Goal: Task Accomplishment & Management: Use online tool/utility

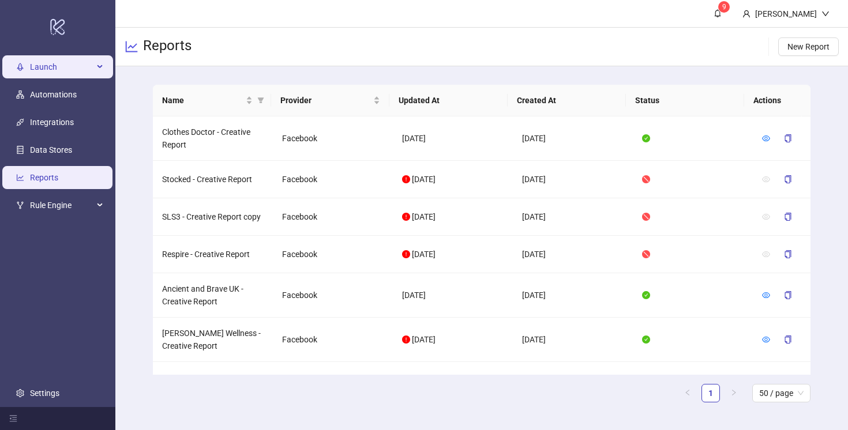
click at [50, 64] on span "Launch" at bounding box center [61, 66] width 63 height 23
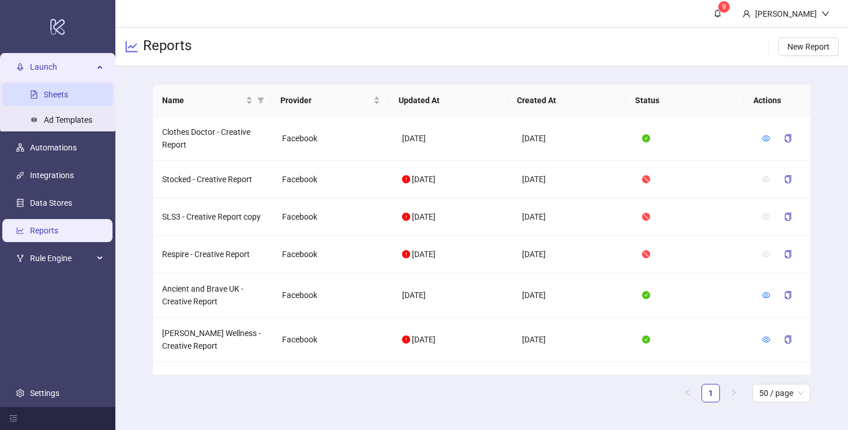
click at [60, 91] on link "Sheets" at bounding box center [56, 94] width 24 height 9
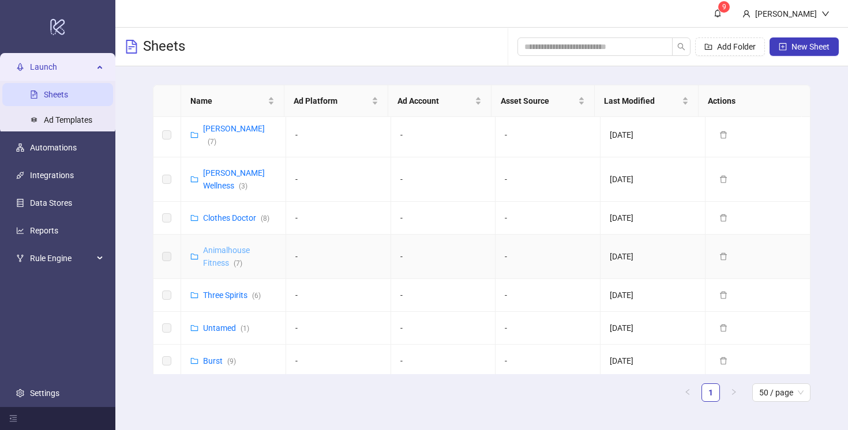
click at [222, 246] on link "Animalhouse Fitness ( 7 )" at bounding box center [226, 257] width 47 height 22
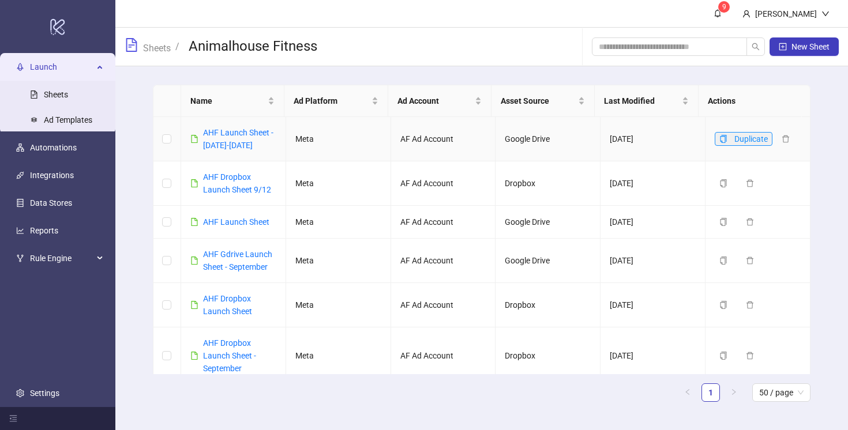
click at [720, 143] on icon "copy" at bounding box center [724, 139] width 8 height 8
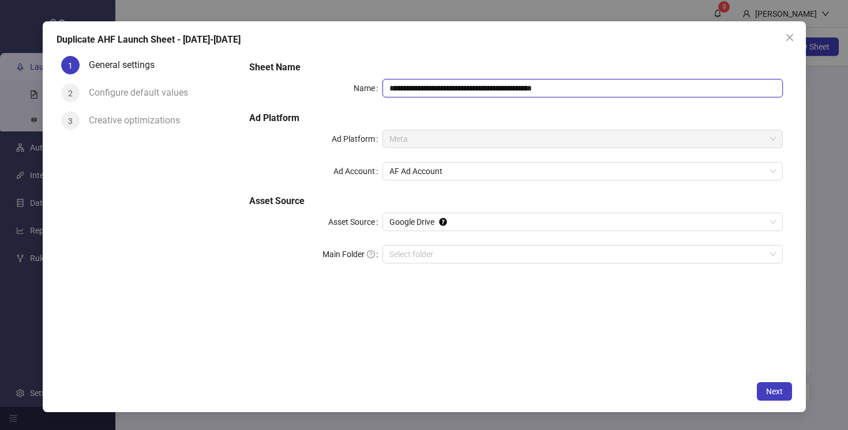
drag, startPoint x: 548, startPoint y: 88, endPoint x: 463, endPoint y: 91, distance: 85.4
click at [463, 91] on input "**********" at bounding box center [583, 88] width 400 height 18
paste input "text"
click at [585, 87] on input "**********" at bounding box center [583, 88] width 400 height 18
type input "**********"
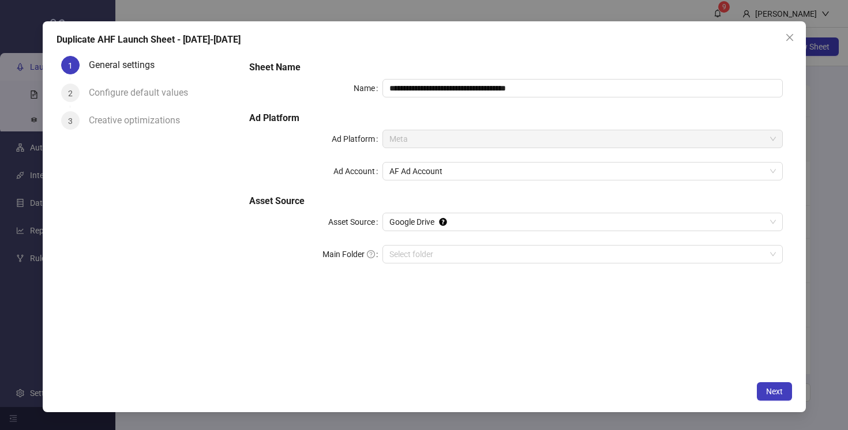
click at [426, 288] on div "**********" at bounding box center [516, 213] width 552 height 324
click at [782, 396] on button "Next" at bounding box center [774, 392] width 35 height 18
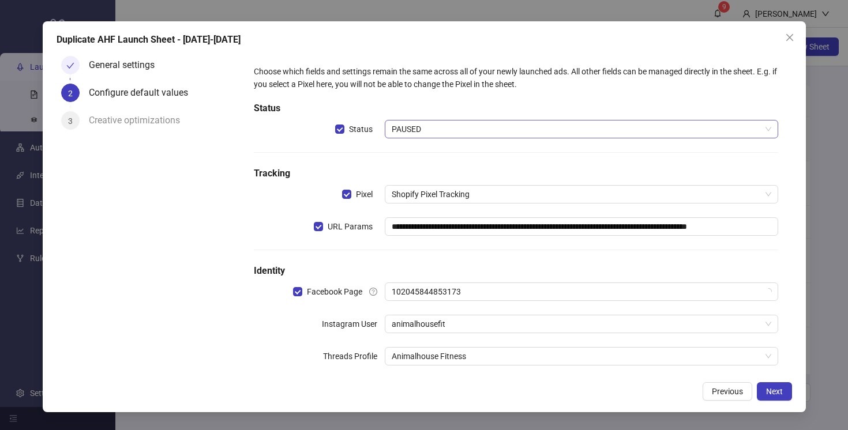
click at [412, 133] on span "PAUSED" at bounding box center [581, 129] width 379 height 17
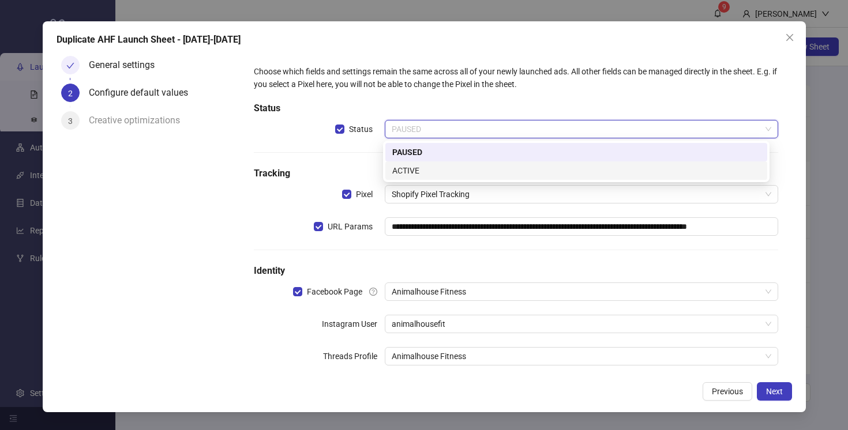
click at [413, 173] on div "ACTIVE" at bounding box center [576, 170] width 368 height 13
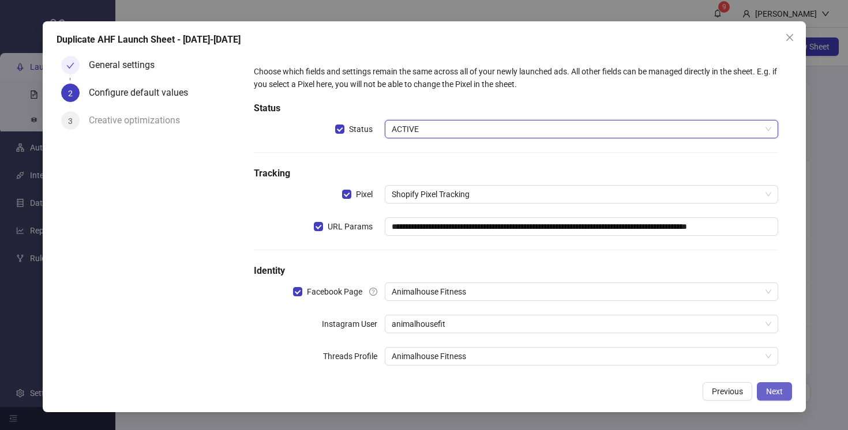
click at [774, 385] on button "Next" at bounding box center [774, 392] width 35 height 18
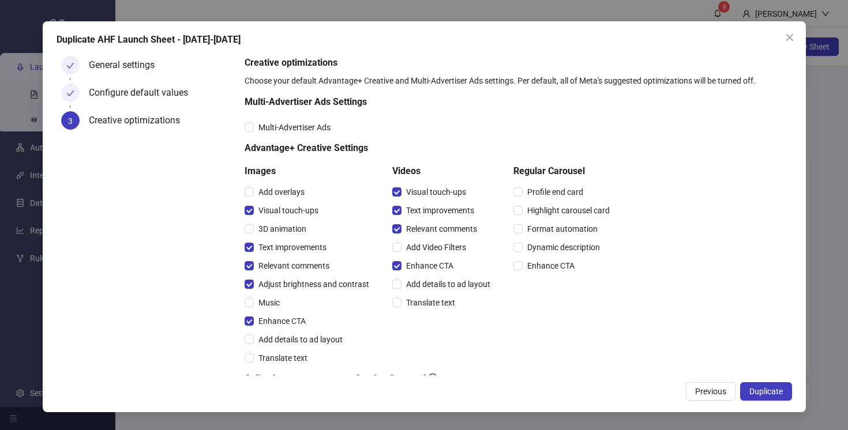
click at [774, 385] on button "Duplicate" at bounding box center [766, 392] width 52 height 18
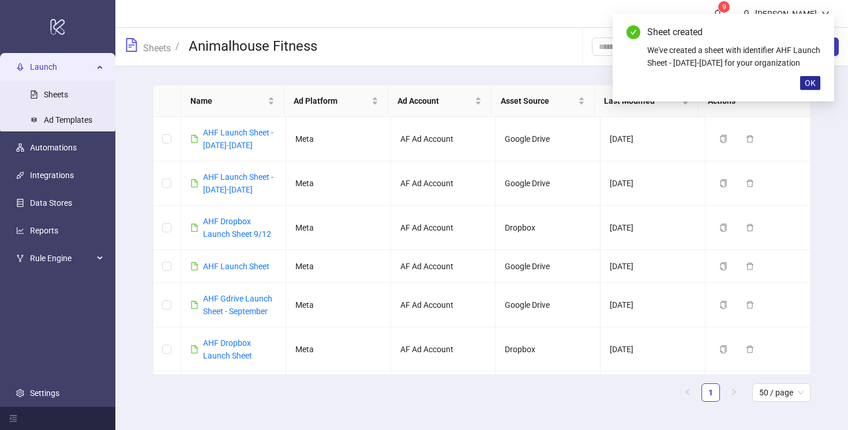
click at [812, 88] on span "OK" at bounding box center [810, 82] width 11 height 9
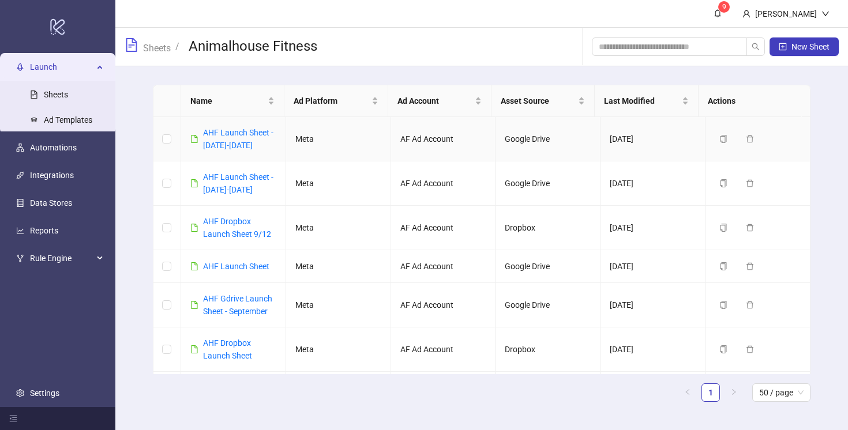
click at [230, 151] on div "AHF Launch Sheet - [DATE]-[DATE]" at bounding box center [239, 138] width 73 height 25
click at [233, 132] on link "AHF Launch Sheet - [DATE]-[DATE]" at bounding box center [238, 139] width 70 height 22
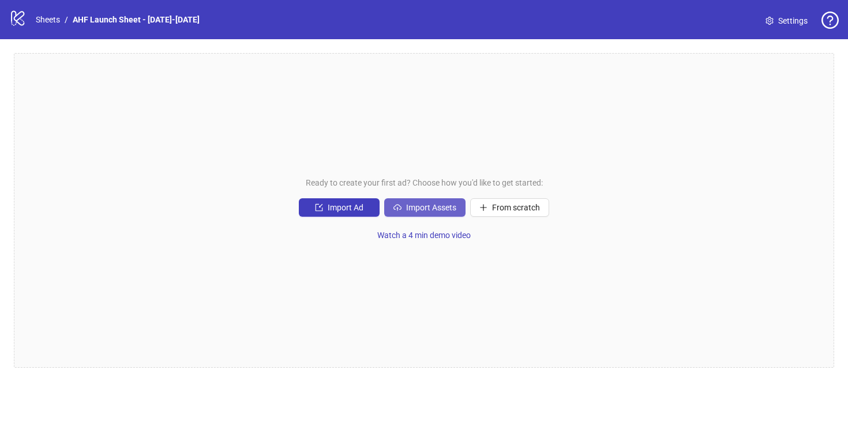
click at [425, 209] on span "Import Assets" at bounding box center [431, 207] width 50 height 9
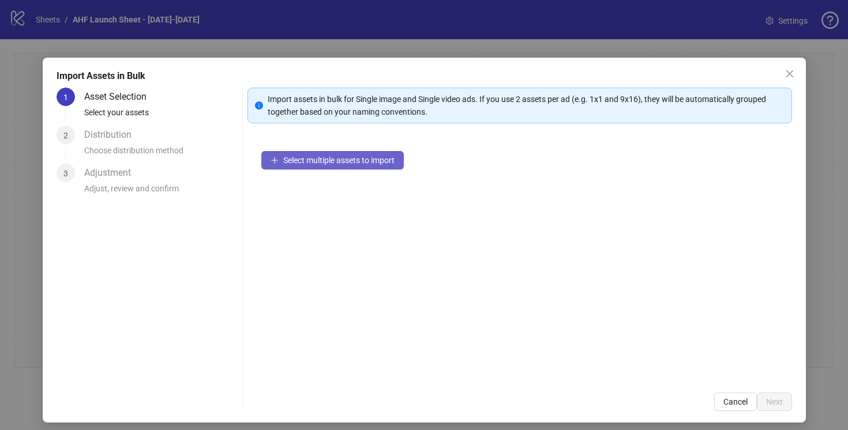
click at [377, 157] on span "Select multiple assets to import" at bounding box center [338, 160] width 111 height 9
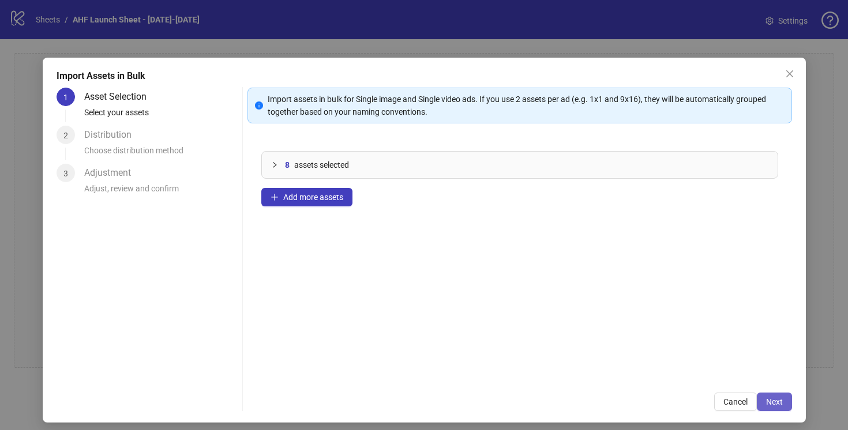
click at [767, 402] on span "Next" at bounding box center [774, 402] width 17 height 9
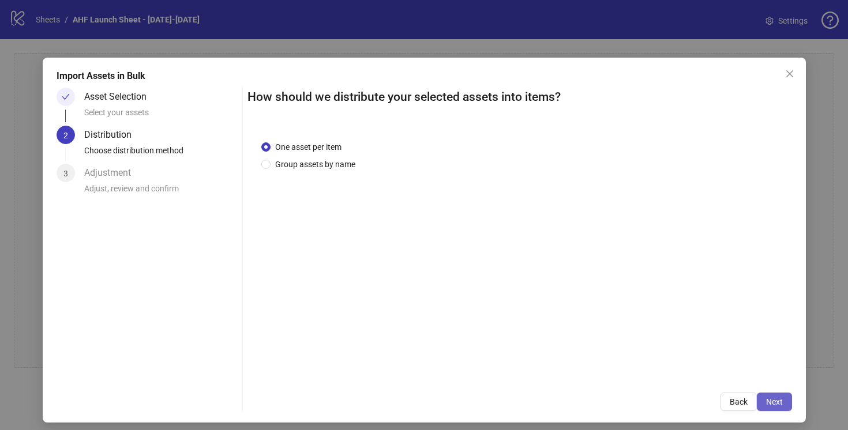
click at [766, 405] on span "Next" at bounding box center [774, 402] width 17 height 9
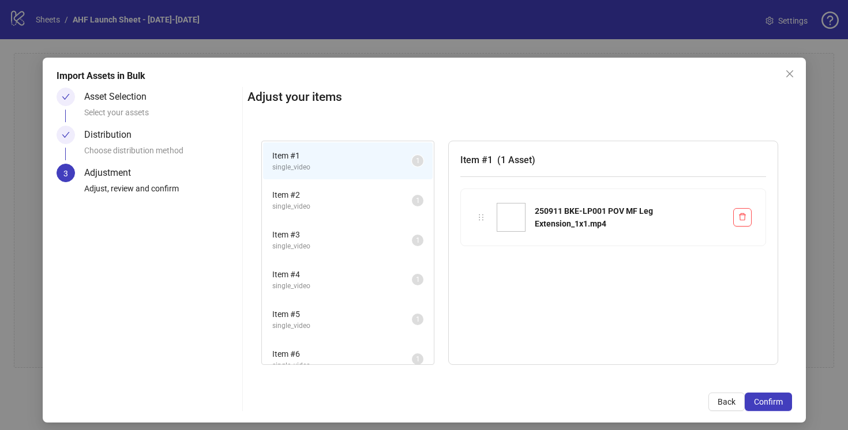
click at [331, 197] on span "Item # 2" at bounding box center [342, 195] width 140 height 13
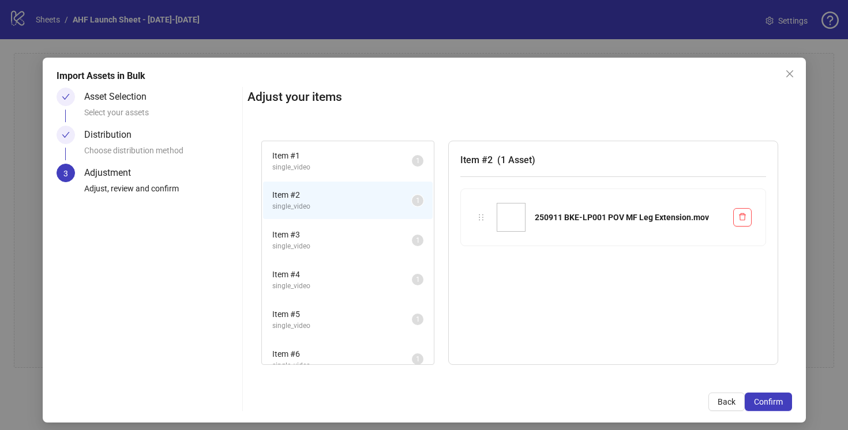
click at [343, 168] on span "single_video" at bounding box center [342, 167] width 140 height 11
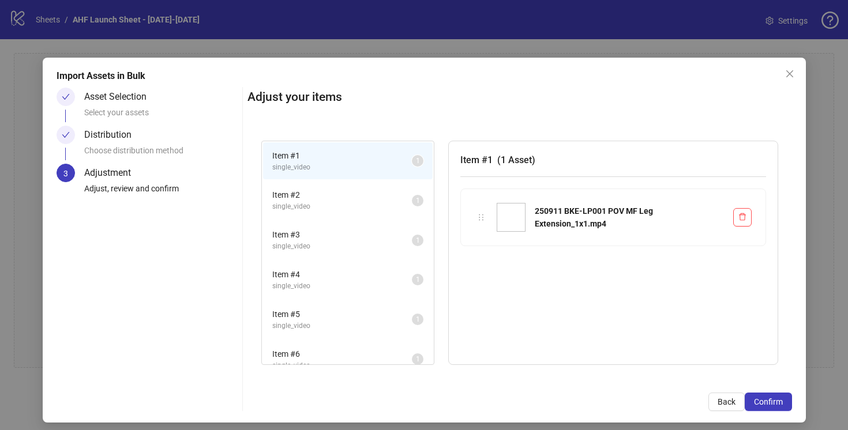
click at [368, 207] on span "single_video" at bounding box center [342, 206] width 140 height 11
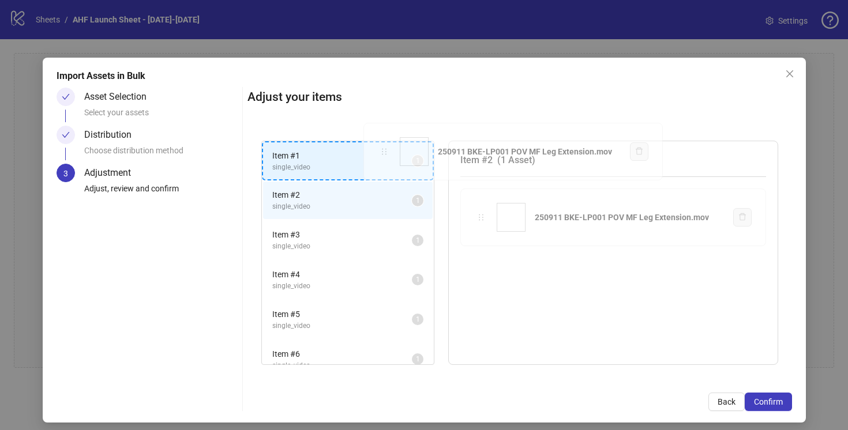
drag, startPoint x: 478, startPoint y: 217, endPoint x: 384, endPoint y: 151, distance: 115.2
click at [384, 151] on div "Item # 1 single_video 1 Item # 2 single_video 1 Item # 3 single_video 1 Item # …" at bounding box center [520, 253] width 545 height 253
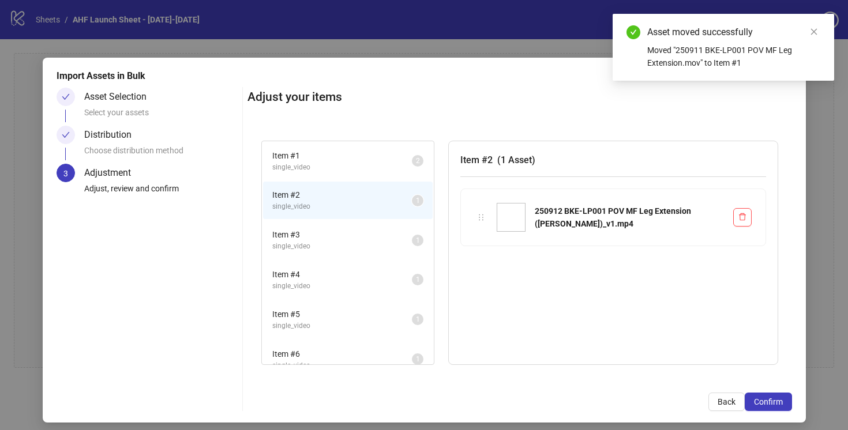
click at [387, 233] on span "Item # 3" at bounding box center [342, 234] width 140 height 13
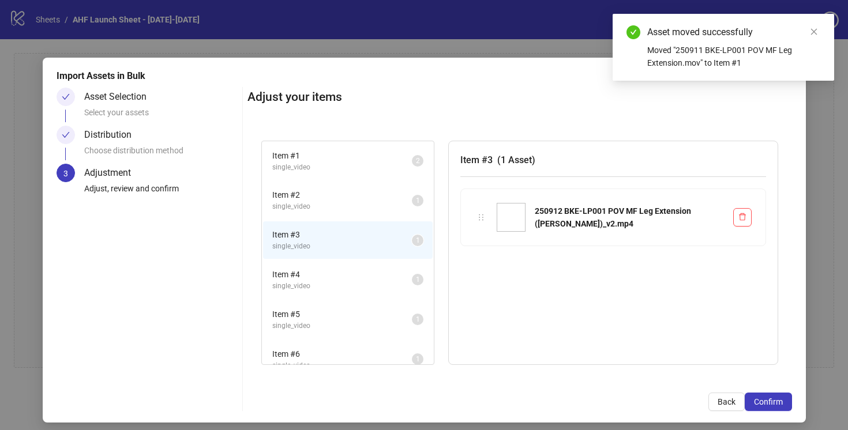
click at [370, 275] on span "Item # 4" at bounding box center [342, 274] width 140 height 13
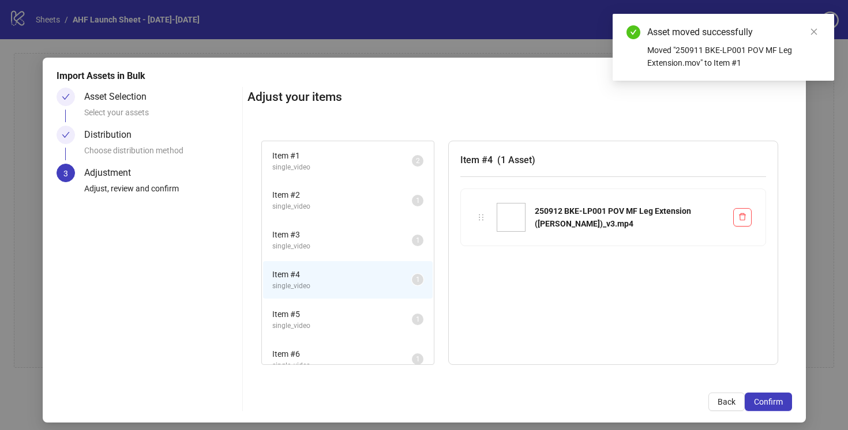
click at [378, 309] on span "Item # 5" at bounding box center [342, 314] width 140 height 13
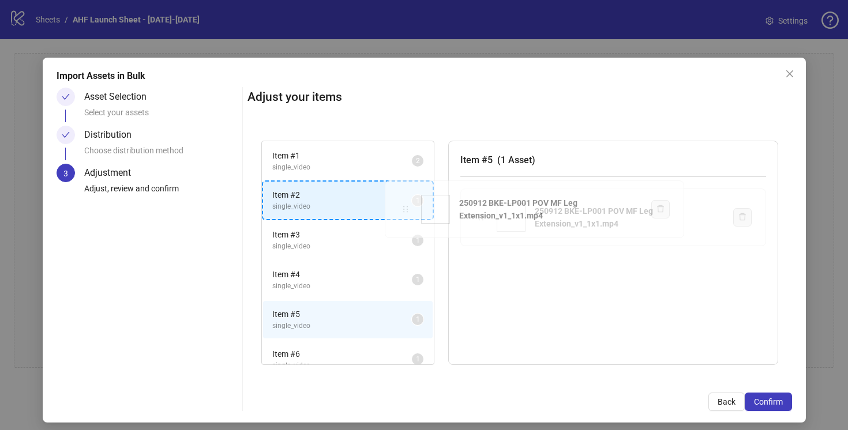
drag, startPoint x: 480, startPoint y: 216, endPoint x: 406, endPoint y: 208, distance: 74.3
click at [406, 208] on div "Item # 1 single_video 2 Item # 2 single_video 1 Item # 3 single_video 1 Item # …" at bounding box center [520, 253] width 545 height 253
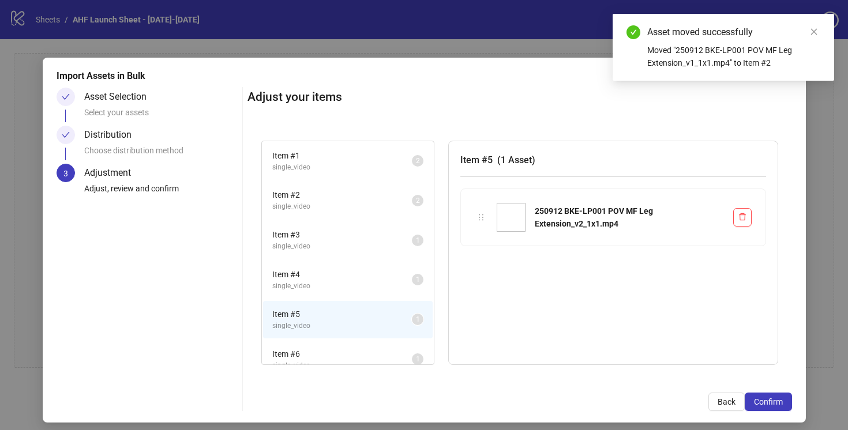
click at [392, 245] on span "single_video" at bounding box center [342, 246] width 140 height 11
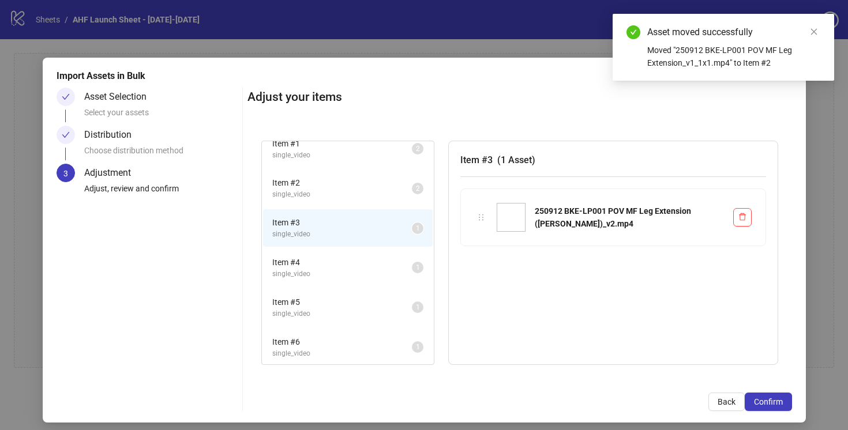
scroll to position [14, 0]
click at [379, 308] on span "single_video" at bounding box center [342, 311] width 140 height 11
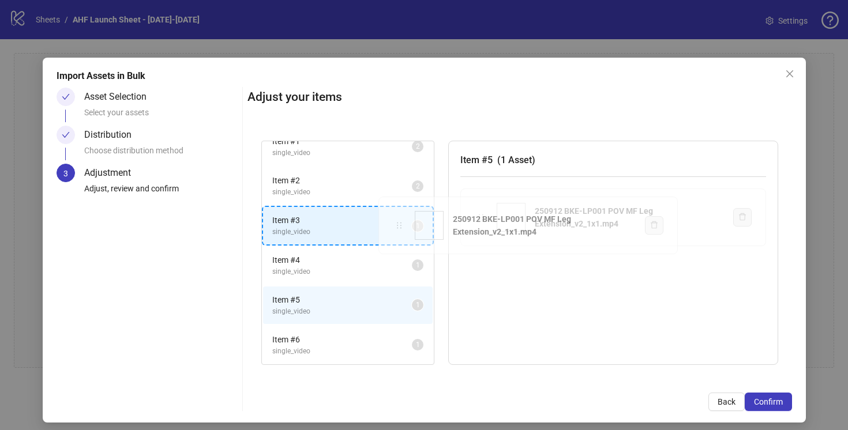
drag, startPoint x: 479, startPoint y: 220, endPoint x: 397, endPoint y: 228, distance: 82.3
click at [397, 228] on div "Item # 1 single_video 2 Item # 2 single_video 2 Item # 3 single_video 1 Item # …" at bounding box center [520, 253] width 545 height 253
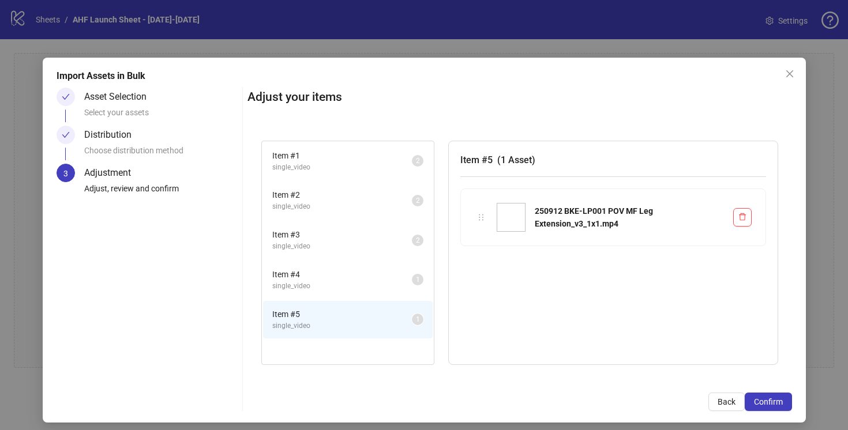
scroll to position [0, 0]
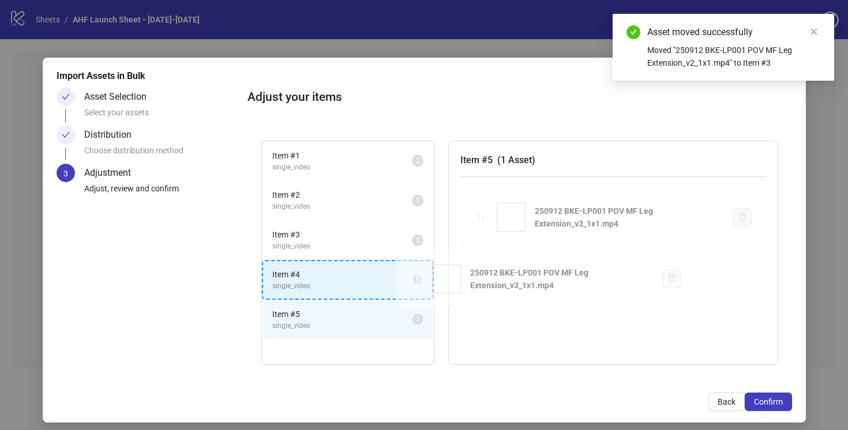
drag, startPoint x: 475, startPoint y: 217, endPoint x: 410, endPoint y: 279, distance: 90.2
click at [410, 279] on div "Item # 1 single_video 2 Item # 2 single_video 2 Item # 3 single_video 2 Item # …" at bounding box center [520, 253] width 545 height 253
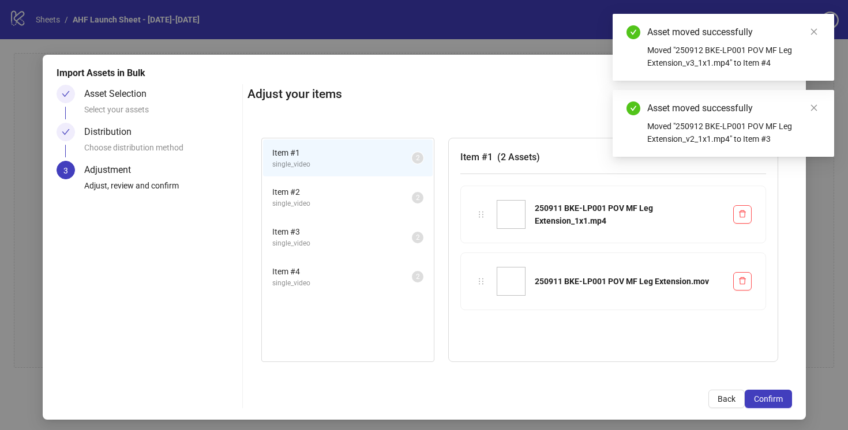
scroll to position [6, 0]
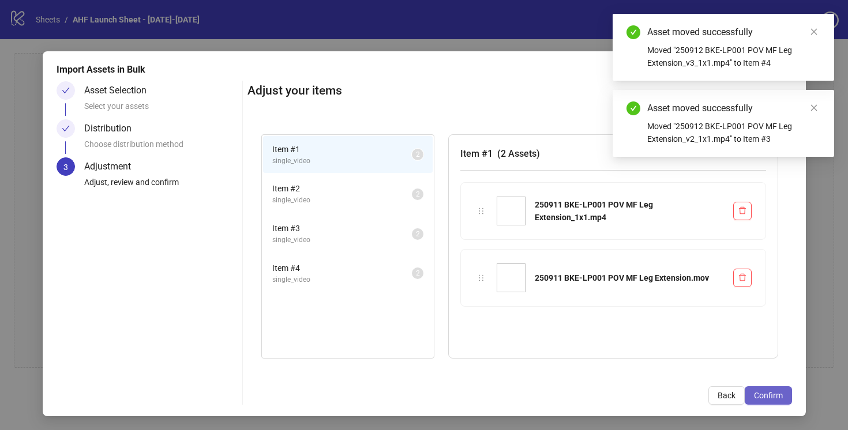
click at [765, 391] on span "Confirm" at bounding box center [768, 395] width 29 height 9
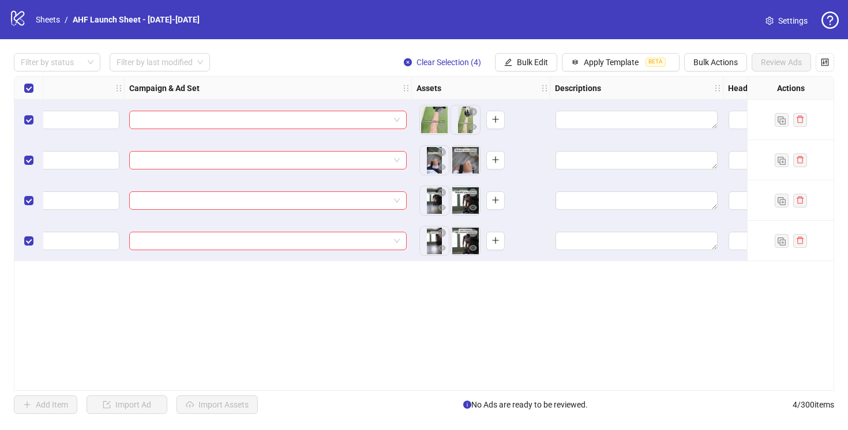
scroll to position [0, 449]
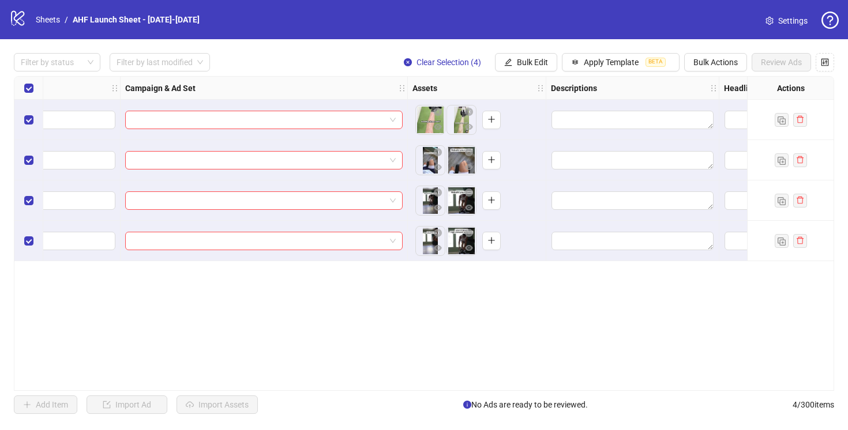
drag, startPoint x: 462, startPoint y: 162, endPoint x: 430, endPoint y: 167, distance: 32.2
click at [426, 163] on ul at bounding box center [446, 160] width 62 height 30
click at [425, 171] on body "**********" at bounding box center [424, 215] width 848 height 430
click at [422, 200] on body "**********" at bounding box center [424, 215] width 848 height 430
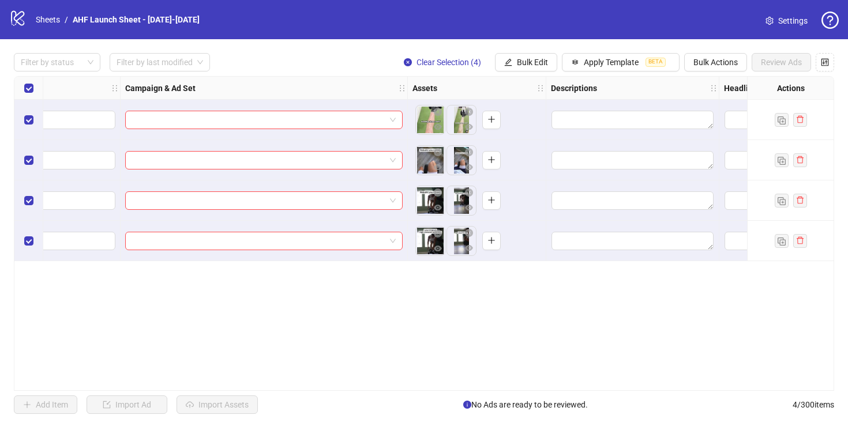
drag, startPoint x: 459, startPoint y: 233, endPoint x: 428, endPoint y: 234, distance: 31.2
click at [428, 234] on body "**********" at bounding box center [424, 215] width 848 height 430
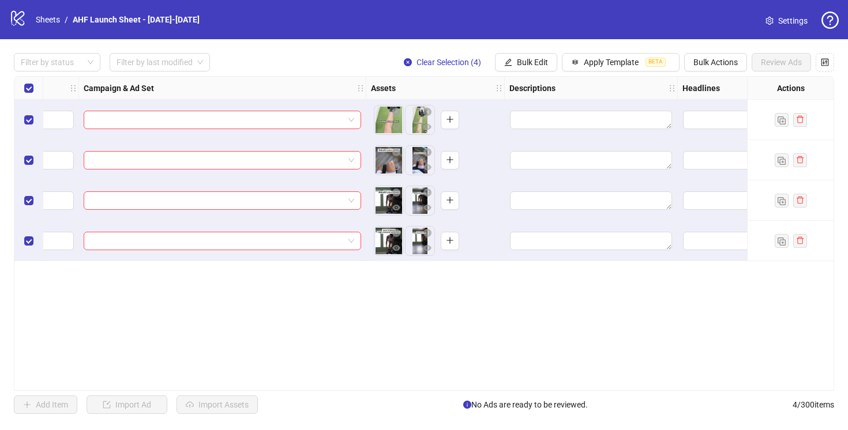
scroll to position [0, 448]
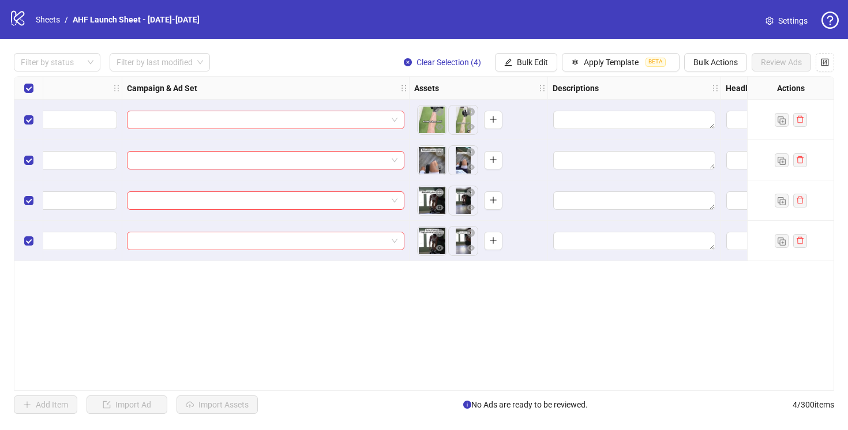
click at [525, 47] on div "**********" at bounding box center [424, 233] width 848 height 389
click at [531, 72] on div "**********" at bounding box center [424, 233] width 848 height 389
click at [529, 62] on span "Bulk Edit" at bounding box center [532, 62] width 31 height 9
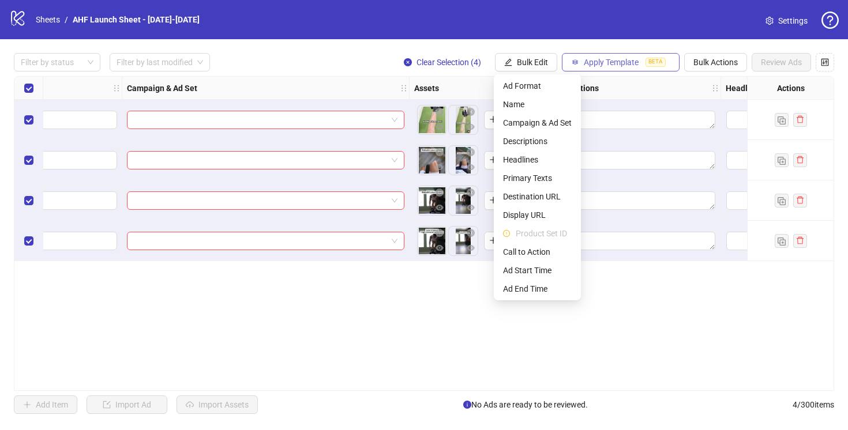
click at [588, 65] on span "Apply Template" at bounding box center [611, 62] width 55 height 9
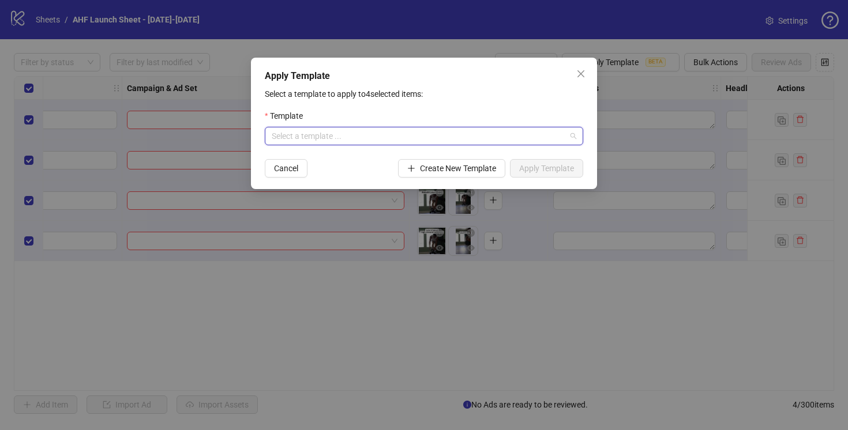
click at [349, 140] on input "search" at bounding box center [419, 136] width 294 height 17
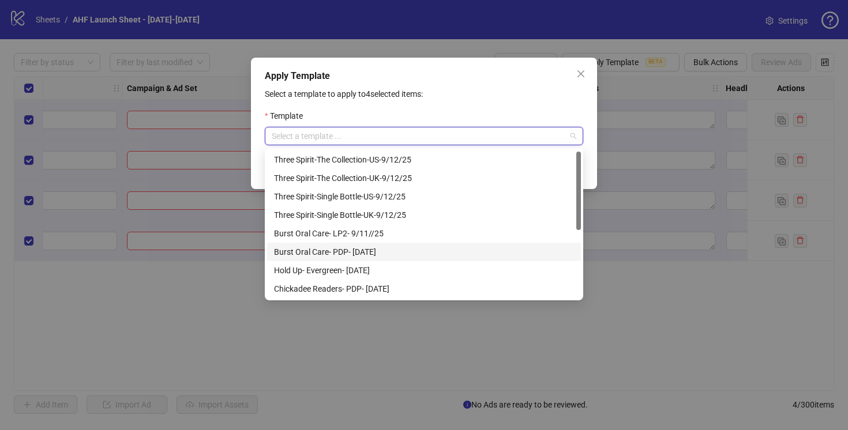
scroll to position [129, 0]
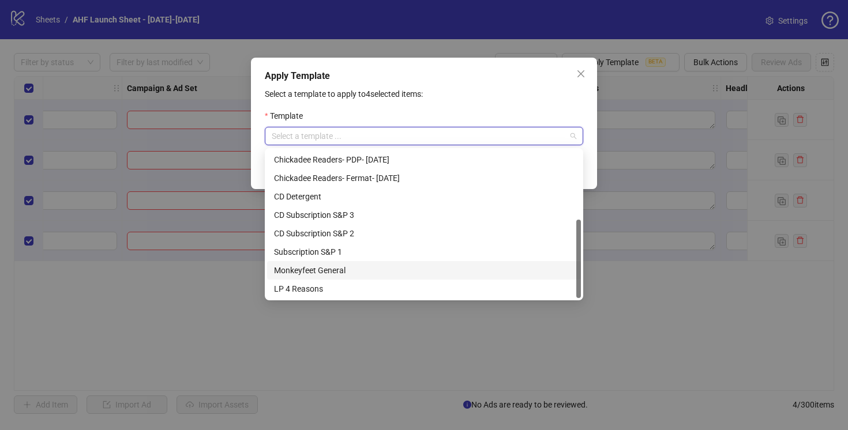
click at [320, 268] on div "Monkeyfeet General" at bounding box center [424, 270] width 300 height 13
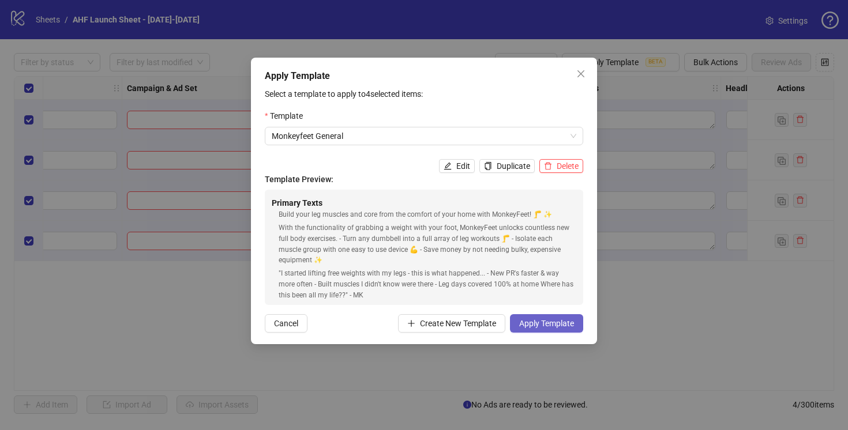
click at [554, 321] on span "Apply Template" at bounding box center [546, 323] width 55 height 9
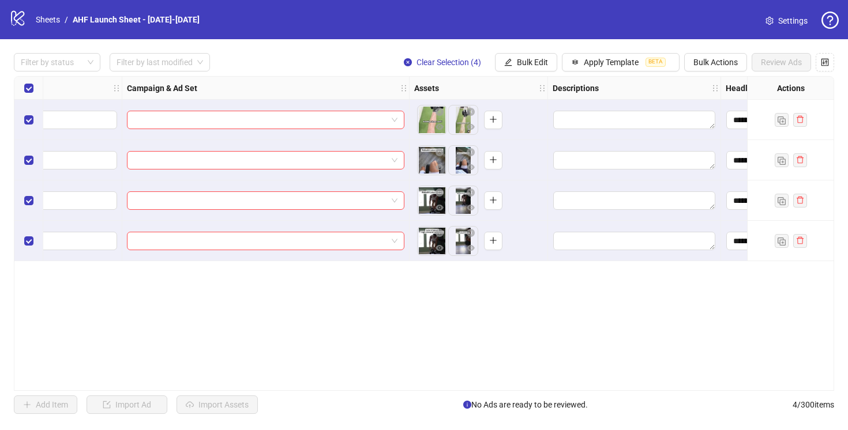
scroll to position [0, 1441]
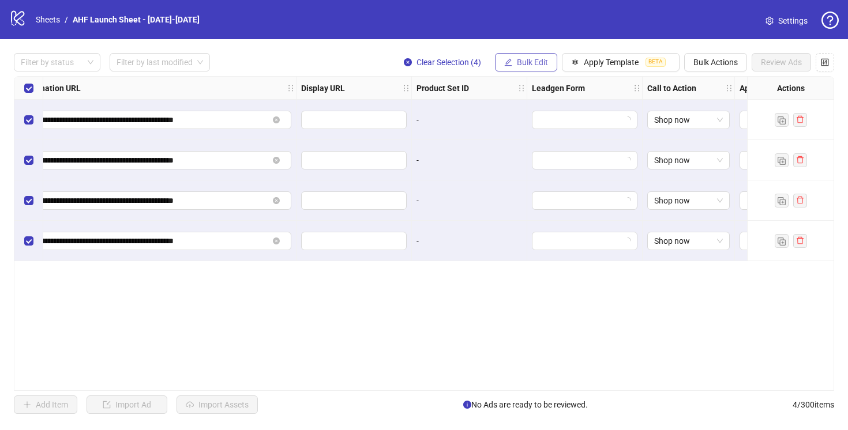
click at [533, 61] on span "Bulk Edit" at bounding box center [532, 62] width 31 height 9
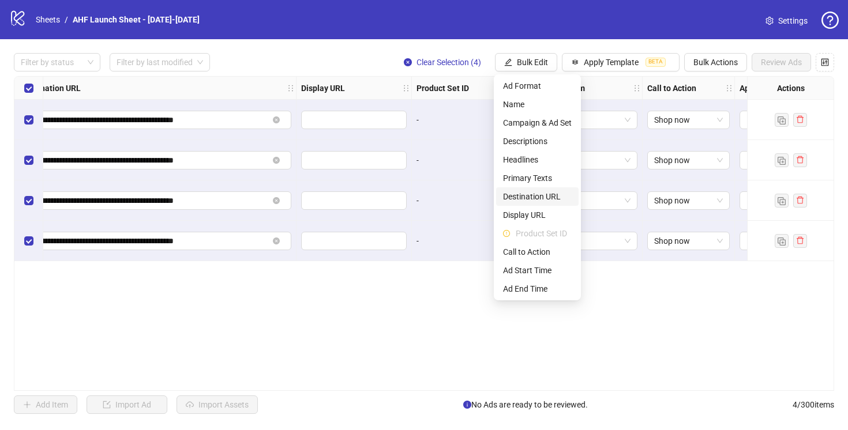
click at [531, 190] on span "Destination URL" at bounding box center [537, 196] width 69 height 13
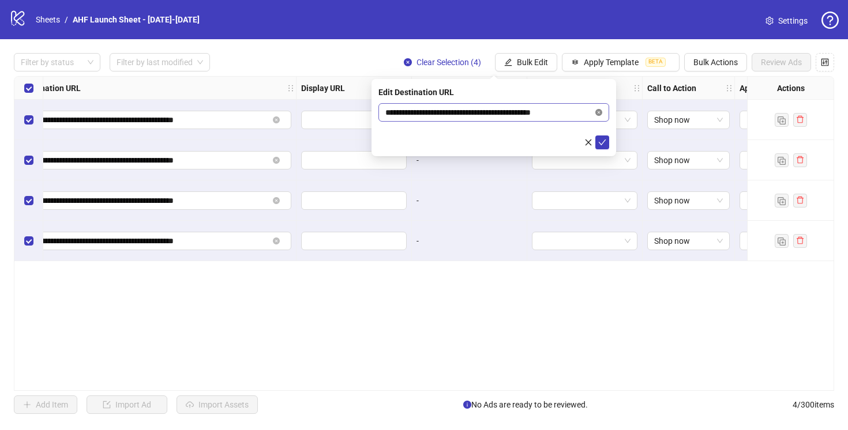
click at [598, 113] on icon "close-circle" at bounding box center [598, 112] width 7 height 7
click at [552, 108] on input "text" at bounding box center [489, 112] width 208 height 13
paste input "**********"
type input "**********"
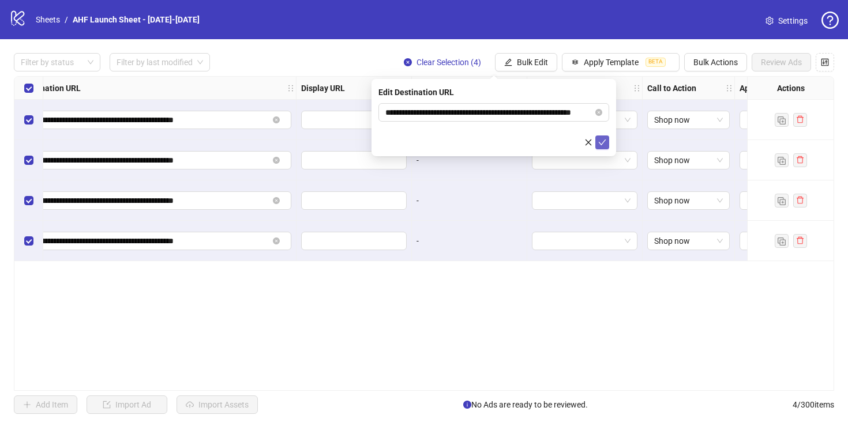
click at [604, 142] on icon "check" at bounding box center [602, 142] width 8 height 8
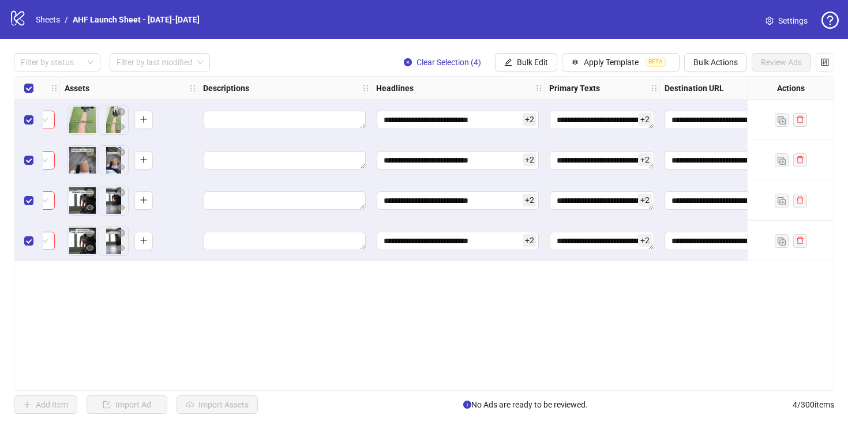
scroll to position [0, 0]
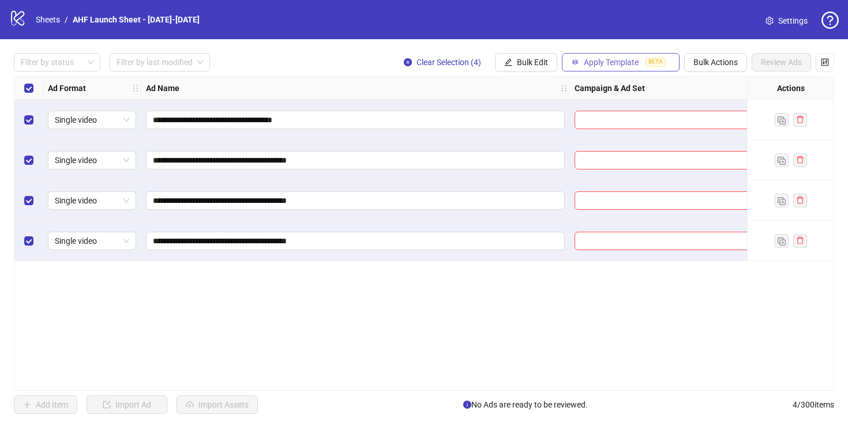
click at [597, 62] on span "Apply Template" at bounding box center [611, 62] width 55 height 9
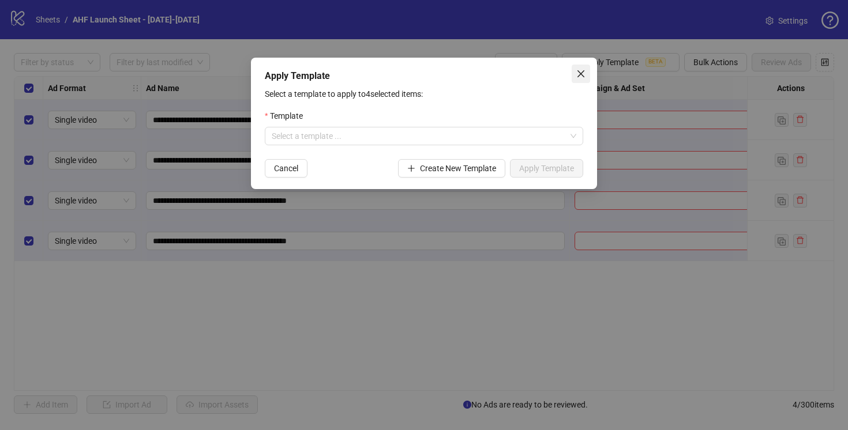
click at [578, 77] on icon "close" at bounding box center [580, 73] width 9 height 9
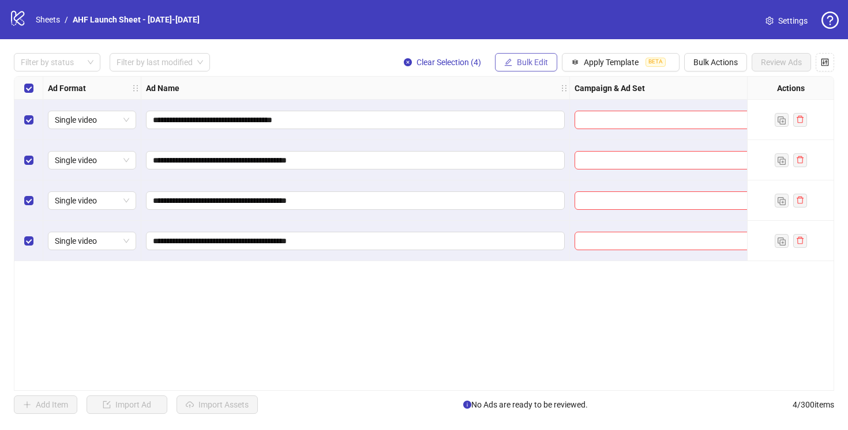
click at [524, 61] on span "Bulk Edit" at bounding box center [532, 62] width 31 height 9
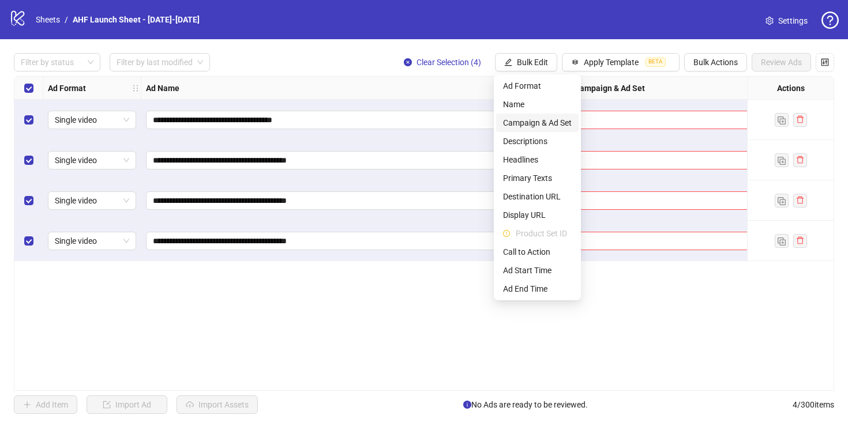
click at [518, 119] on span "Campaign & Ad Set" at bounding box center [537, 123] width 69 height 13
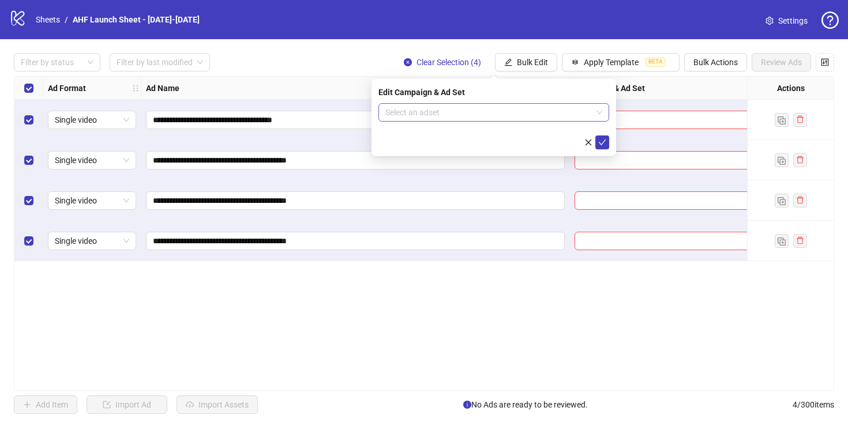
click at [466, 114] on input "search" at bounding box center [488, 112] width 207 height 17
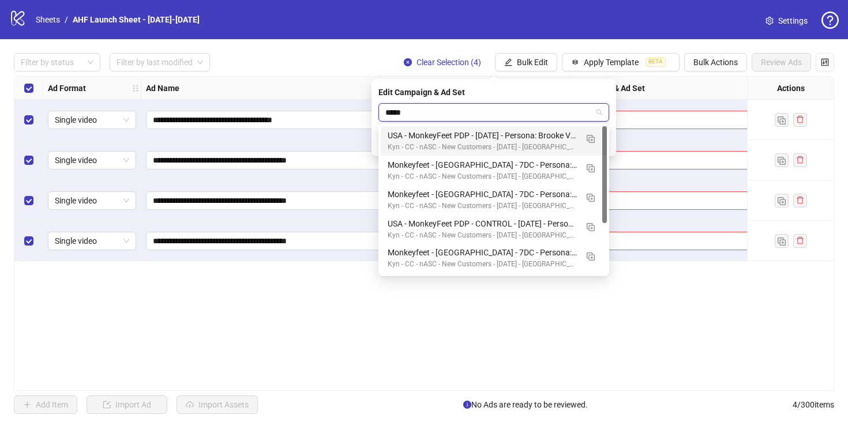
type input "******"
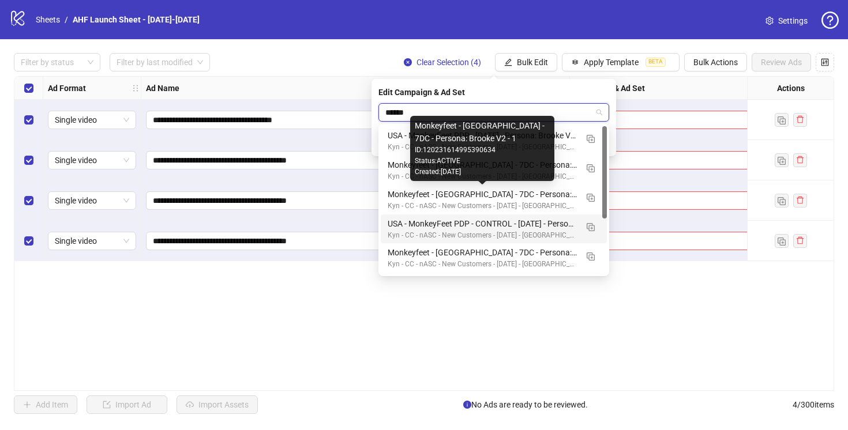
scroll to position [2, 0]
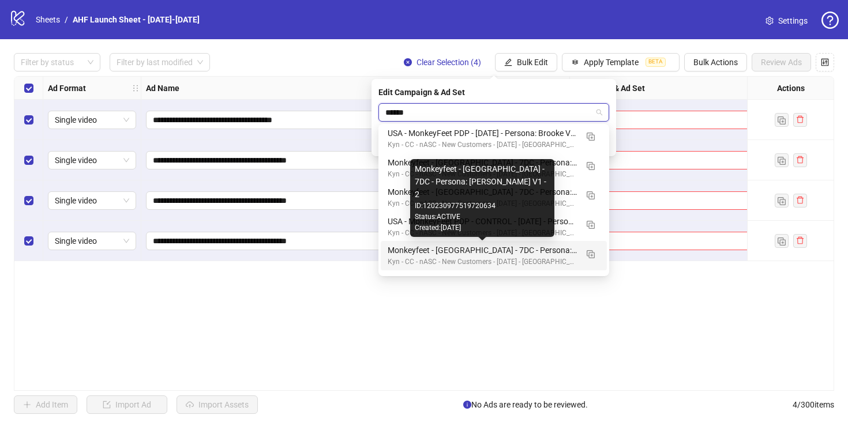
click at [537, 249] on div "Monkeyfeet - [GEOGRAPHIC_DATA] - 7DC - Persona: [PERSON_NAME] V1 - 2" at bounding box center [482, 250] width 189 height 13
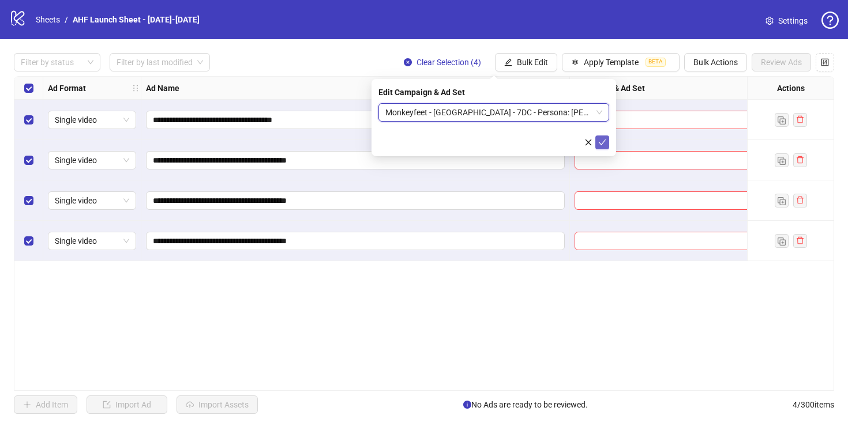
click at [605, 145] on icon "check" at bounding box center [602, 142] width 8 height 8
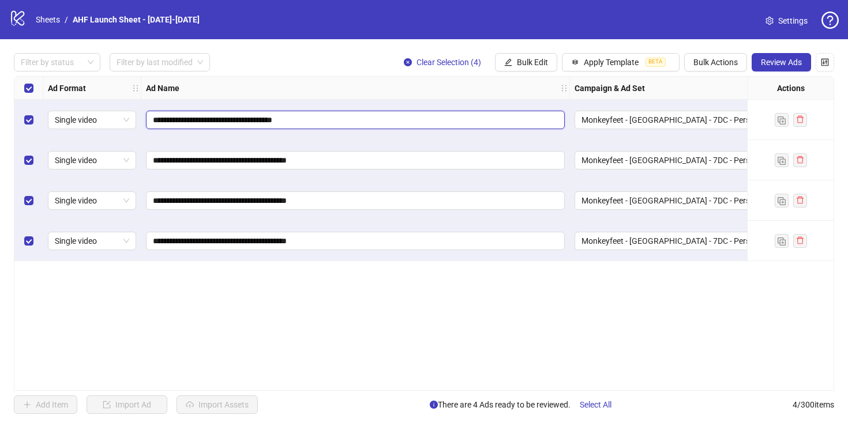
click at [327, 118] on input "**********" at bounding box center [354, 120] width 403 height 13
type input "**********"
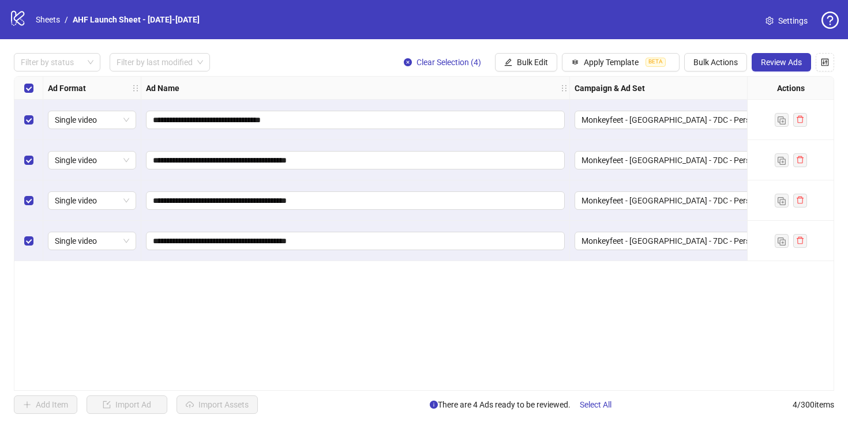
click at [397, 319] on div "**********" at bounding box center [424, 233] width 820 height 315
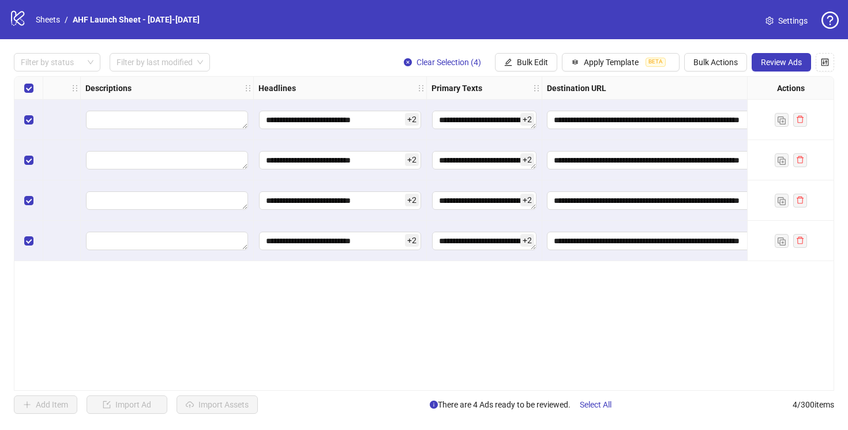
scroll to position [0, 916]
click at [713, 61] on span "Bulk Actions" at bounding box center [716, 62] width 44 height 9
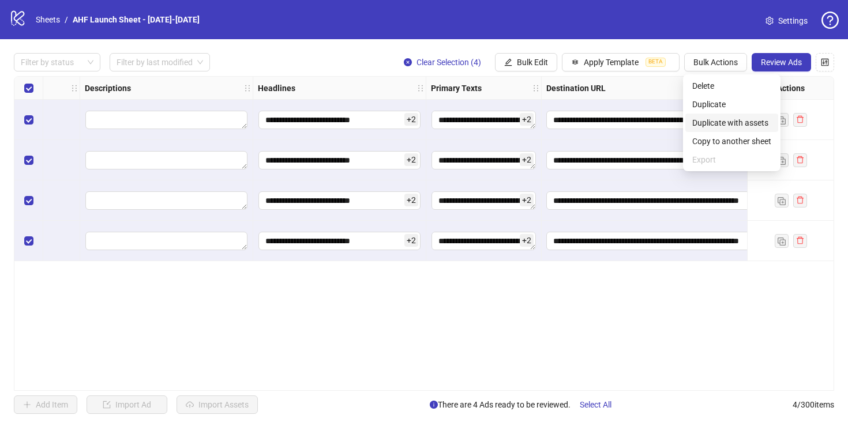
click at [733, 123] on span "Duplicate with assets" at bounding box center [731, 123] width 79 height 13
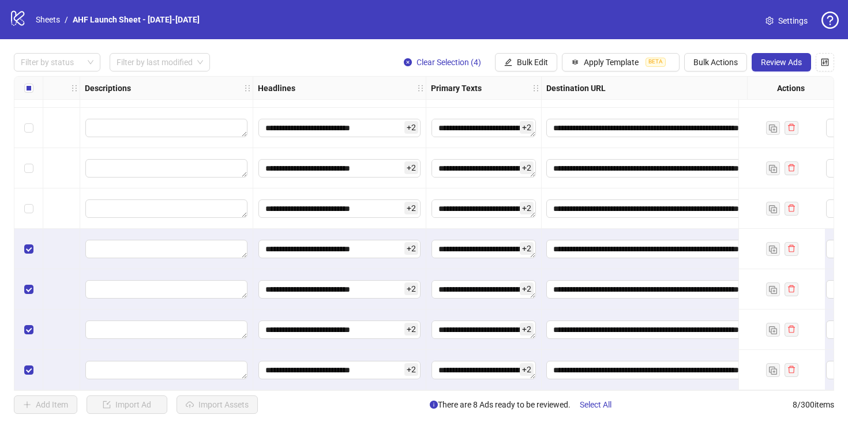
scroll to position [37, 916]
click at [620, 65] on span "Apply Template" at bounding box center [611, 62] width 55 height 9
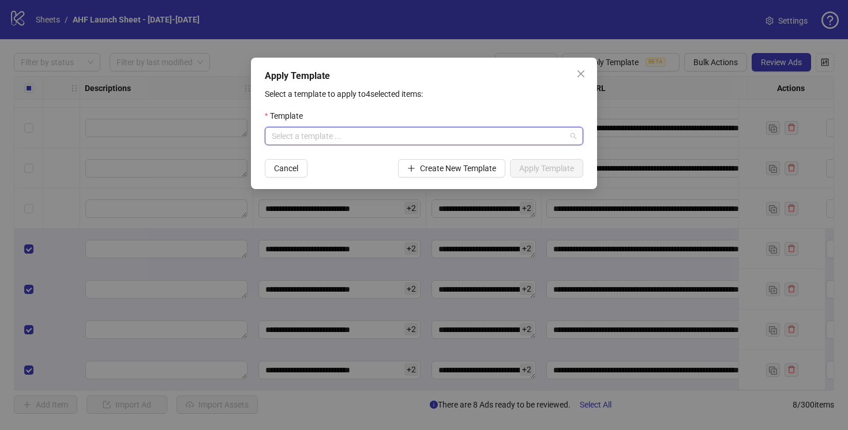
click at [446, 140] on input "search" at bounding box center [419, 136] width 294 height 17
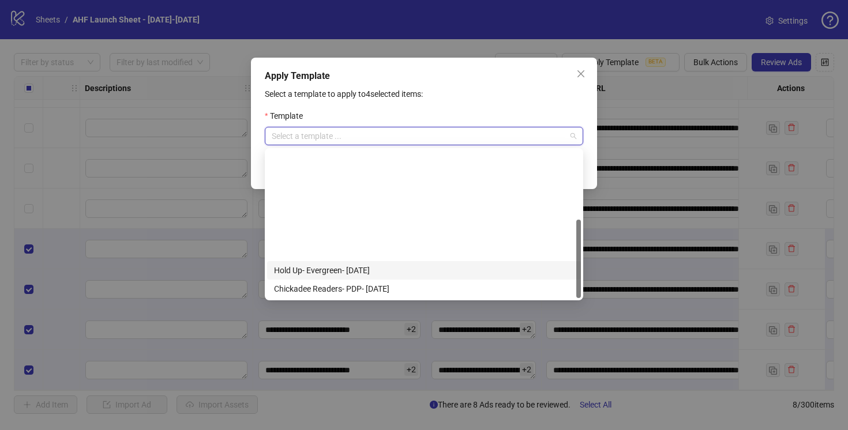
scroll to position [129, 0]
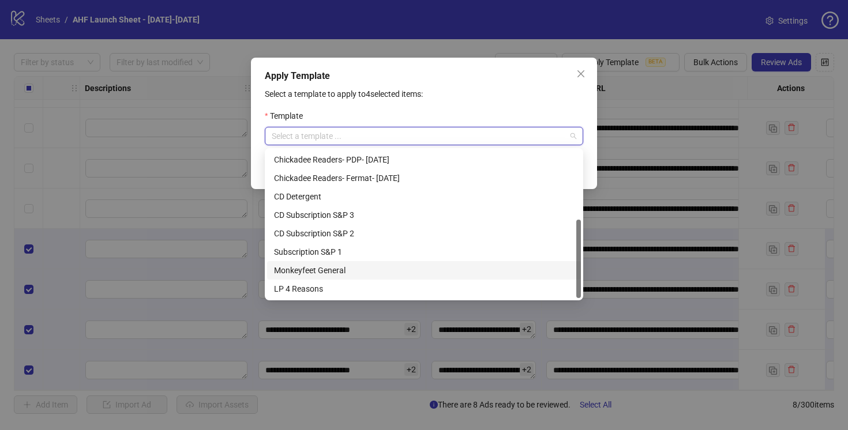
click at [324, 271] on div "Monkeyfeet General" at bounding box center [424, 270] width 300 height 13
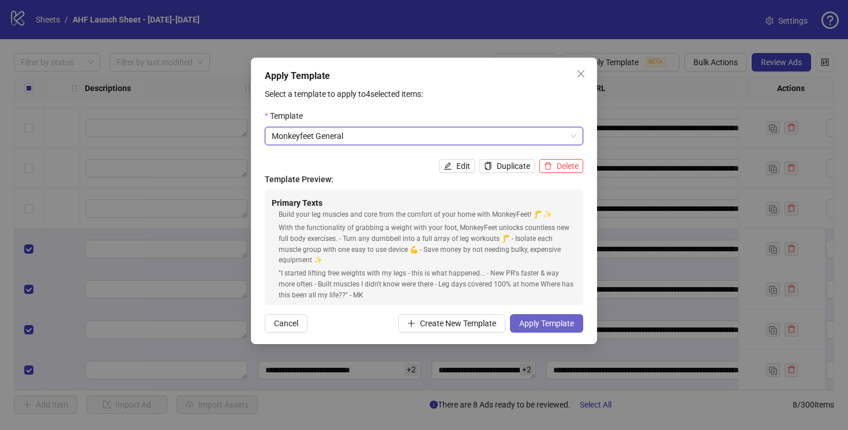
click at [540, 323] on span "Apply Template" at bounding box center [546, 323] width 55 height 9
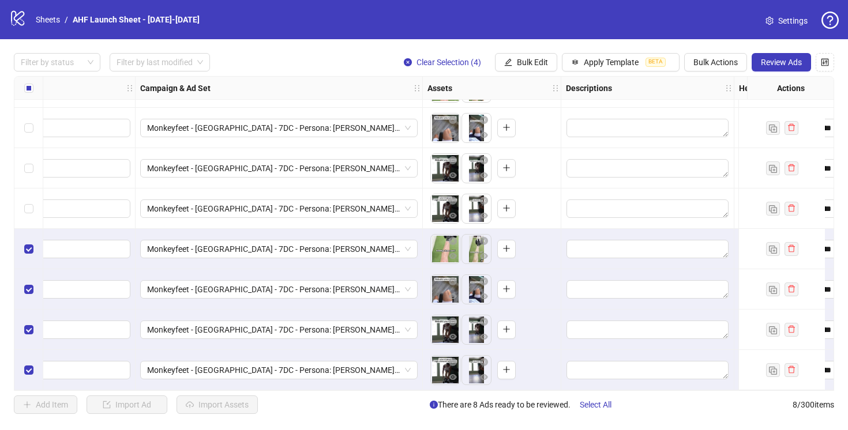
scroll to position [37, 362]
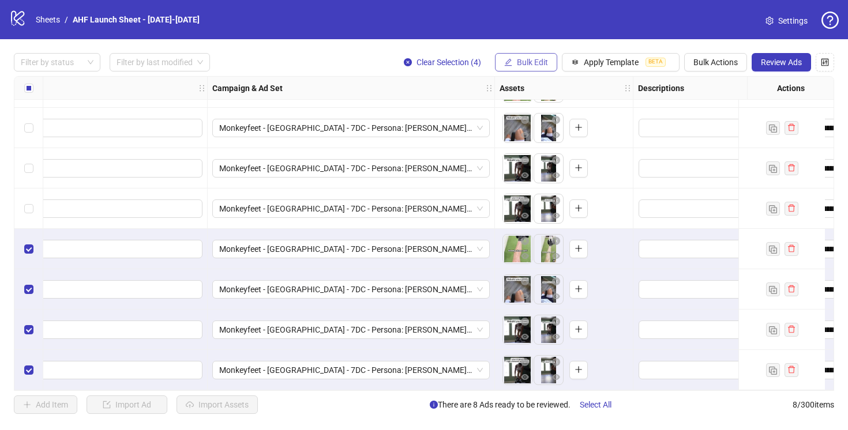
click at [542, 62] on span "Bulk Edit" at bounding box center [532, 62] width 31 height 9
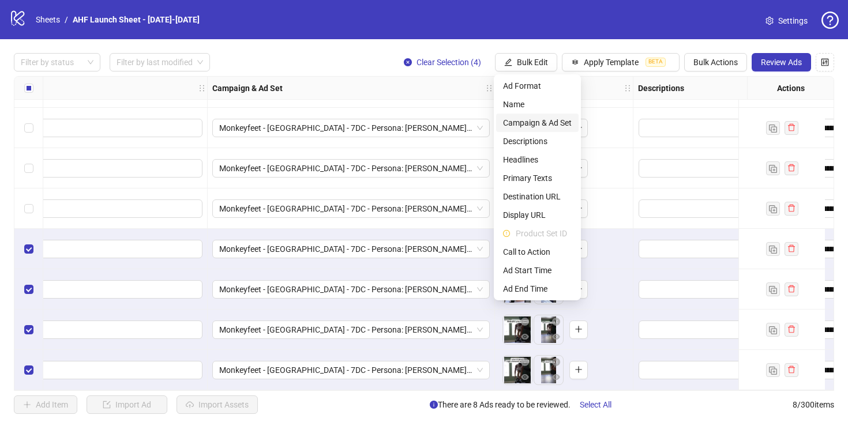
click at [541, 128] on span "Campaign & Ad Set" at bounding box center [537, 123] width 69 height 13
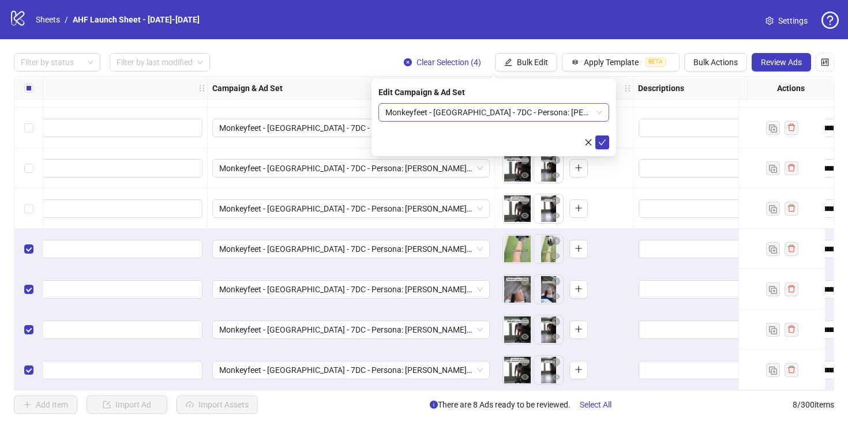
click at [575, 113] on span "Monkeyfeet - [GEOGRAPHIC_DATA] - 7DC - Persona: [PERSON_NAME] V1 - 2" at bounding box center [493, 112] width 217 height 17
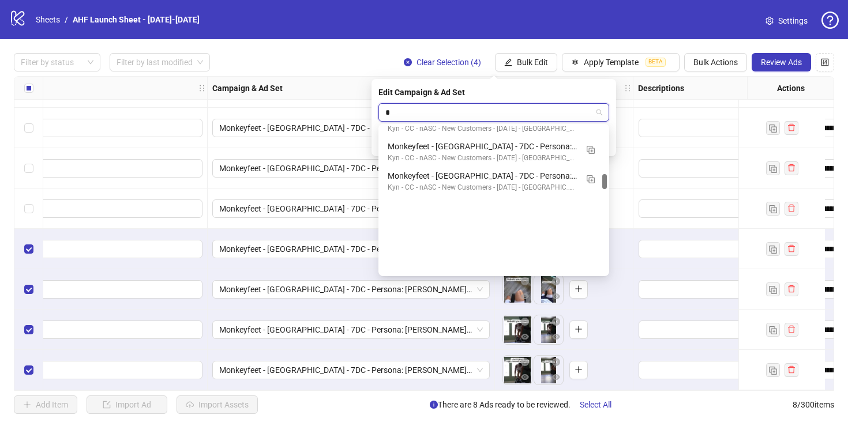
scroll to position [18, 0]
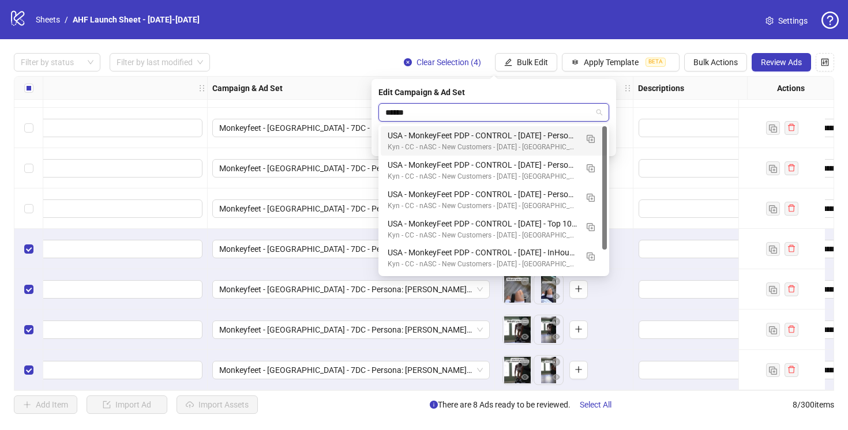
type input "*******"
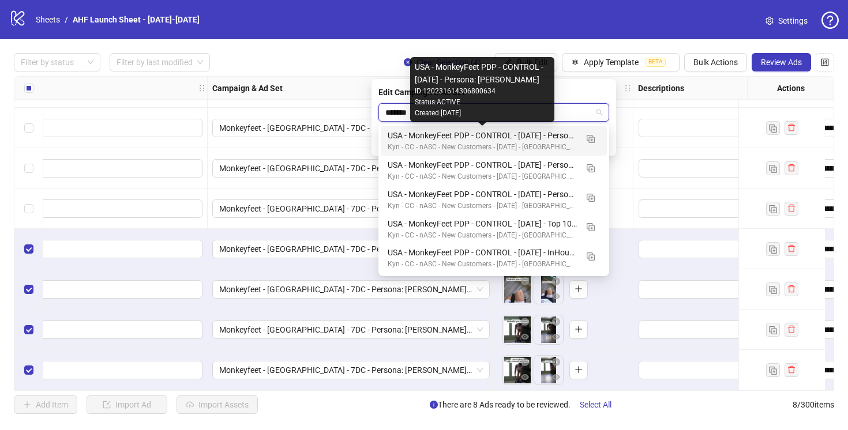
click at [554, 135] on div "USA - MonkeyFeet PDP - CONTROL - [DATE] - Persona: [PERSON_NAME]" at bounding box center [482, 135] width 189 height 13
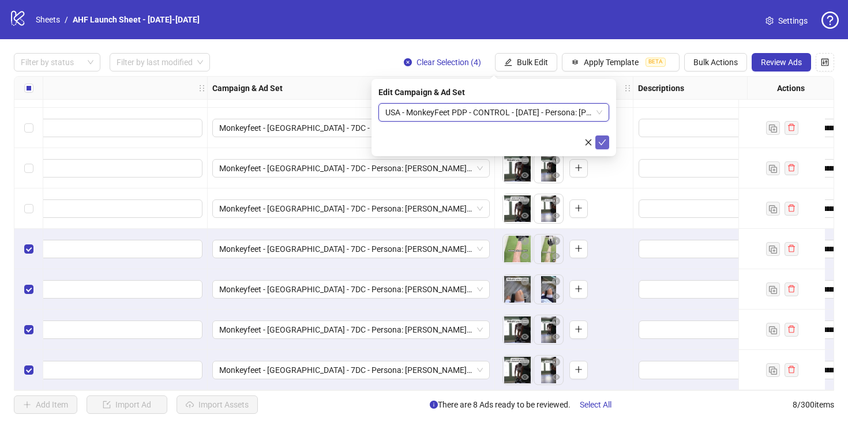
click at [601, 141] on icon "check" at bounding box center [602, 142] width 8 height 8
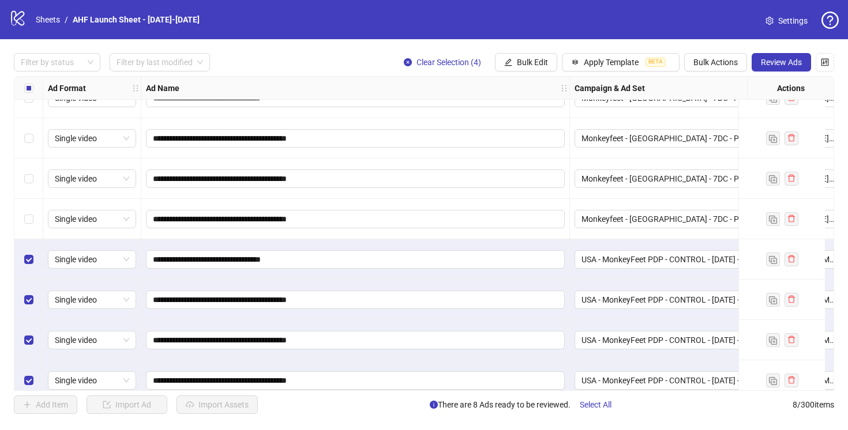
scroll to position [0, 0]
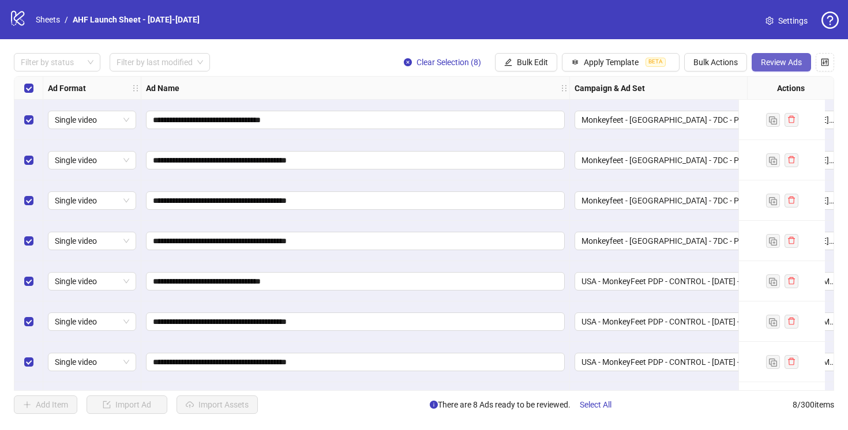
click at [772, 59] on span "Review Ads" at bounding box center [781, 62] width 41 height 9
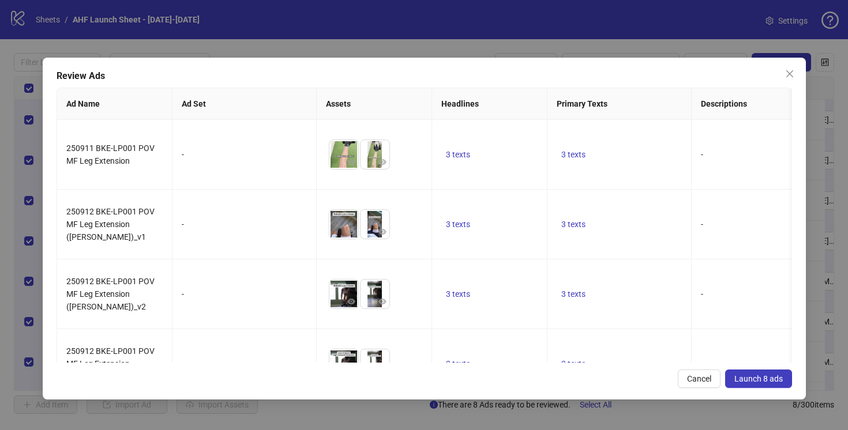
click at [777, 381] on span "Launch 8 ads" at bounding box center [759, 378] width 48 height 9
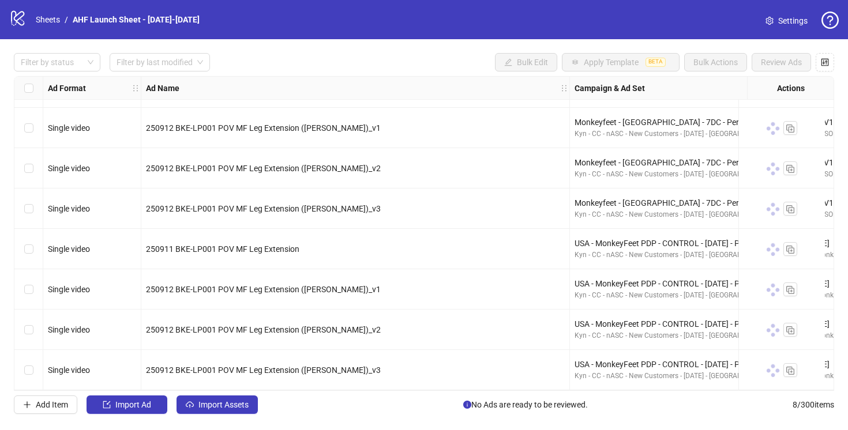
scroll to position [37, 0]
click at [219, 401] on span "Import Assets" at bounding box center [223, 404] width 50 height 9
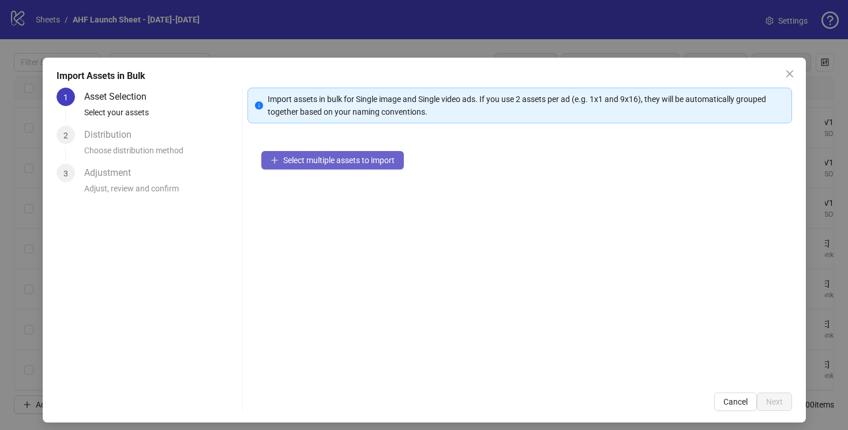
click at [358, 156] on span "Select multiple assets to import" at bounding box center [338, 160] width 111 height 9
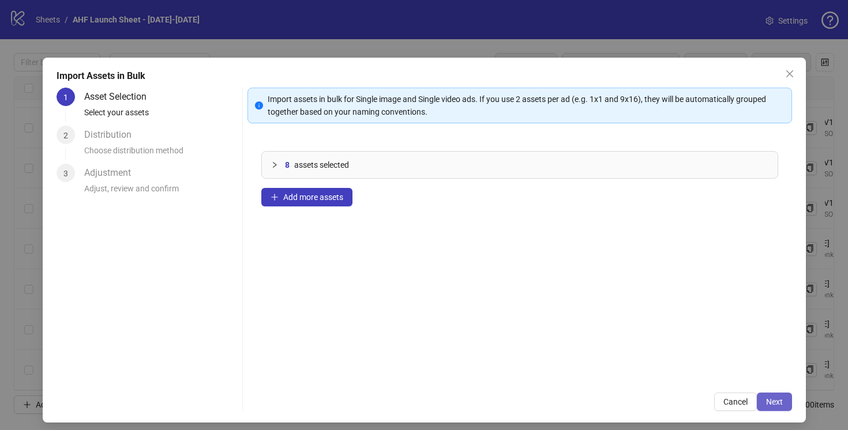
click at [766, 400] on span "Next" at bounding box center [774, 402] width 17 height 9
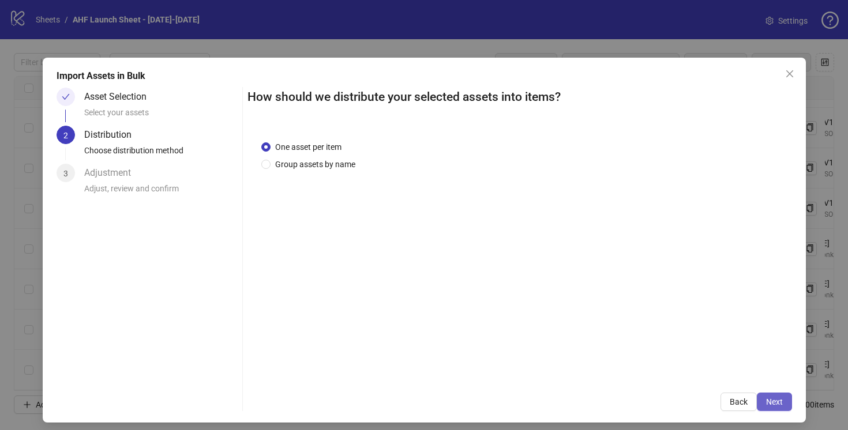
click at [778, 400] on button "Next" at bounding box center [774, 402] width 35 height 18
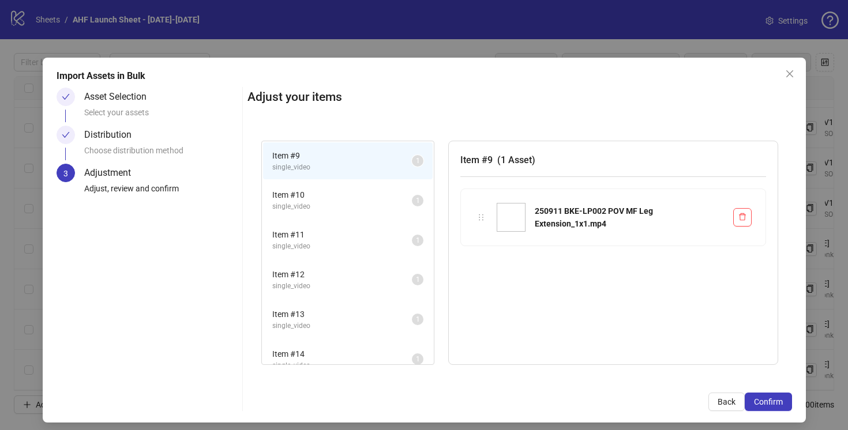
click at [343, 205] on span "single_video" at bounding box center [342, 206] width 140 height 11
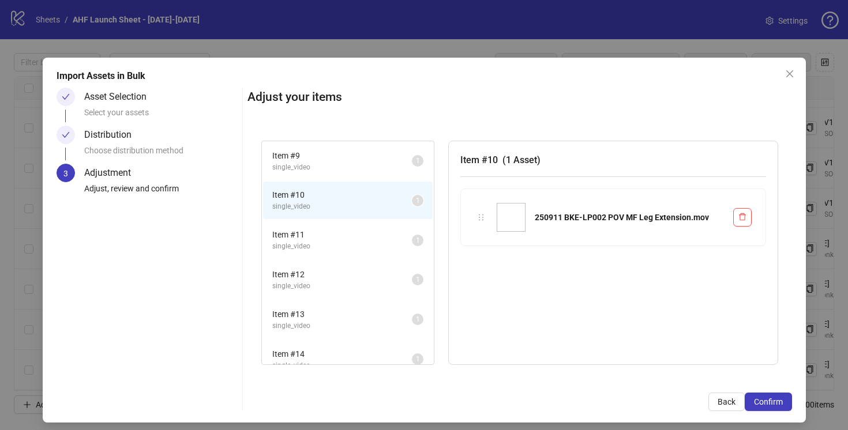
drag, startPoint x: 482, startPoint y: 220, endPoint x: 384, endPoint y: 171, distance: 109.7
click at [393, 174] on div "Item # 9 single_video 1 Item # 10 single_video 1 Item # 11 single_video 1 Item …" at bounding box center [520, 253] width 545 height 253
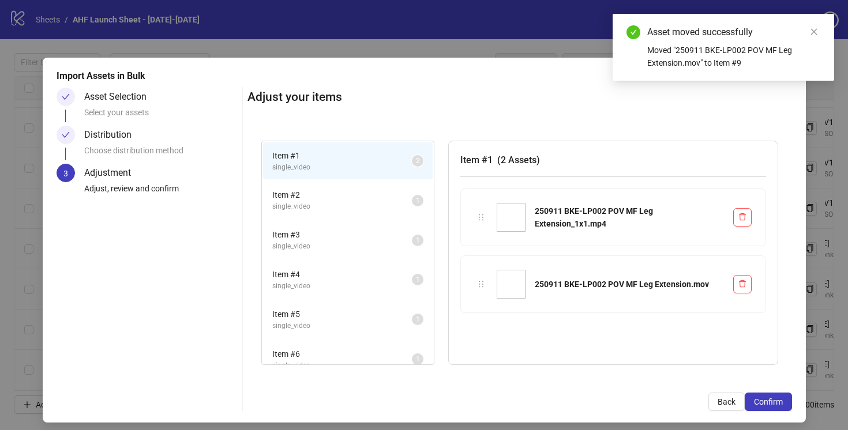
click at [370, 166] on span "single_video" at bounding box center [342, 167] width 140 height 11
click at [383, 204] on span "single_video" at bounding box center [342, 206] width 140 height 11
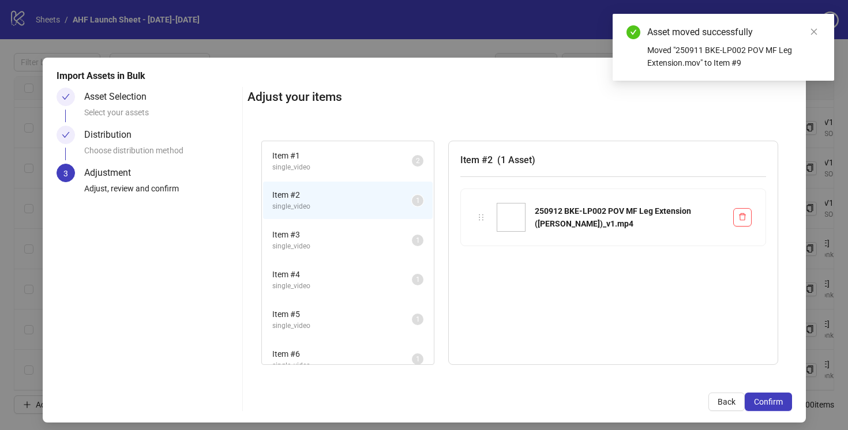
click at [385, 225] on li "Item # 3 single_video 1" at bounding box center [348, 241] width 170 height 38
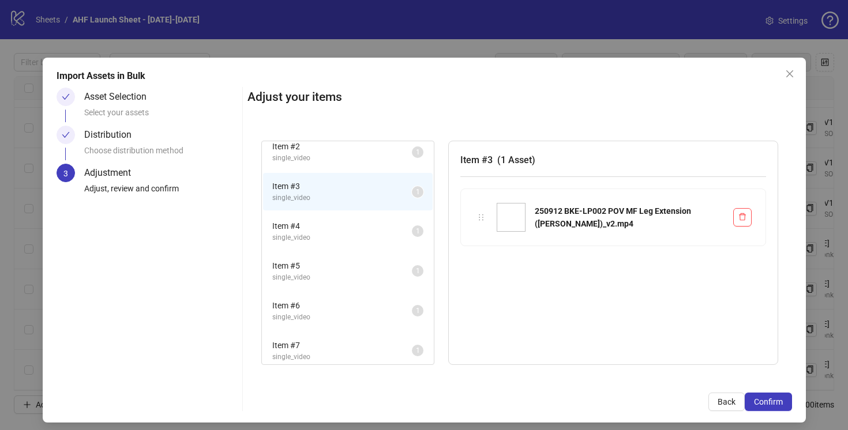
scroll to position [54, 0]
click at [387, 261] on span "Item # 5" at bounding box center [342, 260] width 140 height 13
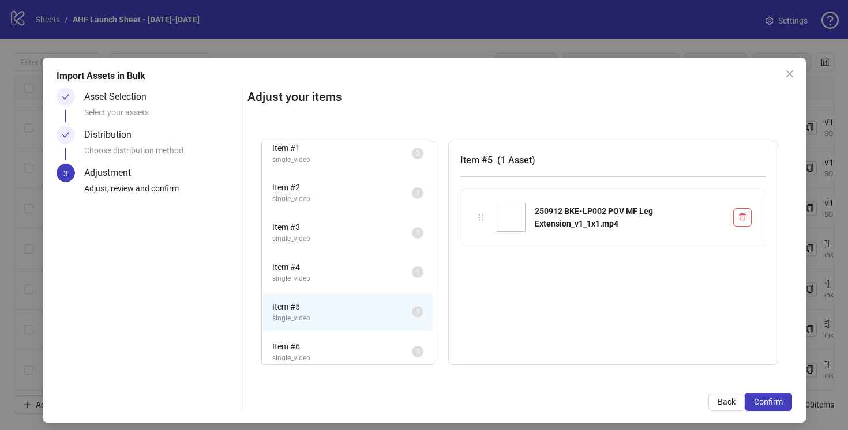
scroll to position [0, 0]
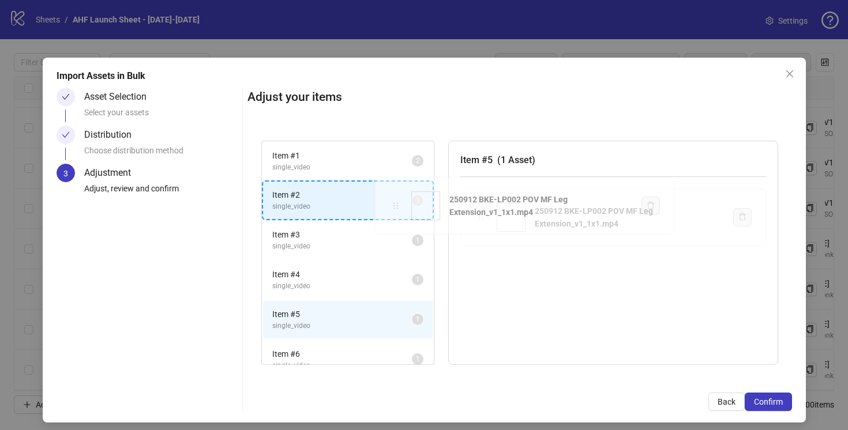
drag, startPoint x: 437, startPoint y: 222, endPoint x: 397, endPoint y: 211, distance: 42.0
click at [397, 211] on div "Item # 1 single_video 2 Item # 2 single_video 1 Item # 3 single_video 1 Item # …" at bounding box center [520, 253] width 545 height 253
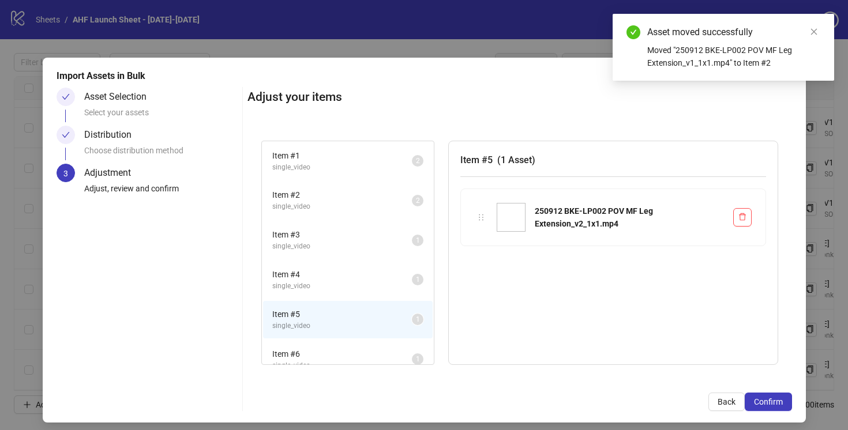
click at [394, 239] on span "Item # 3" at bounding box center [342, 234] width 140 height 13
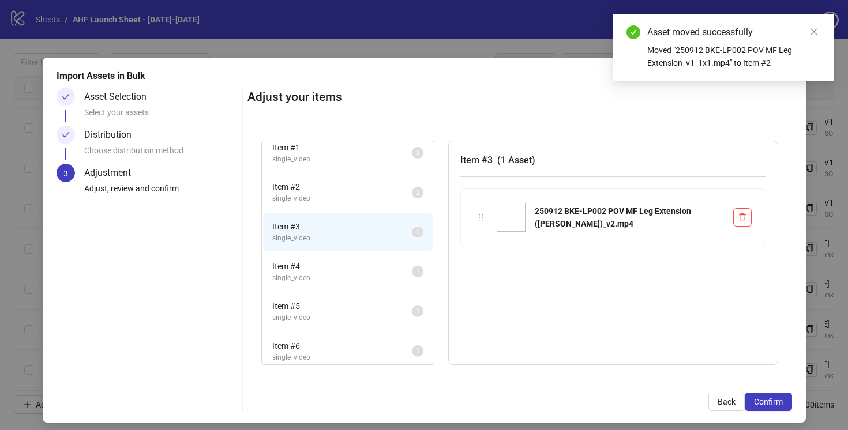
scroll to position [14, 0]
click at [376, 261] on span "Item # 4" at bounding box center [342, 260] width 140 height 13
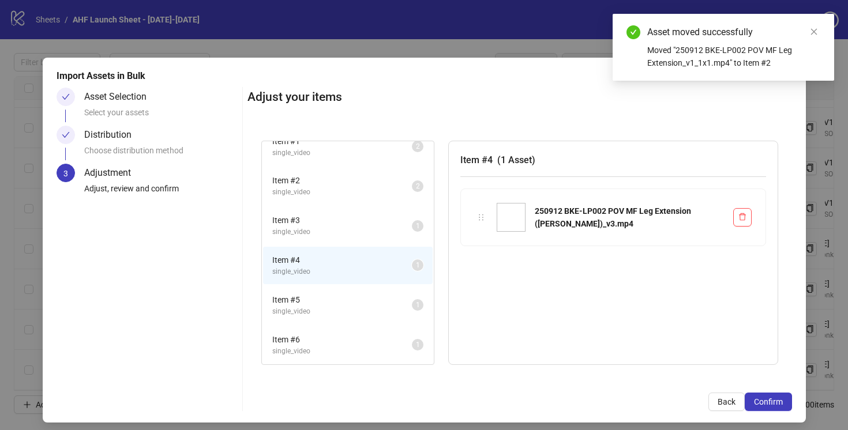
click at [374, 296] on span "Item # 5" at bounding box center [342, 300] width 140 height 13
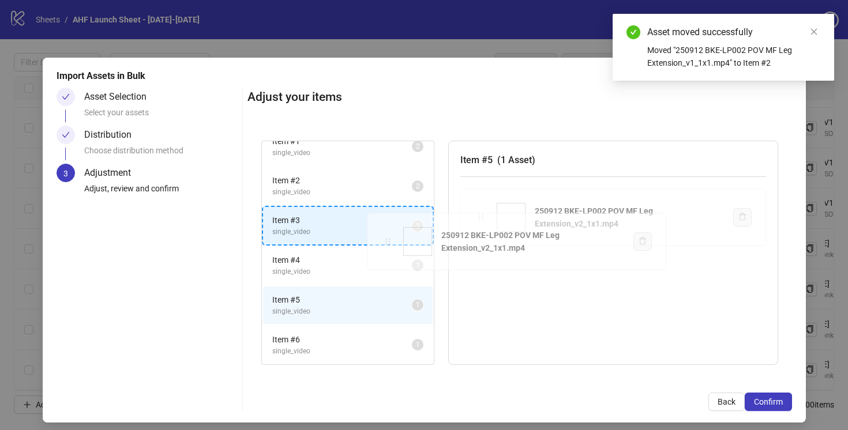
drag, startPoint x: 482, startPoint y: 216, endPoint x: 391, endPoint y: 240, distance: 94.3
click at [391, 240] on div "Item # 1 single_video 2 Item # 2 single_video 2 Item # 3 single_video 1 Item # …" at bounding box center [520, 253] width 545 height 253
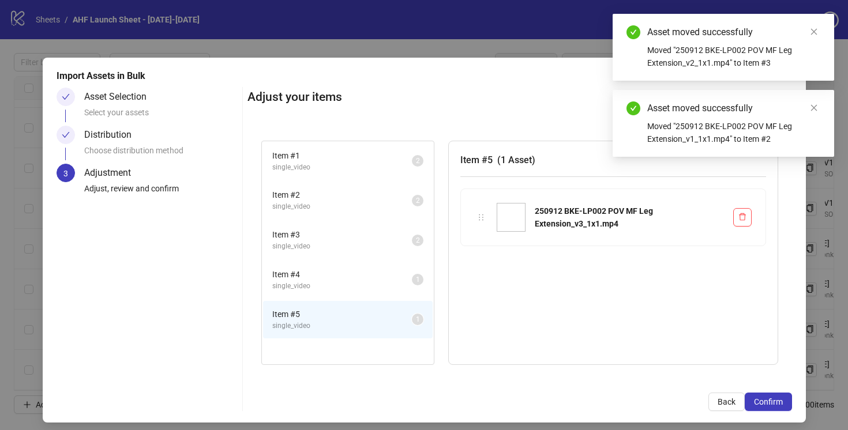
scroll to position [0, 0]
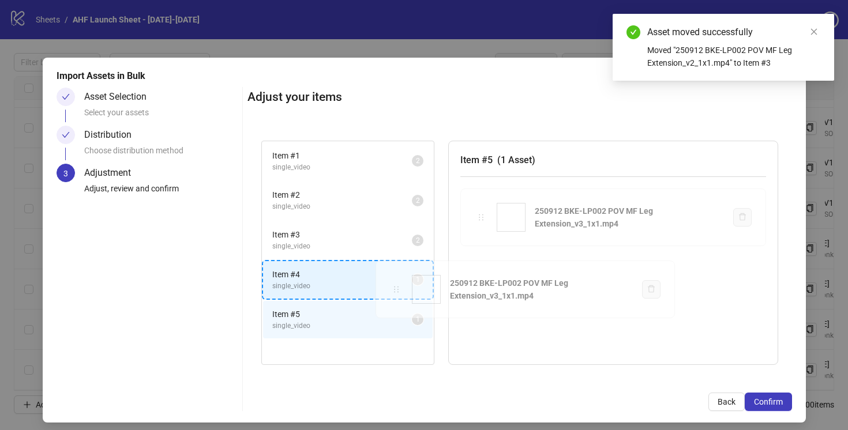
drag, startPoint x: 477, startPoint y: 221, endPoint x: 395, endPoint y: 293, distance: 109.6
click at [395, 293] on div "Item # 1 single_video 2 Item # 2 single_video 2 Item # 3 single_video 2 Item # …" at bounding box center [520, 253] width 545 height 253
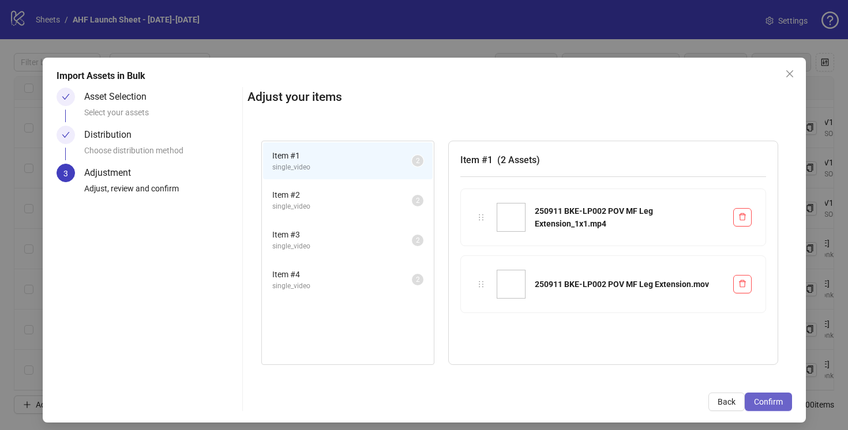
click at [754, 402] on span "Confirm" at bounding box center [768, 402] width 29 height 9
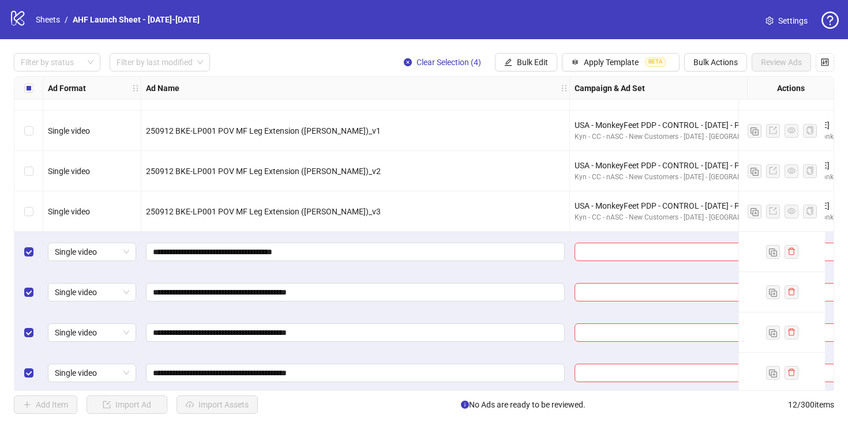
scroll to position [198, 0]
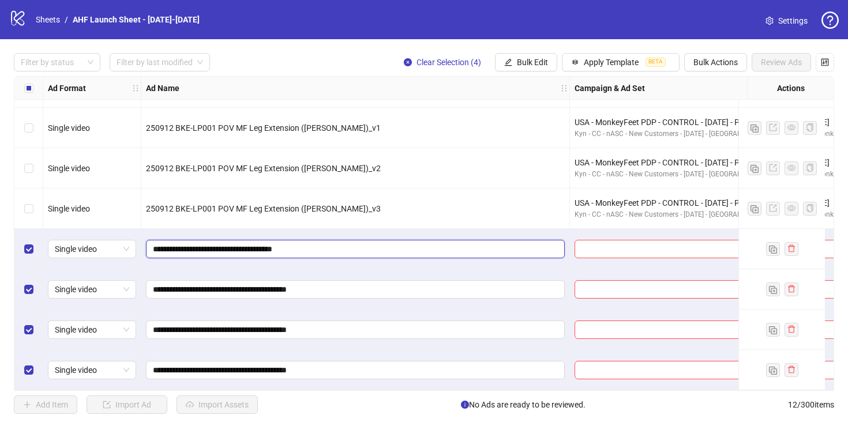
click at [388, 246] on input "**********" at bounding box center [354, 249] width 403 height 13
type input "**********"
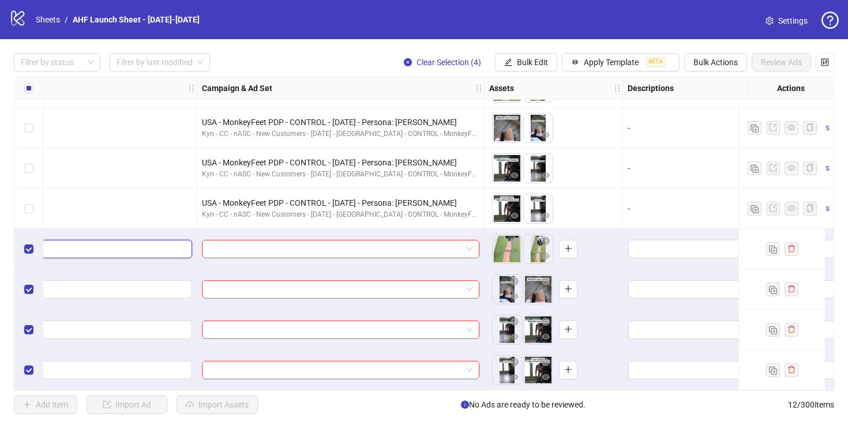
scroll to position [198, 403]
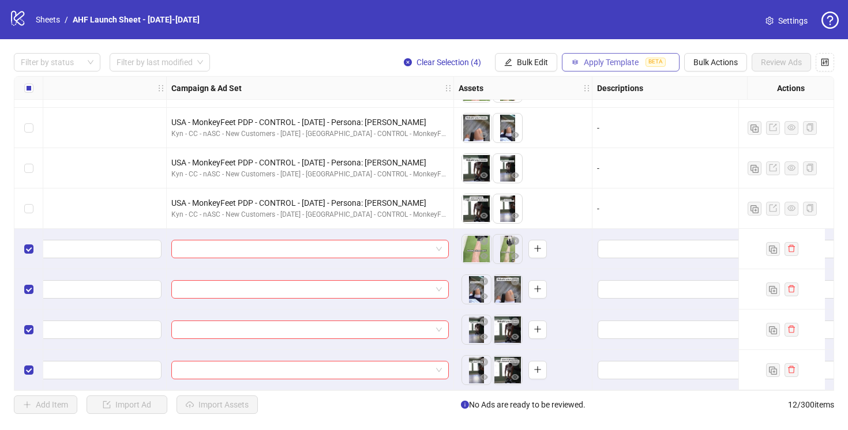
click at [590, 63] on span "Apply Template" at bounding box center [611, 62] width 55 height 9
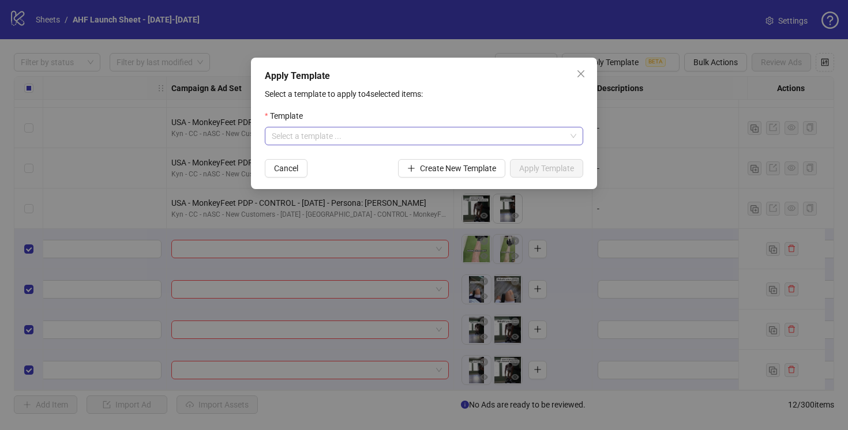
click at [499, 141] on input "search" at bounding box center [419, 136] width 294 height 17
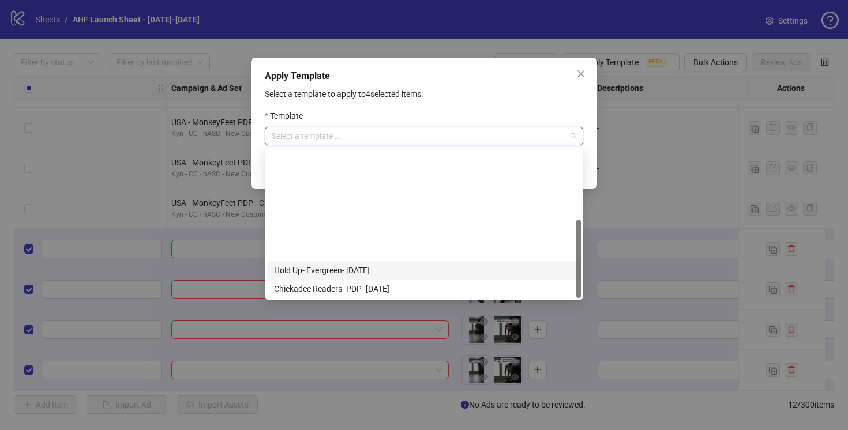
scroll to position [129, 0]
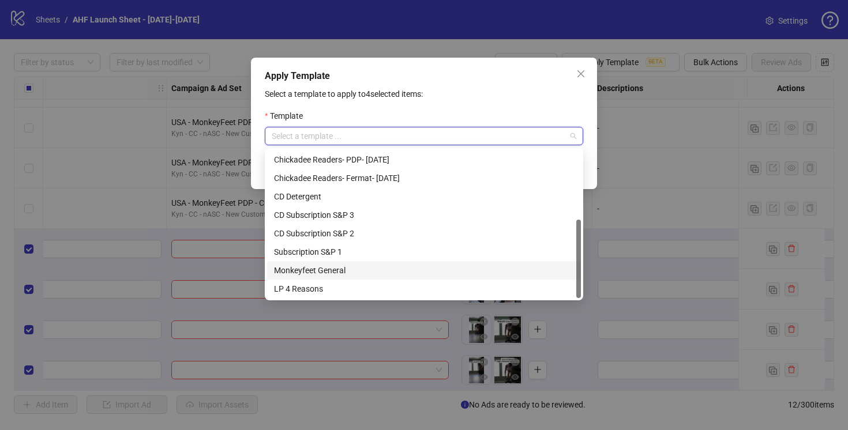
click at [333, 273] on div "Monkeyfeet General" at bounding box center [424, 270] width 300 height 13
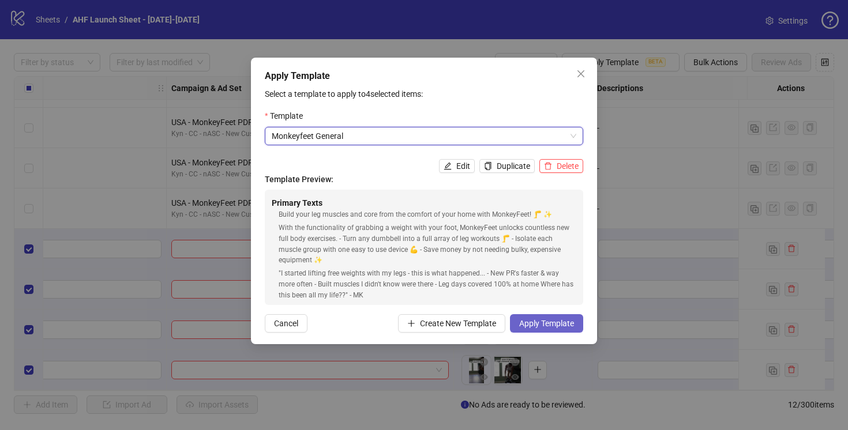
click at [538, 325] on span "Apply Template" at bounding box center [546, 323] width 55 height 9
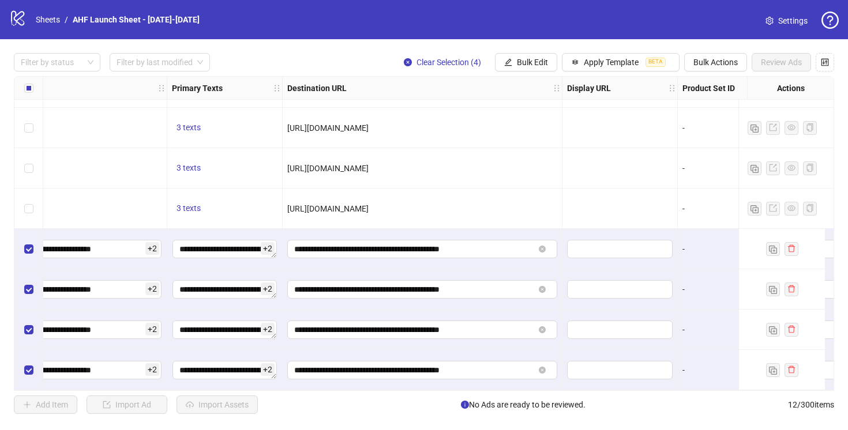
scroll to position [198, 1172]
click at [580, 64] on button "Apply Template BETA" at bounding box center [621, 62] width 118 height 18
click at [580, 64] on body "**********" at bounding box center [424, 215] width 848 height 430
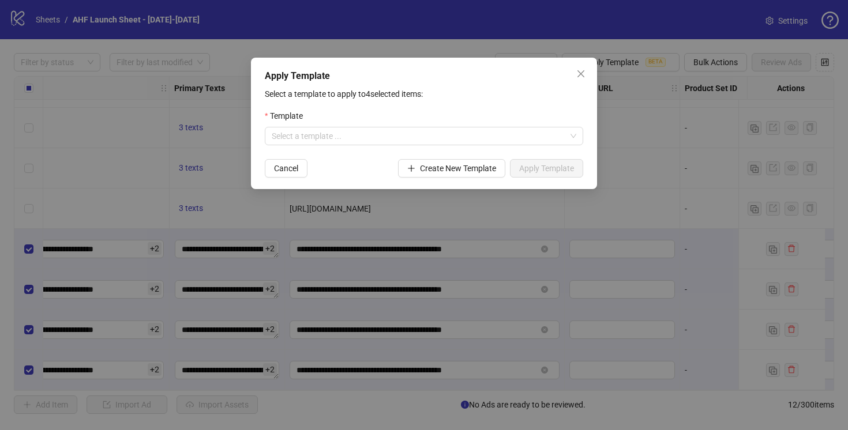
click at [496, 31] on div "Apply Template Select a template to apply to 4 selected items: Template Select …" at bounding box center [424, 215] width 848 height 430
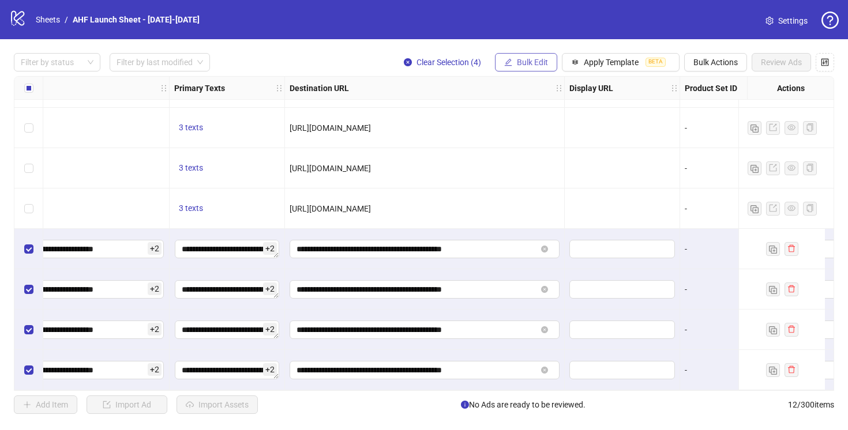
click at [523, 58] on span "Bulk Edit" at bounding box center [532, 62] width 31 height 9
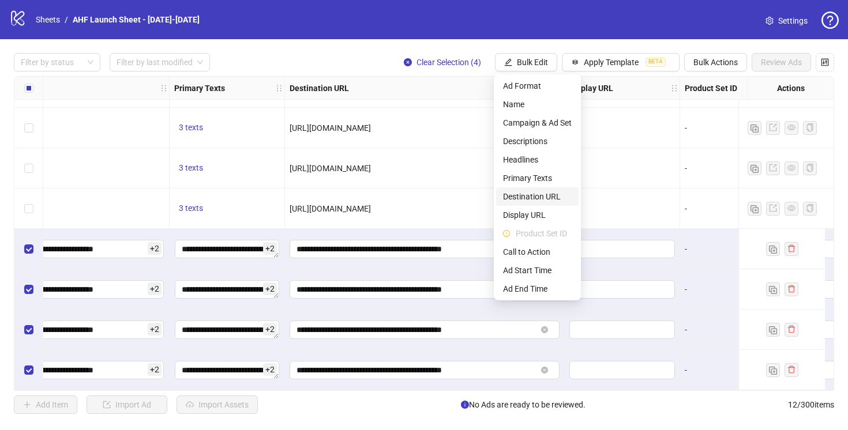
click at [533, 191] on span "Destination URL" at bounding box center [537, 196] width 69 height 13
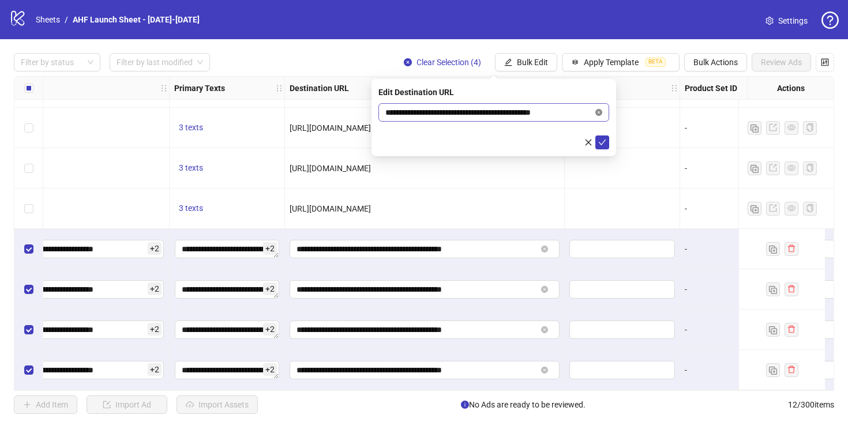
click at [597, 112] on icon "close-circle" at bounding box center [598, 112] width 7 height 7
paste input "**********"
type input "**********"
click at [604, 141] on icon "check" at bounding box center [602, 142] width 8 height 8
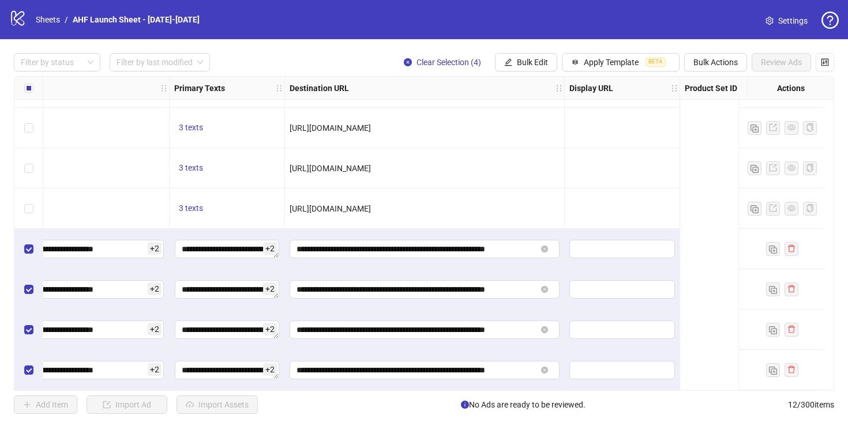
scroll to position [198, 248]
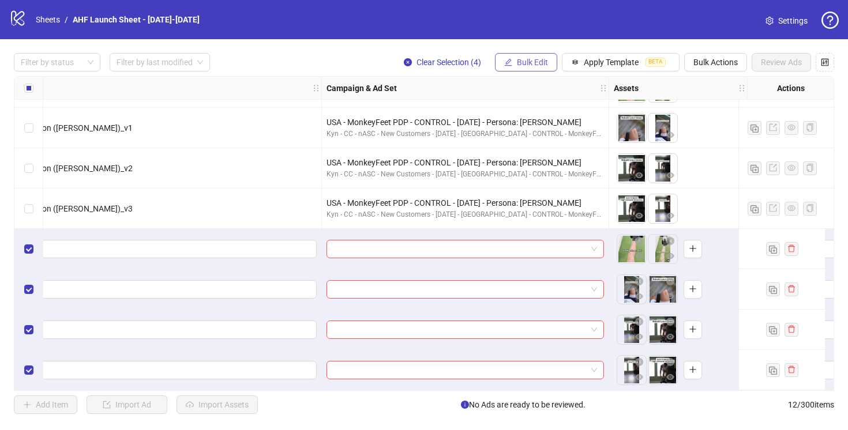
click at [511, 60] on button "Bulk Edit" at bounding box center [526, 62] width 62 height 18
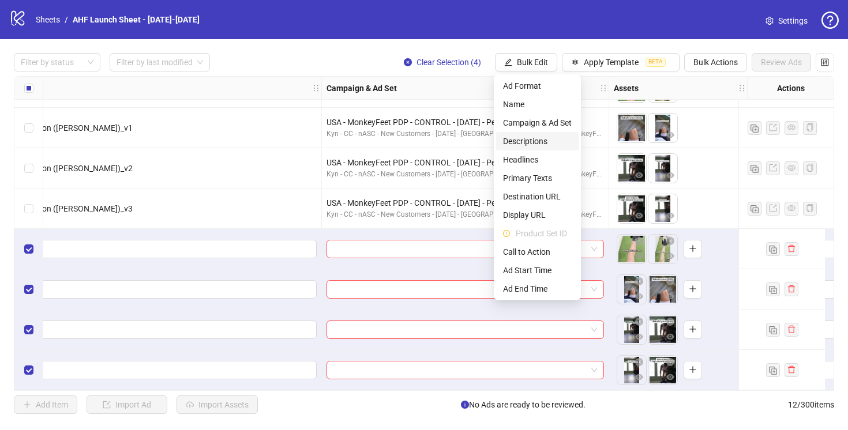
click at [535, 133] on li "Descriptions" at bounding box center [537, 141] width 83 height 18
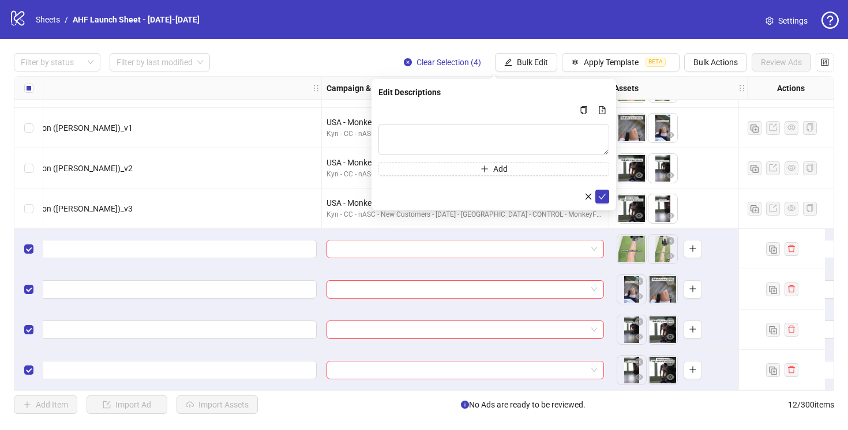
drag, startPoint x: 589, startPoint y: 193, endPoint x: 545, endPoint y: 121, distance: 84.7
click at [589, 193] on icon "close" at bounding box center [588, 197] width 8 height 8
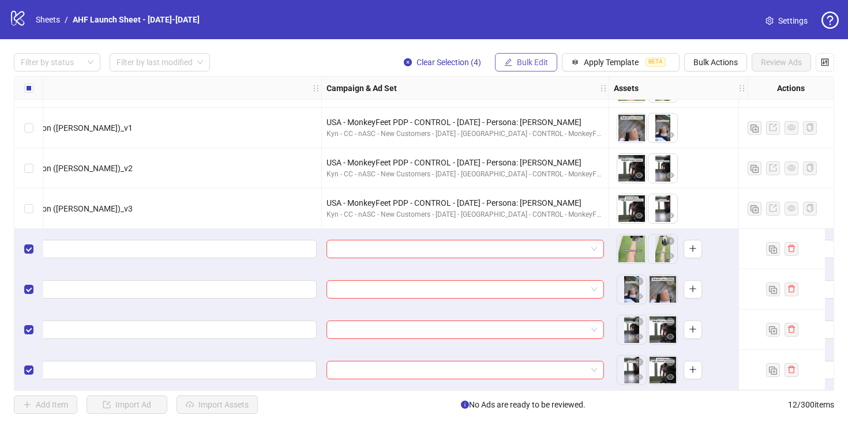
click at [522, 65] on span "Bulk Edit" at bounding box center [532, 62] width 31 height 9
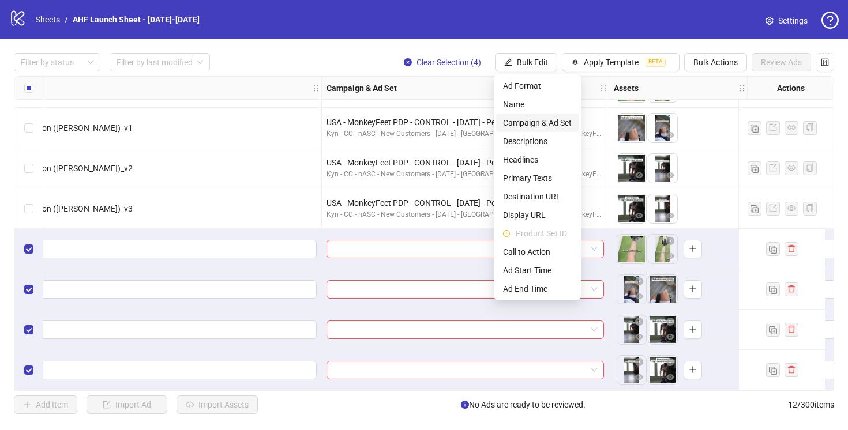
click at [527, 123] on span "Campaign & Ad Set" at bounding box center [537, 123] width 69 height 13
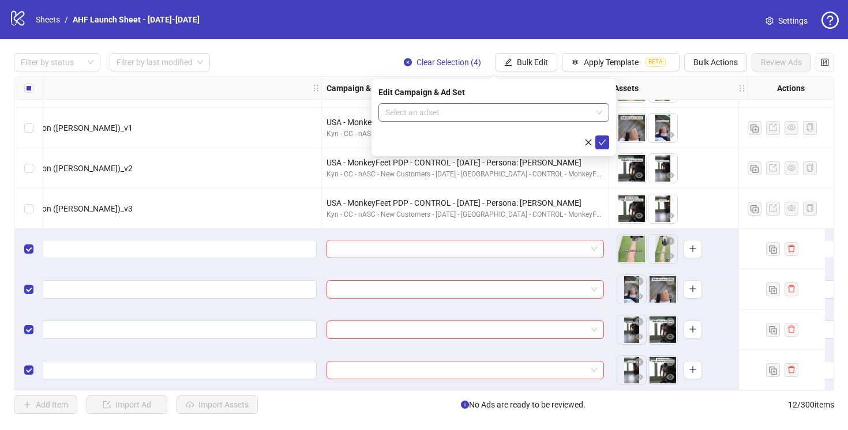
click at [594, 110] on span at bounding box center [493, 112] width 217 height 17
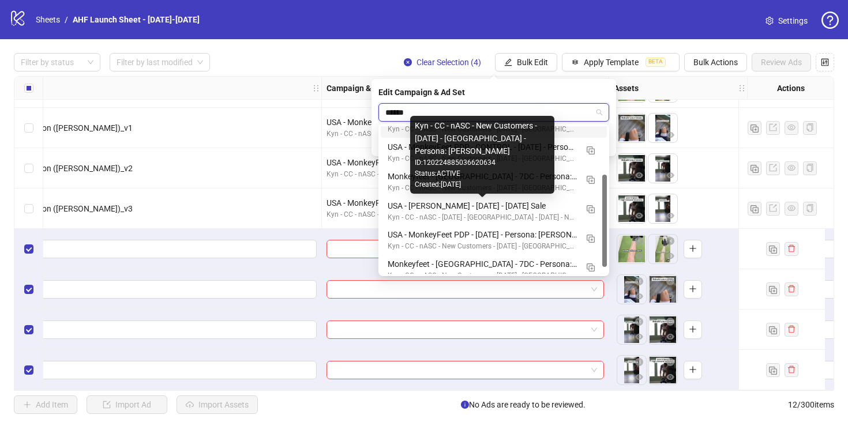
scroll to position [88, 0]
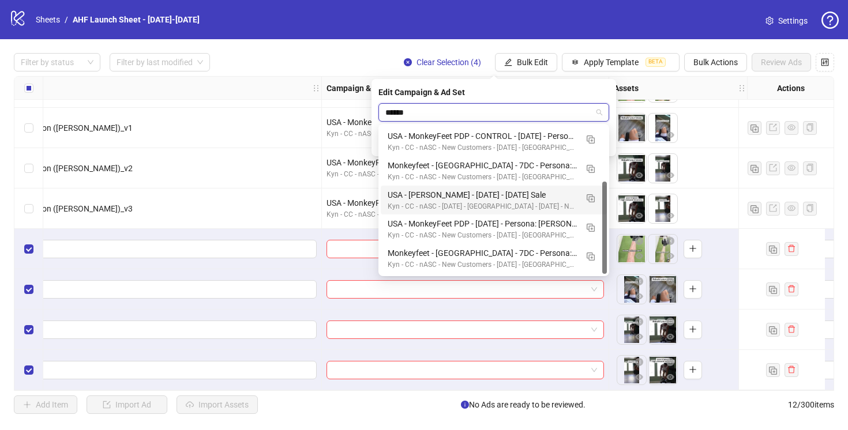
click at [411, 116] on input "******" at bounding box center [488, 112] width 207 height 17
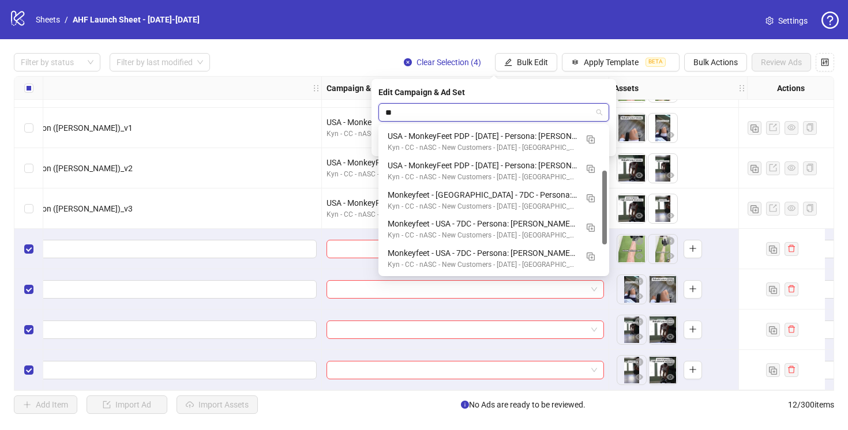
type input "**"
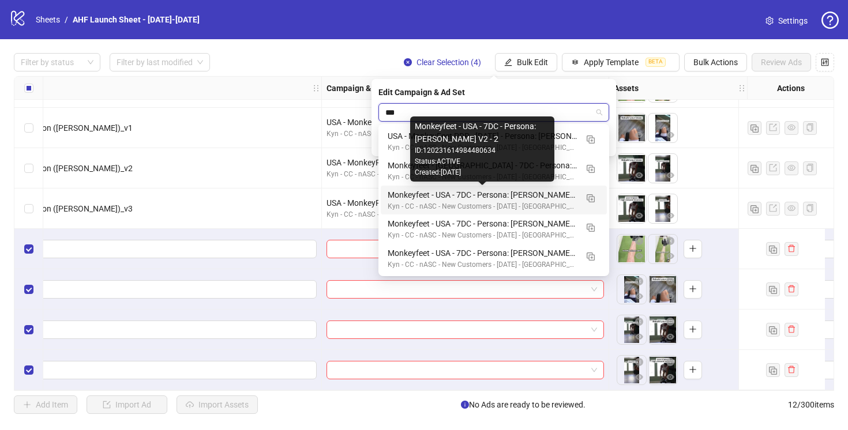
click at [516, 194] on div "Monkeyfeet - USA - 7DC - Persona: [PERSON_NAME] V2 - 2" at bounding box center [482, 195] width 189 height 13
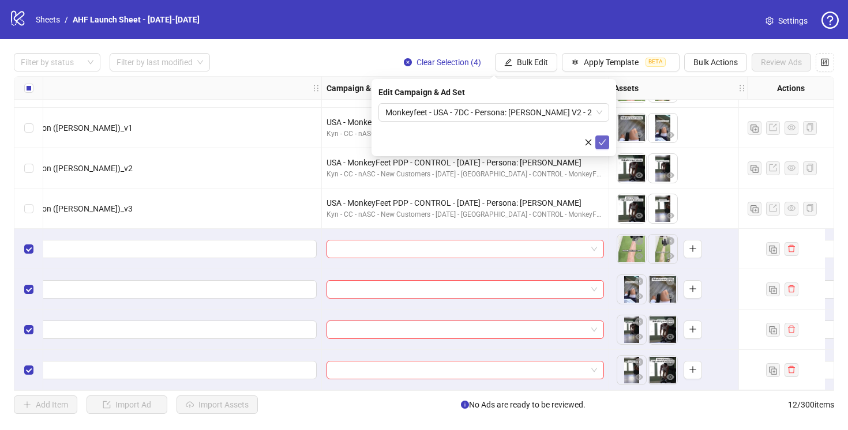
click at [600, 141] on icon "check" at bounding box center [602, 142] width 8 height 8
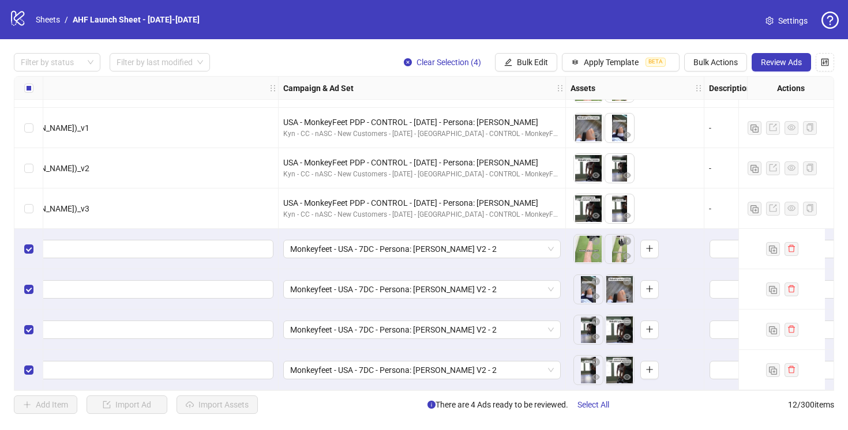
scroll to position [198, 0]
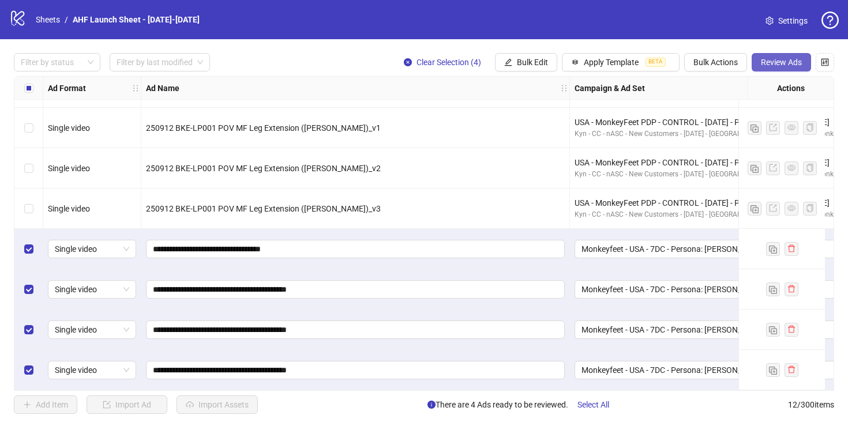
click at [792, 65] on span "Review Ads" at bounding box center [781, 62] width 41 height 9
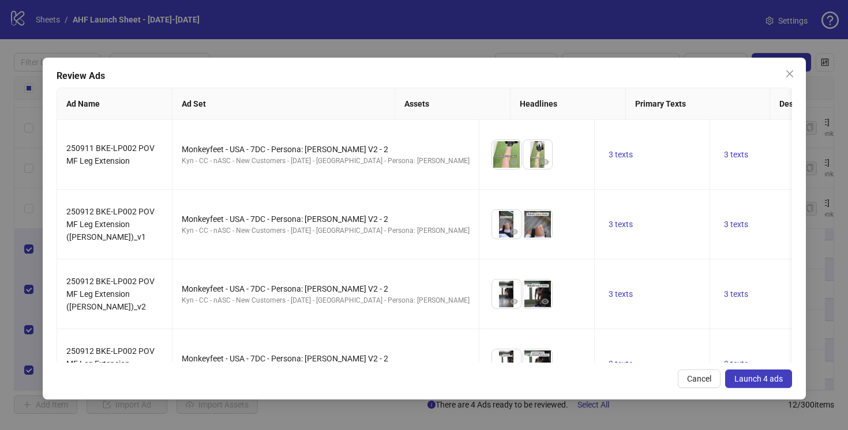
click at [762, 376] on span "Launch 4 ads" at bounding box center [759, 378] width 48 height 9
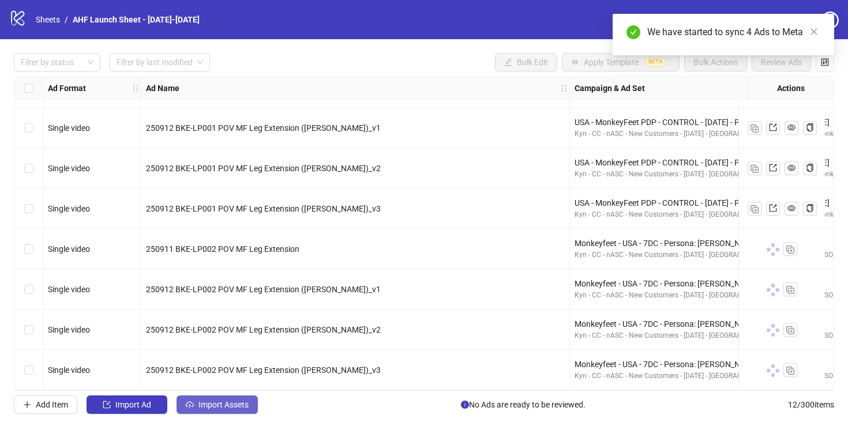
click at [216, 407] on span "Import Assets" at bounding box center [223, 404] width 50 height 9
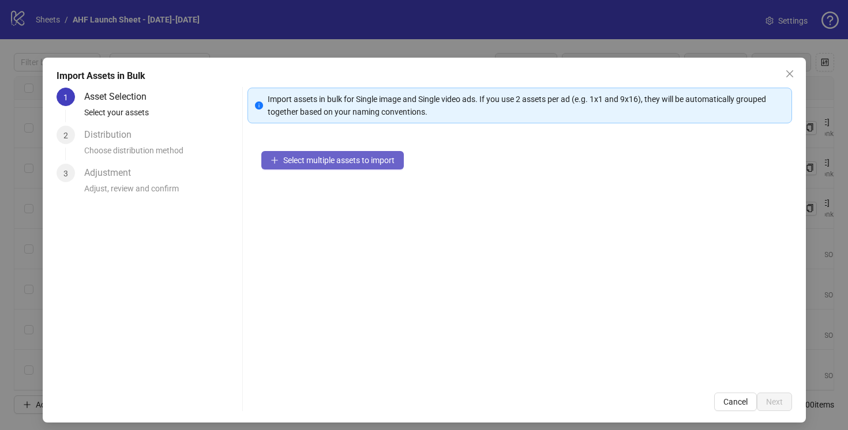
click at [322, 168] on button "Select multiple assets to import" at bounding box center [332, 160] width 143 height 18
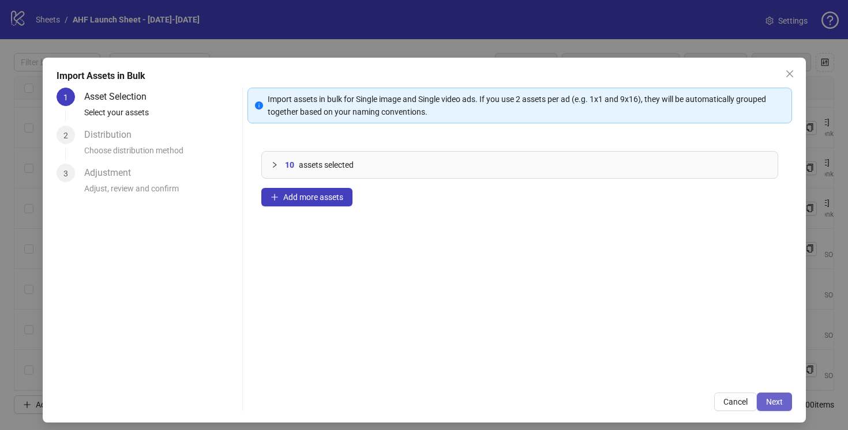
click at [766, 402] on span "Next" at bounding box center [774, 402] width 17 height 9
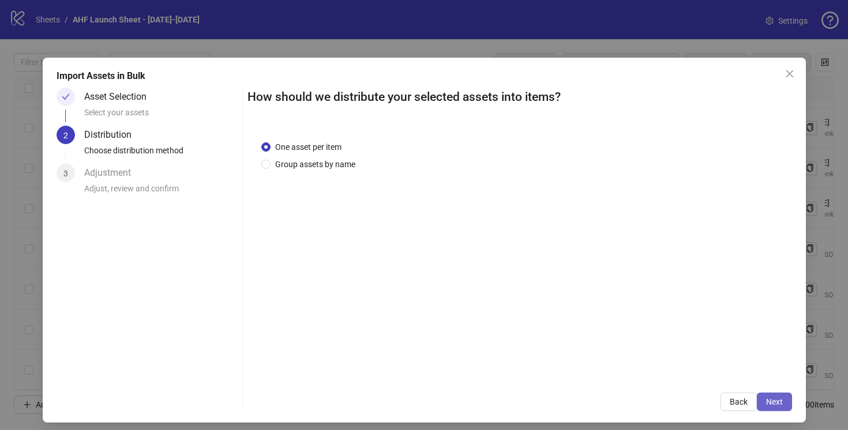
click at [766, 400] on span "Next" at bounding box center [774, 402] width 17 height 9
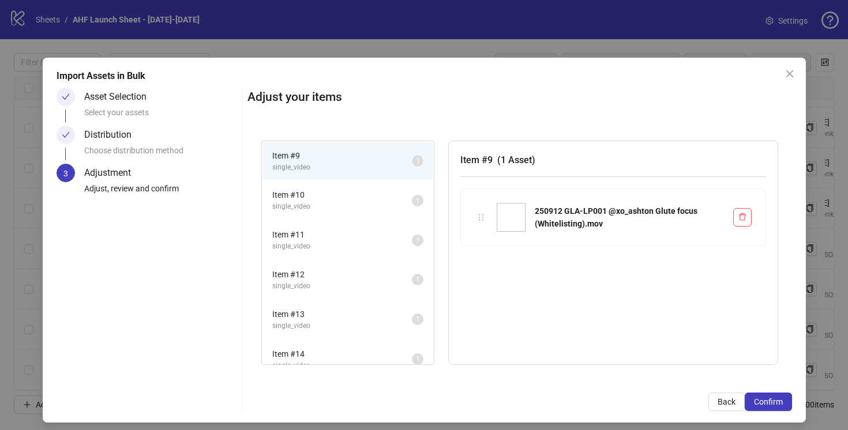
click at [340, 194] on span "Item # 10" at bounding box center [342, 195] width 140 height 13
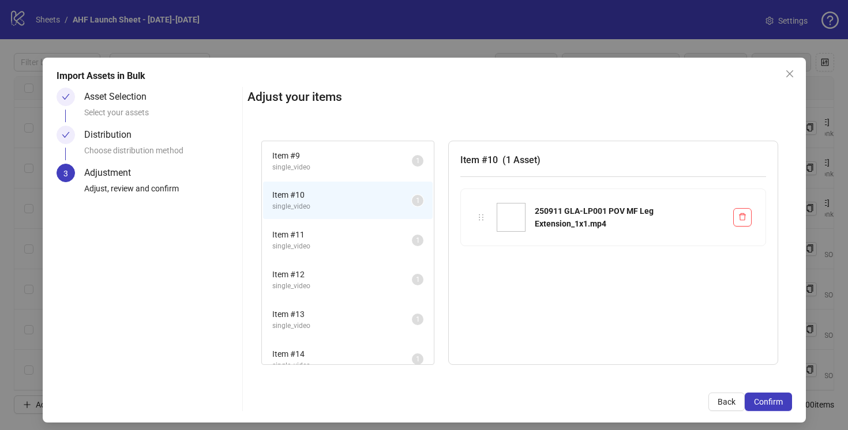
click at [349, 236] on span "Item # 11" at bounding box center [342, 234] width 140 height 13
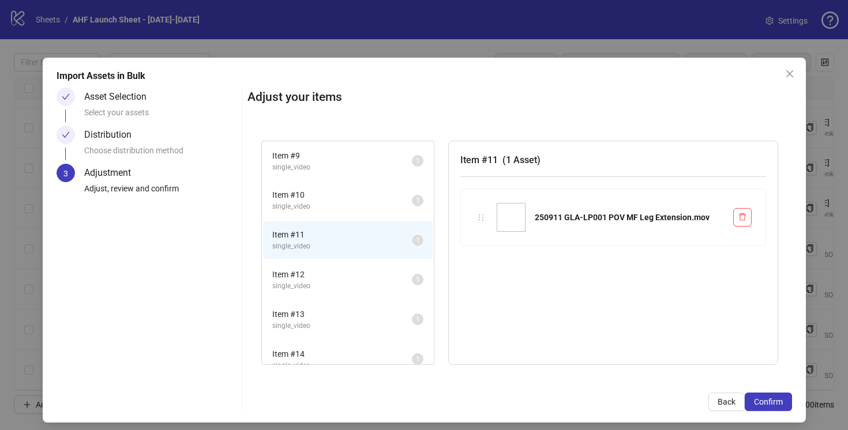
click at [352, 208] on span "single_video" at bounding box center [342, 206] width 140 height 11
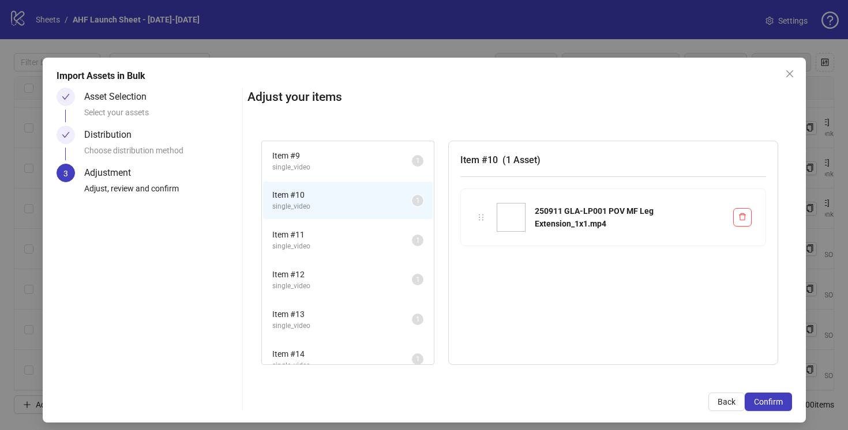
scroll to position [173, 0]
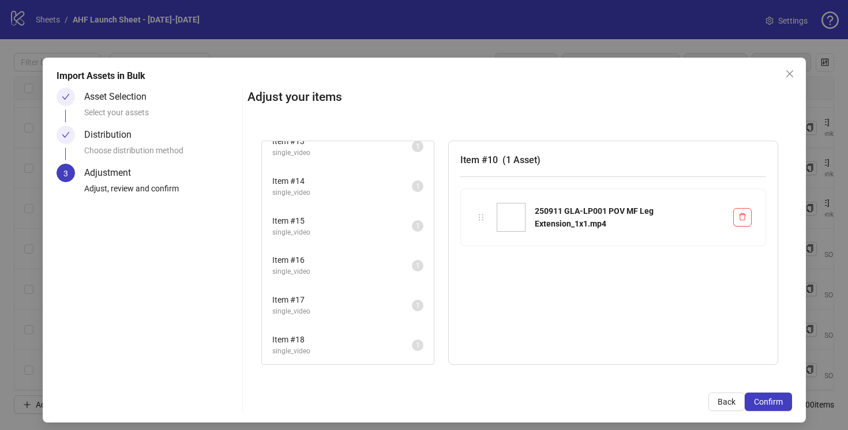
drag, startPoint x: 375, startPoint y: 344, endPoint x: 371, endPoint y: 319, distance: 25.7
click at [375, 344] on span "Item # 18" at bounding box center [342, 340] width 140 height 13
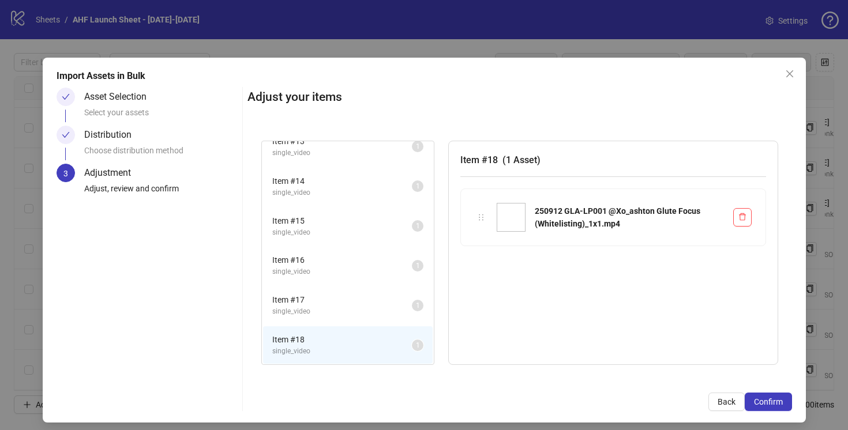
click at [372, 297] on span "Item # 17" at bounding box center [342, 300] width 140 height 13
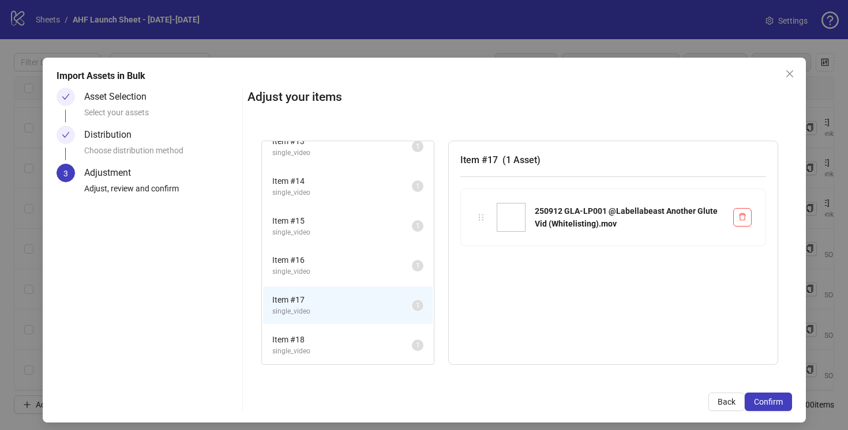
click at [375, 336] on span "Item # 18" at bounding box center [342, 340] width 140 height 13
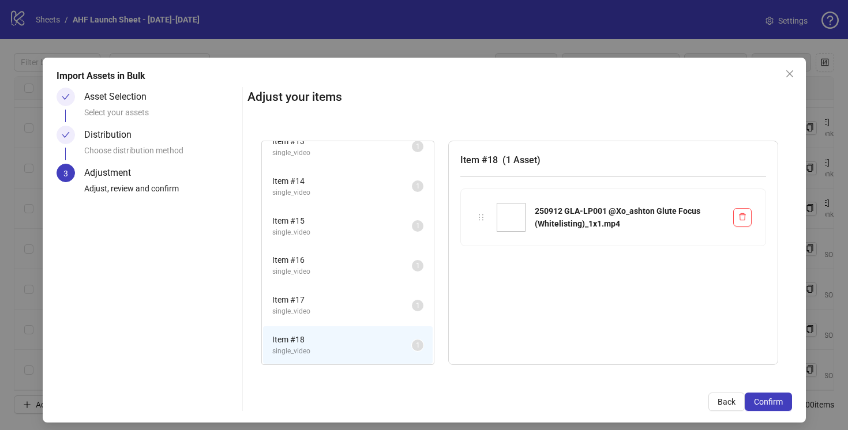
click at [372, 262] on span "Item # 16" at bounding box center [342, 260] width 140 height 13
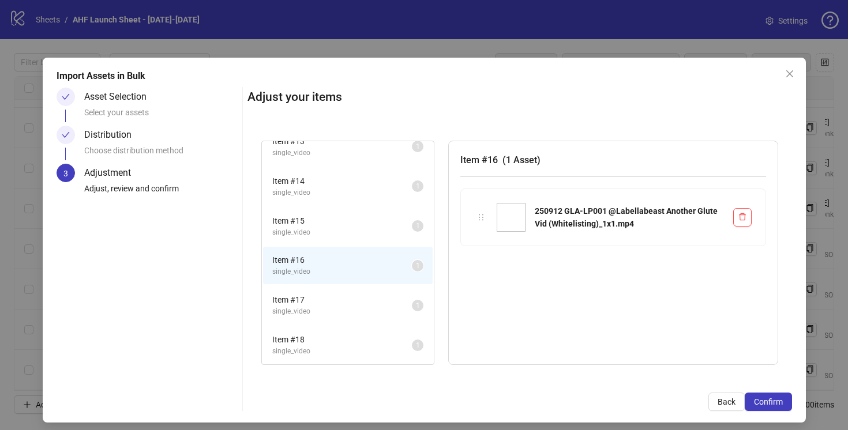
click at [369, 350] on span "single_video" at bounding box center [342, 351] width 140 height 11
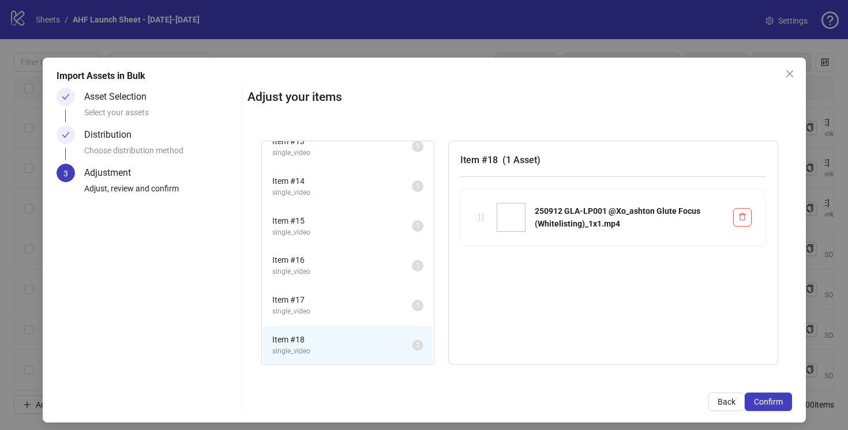
click at [377, 301] on span "Item # 17" at bounding box center [342, 300] width 140 height 13
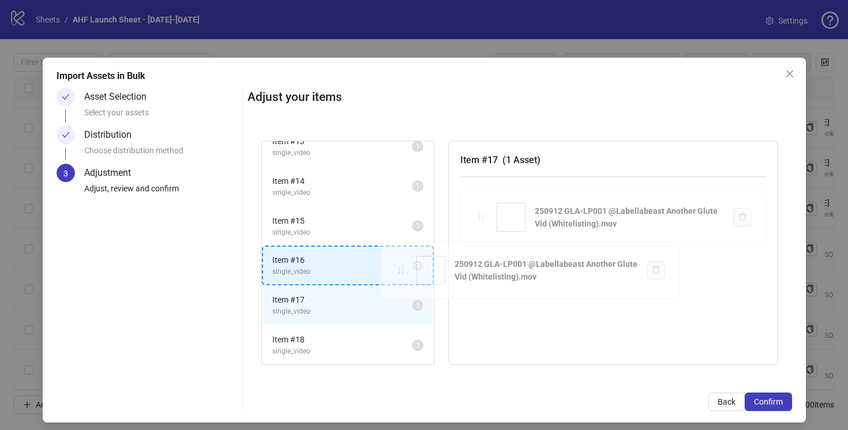
drag, startPoint x: 480, startPoint y: 219, endPoint x: 403, endPoint y: 272, distance: 93.8
click at [403, 272] on div "Item # 9 single_video 1 Item # 10 single_video 1 Item # 11 single_video 1 Item …" at bounding box center [520, 253] width 545 height 253
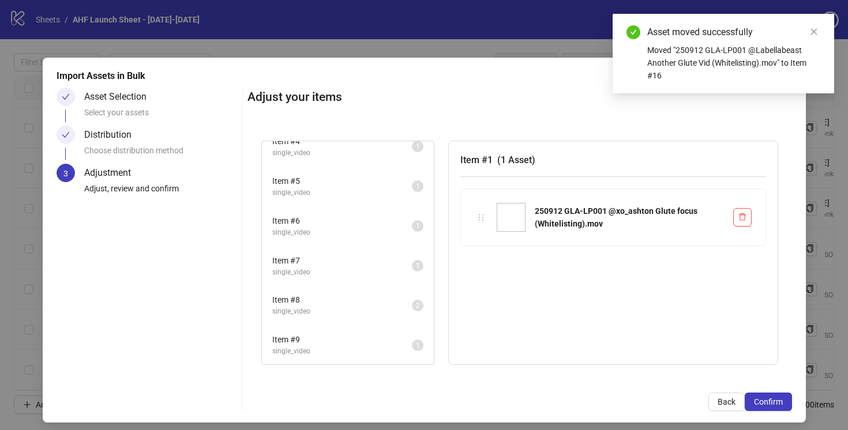
click at [375, 271] on span "single_video" at bounding box center [342, 272] width 140 height 11
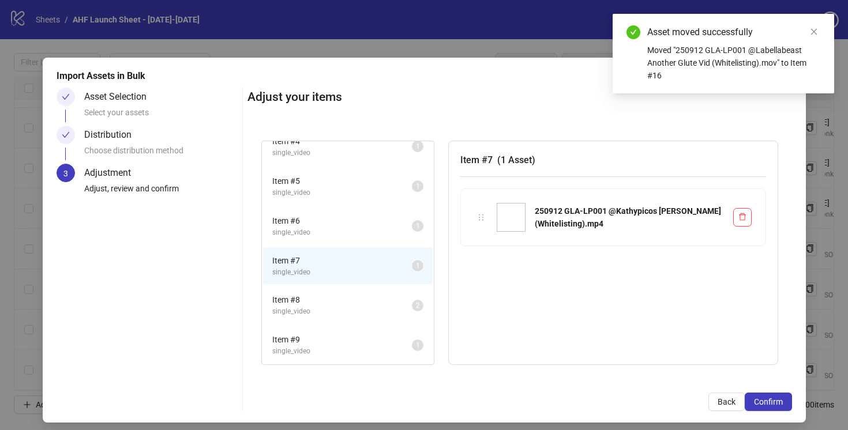
click at [382, 231] on span "single_video" at bounding box center [342, 232] width 140 height 11
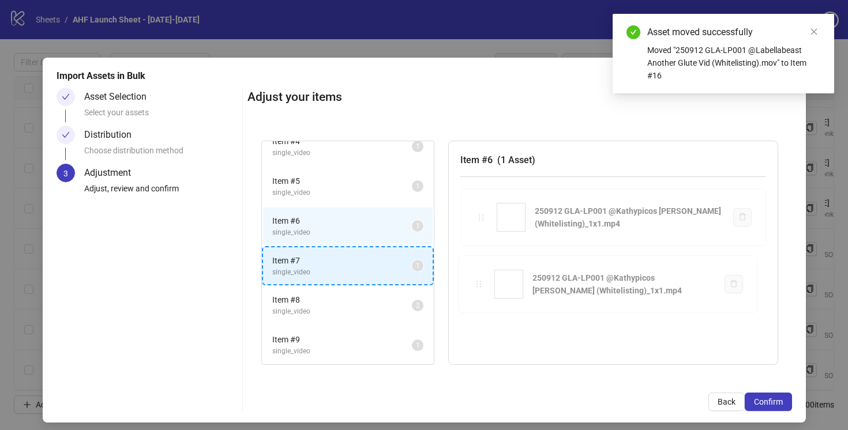
drag, startPoint x: 478, startPoint y: 216, endPoint x: 391, endPoint y: 253, distance: 95.2
click at [391, 253] on div "Item # 1 single_video 1 Item # 2 single_video 1 Item # 3 single_video 1 Item # …" at bounding box center [520, 253] width 545 height 253
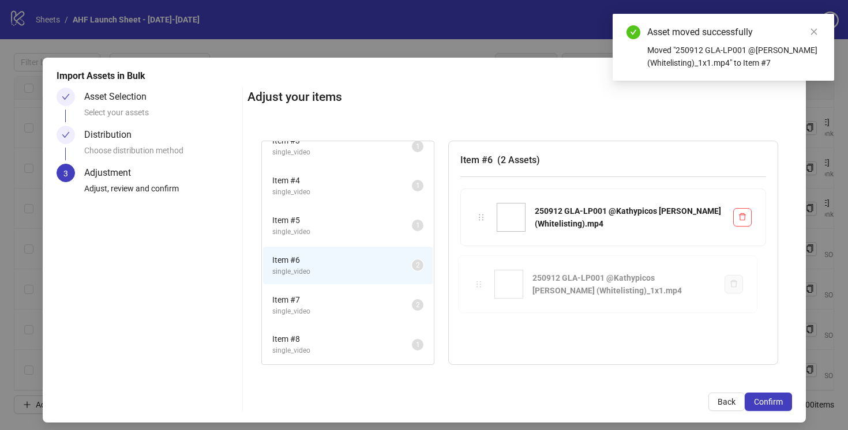
scroll to position [94, 0]
click at [364, 189] on span "single_video" at bounding box center [342, 192] width 140 height 11
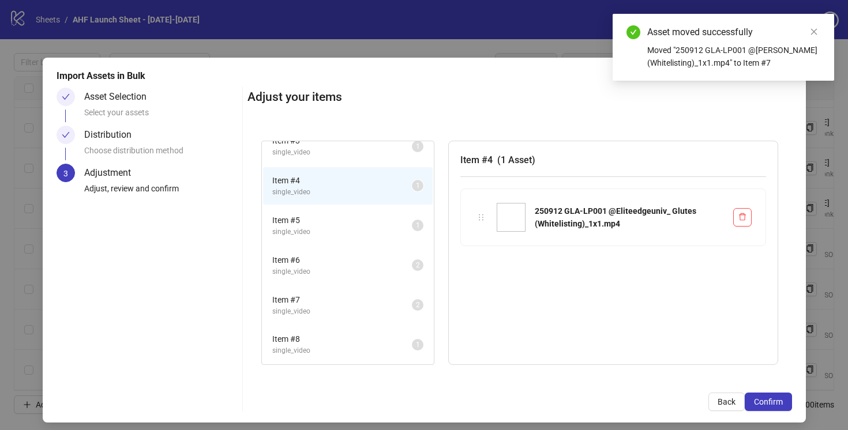
click at [373, 224] on span "Item # 5" at bounding box center [342, 220] width 140 height 13
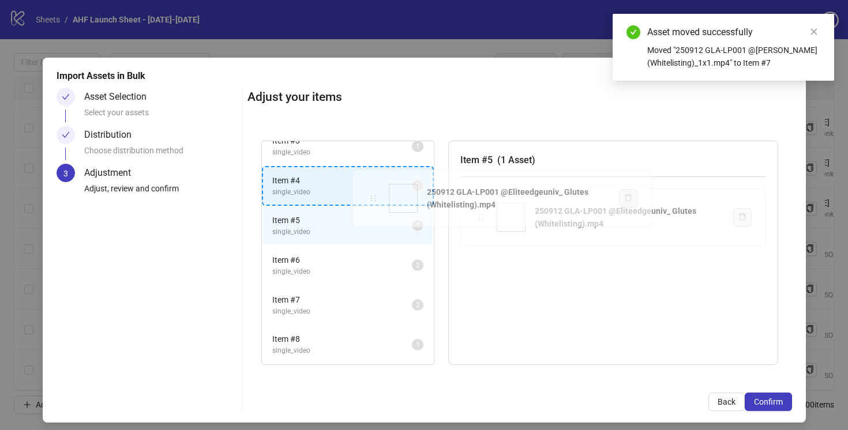
drag, startPoint x: 481, startPoint y: 218, endPoint x: 375, endPoint y: 199, distance: 107.9
click at [375, 199] on div "Item # 1 single_video 1 Item # 2 single_video 1 Item # 3 single_video 1 Item # …" at bounding box center [520, 253] width 545 height 253
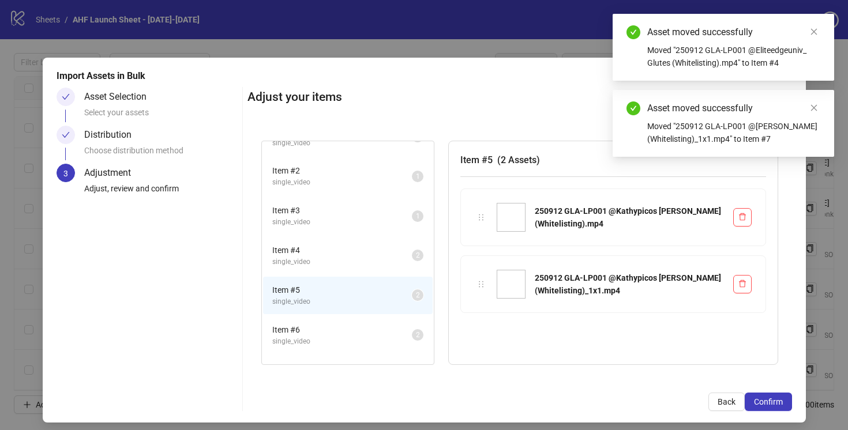
scroll to position [0, 0]
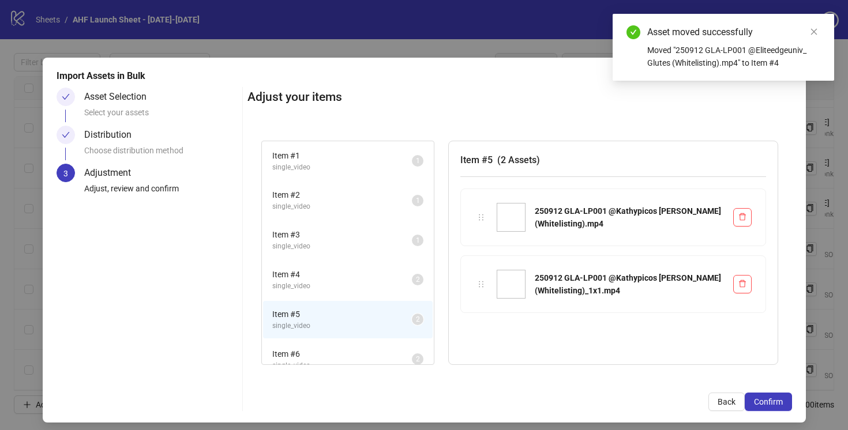
click at [381, 237] on span "Item # 3" at bounding box center [342, 234] width 140 height 13
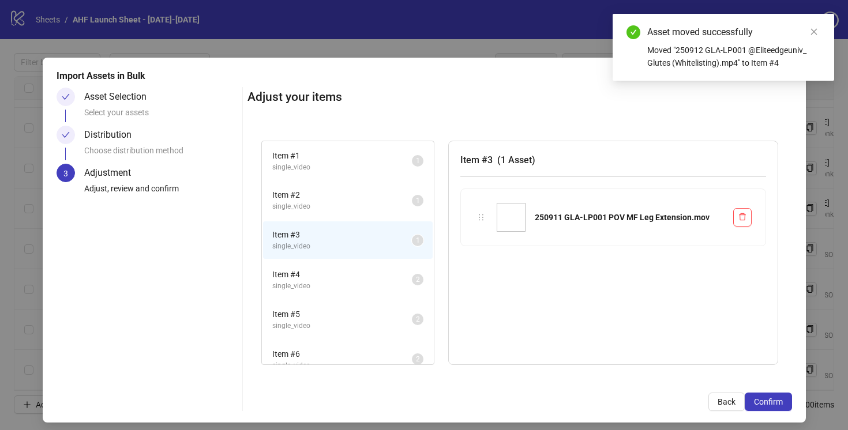
click at [362, 187] on li "Item # 2 single_video 1" at bounding box center [348, 201] width 170 height 38
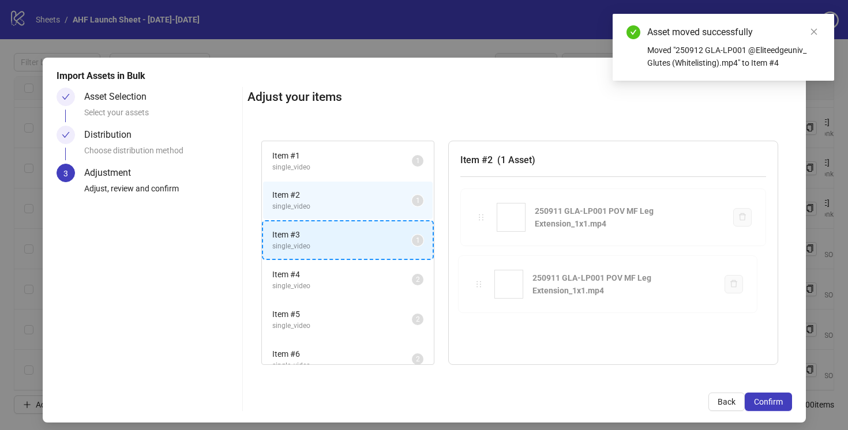
drag, startPoint x: 479, startPoint y: 219, endPoint x: 389, endPoint y: 245, distance: 93.5
click at [389, 245] on div "Item # 1 single_video 1 Item # 2 single_video 1 Item # 3 single_video 1 Item # …" at bounding box center [520, 253] width 545 height 253
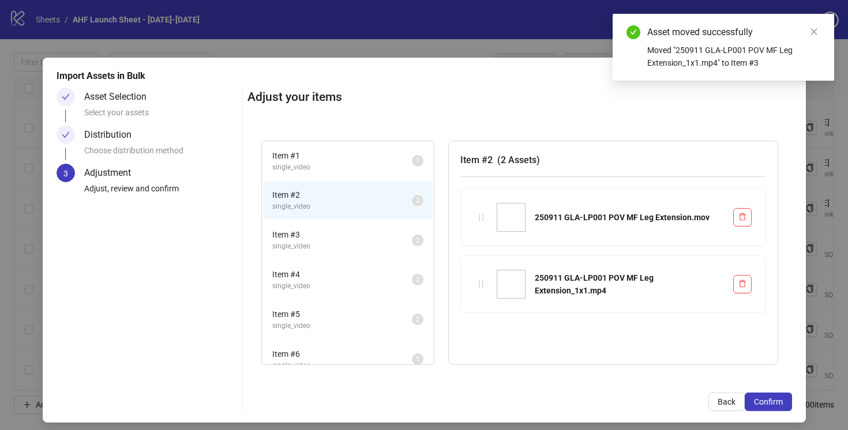
click at [381, 354] on span "Item # 6" at bounding box center [342, 354] width 140 height 13
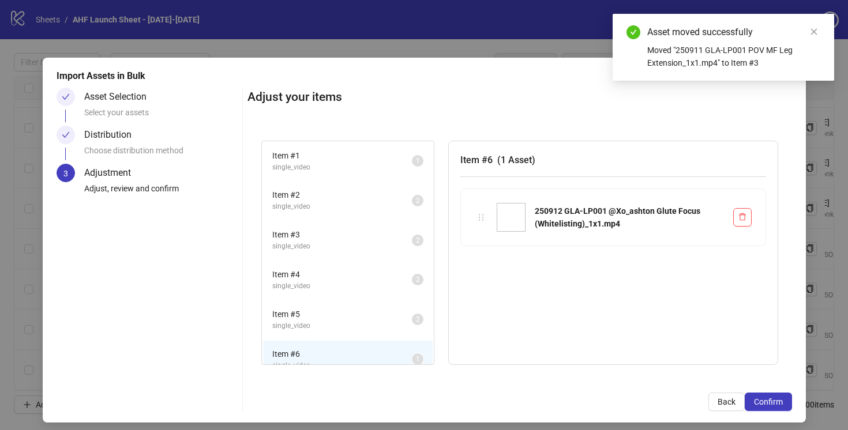
click at [377, 157] on span "Item # 1" at bounding box center [342, 155] width 140 height 13
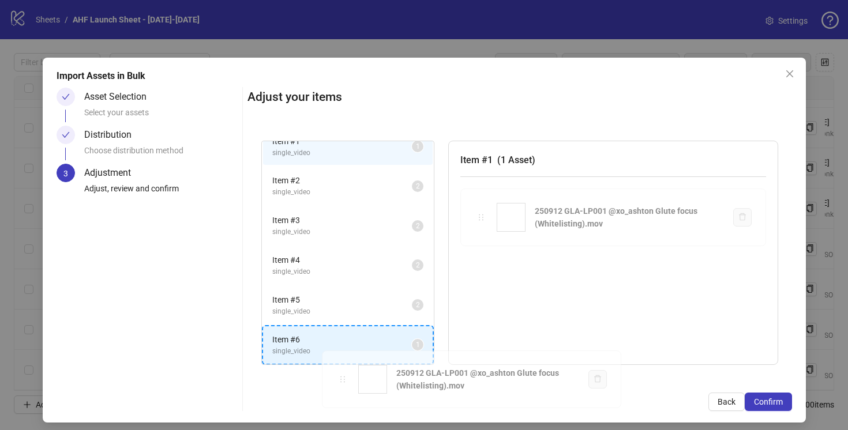
scroll to position [6, 0]
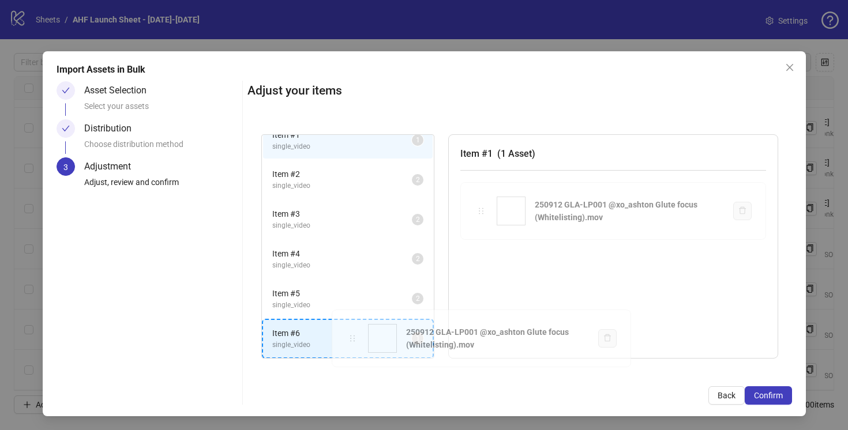
drag, startPoint x: 454, startPoint y: 247, endPoint x: 354, endPoint y: 339, distance: 135.6
click at [354, 339] on div "Item # 1 single_video 1 Item # 2 single_video 2 Item # 3 single_video 2 Item # …" at bounding box center [520, 247] width 545 height 253
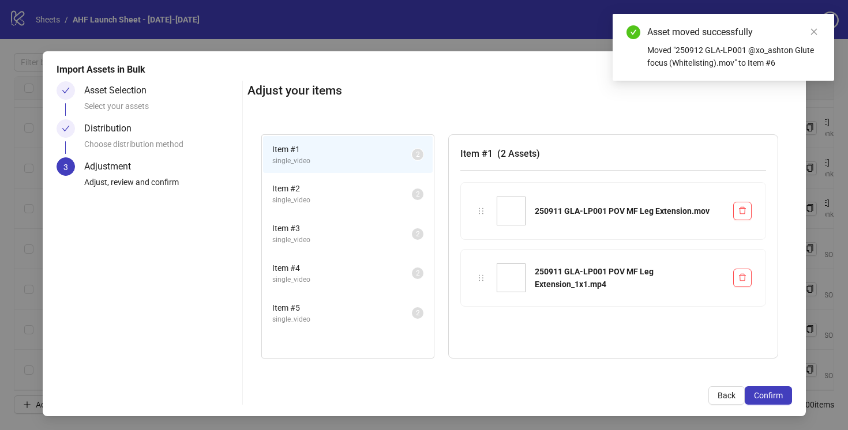
scroll to position [0, 0]
click at [772, 395] on span "Confirm" at bounding box center [768, 395] width 29 height 9
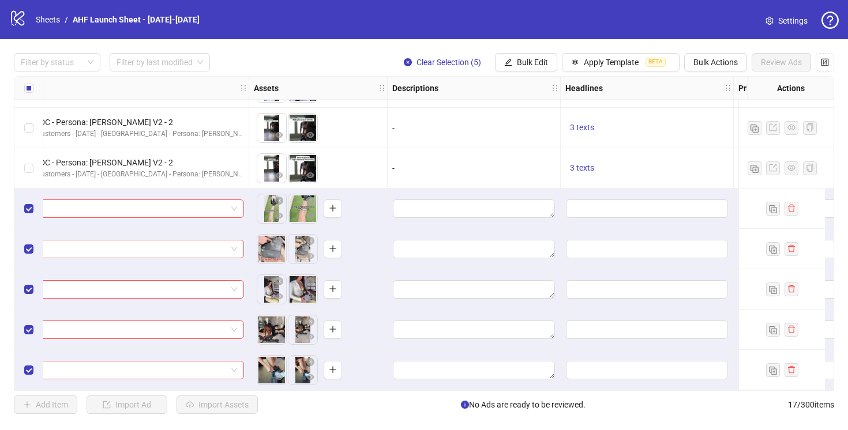
scroll to position [400, 608]
drag, startPoint x: 305, startPoint y: 208, endPoint x: 284, endPoint y: 213, distance: 22.1
click at [284, 213] on ul at bounding box center [288, 209] width 62 height 30
drag, startPoint x: 302, startPoint y: 203, endPoint x: 268, endPoint y: 210, distance: 34.7
click at [265, 210] on body "logo/logo-mobile Sheets / AHF Launch Sheet - [DATE]-[DATE] Settings Filter by s…" at bounding box center [424, 215] width 848 height 430
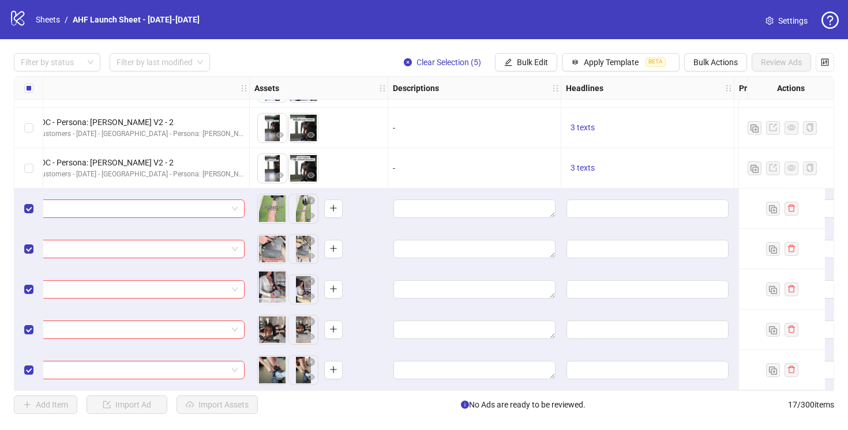
drag, startPoint x: 299, startPoint y: 287, endPoint x: 276, endPoint y: 287, distance: 23.1
click at [258, 286] on body "logo/logo-mobile Sheets / AHF Launch Sheet - [DATE]-[DATE] Settings Filter by s…" at bounding box center [424, 215] width 848 height 430
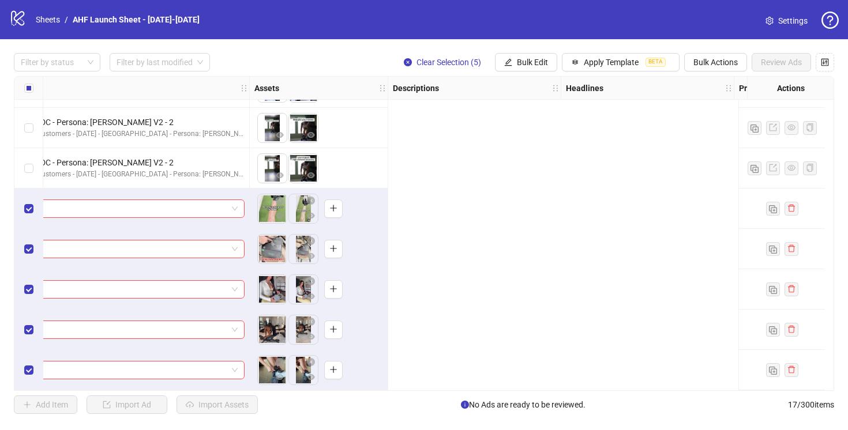
scroll to position [400, 0]
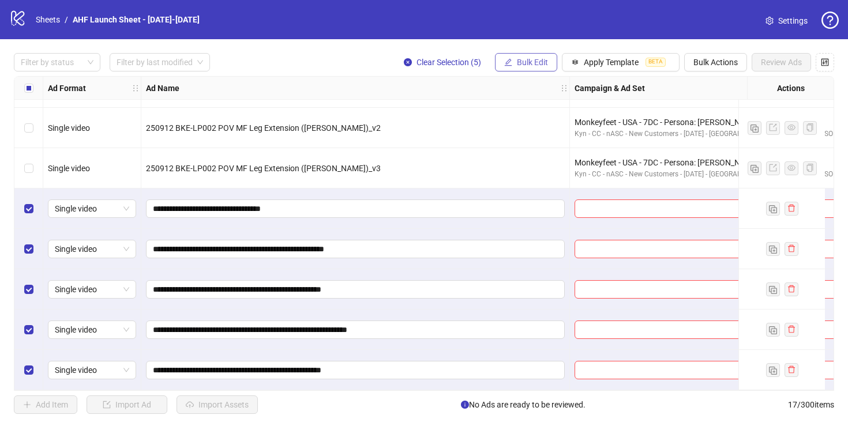
click at [526, 70] on button "Bulk Edit" at bounding box center [526, 62] width 62 height 18
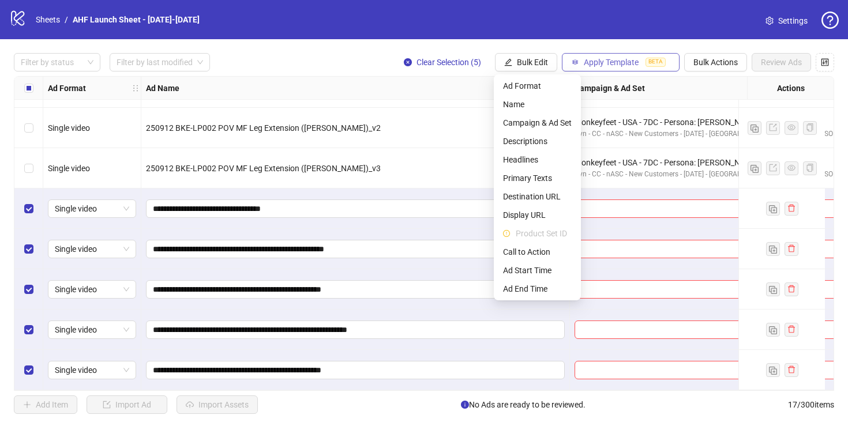
click at [583, 53] on button "Apply Template BETA" at bounding box center [621, 62] width 118 height 18
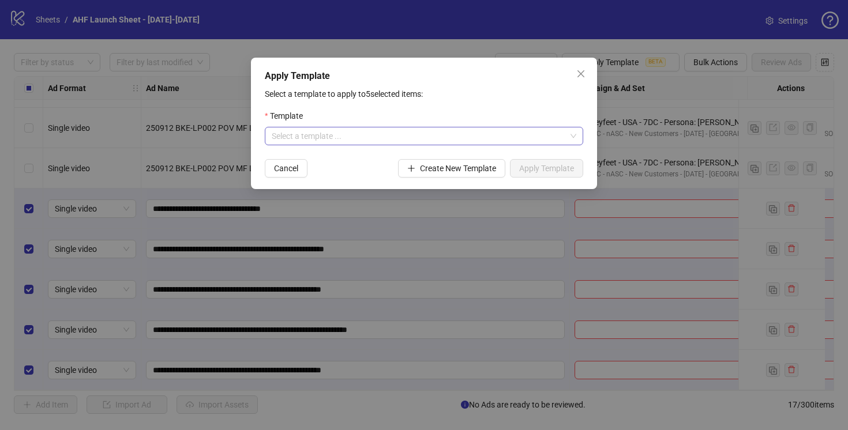
click at [371, 127] on div "Select a template ..." at bounding box center [424, 136] width 319 height 18
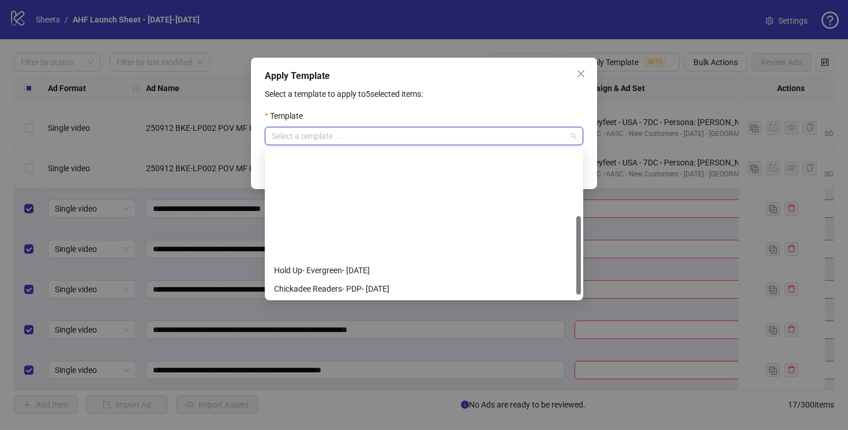
scroll to position [129, 0]
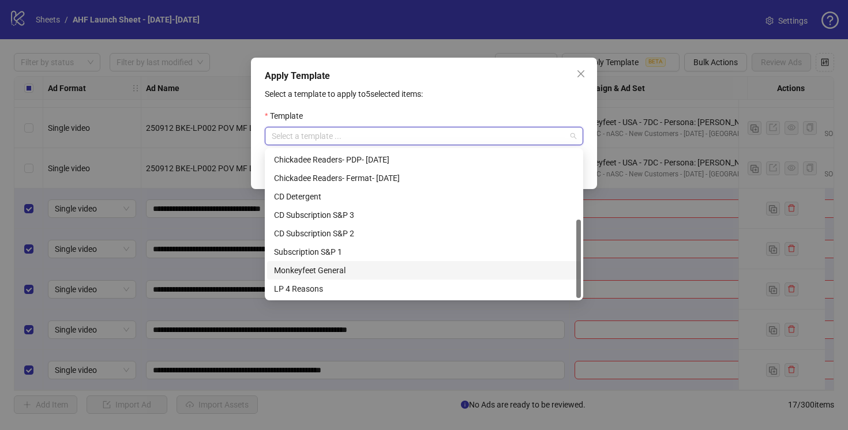
click at [339, 268] on div "Monkeyfeet General" at bounding box center [424, 270] width 300 height 13
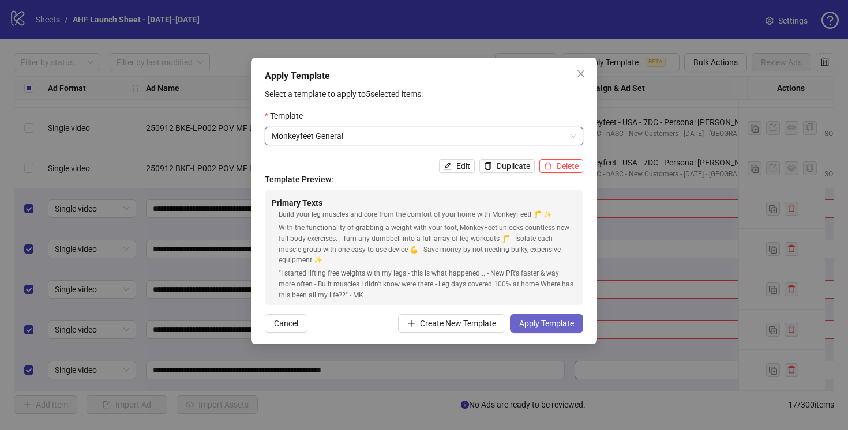
click at [539, 324] on span "Apply Template" at bounding box center [546, 323] width 55 height 9
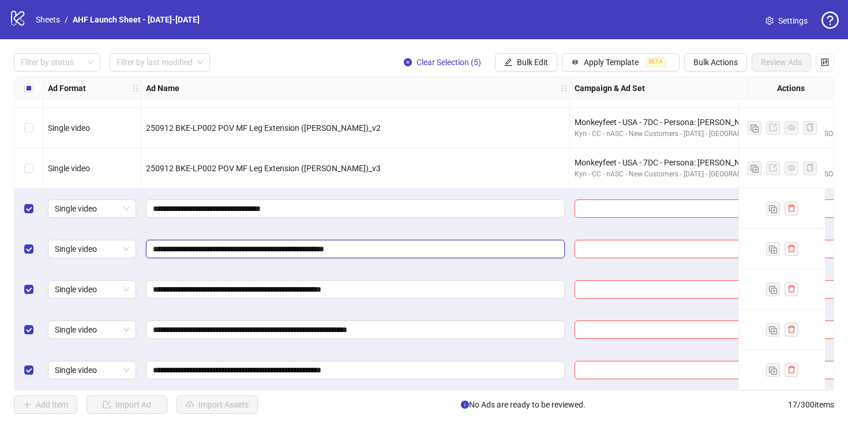
click at [382, 245] on input "**********" at bounding box center [354, 249] width 403 height 13
type input "**********"
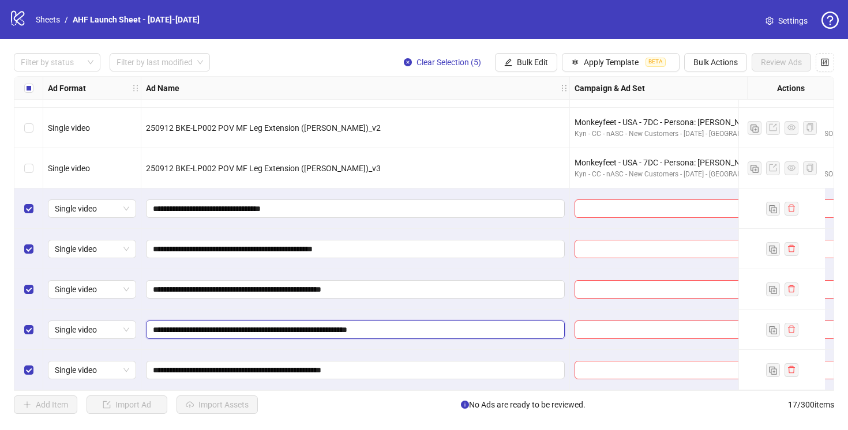
click at [412, 324] on input "**********" at bounding box center [354, 330] width 403 height 13
type input "**********"
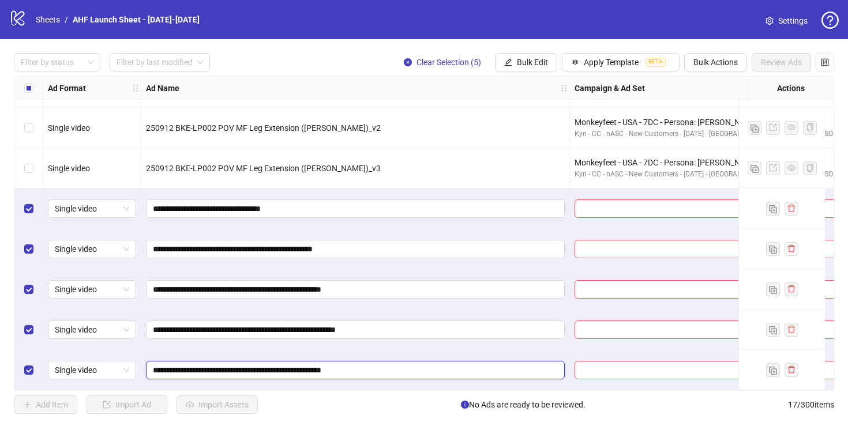
click at [388, 364] on input "**********" at bounding box center [354, 370] width 403 height 13
type input "**********"
click at [387, 407] on div "Add Item Import Ad Import Assets No Ads are ready to be reviewed. 17 / 300 items" at bounding box center [424, 405] width 820 height 18
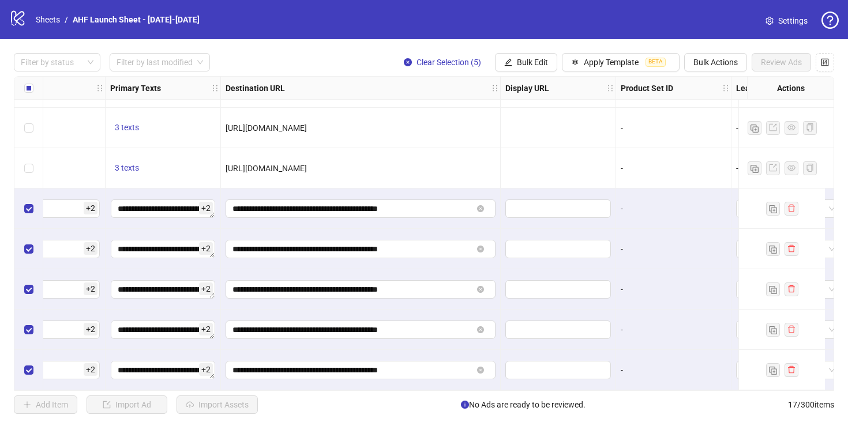
scroll to position [400, 1076]
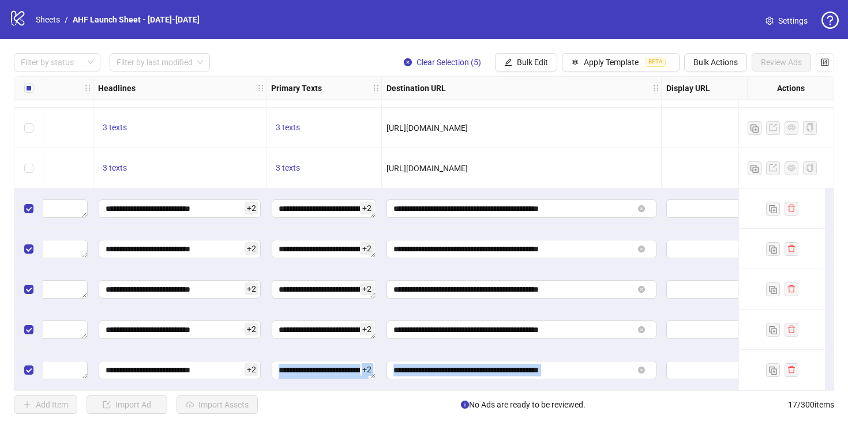
drag, startPoint x: 374, startPoint y: 384, endPoint x: 348, endPoint y: 394, distance: 27.8
click at [348, 394] on div "Filter by status Filter by last modified Clear Selection (5) Bulk Edit Apply Te…" at bounding box center [424, 233] width 848 height 389
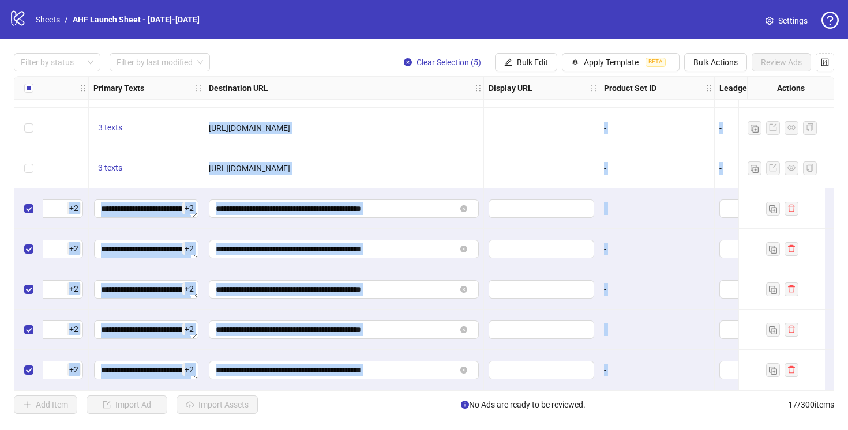
scroll to position [400, 1311]
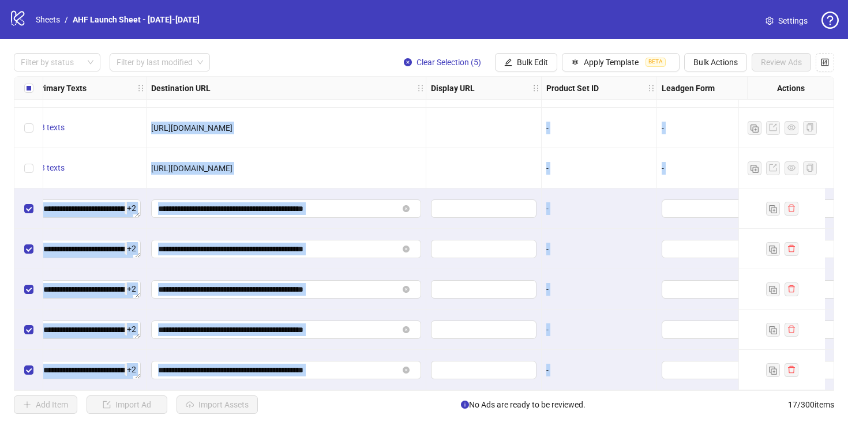
click at [365, 401] on div "Add Item Import Ad Import Assets No Ads are ready to be reviewed. 17 / 300 items" at bounding box center [424, 405] width 820 height 18
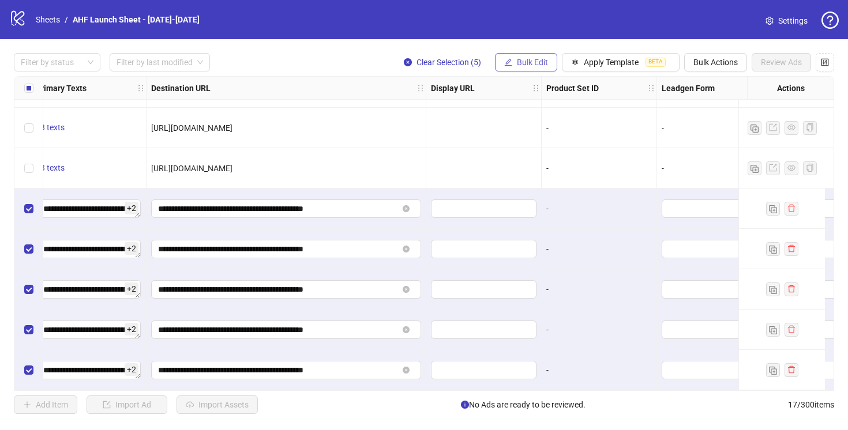
click at [531, 66] on span "Bulk Edit" at bounding box center [532, 62] width 31 height 9
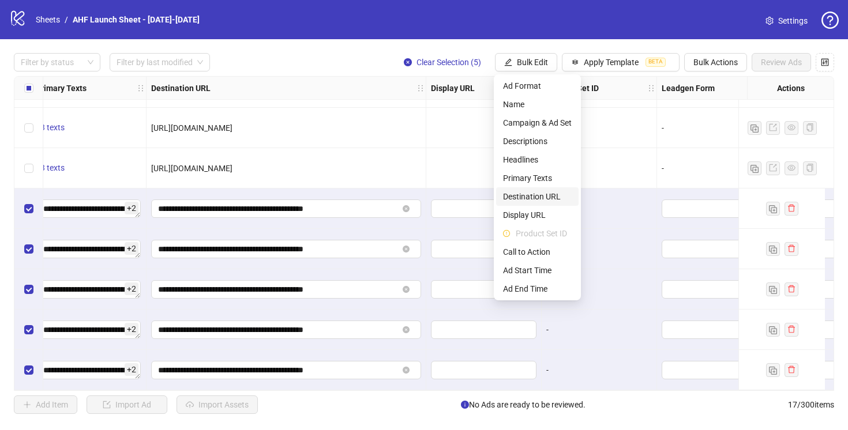
click at [537, 193] on span "Destination URL" at bounding box center [537, 196] width 69 height 13
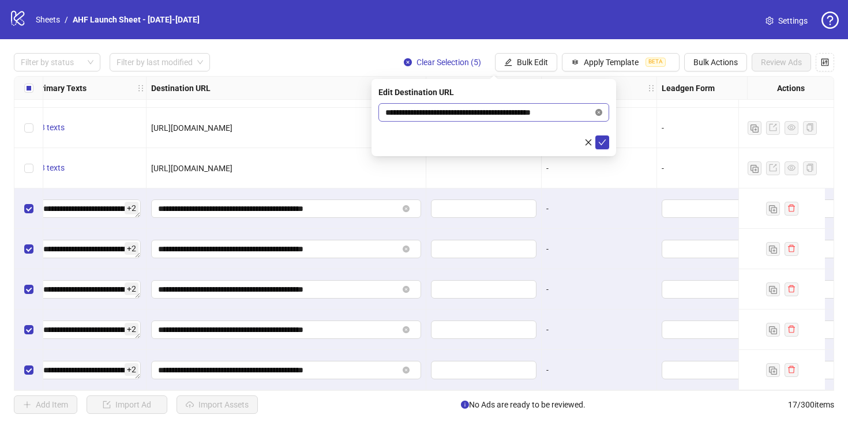
click at [599, 111] on icon "close-circle" at bounding box center [598, 112] width 7 height 7
paste input "**********"
type input "**********"
click at [602, 138] on icon "check" at bounding box center [602, 142] width 8 height 8
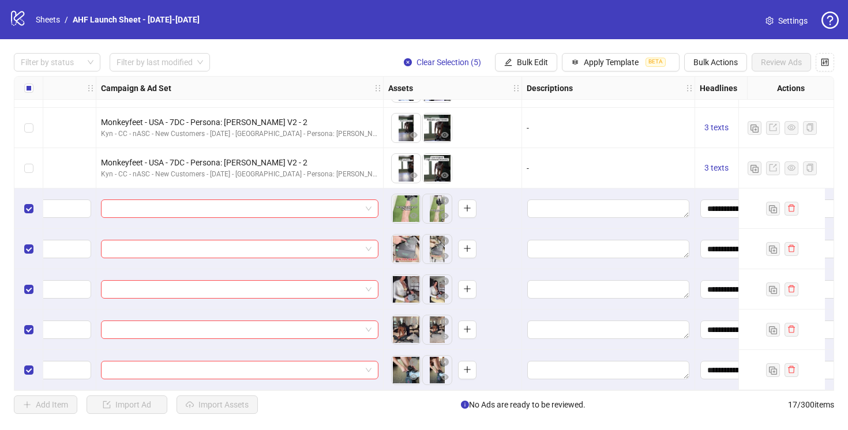
scroll to position [400, 305]
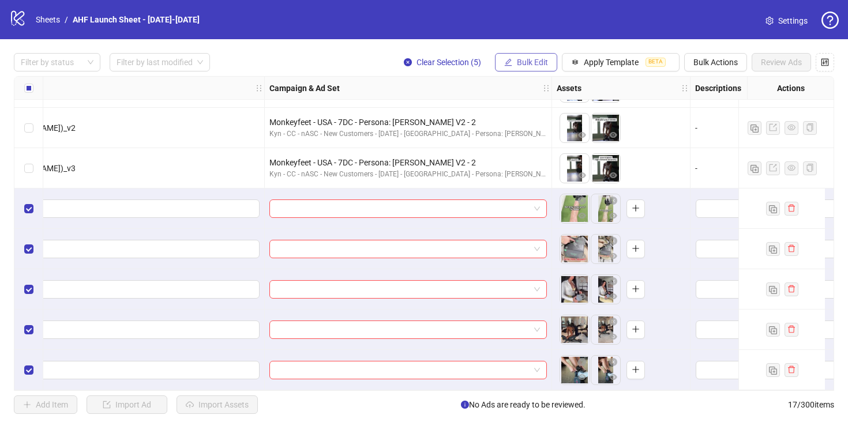
click at [518, 61] on span "Bulk Edit" at bounding box center [532, 62] width 31 height 9
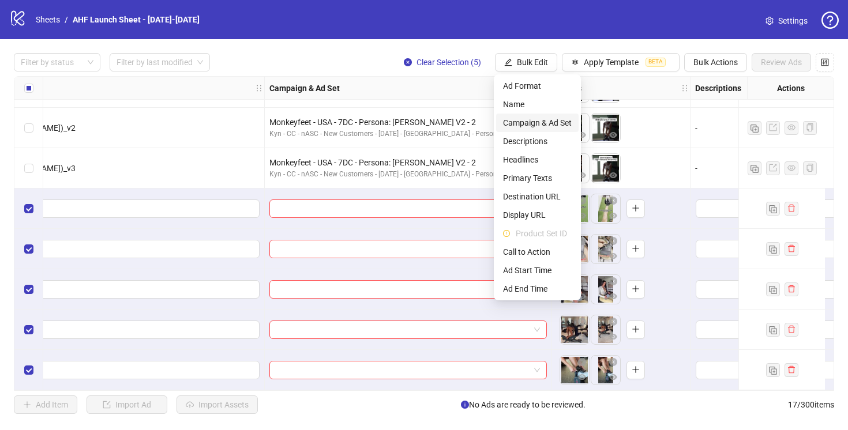
click at [539, 123] on span "Campaign & Ad Set" at bounding box center [537, 123] width 69 height 13
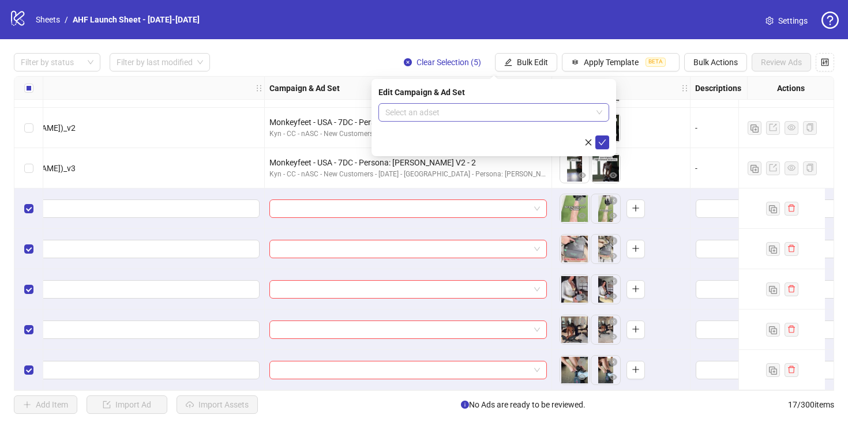
click at [493, 118] on input "search" at bounding box center [488, 112] width 207 height 17
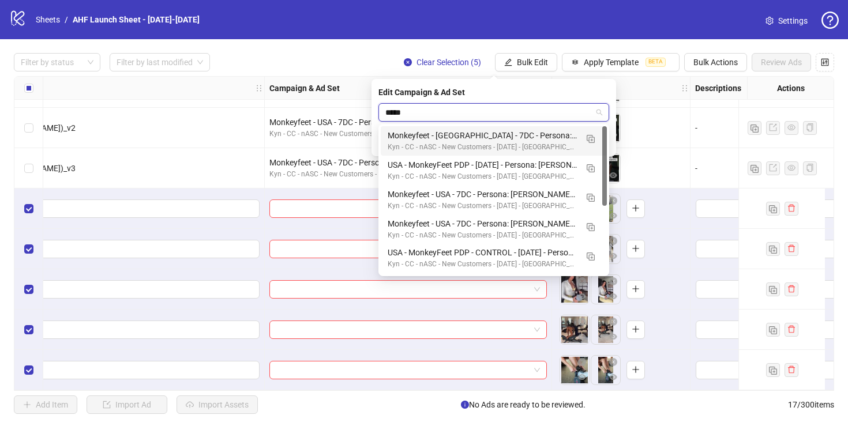
type input "******"
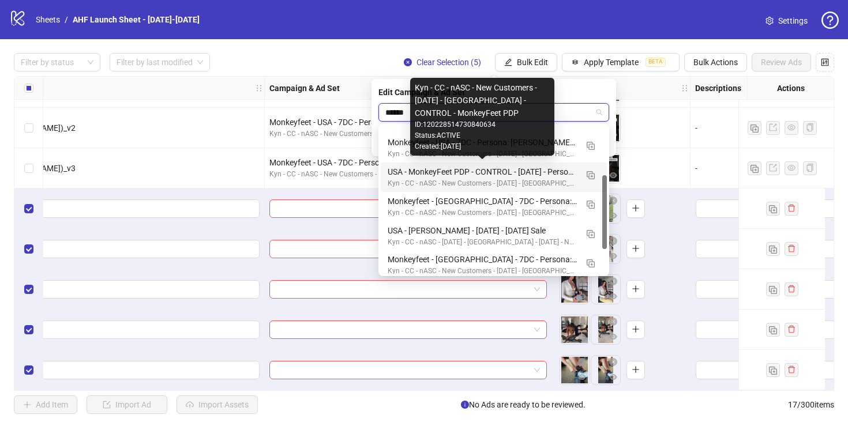
scroll to position [97, 0]
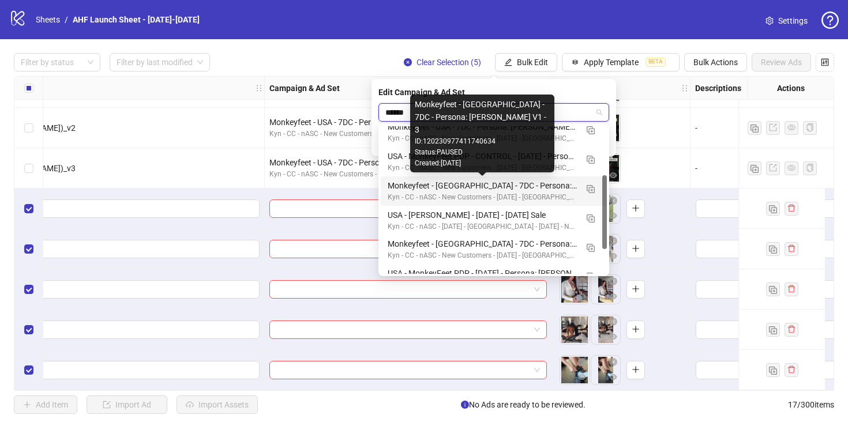
click at [535, 182] on div "Monkeyfeet - [GEOGRAPHIC_DATA] - 7DC - Persona: [PERSON_NAME] V1 - 3" at bounding box center [482, 185] width 189 height 13
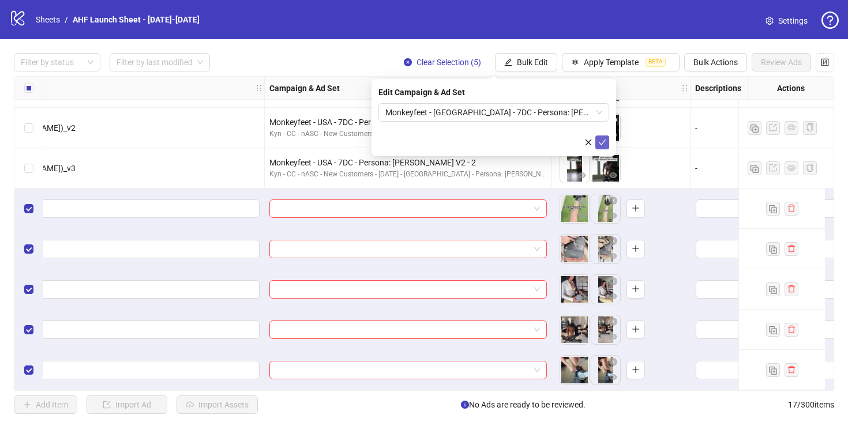
click at [606, 143] on button "submit" at bounding box center [602, 143] width 14 height 14
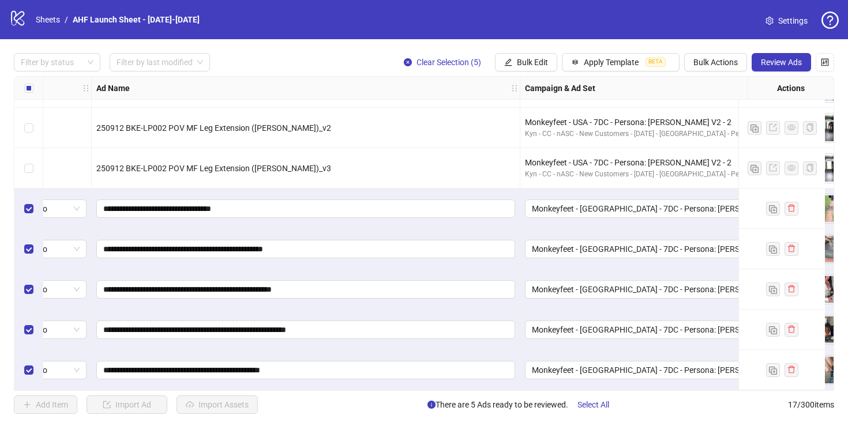
scroll to position [400, 0]
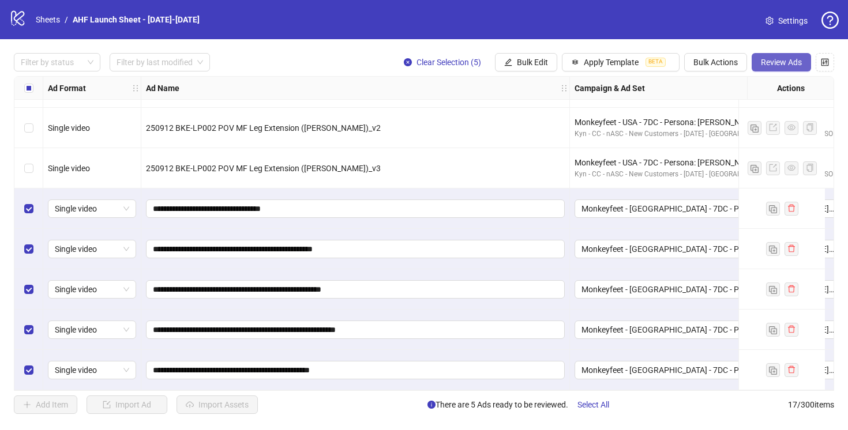
click at [799, 63] on span "Review Ads" at bounding box center [781, 62] width 41 height 9
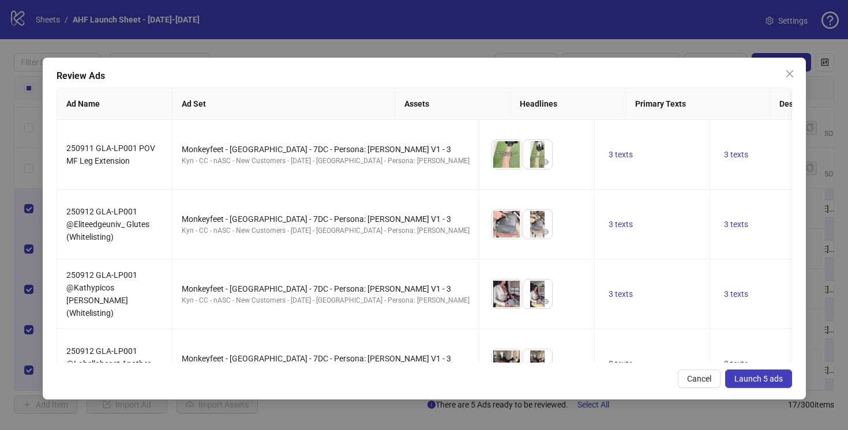
click at [759, 381] on span "Launch 5 ads" at bounding box center [759, 378] width 48 height 9
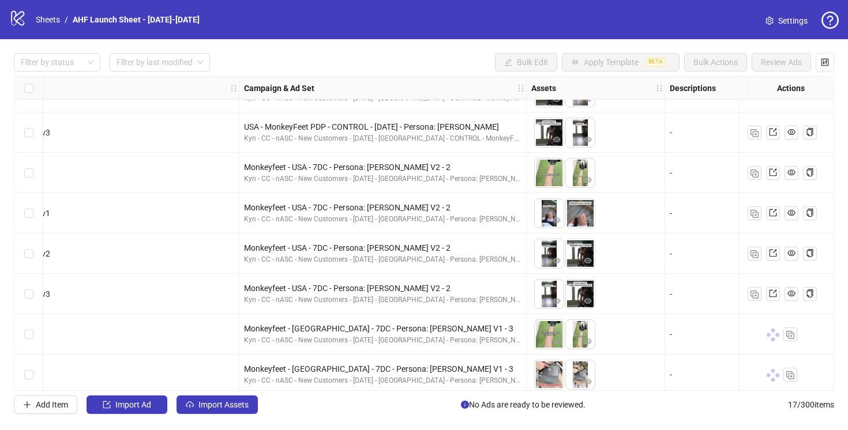
scroll to position [269, 331]
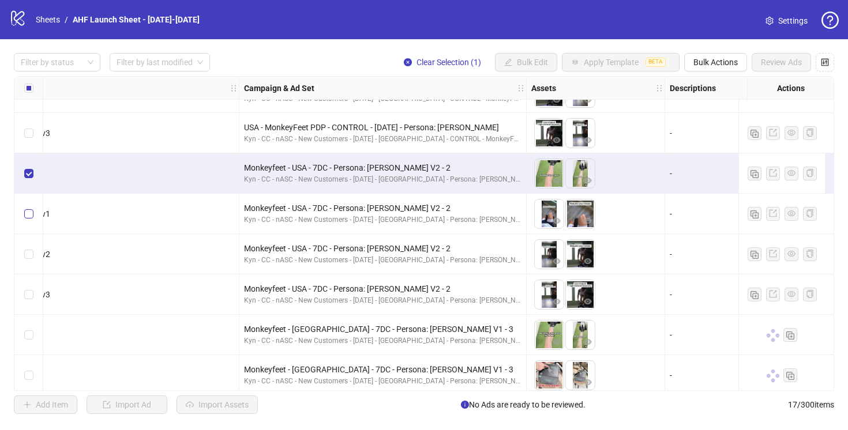
click at [29, 208] on label "Select row 10" at bounding box center [28, 214] width 9 height 13
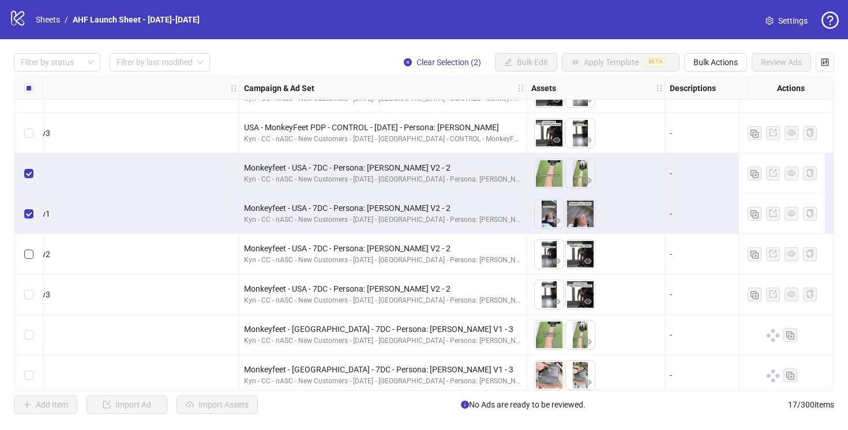
click at [27, 260] on label "Select row 11" at bounding box center [28, 254] width 9 height 13
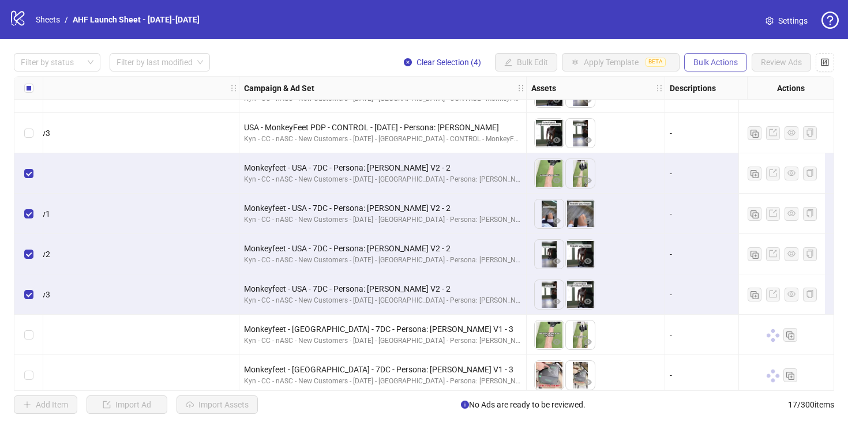
click at [705, 67] on button "Bulk Actions" at bounding box center [715, 62] width 63 height 18
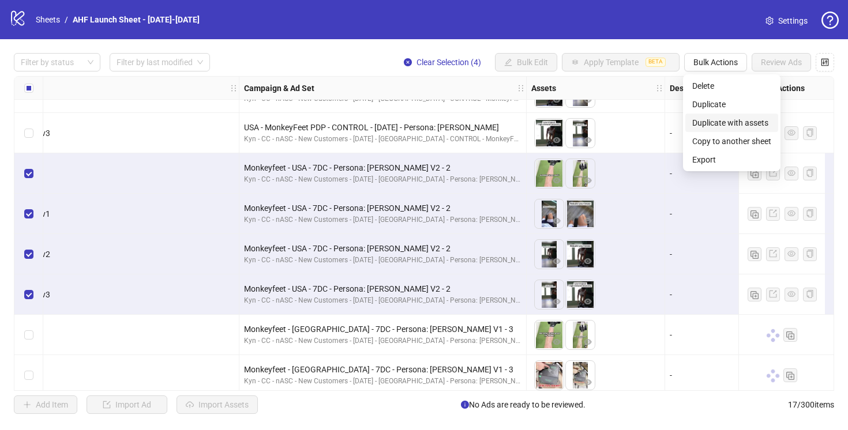
click at [728, 118] on span "Duplicate with assets" at bounding box center [731, 123] width 79 height 13
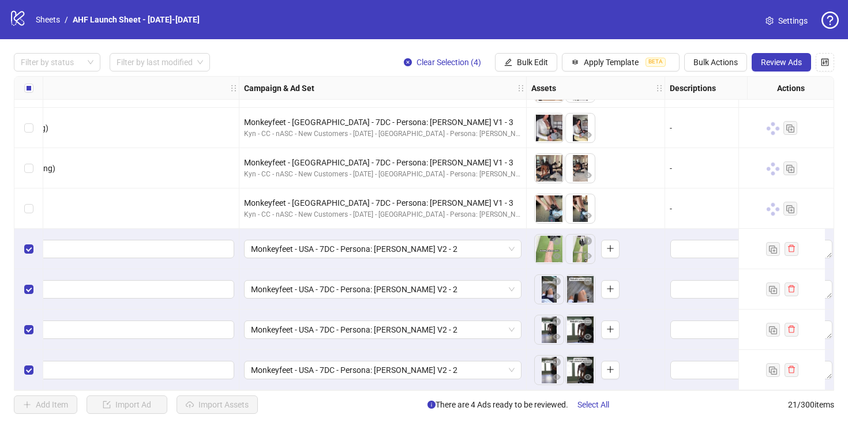
scroll to position [562, 331]
click at [542, 58] on span "Bulk Edit" at bounding box center [532, 62] width 31 height 9
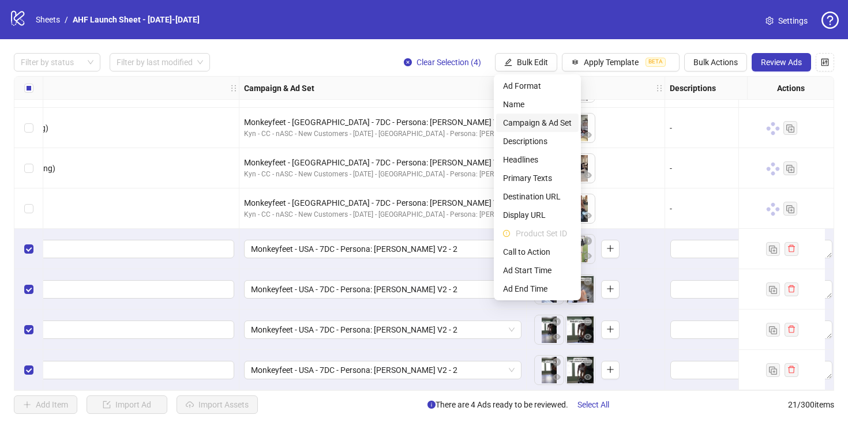
click at [539, 118] on span "Campaign & Ad Set" at bounding box center [537, 123] width 69 height 13
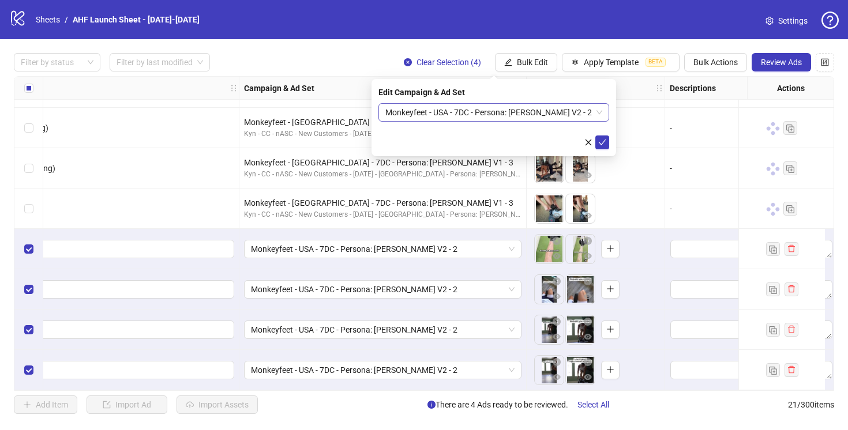
click at [577, 115] on span "Monkeyfeet - USA - 7DC - Persona: [PERSON_NAME] V2 - 2" at bounding box center [493, 112] width 217 height 17
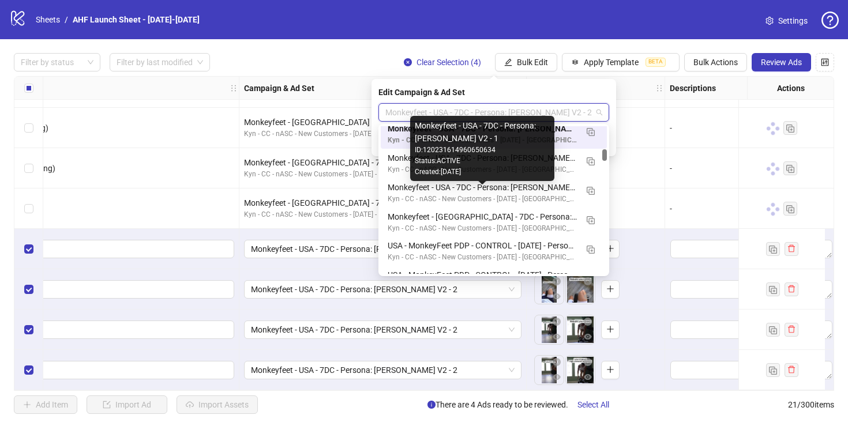
scroll to position [362, 0]
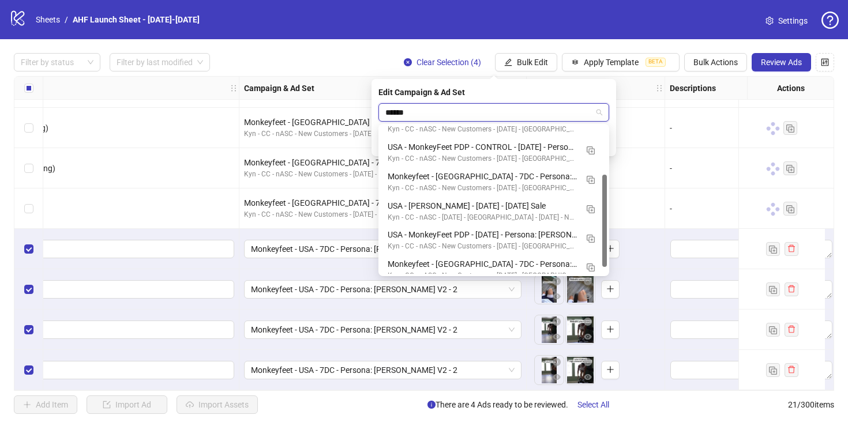
type input "******"
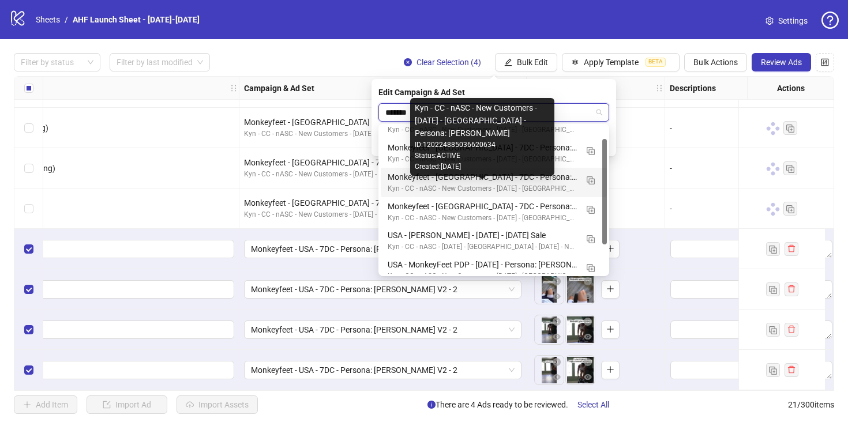
scroll to position [0, 0]
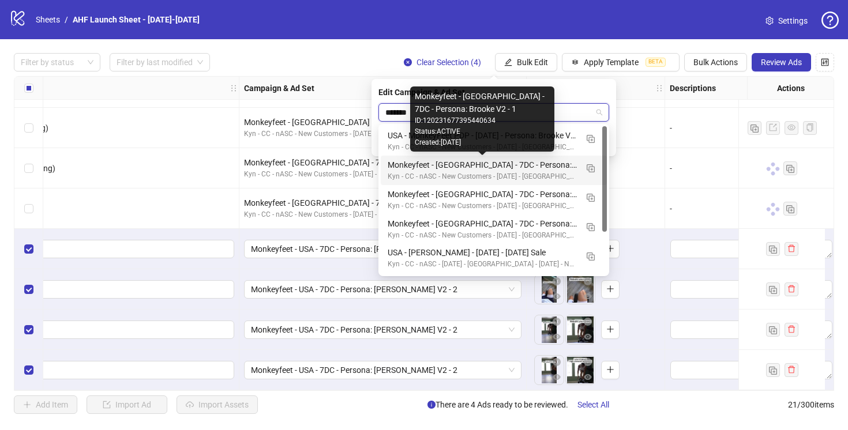
click at [545, 164] on div "Monkeyfeet - [GEOGRAPHIC_DATA] - 7DC - Persona: Brooke V2 - 1" at bounding box center [482, 165] width 189 height 13
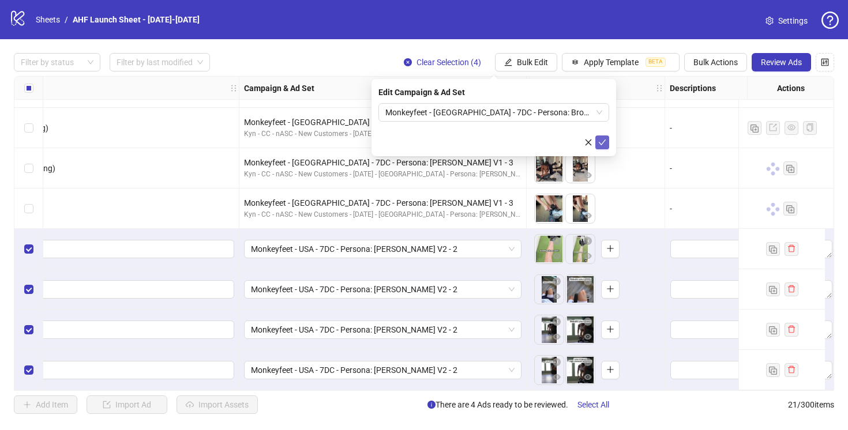
click at [605, 143] on icon "check" at bounding box center [602, 142] width 8 height 8
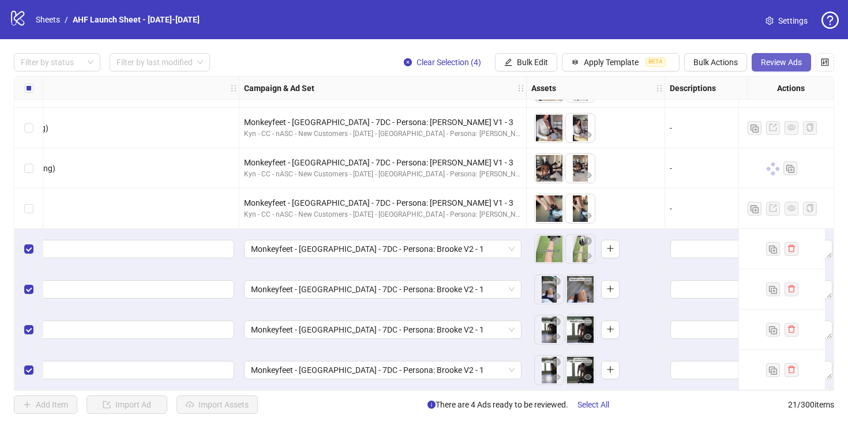
click at [771, 60] on span "Review Ads" at bounding box center [781, 62] width 41 height 9
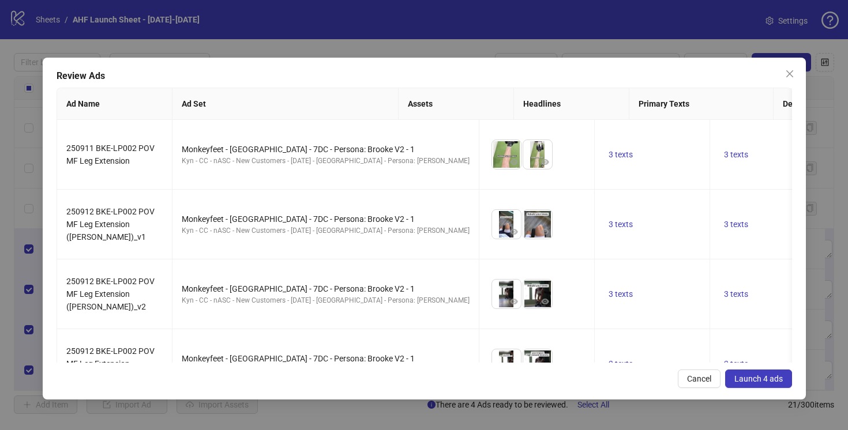
click at [758, 383] on span "Launch 4 ads" at bounding box center [759, 378] width 48 height 9
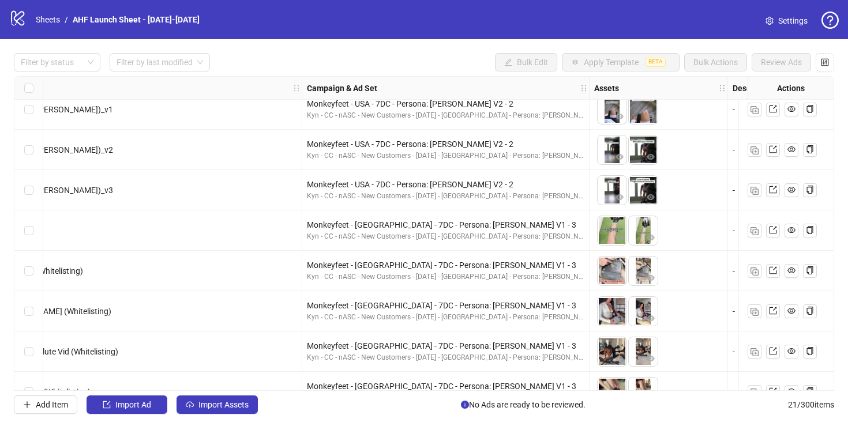
scroll to position [374, 282]
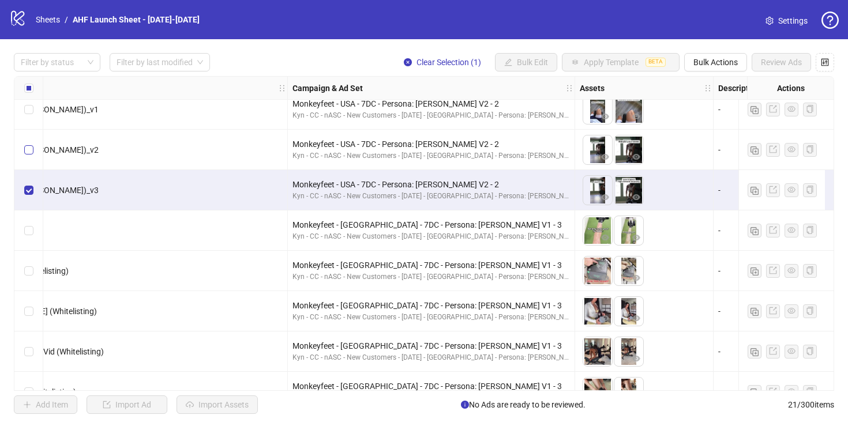
click at [29, 155] on label "Select row 11" at bounding box center [28, 150] width 9 height 13
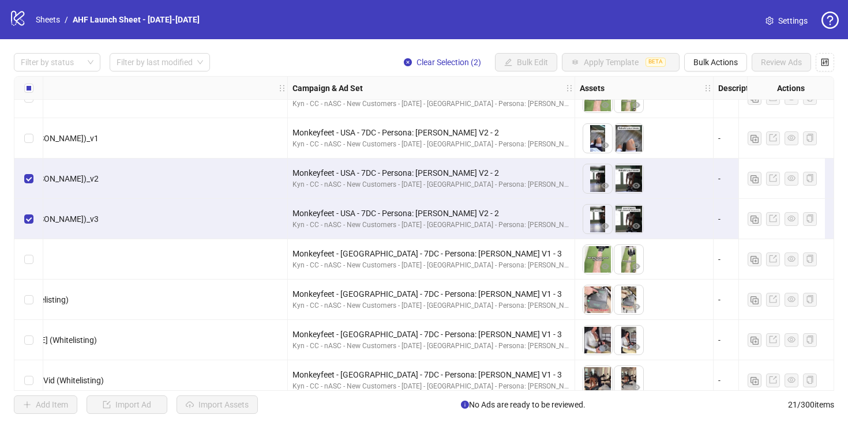
scroll to position [297, 282]
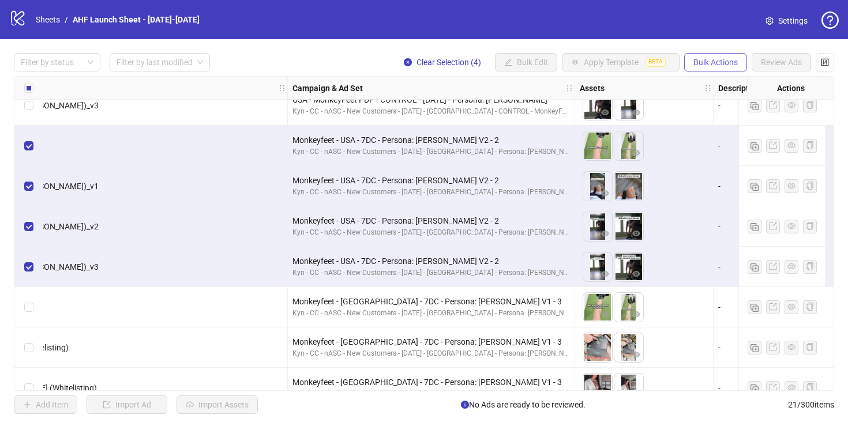
click at [714, 70] on button "Bulk Actions" at bounding box center [715, 62] width 63 height 18
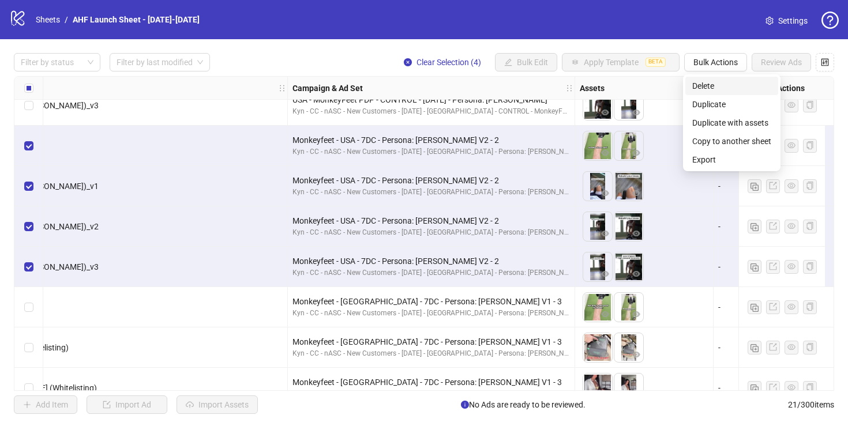
click at [718, 91] on span "Delete" at bounding box center [731, 86] width 79 height 13
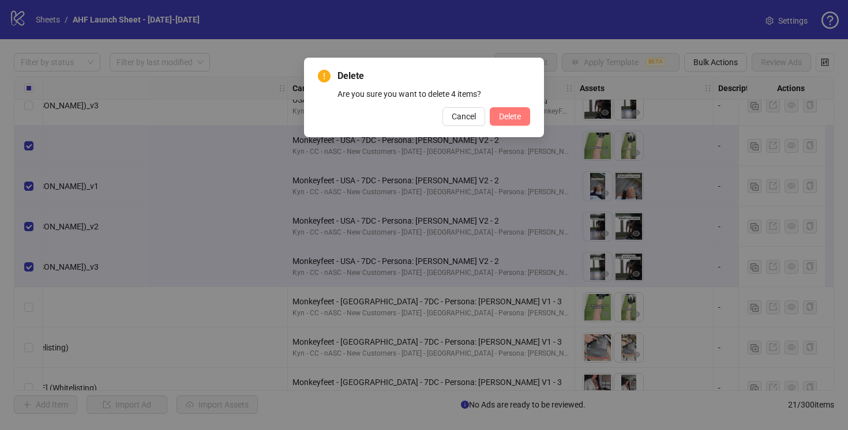
click at [507, 122] on button "Delete" at bounding box center [510, 116] width 40 height 18
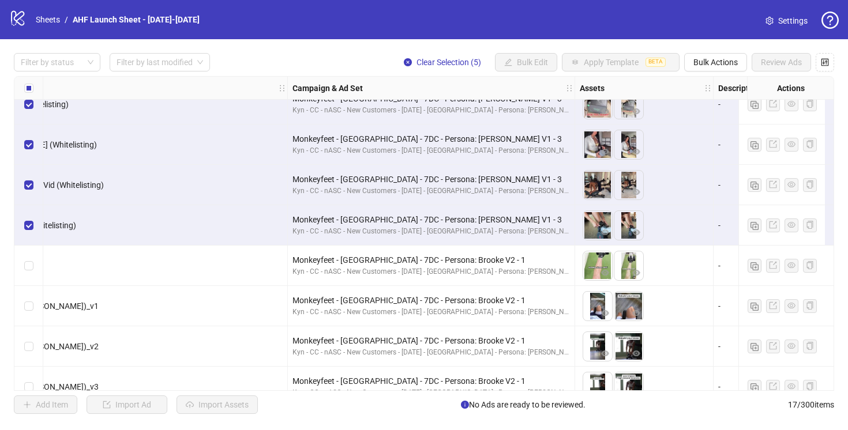
scroll to position [400, 282]
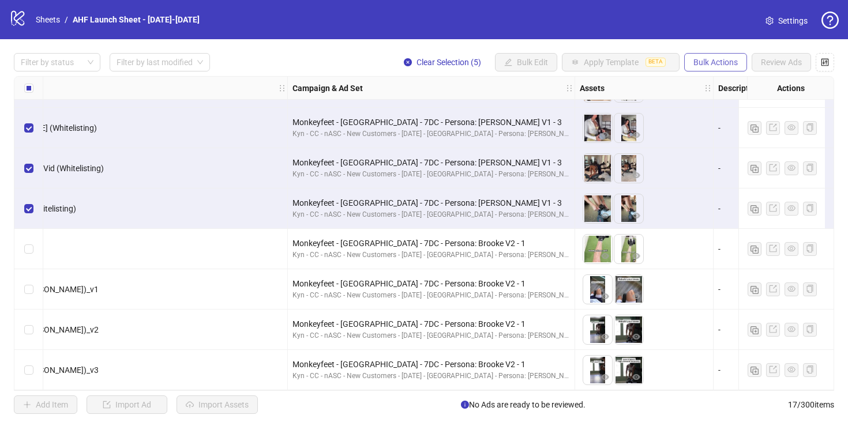
click at [703, 59] on span "Bulk Actions" at bounding box center [716, 62] width 44 height 9
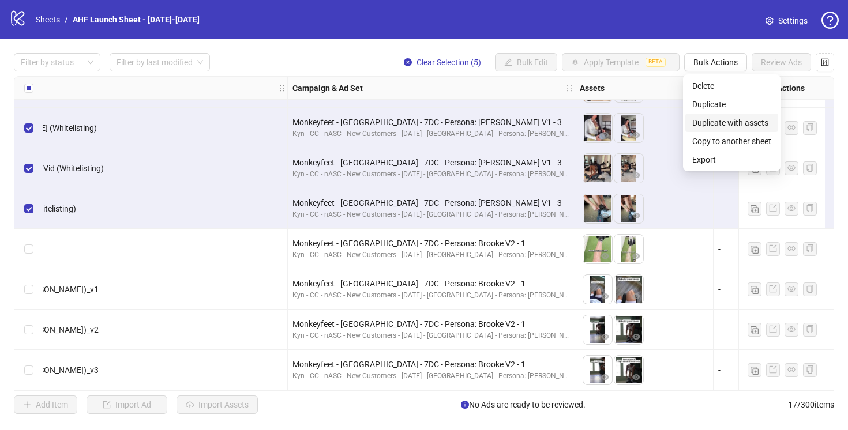
click at [715, 123] on span "Duplicate with assets" at bounding box center [731, 123] width 79 height 13
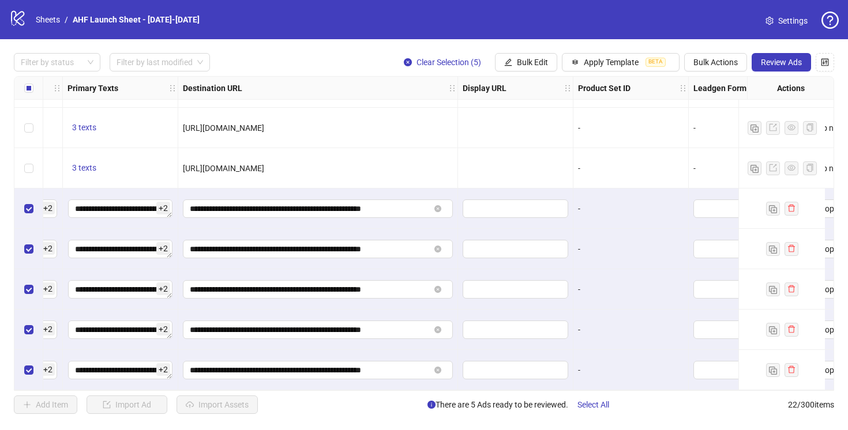
scroll to position [602, 1254]
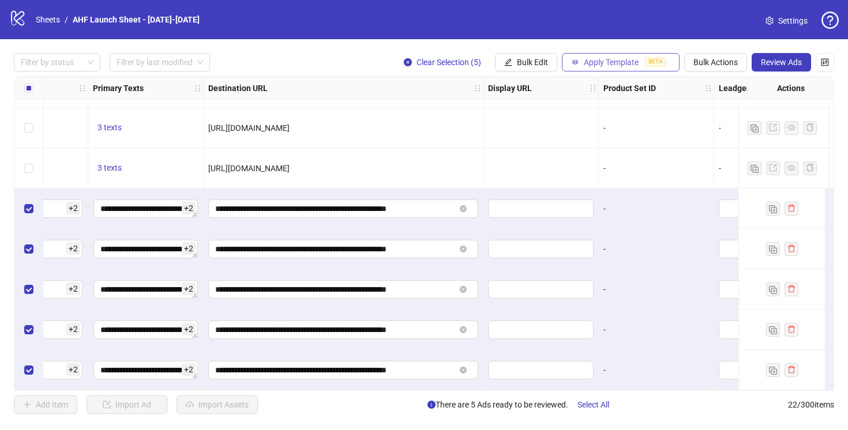
click at [589, 59] on span "Apply Template" at bounding box center [611, 62] width 55 height 9
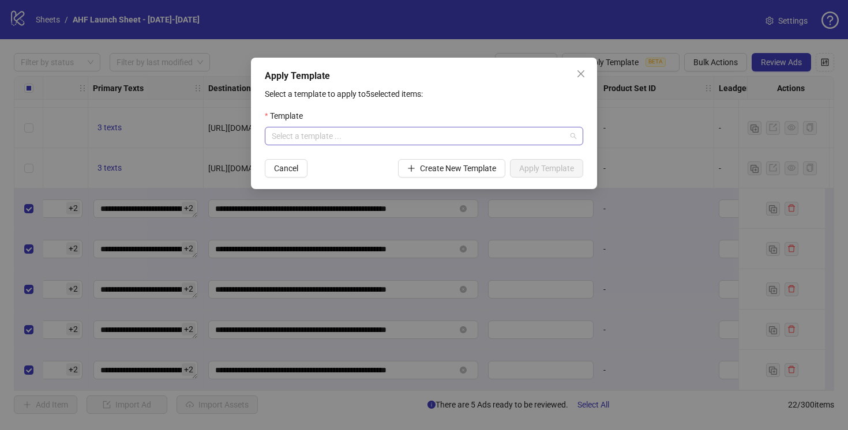
click at [512, 138] on input "search" at bounding box center [419, 136] width 294 height 17
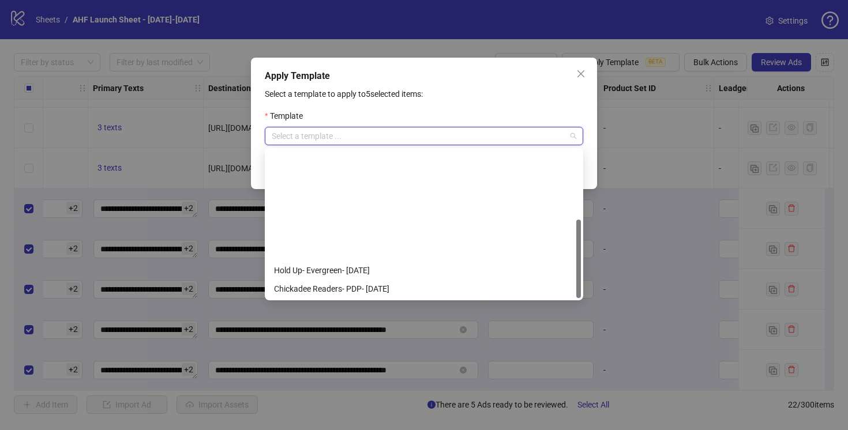
scroll to position [129, 0]
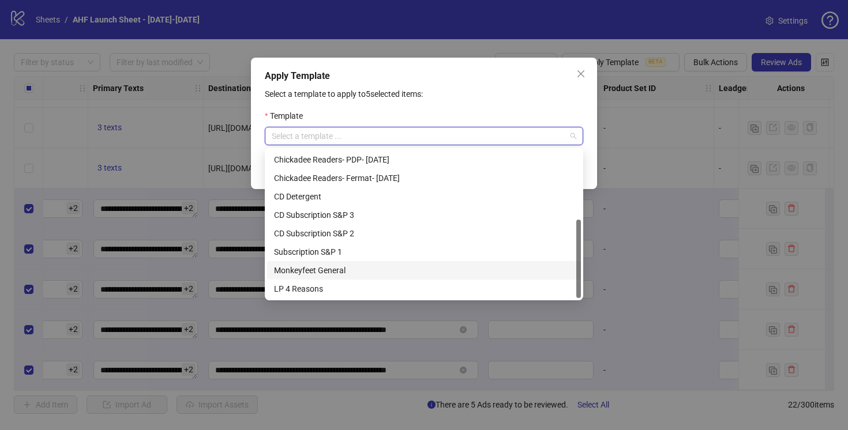
click at [332, 272] on div "Monkeyfeet General" at bounding box center [424, 270] width 300 height 13
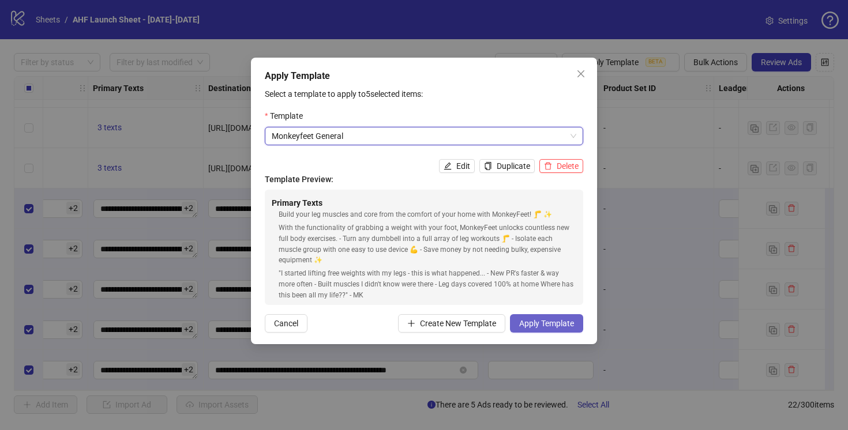
click at [542, 321] on span "Apply Template" at bounding box center [546, 323] width 55 height 9
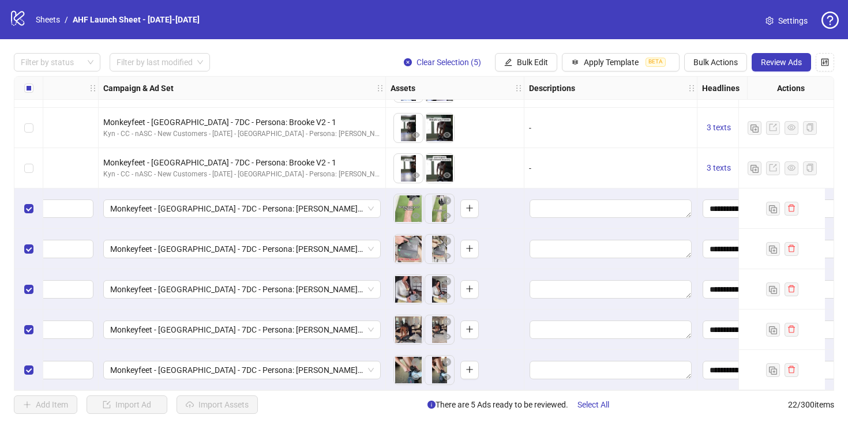
scroll to position [602, 264]
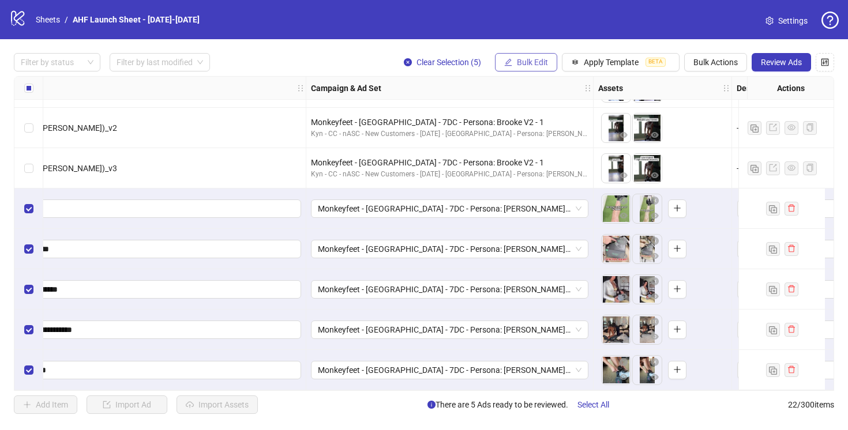
click at [527, 64] on span "Bulk Edit" at bounding box center [532, 62] width 31 height 9
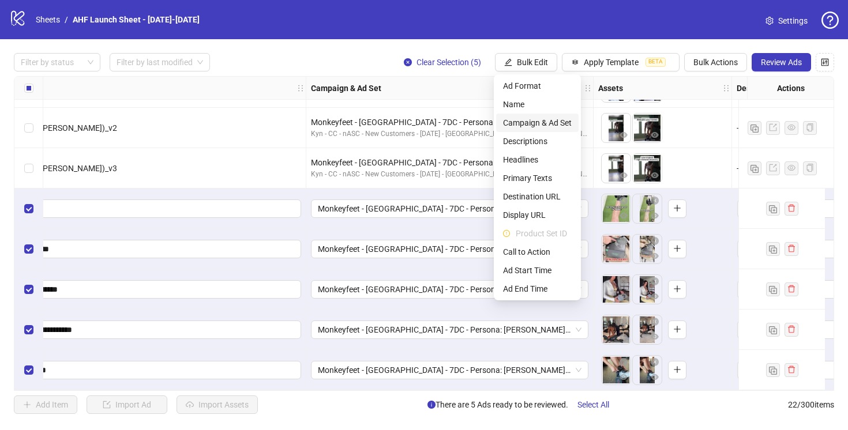
click at [537, 119] on span "Campaign & Ad Set" at bounding box center [537, 123] width 69 height 13
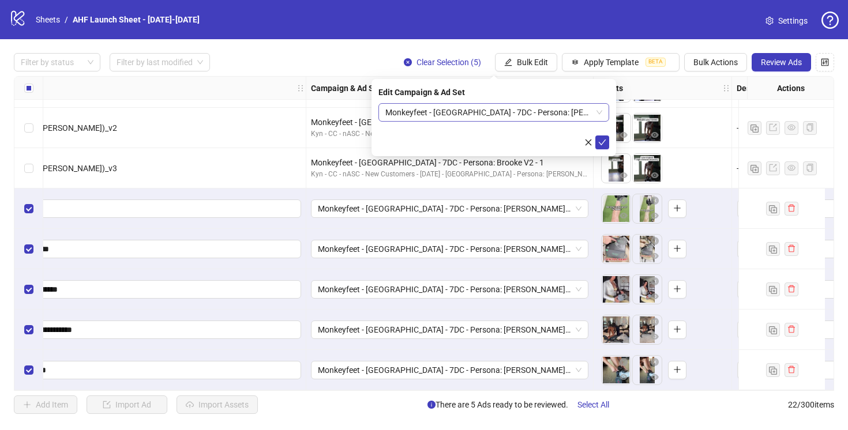
click at [597, 115] on span "Monkeyfeet - [GEOGRAPHIC_DATA] - 7DC - Persona: [PERSON_NAME] V1 - 3" at bounding box center [493, 112] width 217 height 17
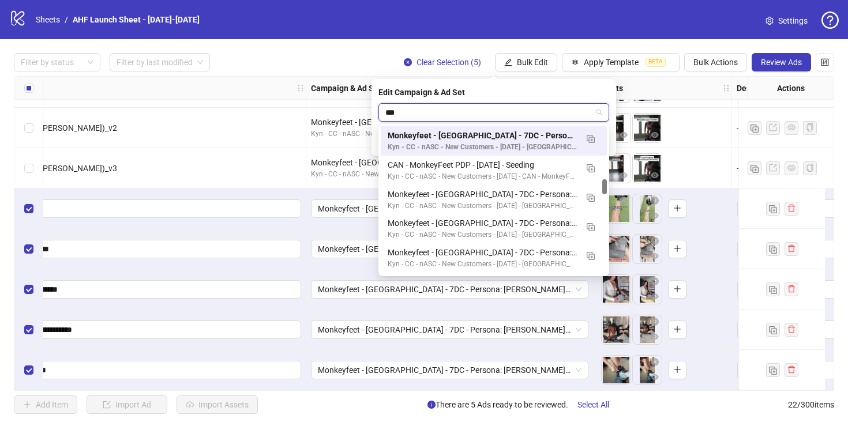
scroll to position [29, 0]
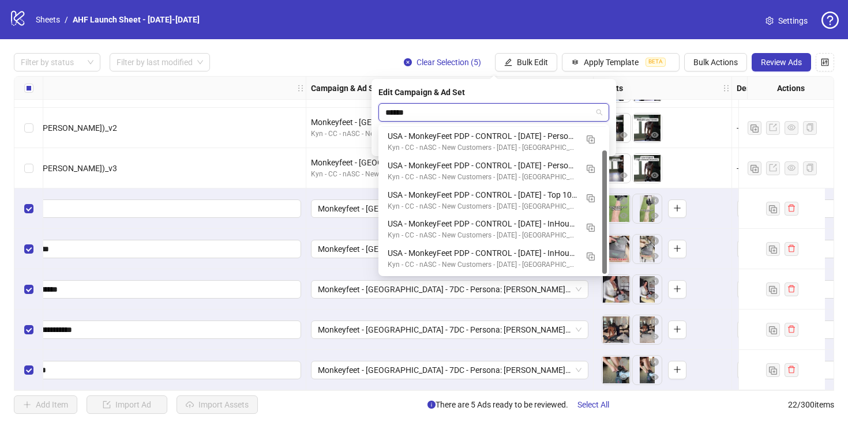
type input "*******"
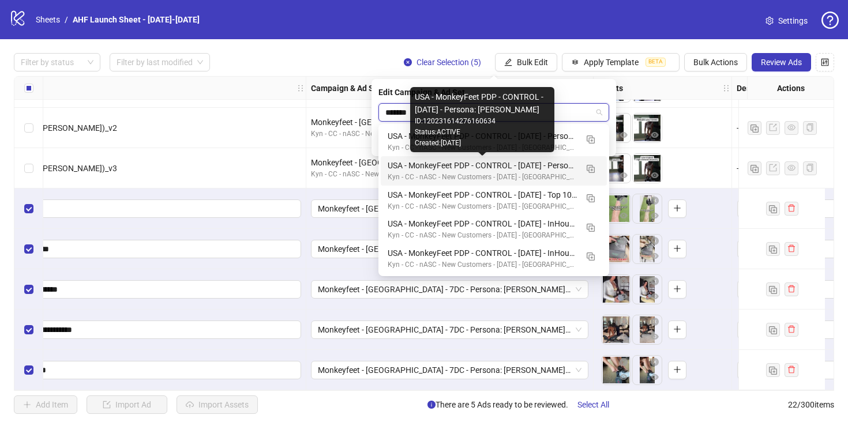
click at [542, 164] on div "USA - MonkeyFeet PDP - CONTROL - [DATE] - Persona: [PERSON_NAME]" at bounding box center [482, 165] width 189 height 13
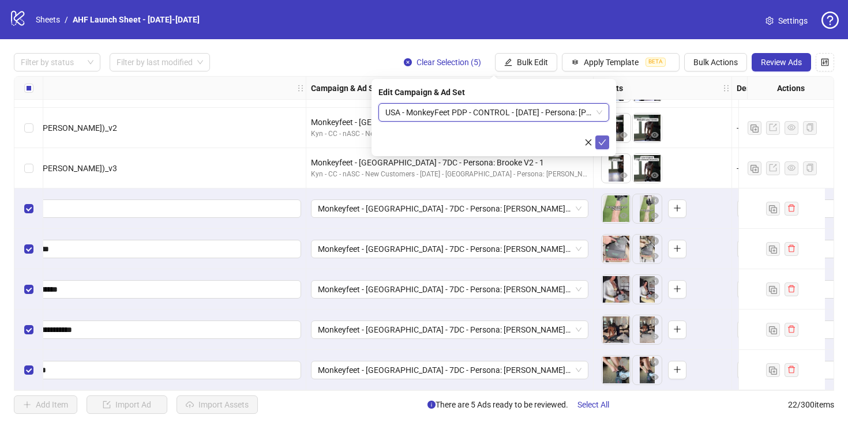
click at [599, 143] on icon "check" at bounding box center [602, 142] width 8 height 8
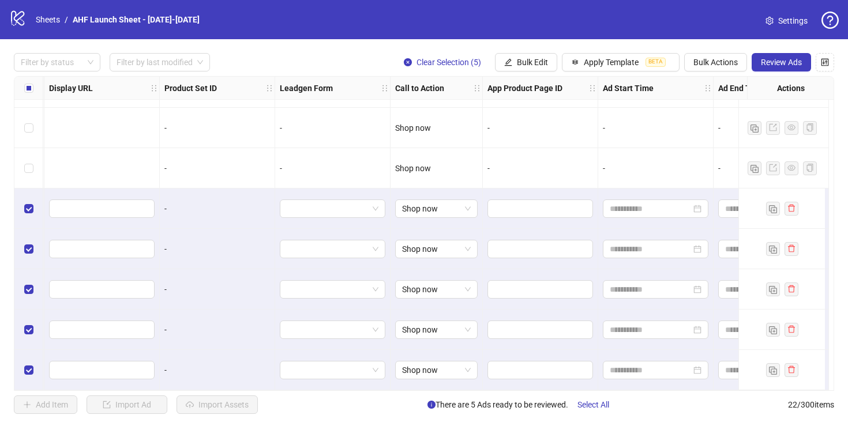
scroll to position [602, 1734]
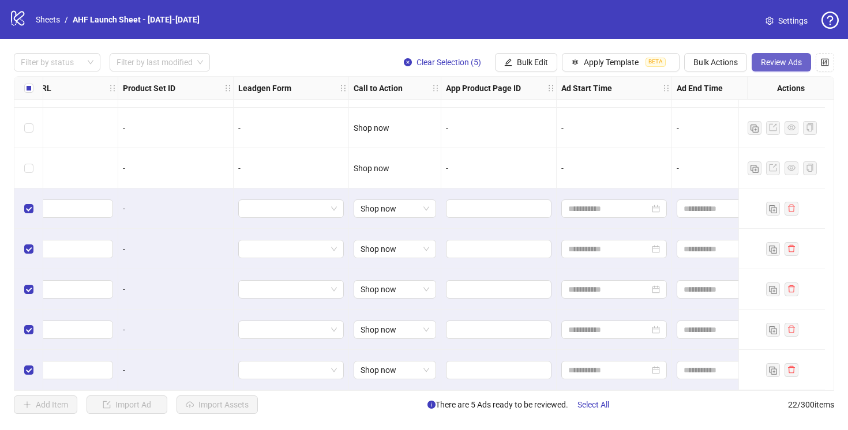
click at [790, 61] on span "Review Ads" at bounding box center [781, 62] width 41 height 9
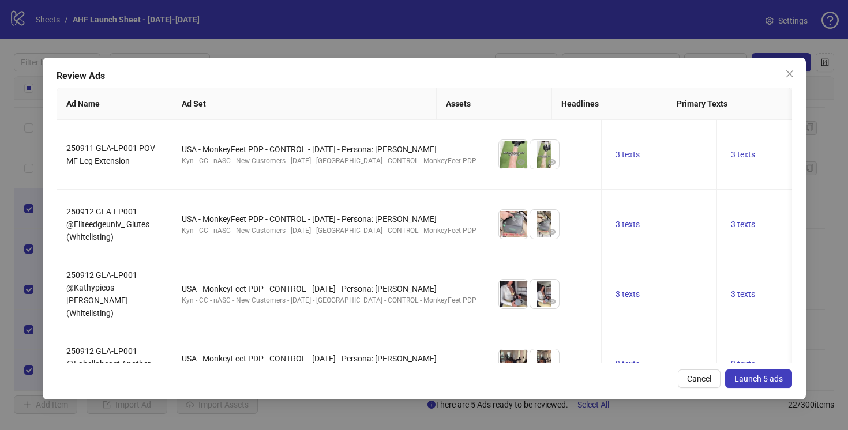
click at [753, 381] on span "Launch 5 ads" at bounding box center [759, 378] width 48 height 9
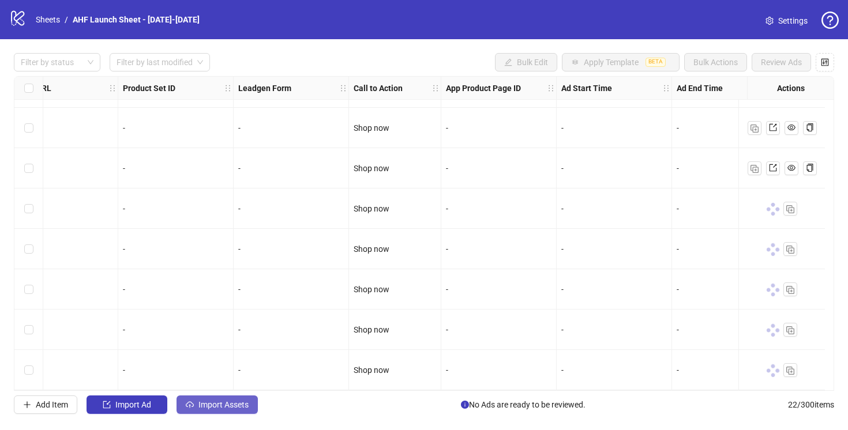
click at [221, 404] on span "Import Assets" at bounding box center [223, 404] width 50 height 9
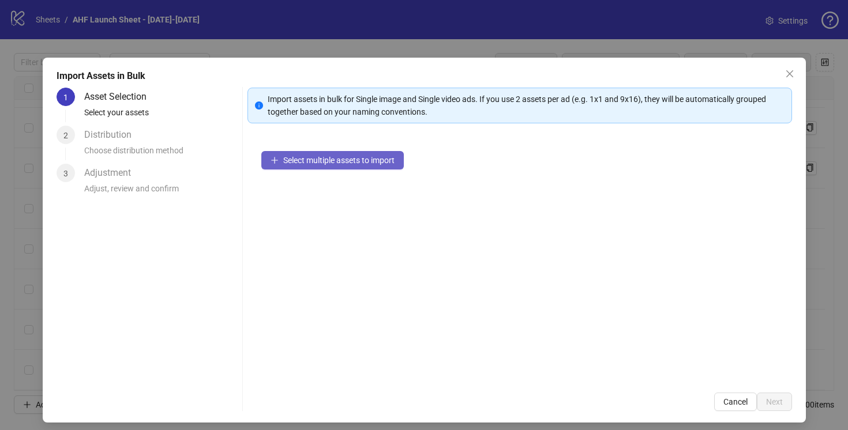
click at [338, 159] on span "Select multiple assets to import" at bounding box center [338, 160] width 111 height 9
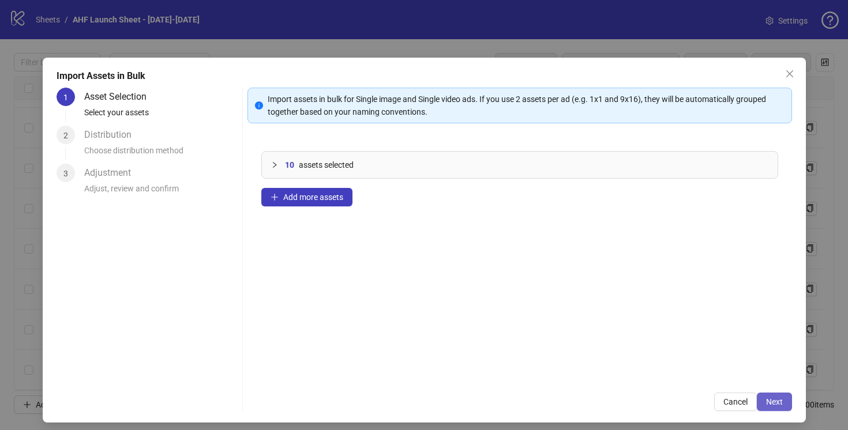
click at [770, 404] on span "Next" at bounding box center [774, 402] width 17 height 9
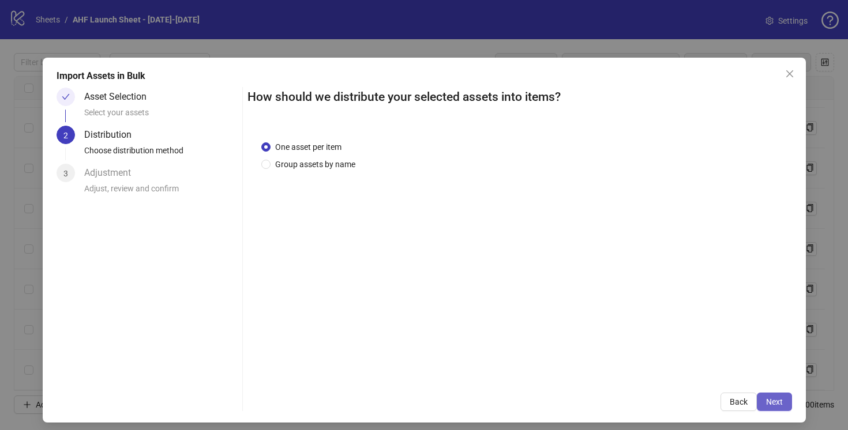
click at [766, 406] on span "Next" at bounding box center [774, 402] width 17 height 9
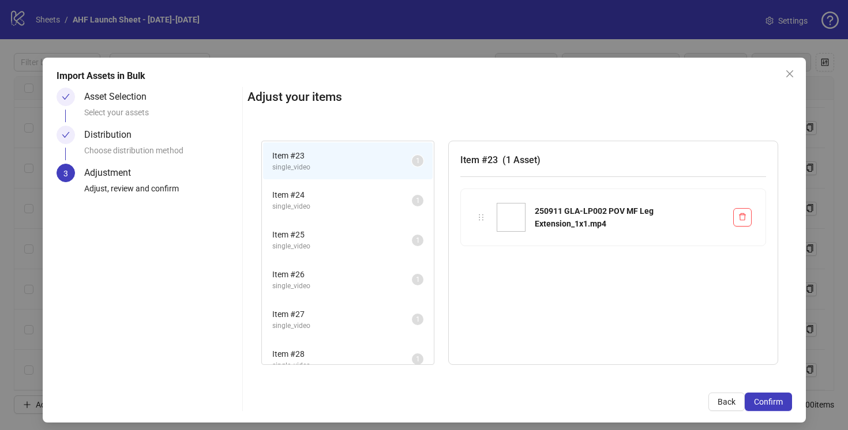
click at [362, 201] on span "single_video" at bounding box center [342, 206] width 140 height 11
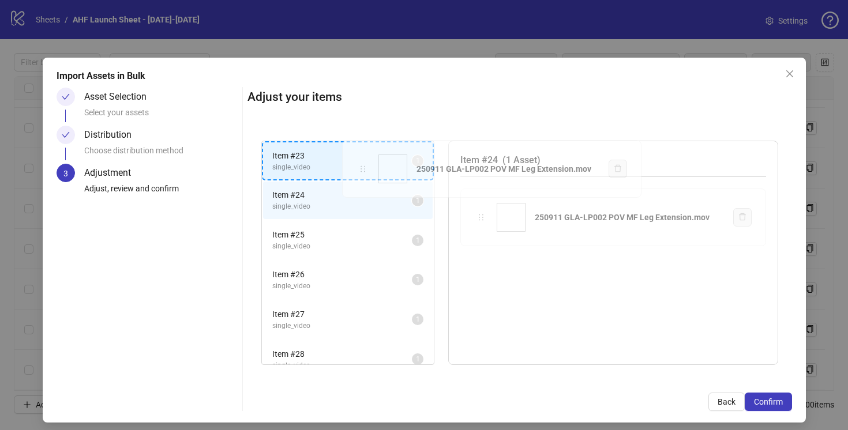
drag, startPoint x: 479, startPoint y: 216, endPoint x: 364, endPoint y: 165, distance: 126.8
click at [364, 165] on div "Item # 23 single_video 1 Item # 24 single_video 1 Item # 25 single_video 1 Item…" at bounding box center [520, 253] width 545 height 253
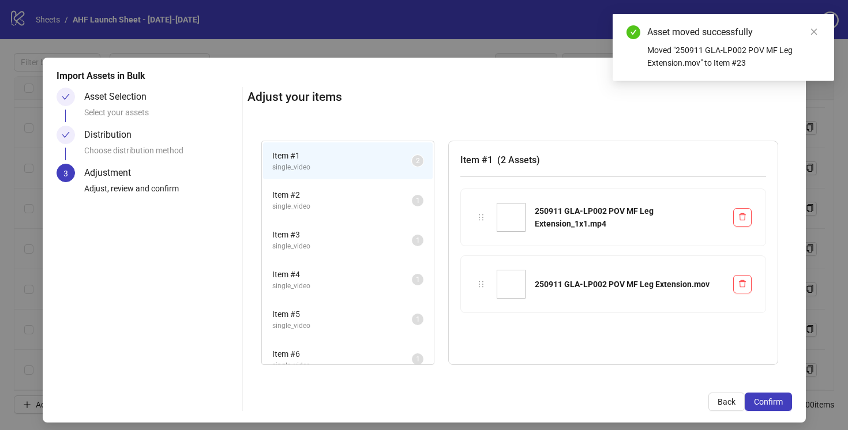
click at [370, 207] on span "single_video" at bounding box center [342, 206] width 140 height 11
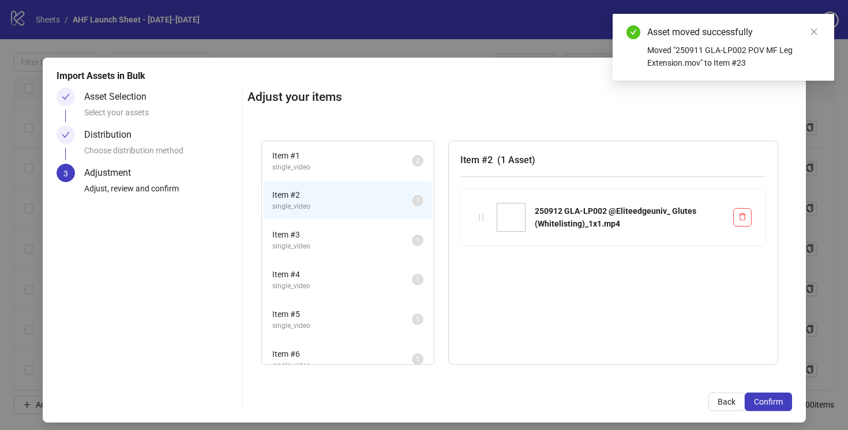
click at [381, 241] on span "Item # 3" at bounding box center [342, 234] width 140 height 13
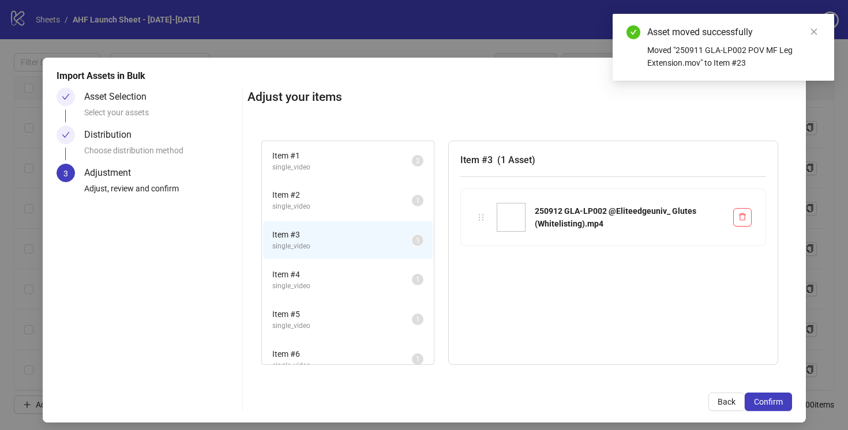
click at [372, 186] on li "Item # 2 single_video 1" at bounding box center [348, 201] width 170 height 38
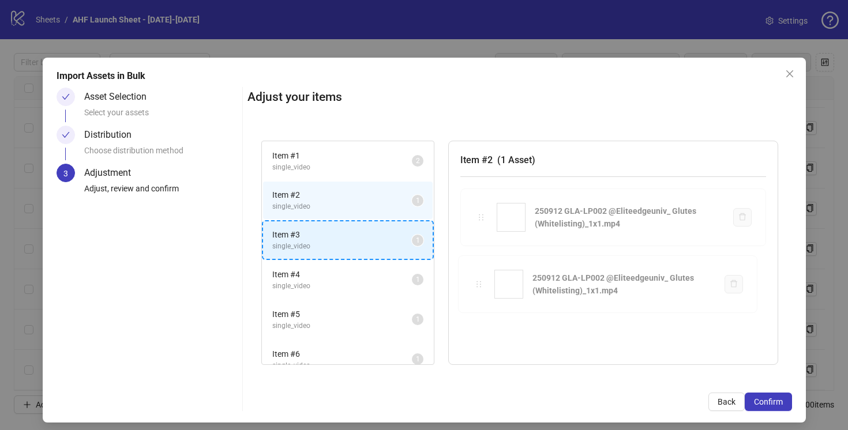
drag, startPoint x: 479, startPoint y: 220, endPoint x: 394, endPoint y: 233, distance: 86.4
click at [394, 233] on div "Item # 1 single_video 2 Item # 2 single_video 1 Item # 3 single_video 1 Item # …" at bounding box center [520, 253] width 545 height 253
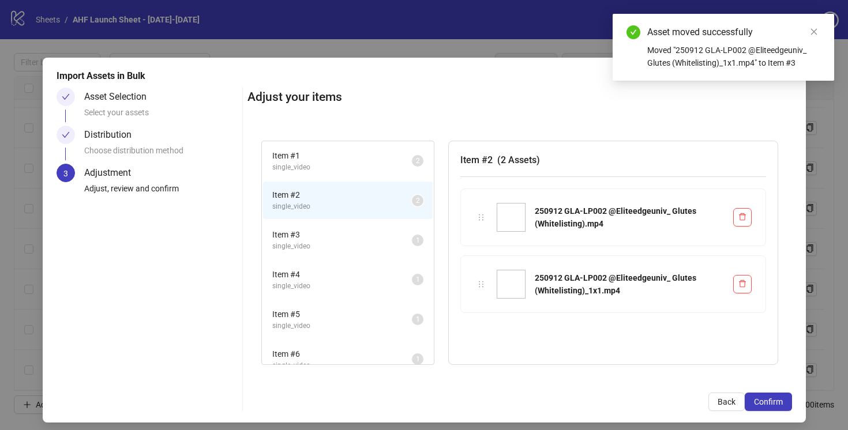
click at [395, 236] on span "Item # 3" at bounding box center [342, 234] width 140 height 13
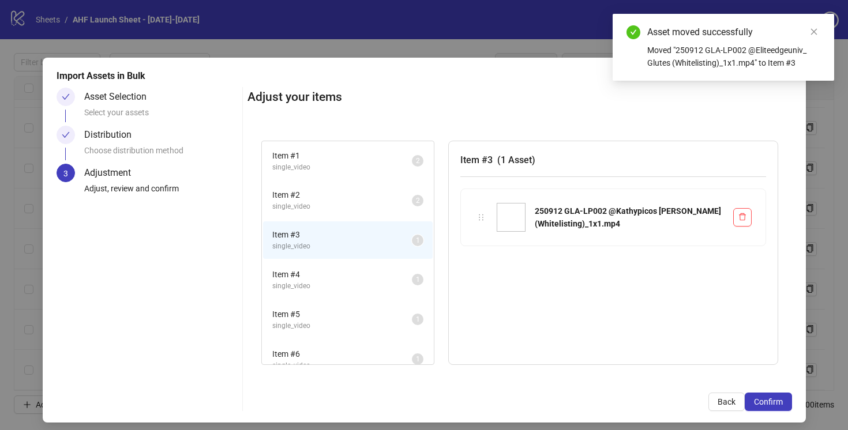
click at [388, 271] on span "Item # 4" at bounding box center [342, 274] width 140 height 13
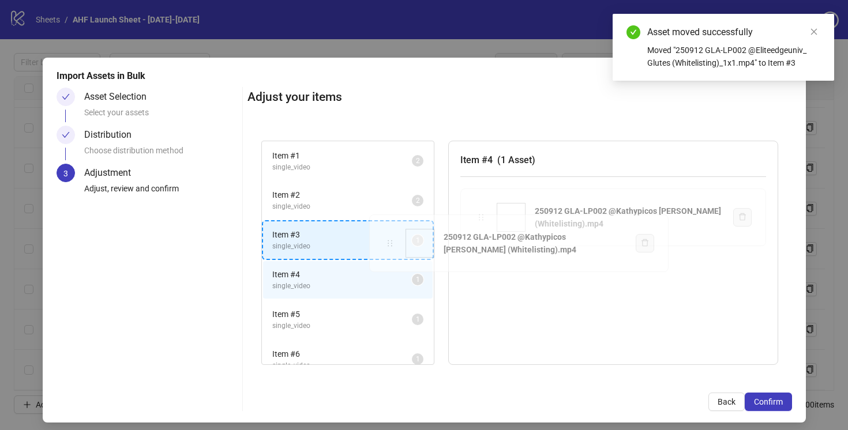
drag, startPoint x: 483, startPoint y: 218, endPoint x: 394, endPoint y: 244, distance: 92.7
click at [394, 244] on div "Item # 1 single_video 2 Item # 2 single_video 2 Item # 3 single_video 1 Item # …" at bounding box center [520, 253] width 545 height 253
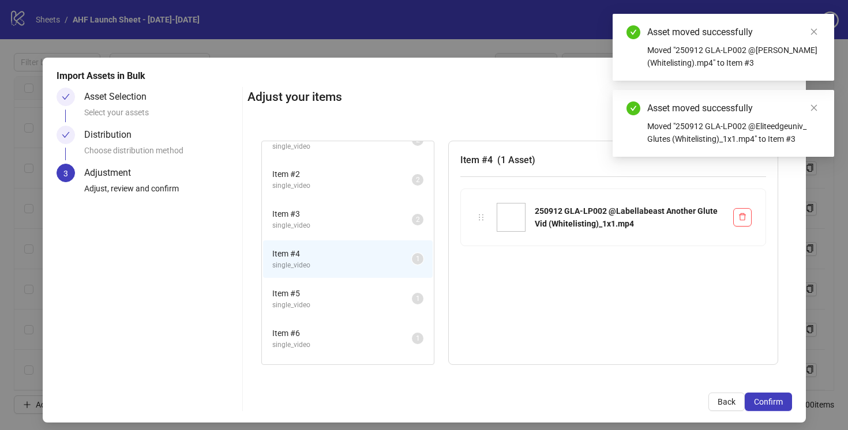
scroll to position [21, 0]
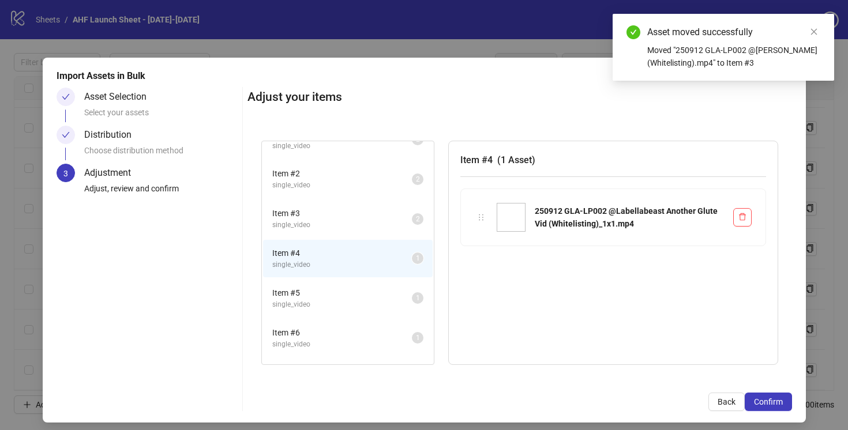
click at [380, 296] on span "Item # 5" at bounding box center [342, 293] width 140 height 13
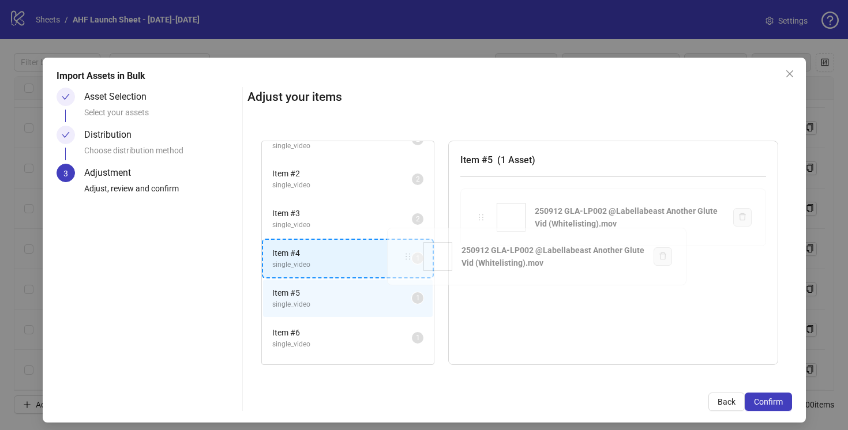
drag, startPoint x: 478, startPoint y: 217, endPoint x: 407, endPoint y: 256, distance: 80.8
click at [407, 256] on div "Item # 1 single_video 2 Item # 2 single_video 2 Item # 3 single_video 2 Item # …" at bounding box center [520, 253] width 545 height 253
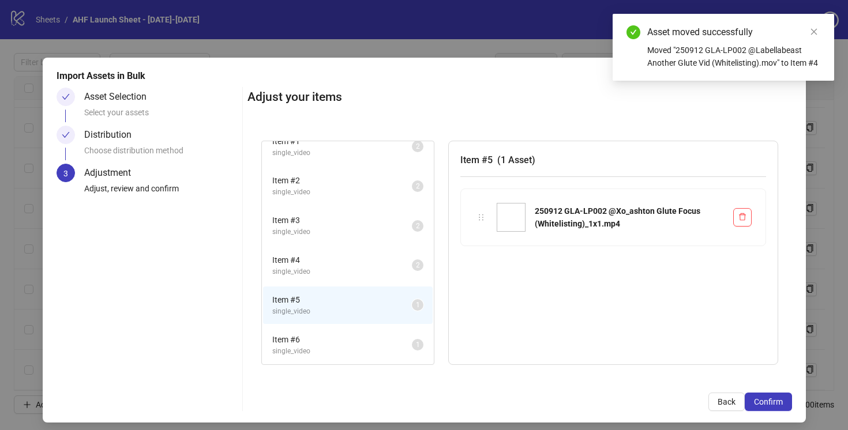
click at [374, 342] on span "Item # 6" at bounding box center [342, 340] width 140 height 13
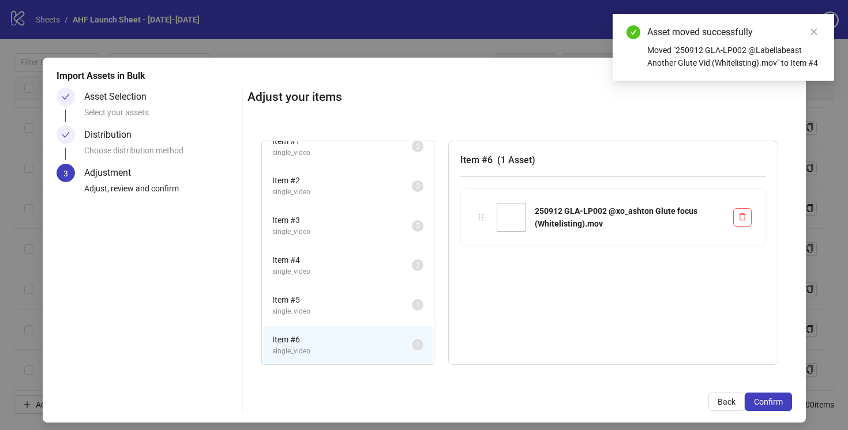
click at [366, 310] on span "single_video" at bounding box center [342, 311] width 140 height 11
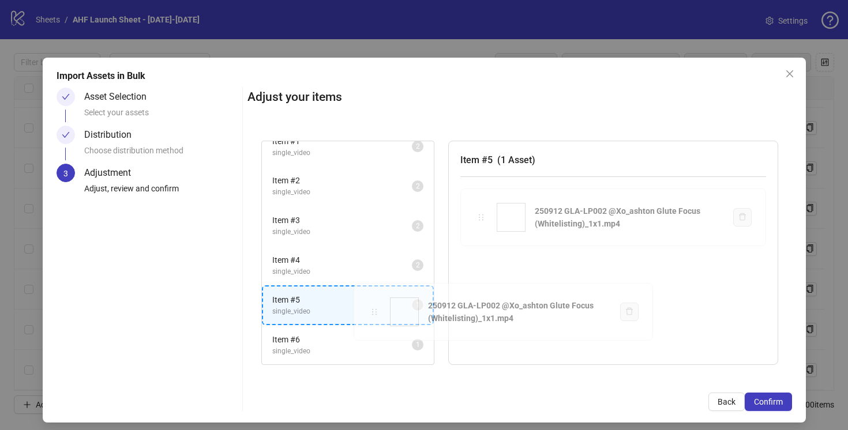
scroll to position [6, 0]
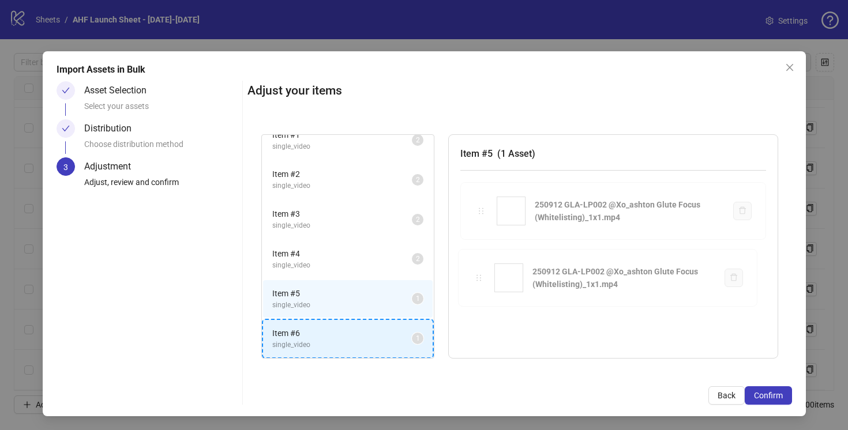
drag, startPoint x: 473, startPoint y: 226, endPoint x: 357, endPoint y: 355, distance: 173.3
click at [357, 355] on div "Item # 1 single_video 2 Item # 2 single_video 2 Item # 3 single_video 2 Item # …" at bounding box center [520, 247] width 545 height 253
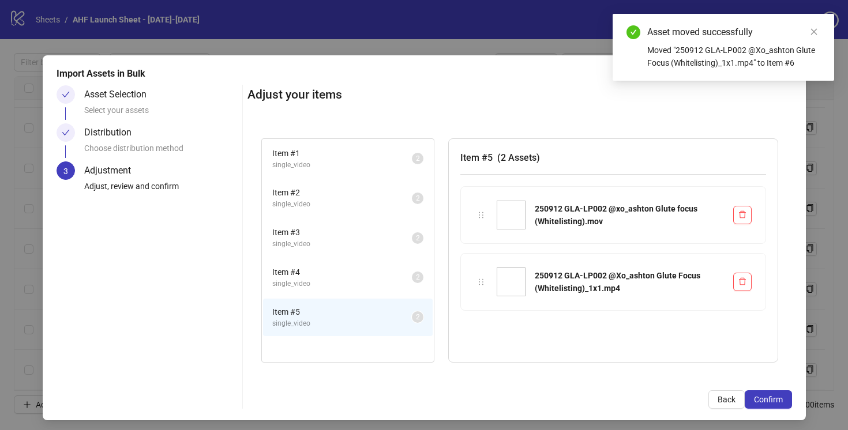
scroll to position [0, 0]
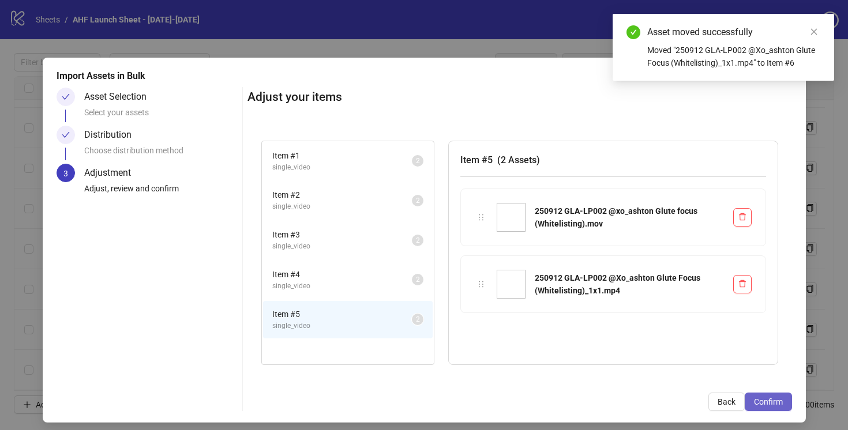
click at [750, 396] on button "Confirm" at bounding box center [768, 402] width 47 height 18
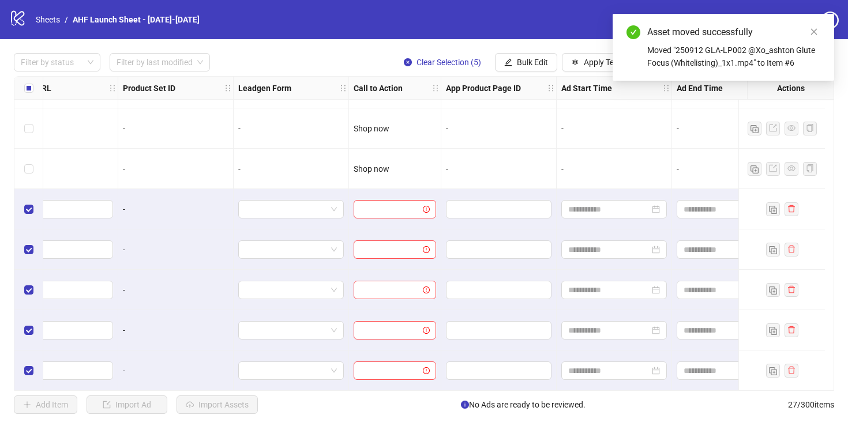
scroll to position [804, 1734]
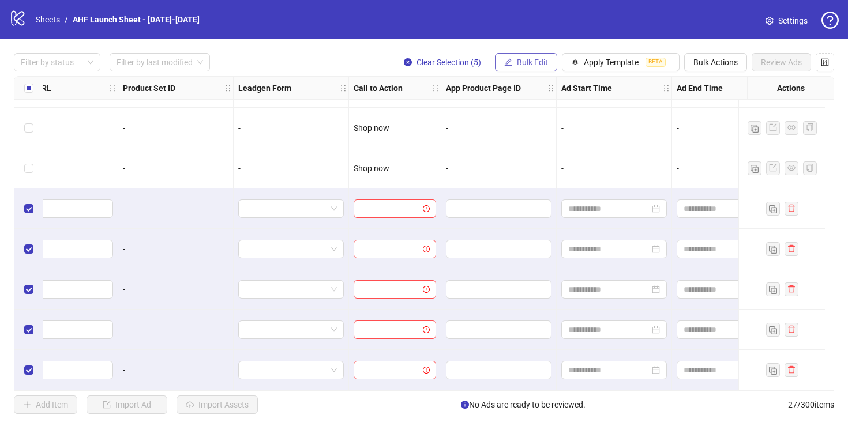
click at [528, 54] on button "Bulk Edit" at bounding box center [526, 62] width 62 height 18
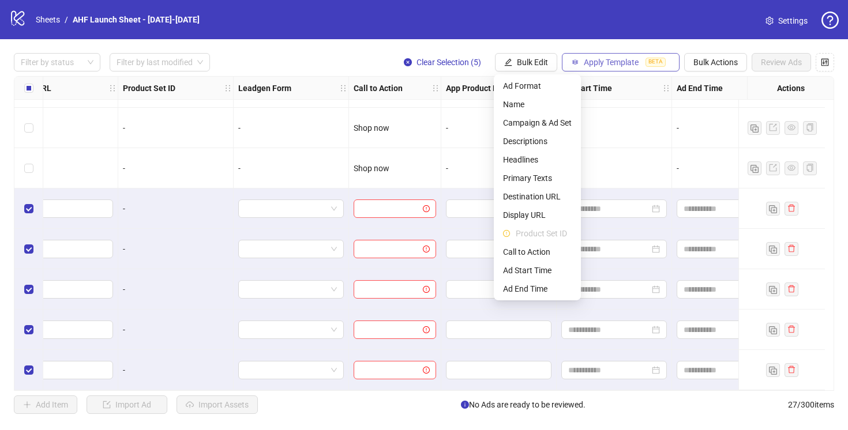
click at [618, 63] on span "Apply Template" at bounding box center [611, 62] width 55 height 9
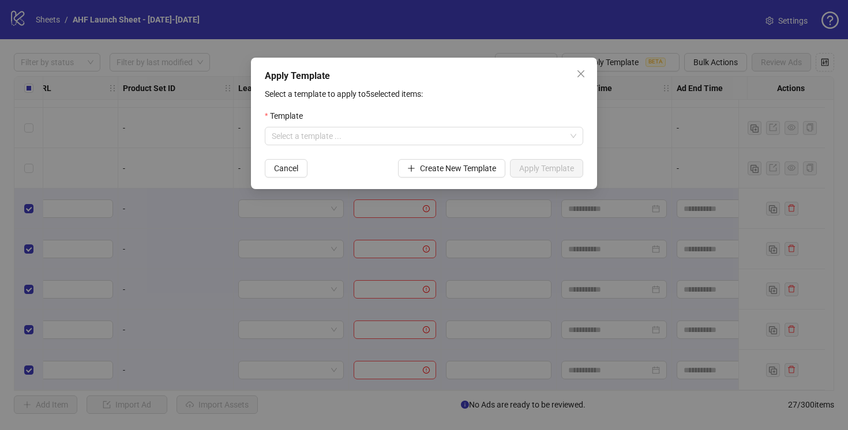
click at [479, 147] on form "Template Select a template ... Cancel Create New Template Apply Template" at bounding box center [424, 144] width 319 height 68
click at [477, 137] on input "search" at bounding box center [419, 136] width 294 height 17
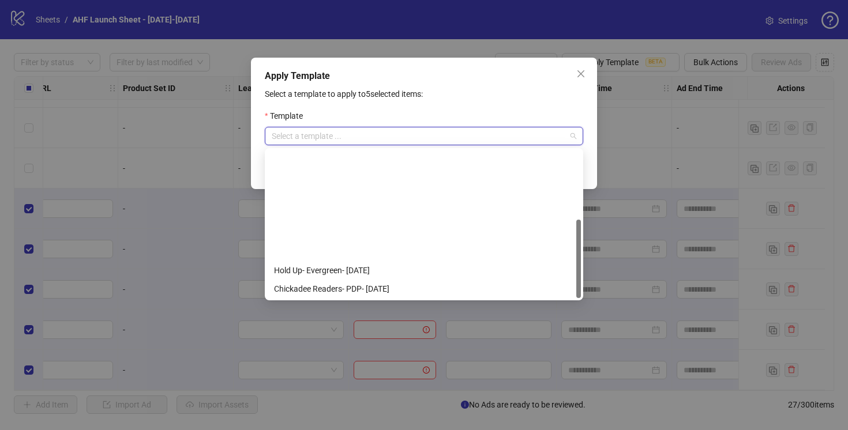
scroll to position [129, 0]
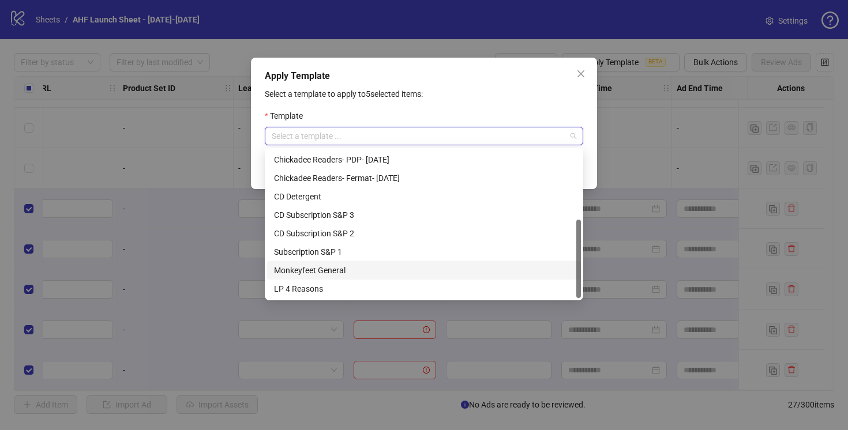
click at [339, 268] on div "Monkeyfeet General" at bounding box center [424, 270] width 300 height 13
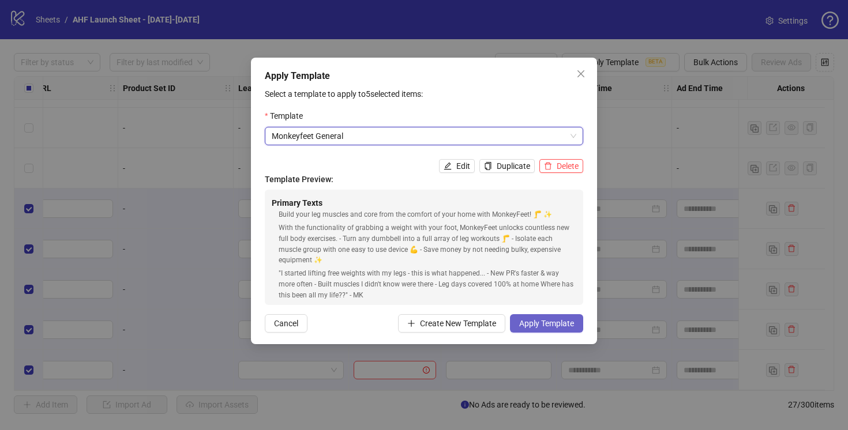
click at [535, 323] on span "Apply Template" at bounding box center [546, 323] width 55 height 9
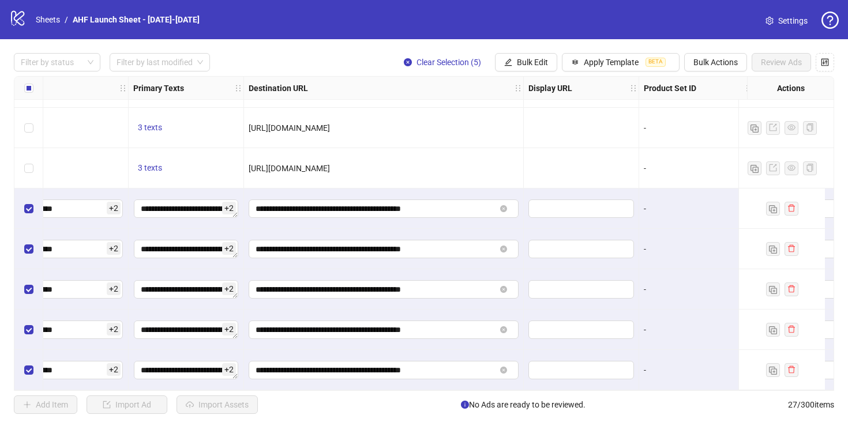
scroll to position [804, 1162]
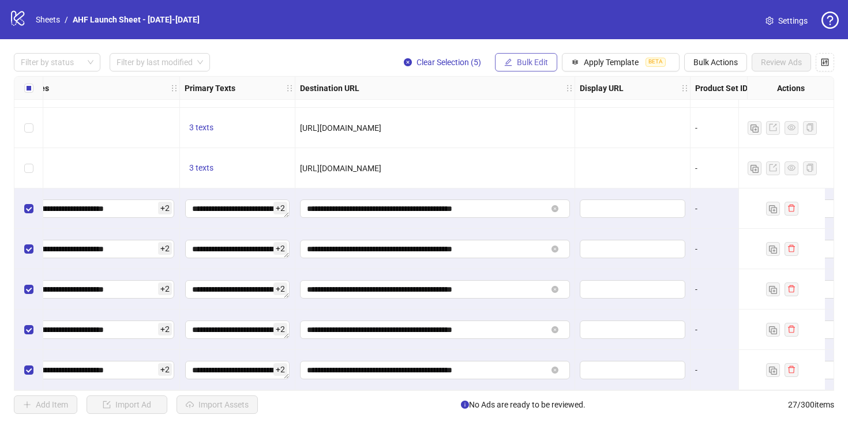
click at [534, 56] on button "Bulk Edit" at bounding box center [526, 62] width 62 height 18
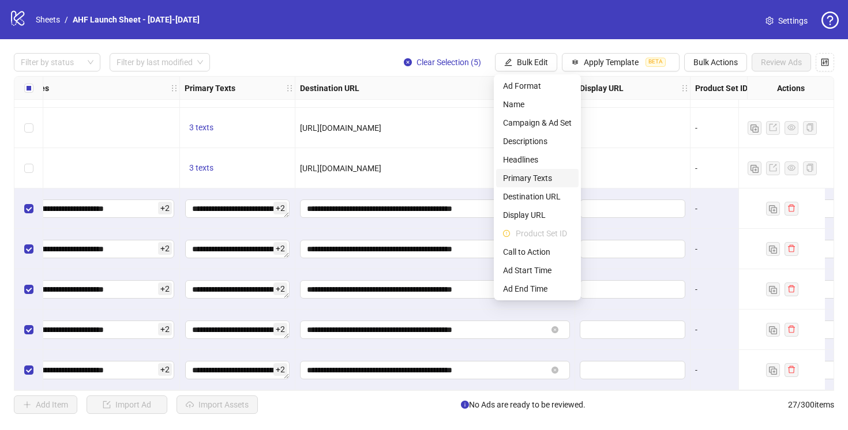
click at [519, 187] on li "Primary Texts" at bounding box center [537, 178] width 83 height 18
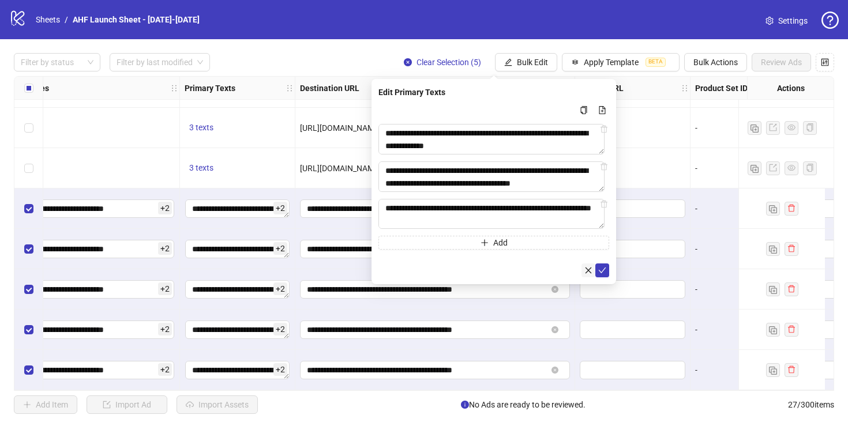
click at [592, 270] on icon "close" at bounding box center [588, 271] width 8 height 8
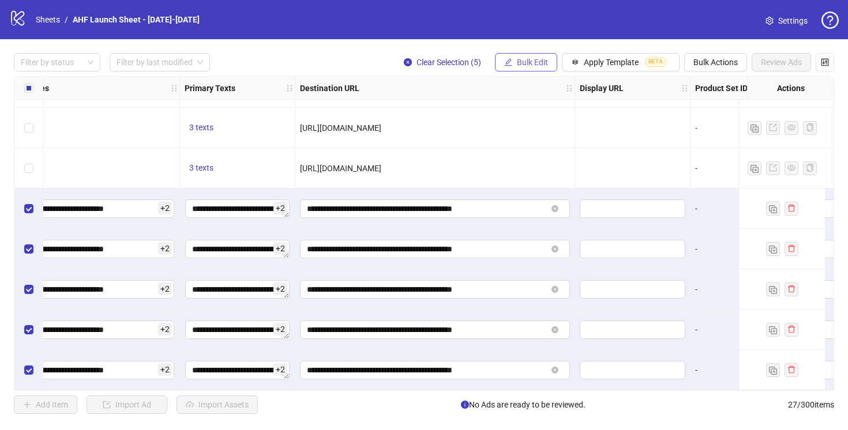
click at [523, 60] on span "Bulk Edit" at bounding box center [532, 62] width 31 height 9
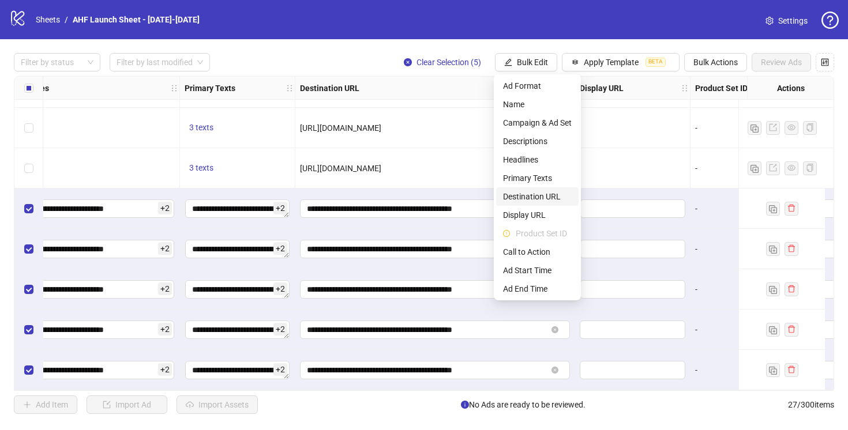
click at [533, 191] on span "Destination URL" at bounding box center [537, 196] width 69 height 13
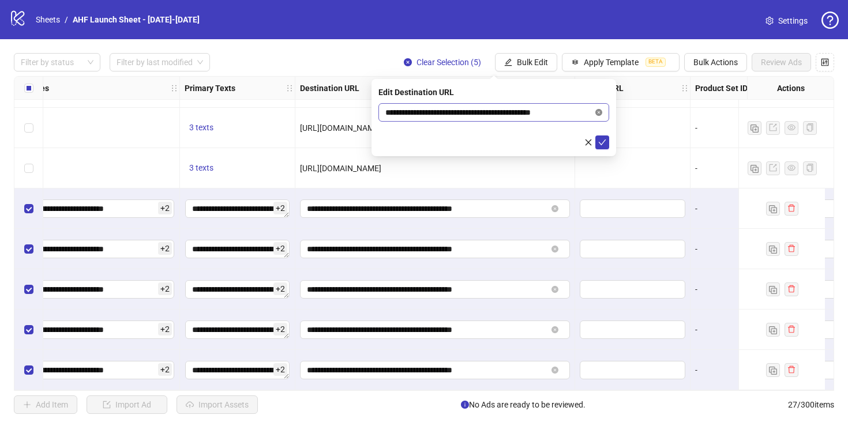
click at [599, 114] on icon "close-circle" at bounding box center [598, 112] width 7 height 7
paste input "**********"
type input "**********"
click at [604, 141] on icon "check" at bounding box center [603, 143] width 8 height 6
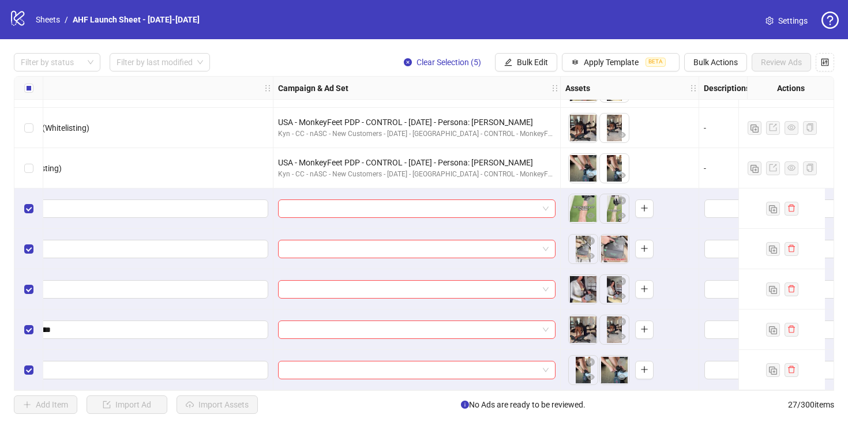
scroll to position [804, 293]
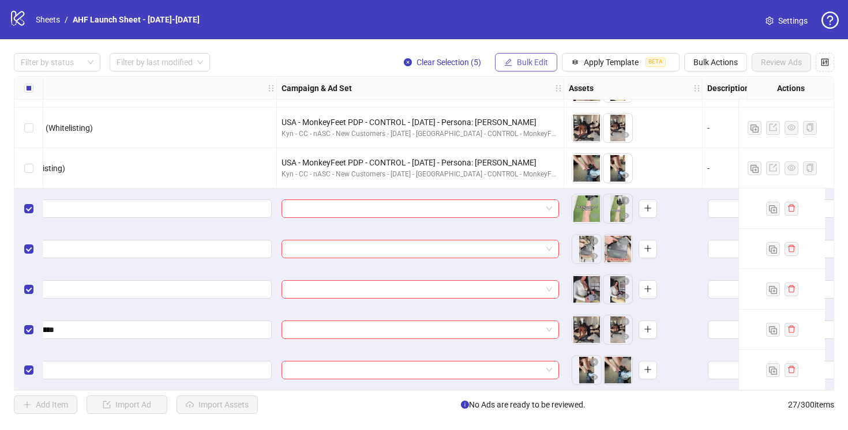
click at [539, 63] on span "Bulk Edit" at bounding box center [532, 62] width 31 height 9
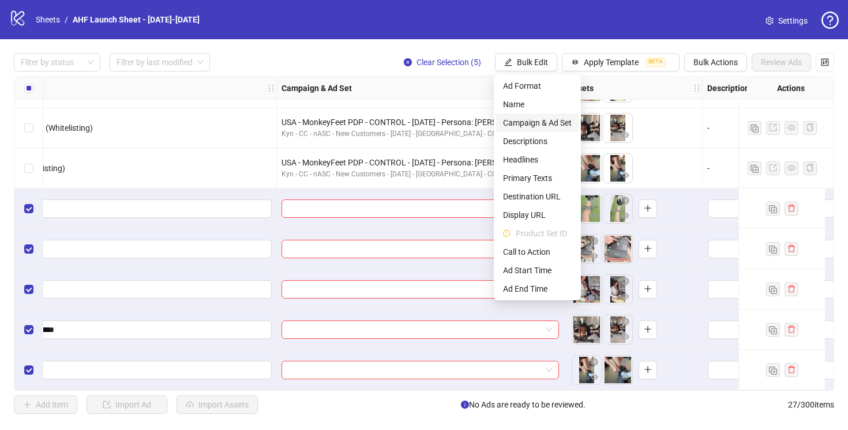
click at [542, 122] on span "Campaign & Ad Set" at bounding box center [537, 123] width 69 height 13
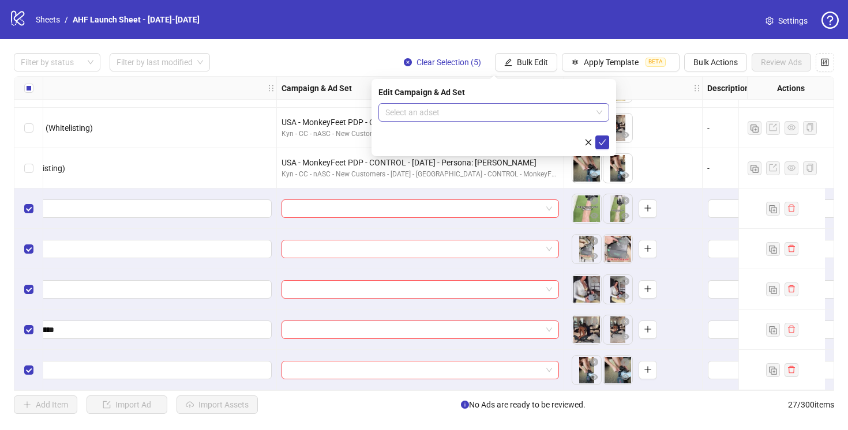
click at [538, 111] on input "search" at bounding box center [488, 112] width 207 height 17
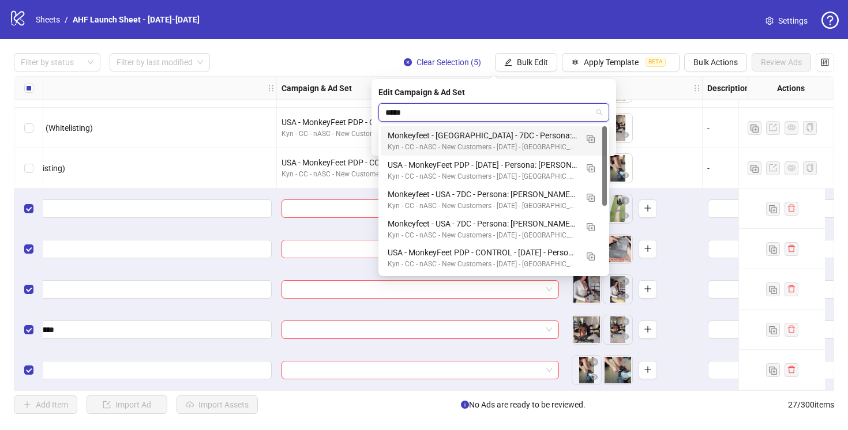
type input "******"
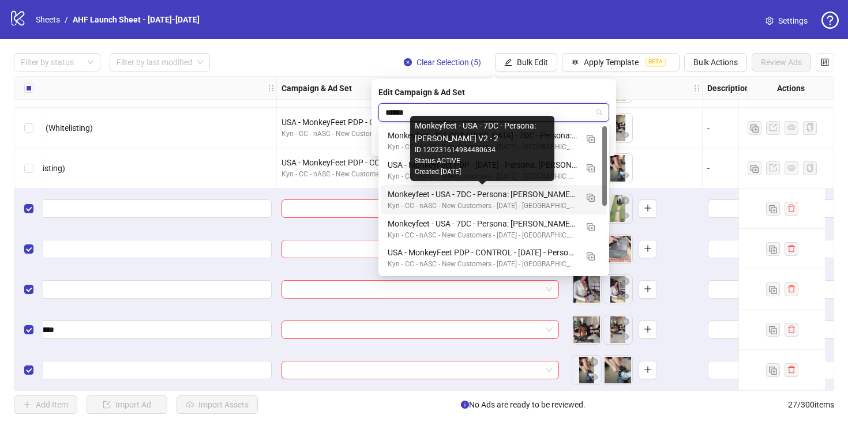
click at [535, 191] on div "Monkeyfeet - USA - 7DC - Persona: [PERSON_NAME] V2 - 2" at bounding box center [482, 194] width 189 height 13
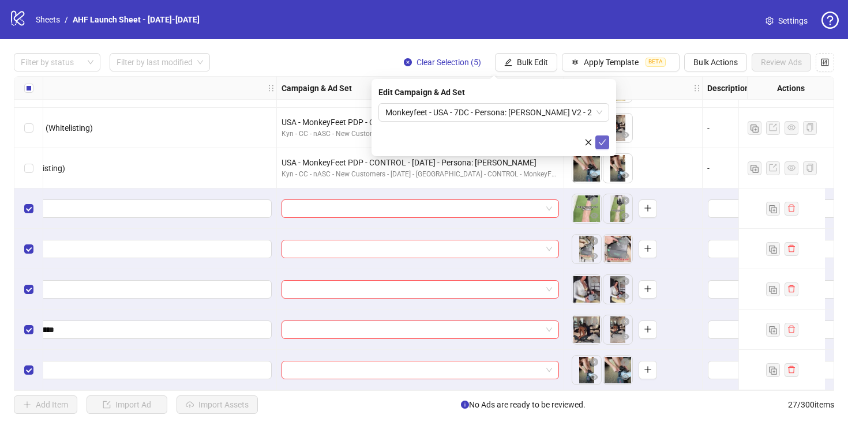
click at [605, 138] on icon "check" at bounding box center [602, 142] width 8 height 8
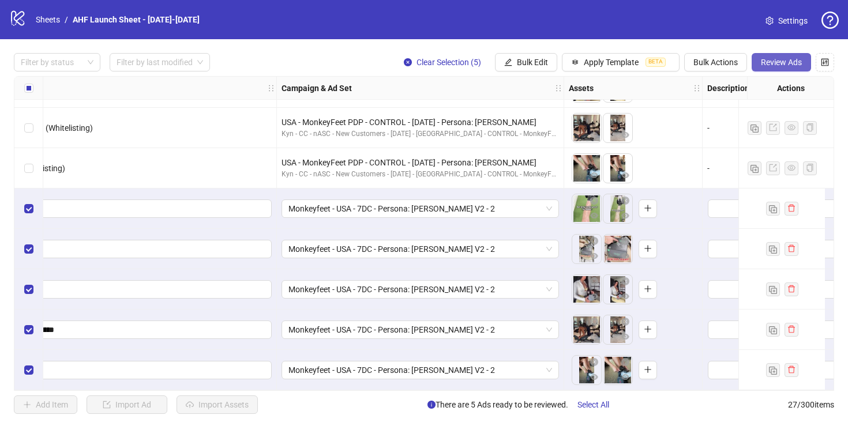
click at [787, 58] on span "Review Ads" at bounding box center [781, 62] width 41 height 9
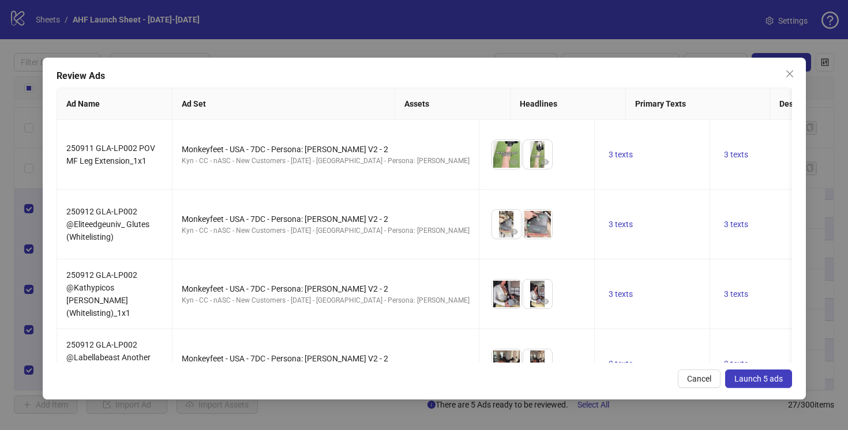
click at [765, 382] on span "Launch 5 ads" at bounding box center [759, 378] width 48 height 9
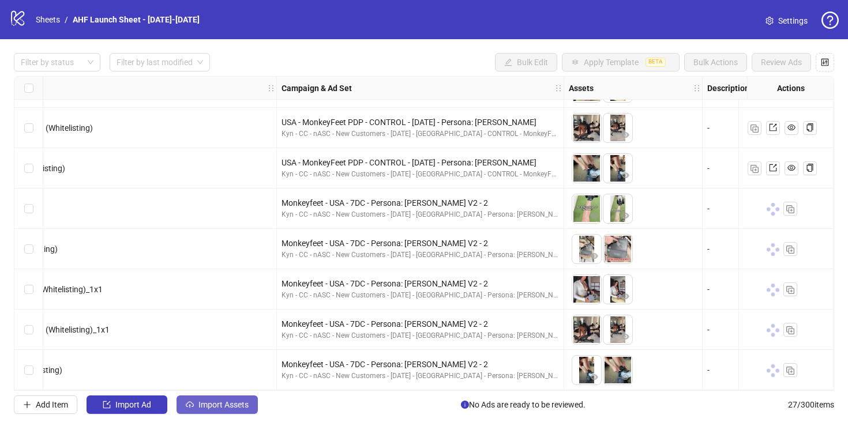
click at [223, 399] on button "Import Assets" at bounding box center [217, 405] width 81 height 18
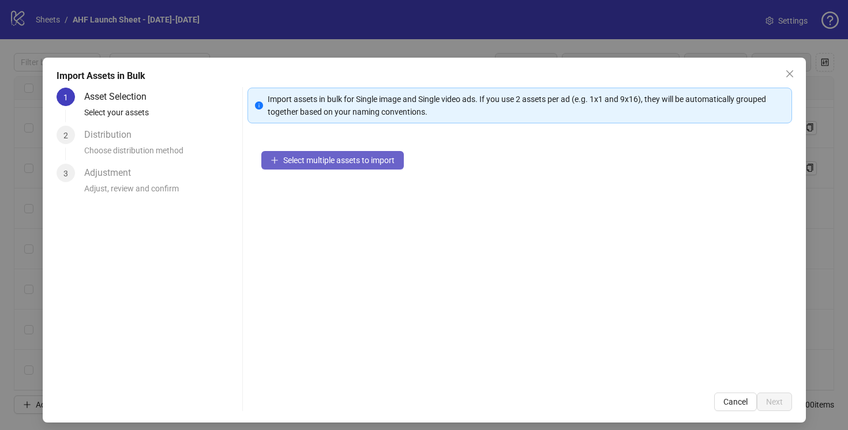
click at [324, 165] on button "Select multiple assets to import" at bounding box center [332, 160] width 143 height 18
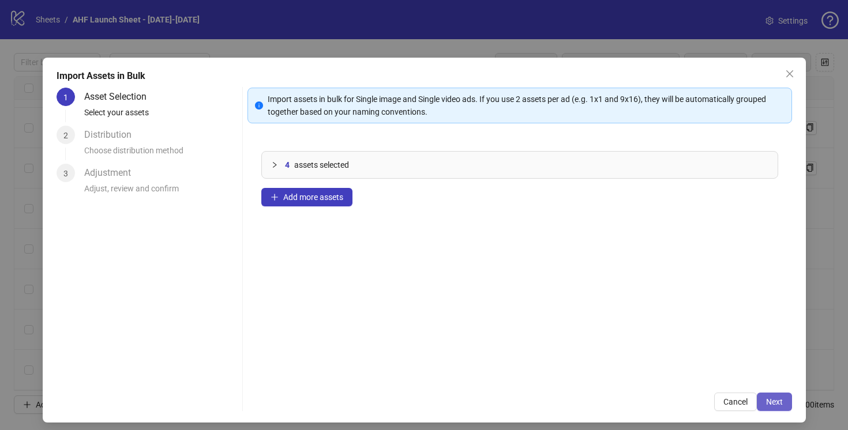
click at [767, 402] on span "Next" at bounding box center [774, 402] width 17 height 9
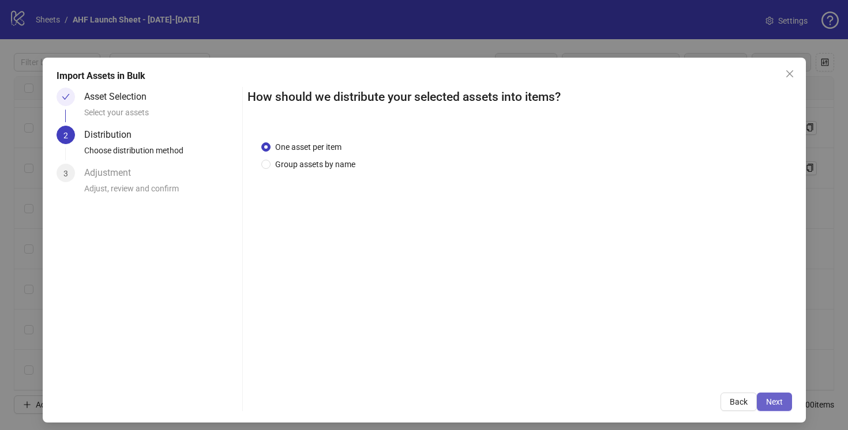
click at [766, 403] on span "Next" at bounding box center [774, 402] width 17 height 9
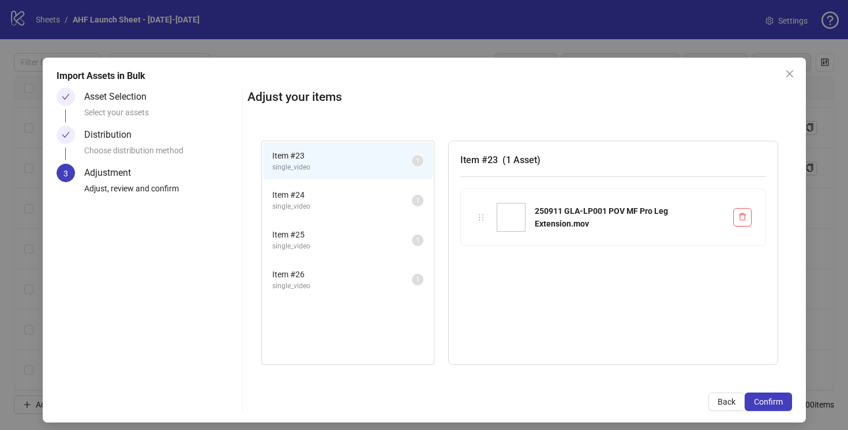
click at [333, 192] on span "Item # 24" at bounding box center [342, 195] width 140 height 13
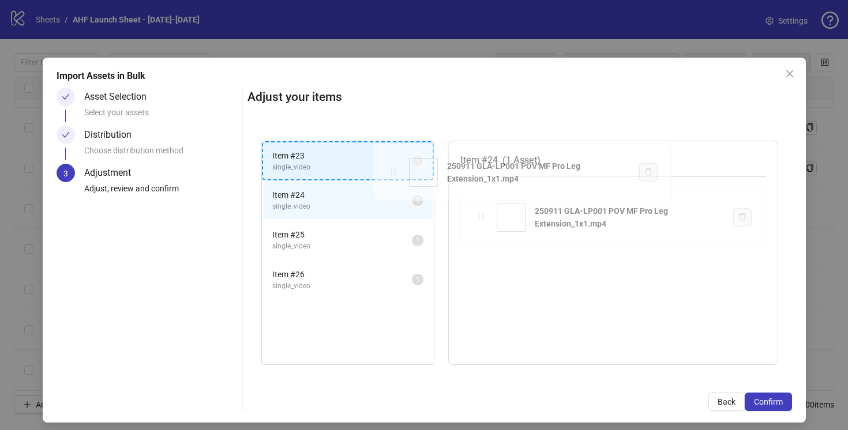
drag, startPoint x: 476, startPoint y: 218, endPoint x: 390, endPoint y: 173, distance: 97.0
click at [390, 173] on div "Item # 23 single_video 1 Item # 24 single_video 1 Item # 25 single_video 1 Item…" at bounding box center [520, 253] width 545 height 253
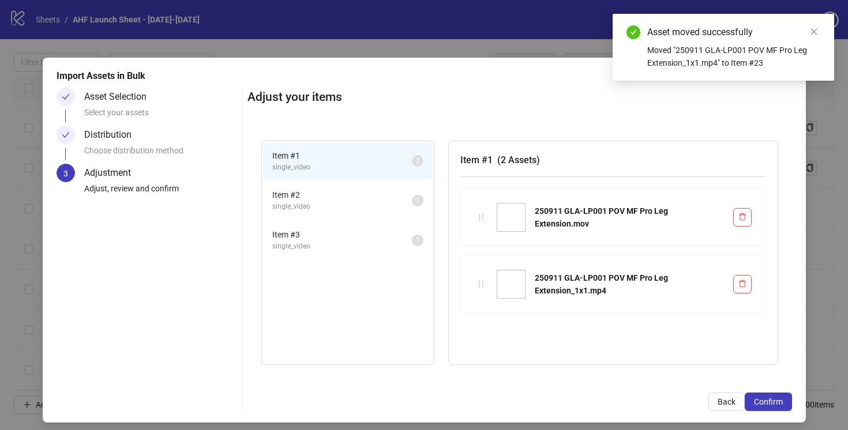
click at [379, 204] on span "single_video" at bounding box center [342, 206] width 140 height 11
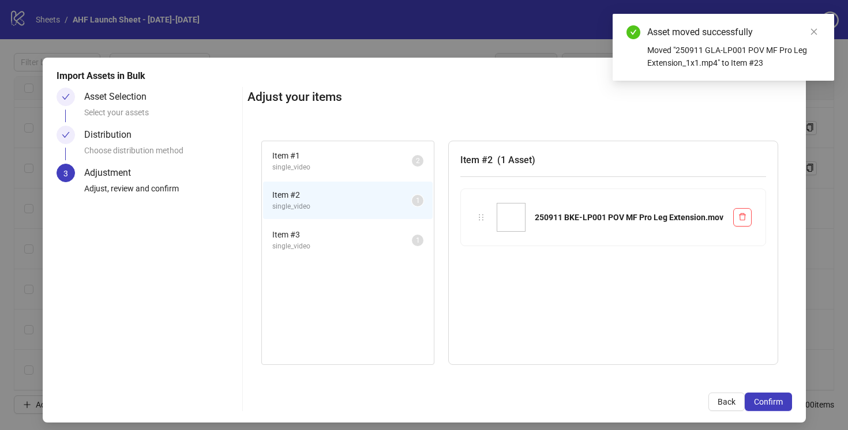
click at [385, 245] on span "single_video" at bounding box center [342, 246] width 140 height 11
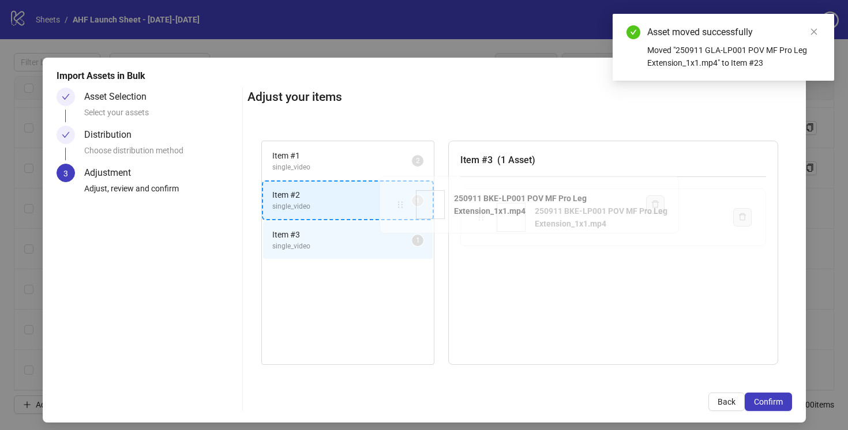
drag, startPoint x: 482, startPoint y: 220, endPoint x: 397, endPoint y: 204, distance: 86.8
click at [397, 204] on div "Item # 1 single_video 2 Item # 2 single_video 1 Item # 3 single_video 1 Item # …" at bounding box center [520, 253] width 545 height 253
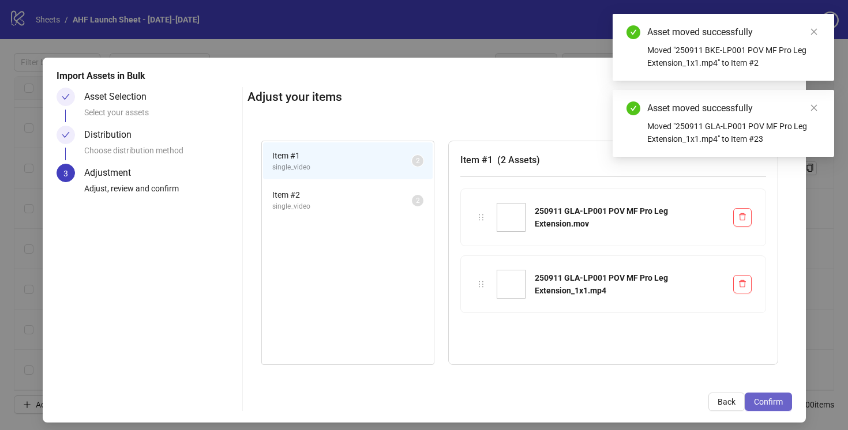
click at [758, 403] on span "Confirm" at bounding box center [768, 402] width 29 height 9
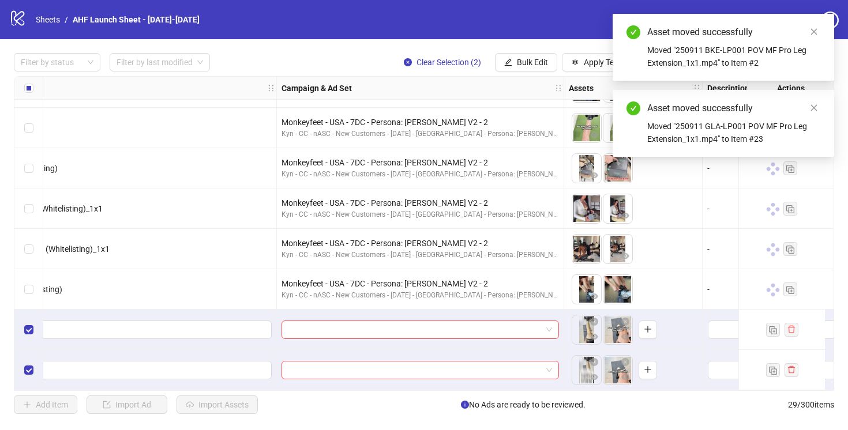
scroll to position [885, 293]
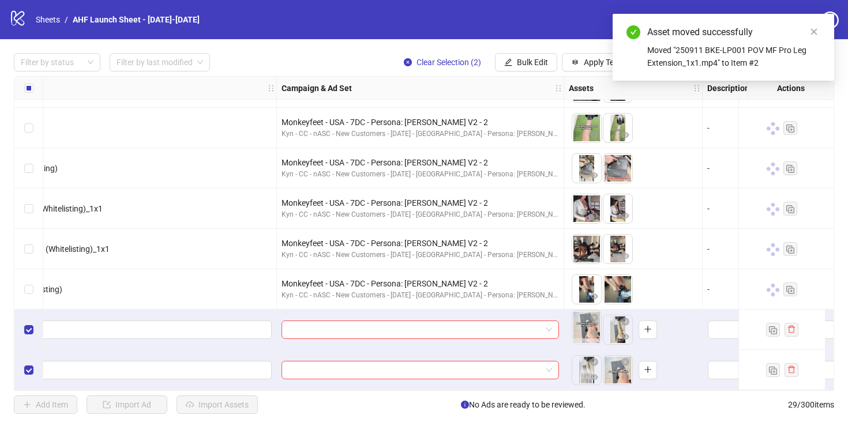
drag, startPoint x: 615, startPoint y: 324, endPoint x: 583, endPoint y: 325, distance: 31.8
click at [583, 325] on body "logo/logo-mobile Sheets / AHF Launch Sheet - [DATE]-[DATE] Settings Filter by s…" at bounding box center [424, 215] width 848 height 430
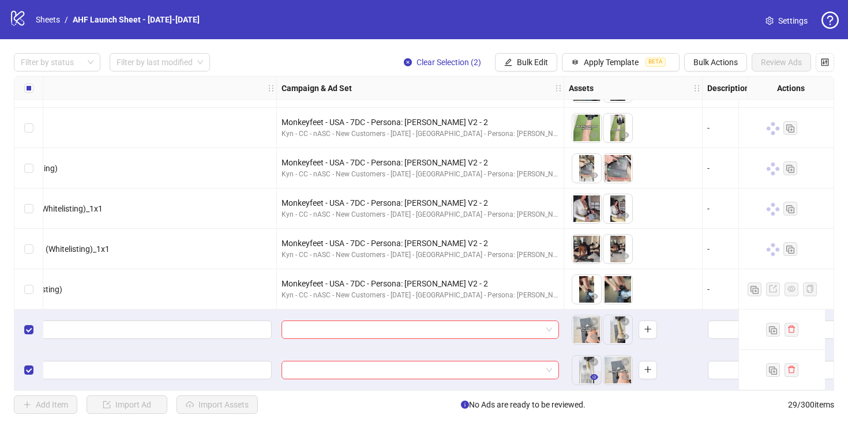
drag, startPoint x: 618, startPoint y: 367, endPoint x: 595, endPoint y: 373, distance: 23.2
click at [595, 373] on ul at bounding box center [603, 370] width 62 height 30
drag, startPoint x: 616, startPoint y: 365, endPoint x: 585, endPoint y: 364, distance: 31.2
click at [585, 364] on body "logo/logo-mobile Sheets / AHF Launch Sheet - [DATE]-[DATE] Settings Filter by s…" at bounding box center [424, 215] width 848 height 430
click at [522, 331] on input "search" at bounding box center [414, 329] width 253 height 17
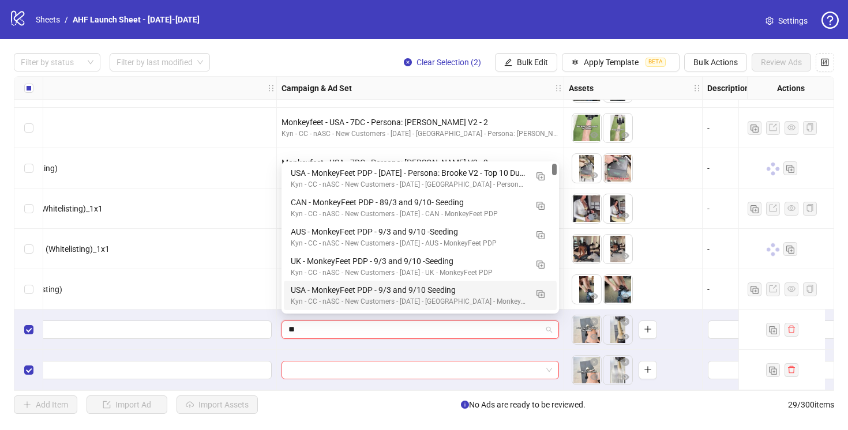
type input "***"
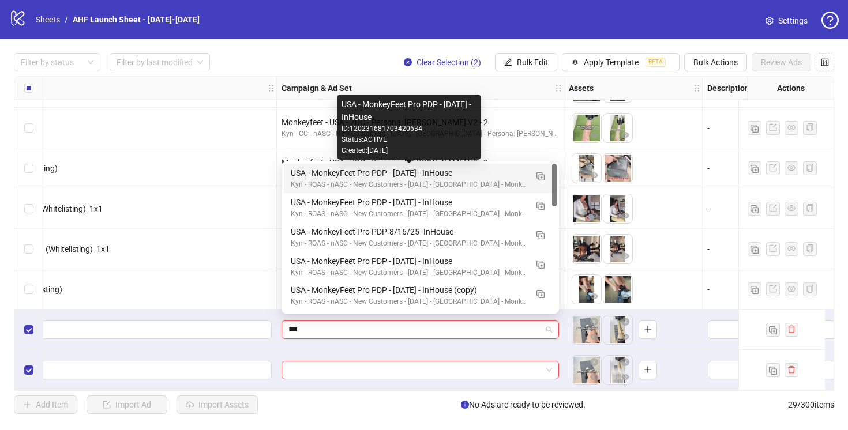
click at [445, 172] on div "USA - MonkeyFeet Pro PDP - [DATE] - InHouse" at bounding box center [409, 173] width 236 height 13
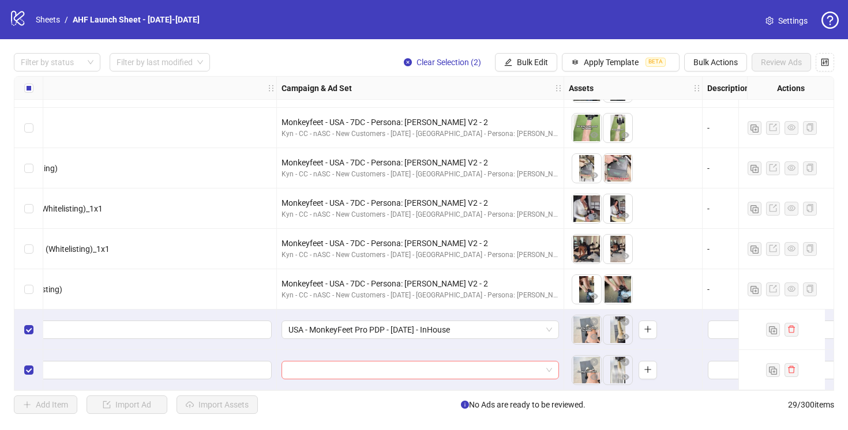
click at [484, 366] on input "search" at bounding box center [414, 370] width 253 height 17
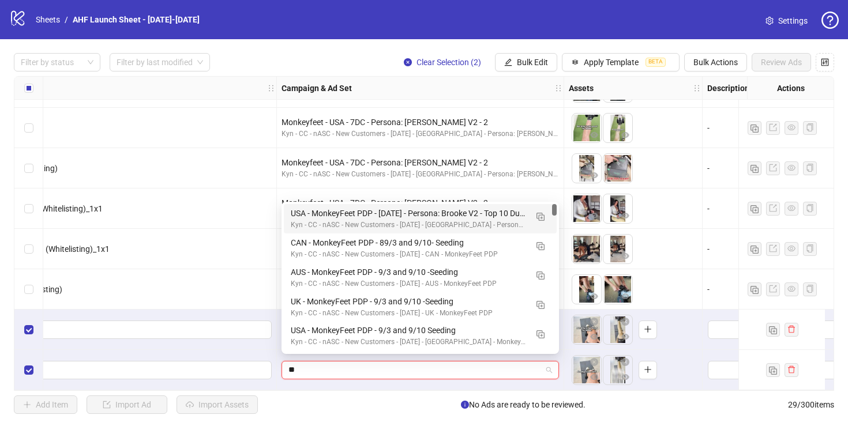
type input "***"
click at [429, 212] on div "USA - MonkeyFeet Pro PDP - [DATE] - InHouse" at bounding box center [409, 213] width 236 height 13
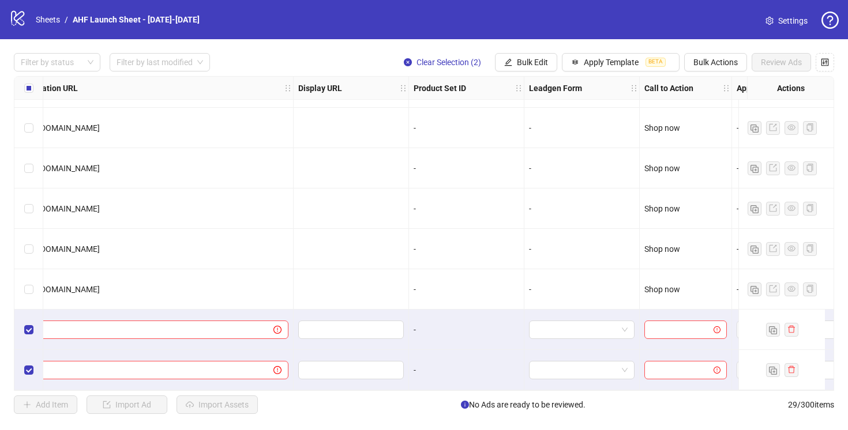
scroll to position [885, 1479]
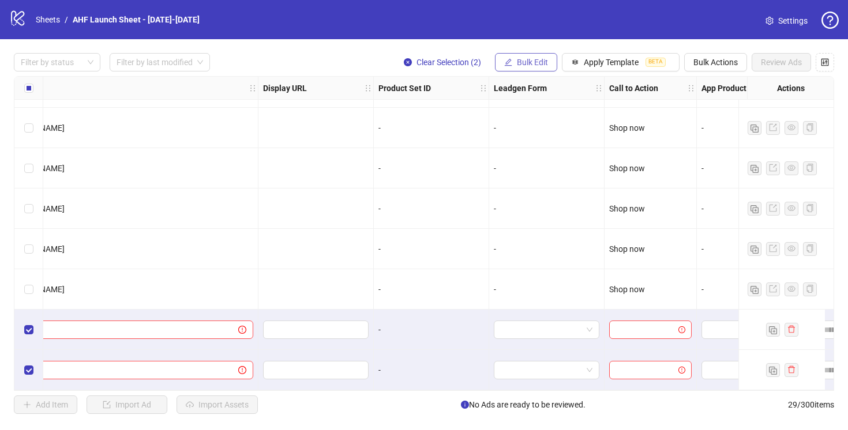
click at [530, 66] on span "Bulk Edit" at bounding box center [532, 62] width 31 height 9
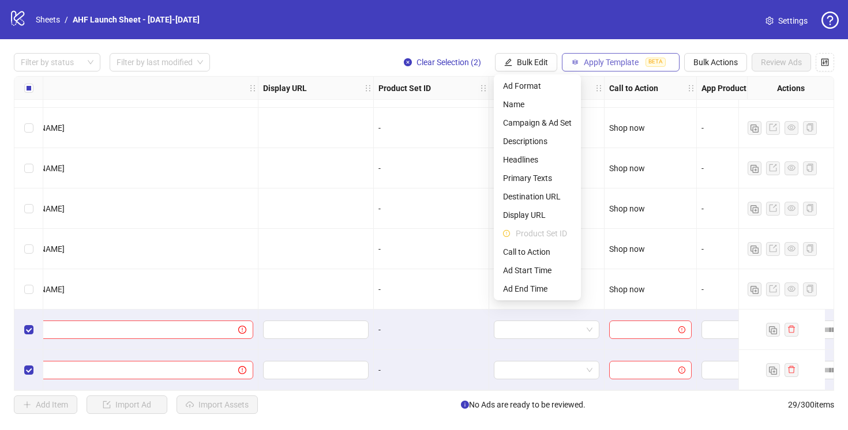
click at [598, 65] on span "Apply Template" at bounding box center [611, 62] width 55 height 9
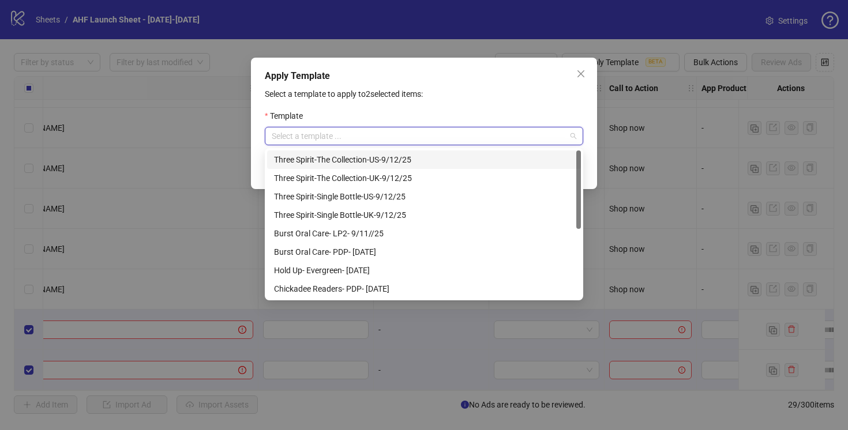
click at [501, 129] on input "search" at bounding box center [419, 136] width 294 height 17
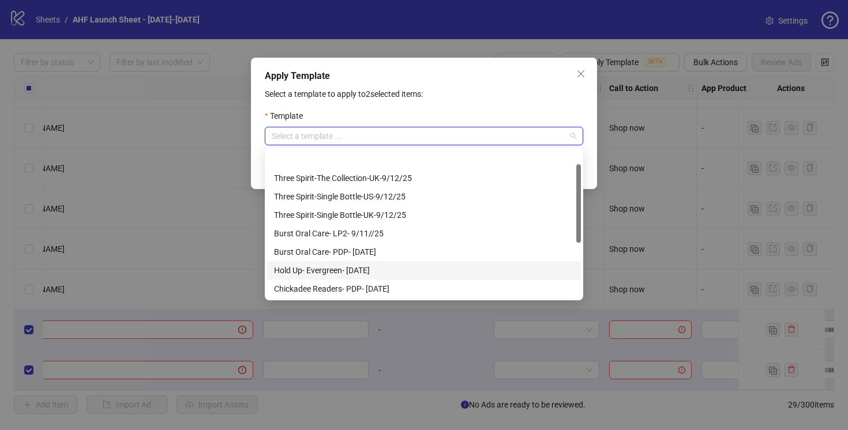
scroll to position [129, 0]
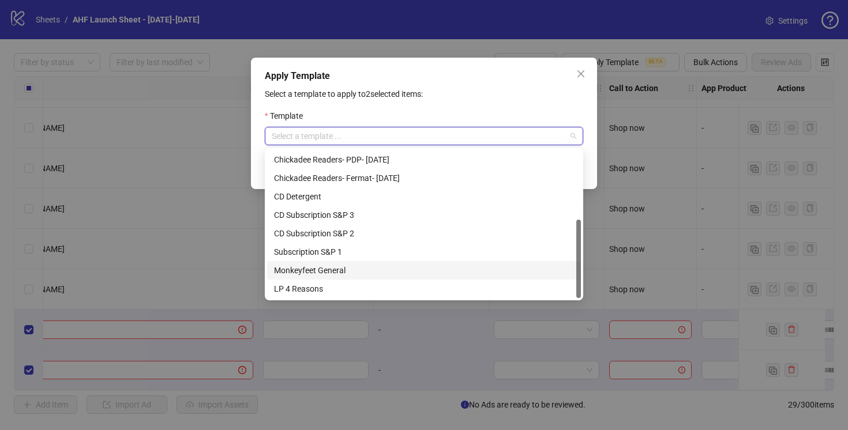
click at [316, 276] on div "Monkeyfeet General" at bounding box center [424, 270] width 300 height 13
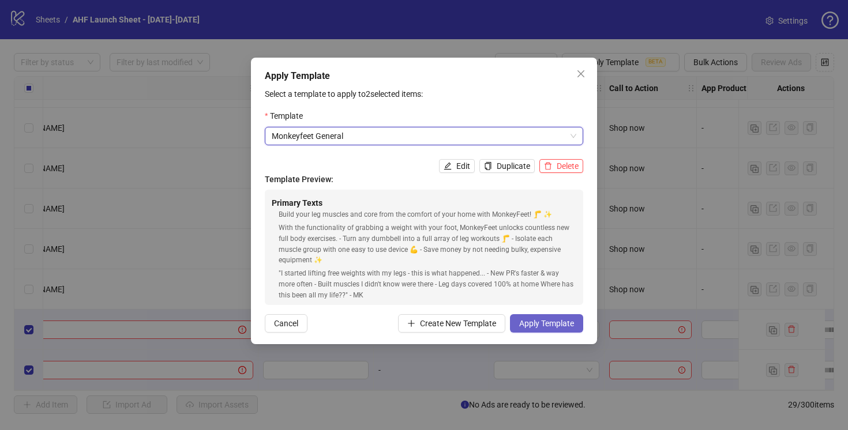
click at [542, 323] on span "Apply Template" at bounding box center [546, 323] width 55 height 9
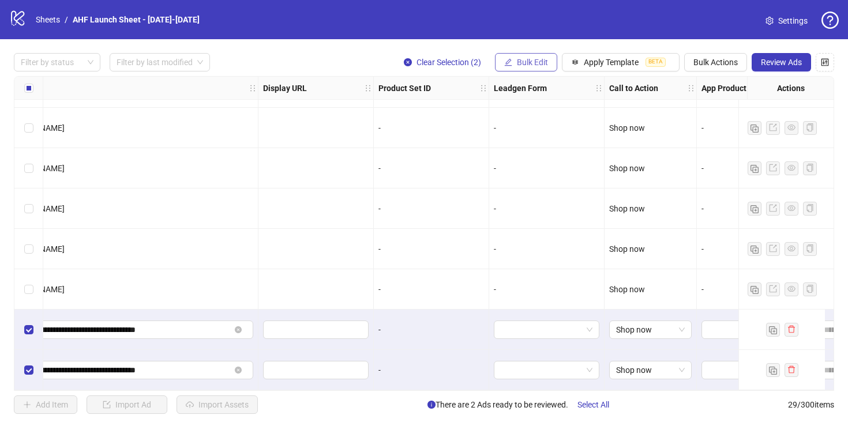
click at [537, 69] on button "Bulk Edit" at bounding box center [526, 62] width 62 height 18
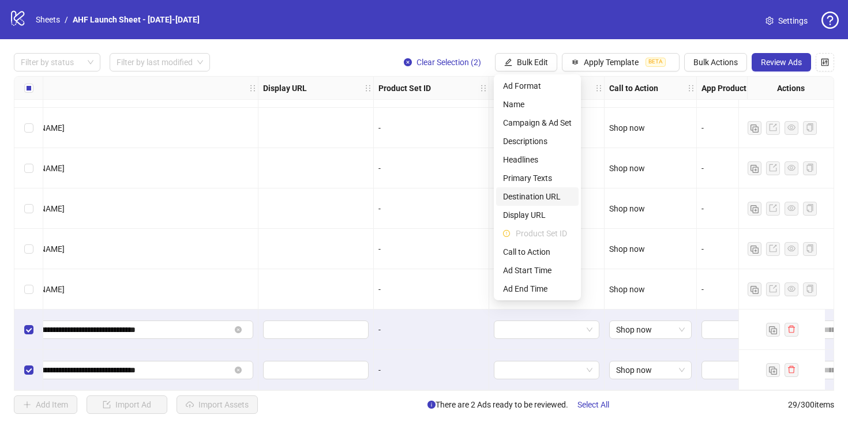
click at [545, 193] on span "Destination URL" at bounding box center [537, 196] width 69 height 13
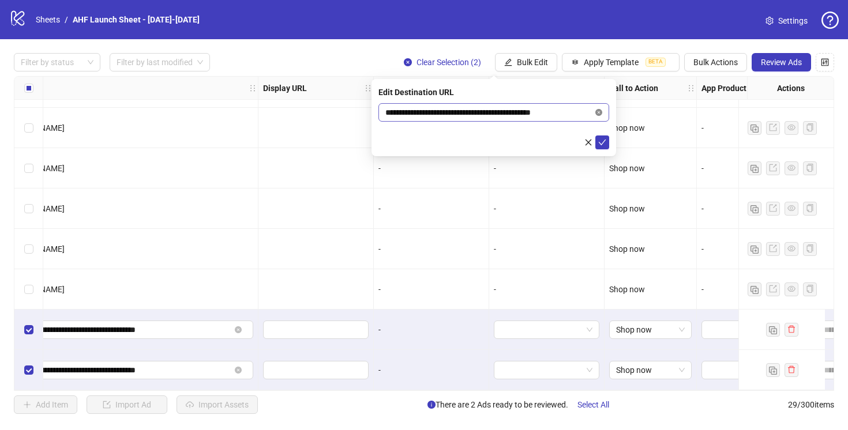
click at [598, 111] on icon "close-circle" at bounding box center [598, 112] width 7 height 7
paste input "**********"
type input "**********"
click at [601, 140] on icon "check" at bounding box center [602, 142] width 8 height 8
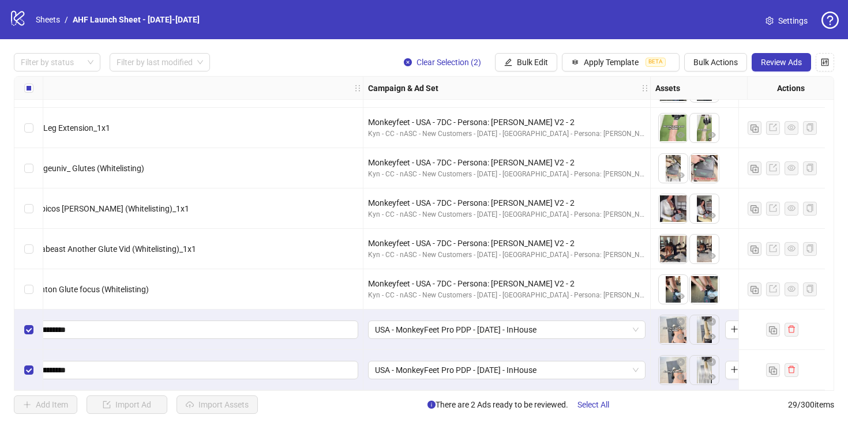
scroll to position [885, 0]
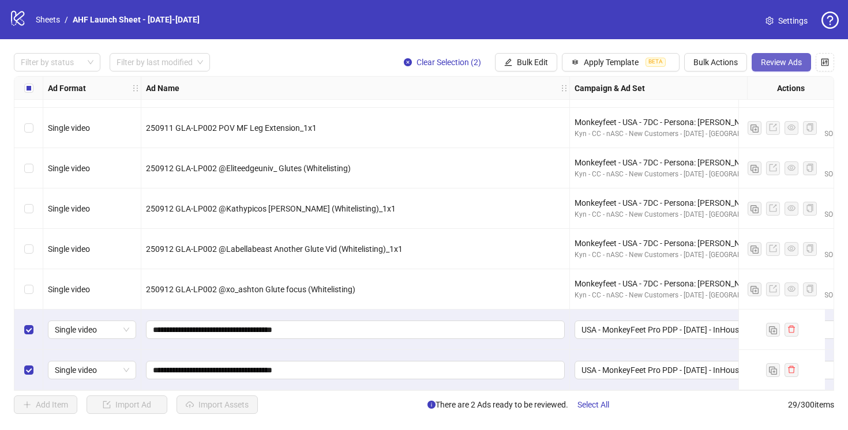
click at [786, 61] on span "Review Ads" at bounding box center [781, 62] width 41 height 9
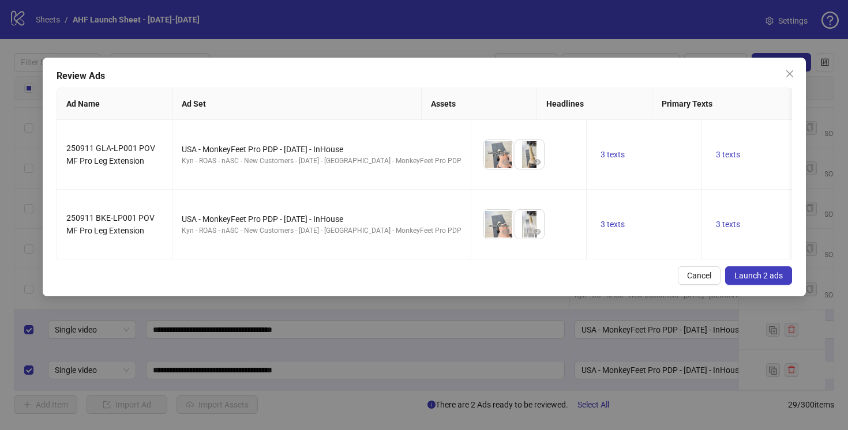
click at [748, 280] on span "Launch 2 ads" at bounding box center [759, 275] width 48 height 9
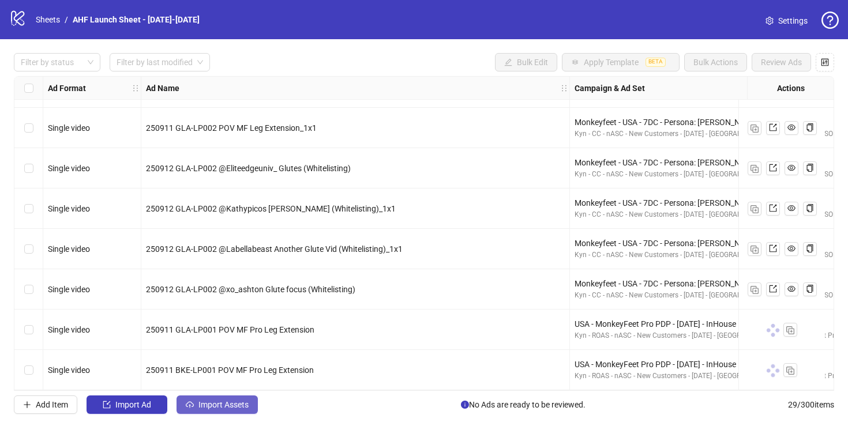
click at [220, 408] on span "Import Assets" at bounding box center [223, 404] width 50 height 9
click at [220, 408] on body "logo/logo-mobile Sheets / AHF Launch Sheet - [DATE]-[DATE] Settings Filter by s…" at bounding box center [424, 215] width 848 height 430
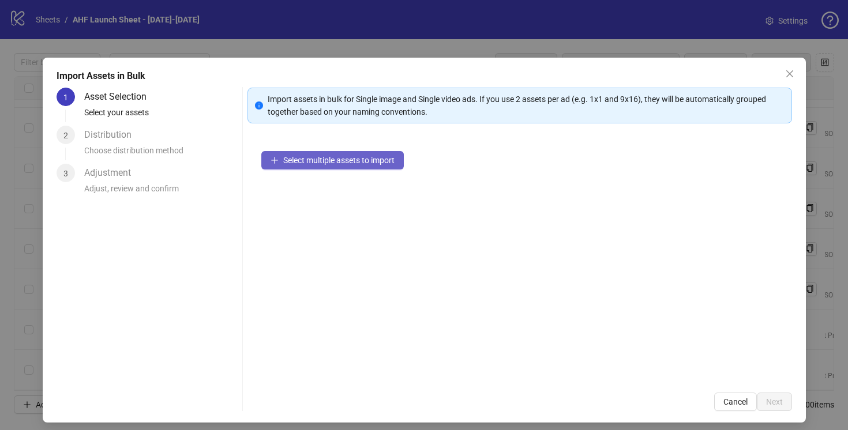
click at [341, 163] on span "Select multiple assets to import" at bounding box center [338, 160] width 111 height 9
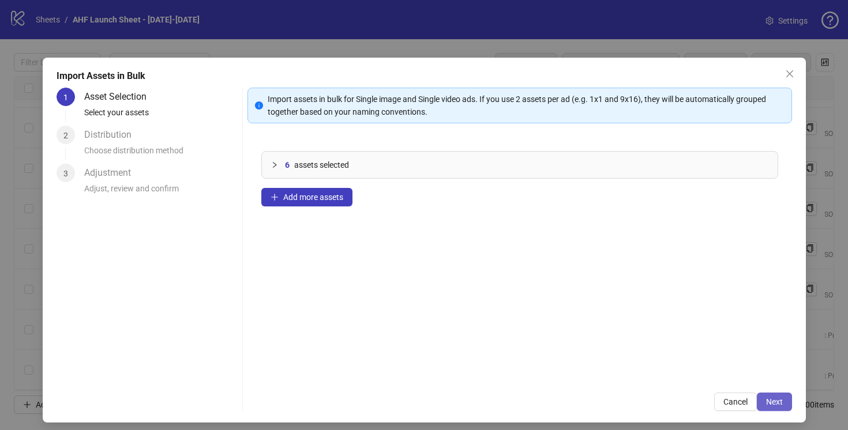
click at [769, 406] on span "Next" at bounding box center [774, 402] width 17 height 9
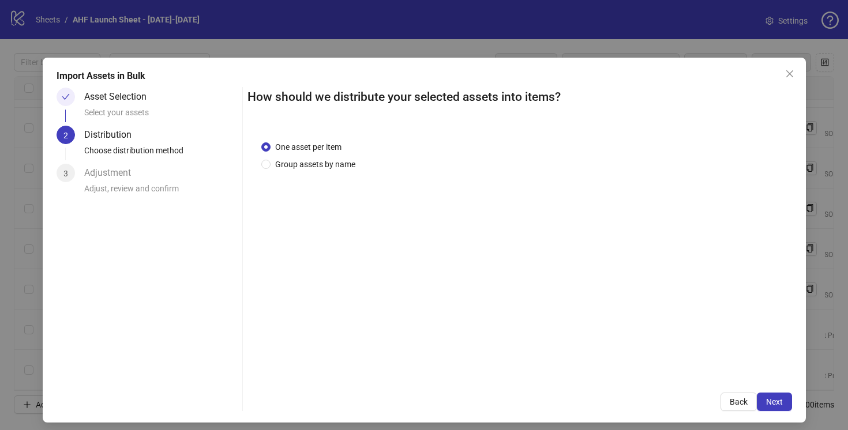
click at [770, 403] on span "Next" at bounding box center [774, 402] width 17 height 9
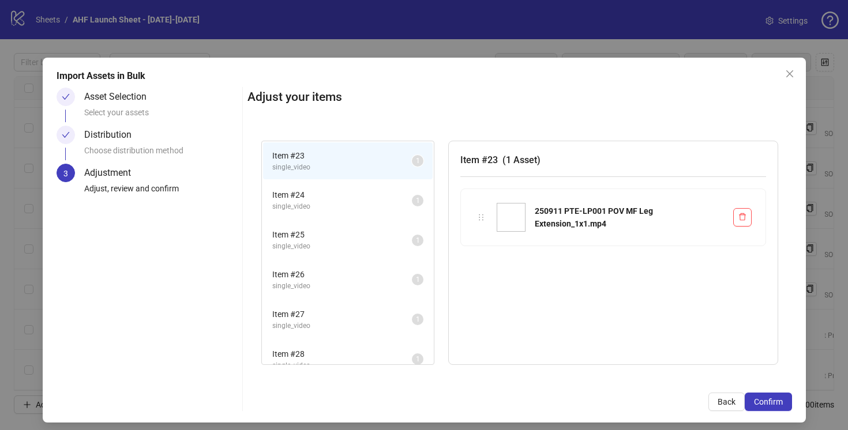
click at [332, 197] on span "Item # 24" at bounding box center [342, 195] width 140 height 13
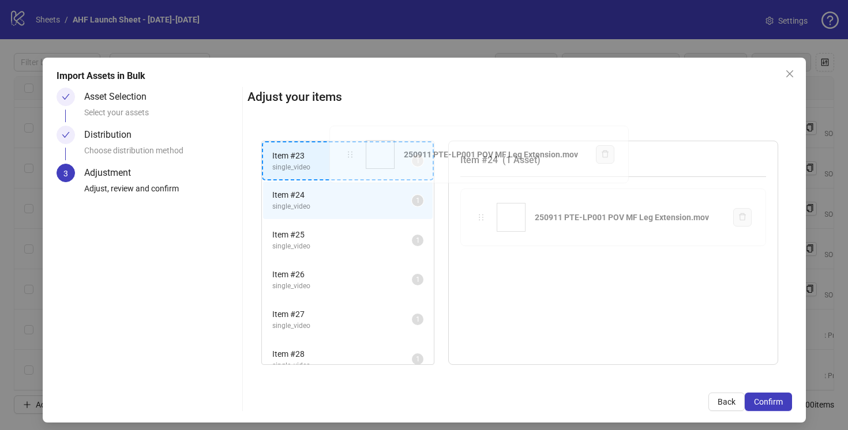
drag, startPoint x: 481, startPoint y: 218, endPoint x: 353, endPoint y: 155, distance: 143.2
click at [353, 155] on div "Item # 23 single_video 1 Item # 24 single_video 1 Item # 25 single_video 1 Item…" at bounding box center [520, 253] width 545 height 253
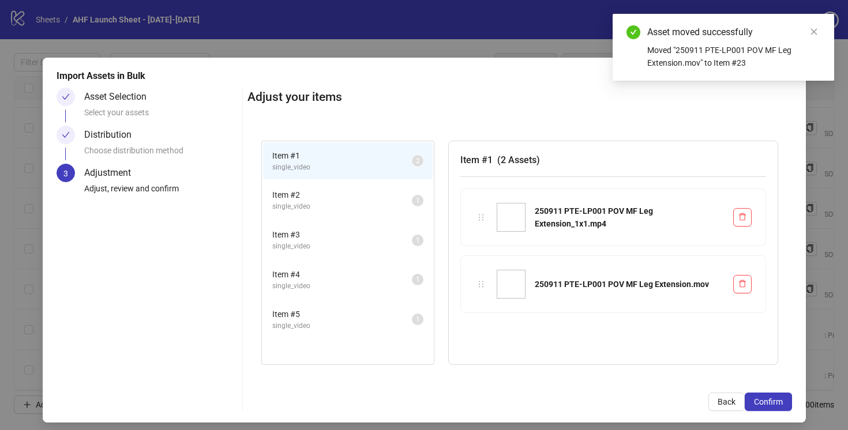
click at [370, 198] on span "Item # 2" at bounding box center [342, 195] width 140 height 13
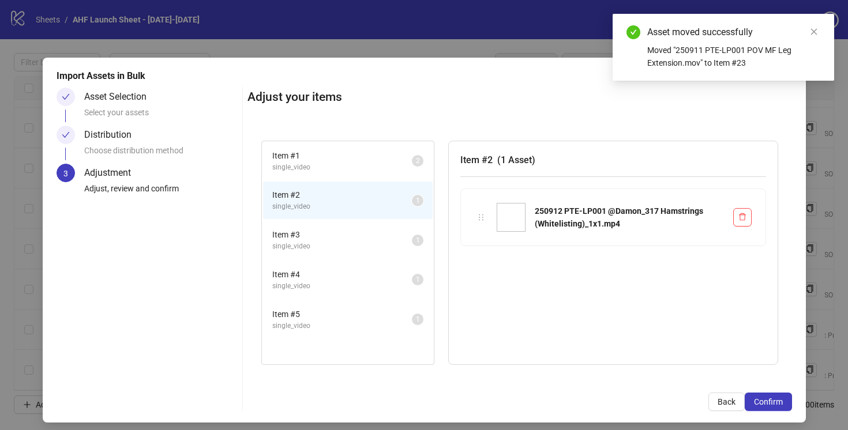
click at [377, 234] on span "Item # 3" at bounding box center [342, 234] width 140 height 13
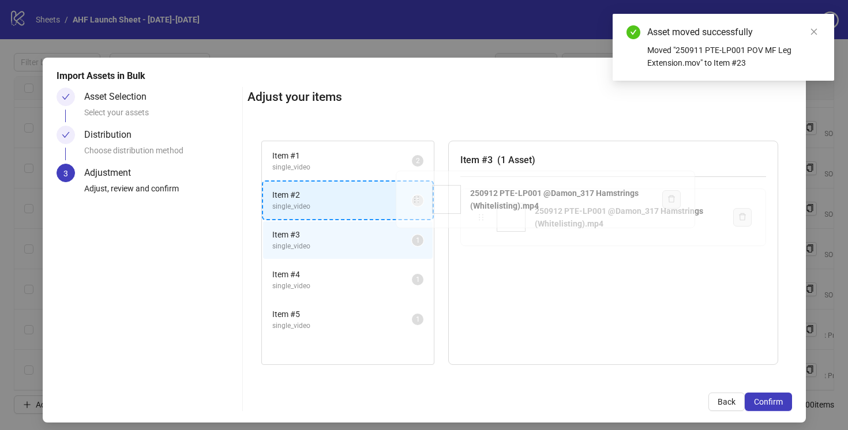
drag, startPoint x: 479, startPoint y: 216, endPoint x: 417, endPoint y: 197, distance: 65.0
click at [417, 197] on div "Item # 1 single_video 2 Item # 2 single_video 1 Item # 3 single_video 1 Item # …" at bounding box center [520, 253] width 545 height 253
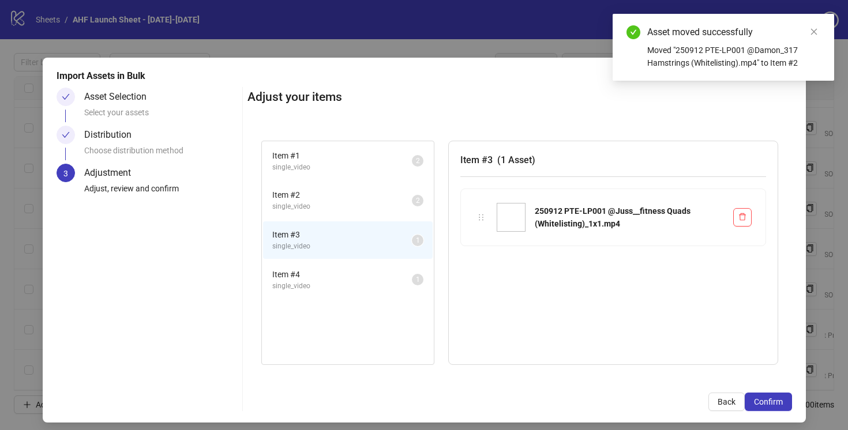
click at [405, 285] on span "single_video" at bounding box center [342, 286] width 140 height 11
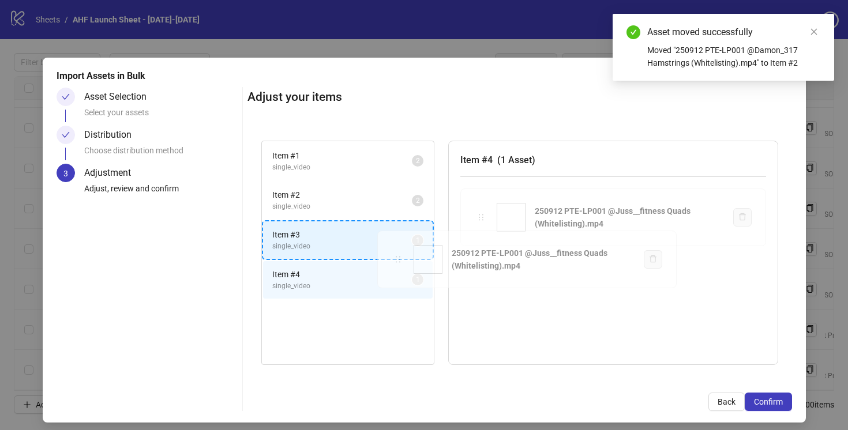
drag, startPoint x: 479, startPoint y: 214, endPoint x: 469, endPoint y: 226, distance: 15.9
click at [399, 256] on div "Item # 1 single_video 2 Item # 2 single_video 2 Item # 3 single_video 1 Item # …" at bounding box center [520, 253] width 545 height 253
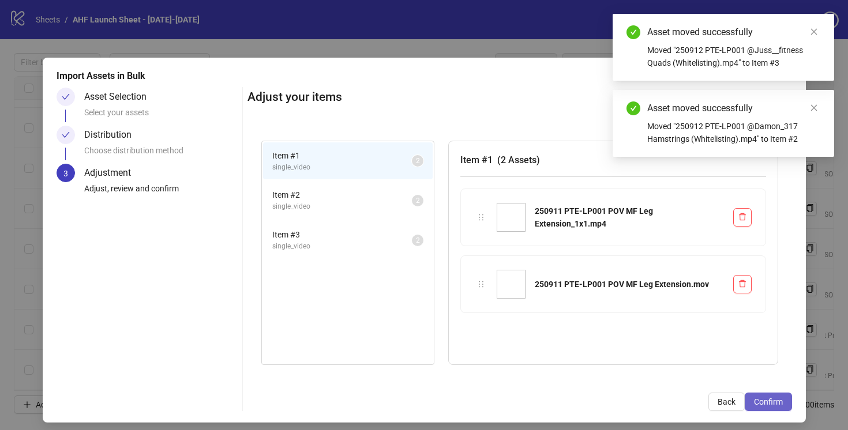
click at [754, 404] on span "Confirm" at bounding box center [768, 402] width 29 height 9
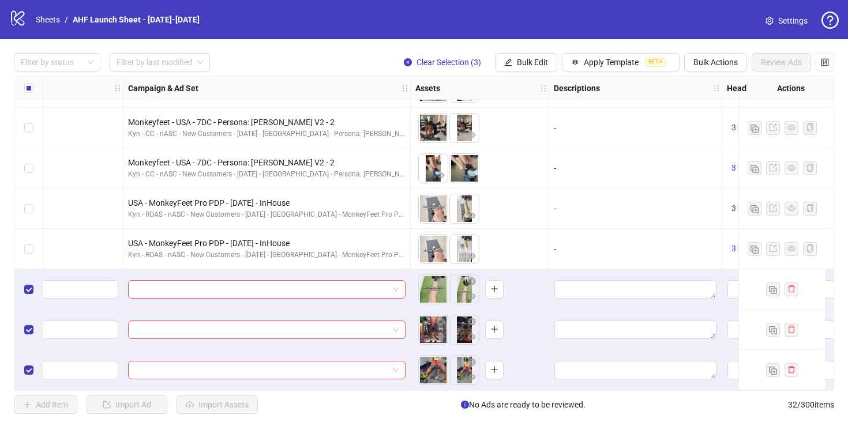
scroll to position [1006, 447]
click at [533, 54] on button "Bulk Edit" at bounding box center [526, 62] width 62 height 18
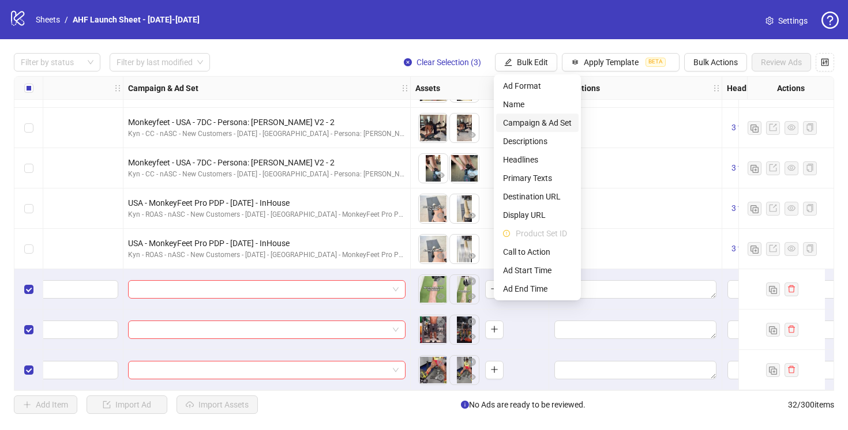
click at [545, 124] on span "Campaign & Ad Set" at bounding box center [537, 123] width 69 height 13
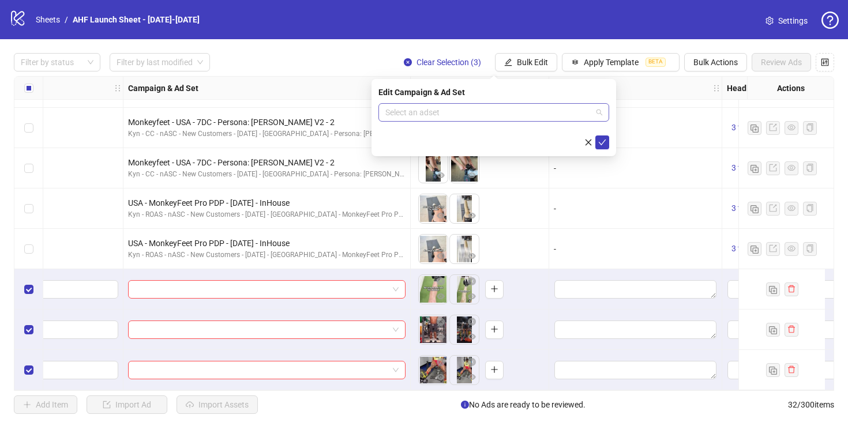
click at [480, 114] on input "search" at bounding box center [488, 112] width 207 height 17
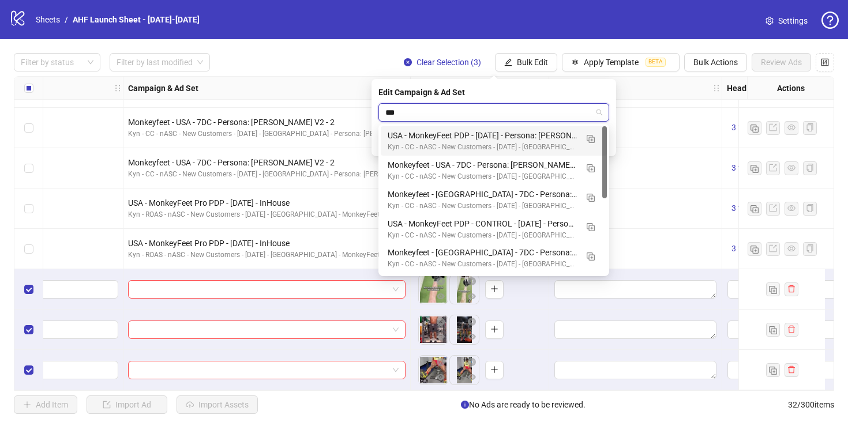
type input "****"
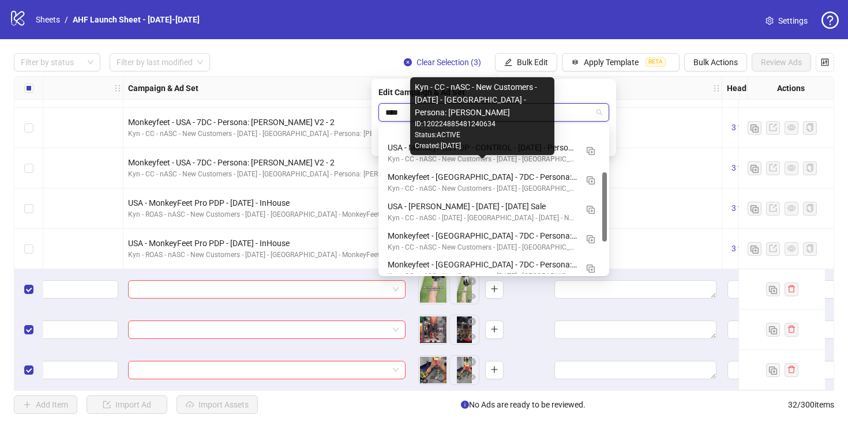
scroll to position [97, 0]
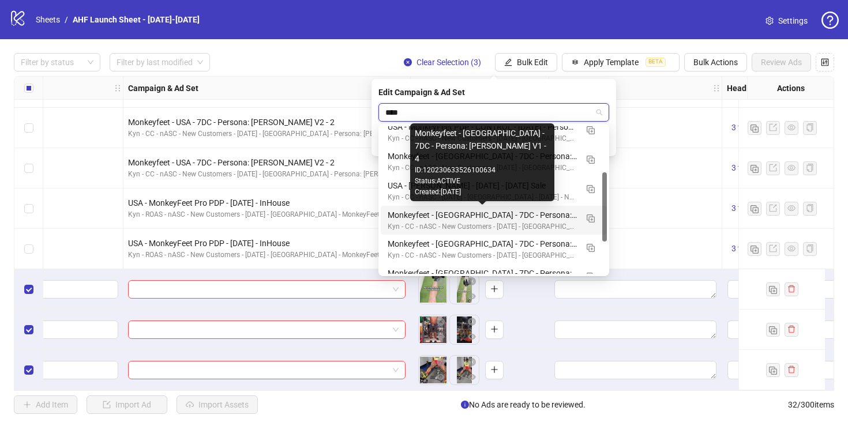
click at [526, 210] on div "Monkeyfeet - [GEOGRAPHIC_DATA] - 7DC - Persona: [PERSON_NAME] V1 - 4" at bounding box center [482, 215] width 189 height 13
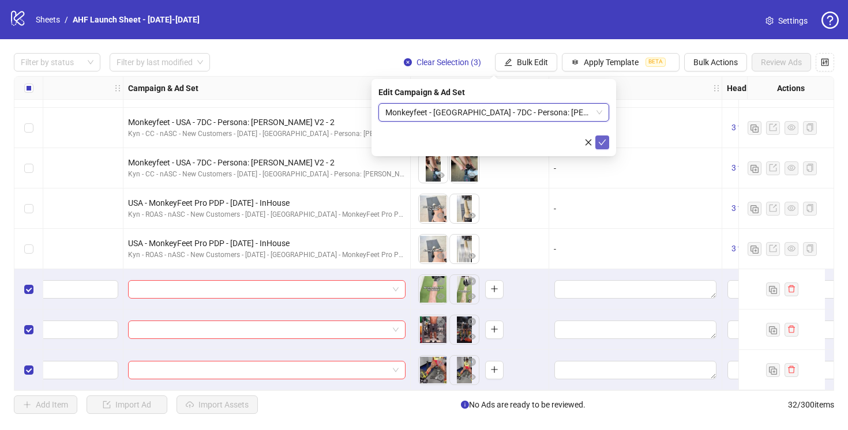
click at [605, 143] on icon "check" at bounding box center [602, 142] width 8 height 8
click at [600, 64] on span "Apply Template" at bounding box center [611, 62] width 55 height 9
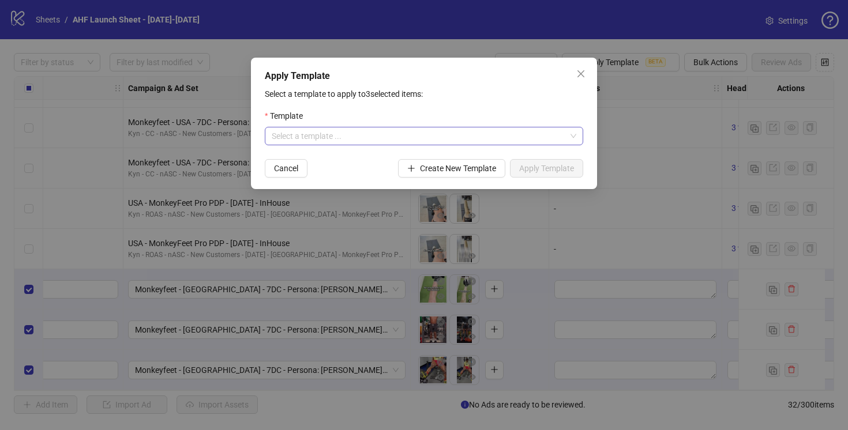
click at [422, 139] on input "search" at bounding box center [419, 136] width 294 height 17
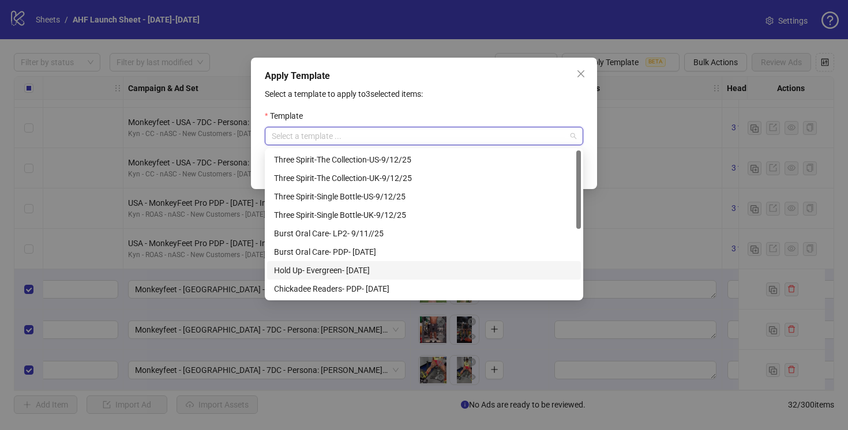
scroll to position [129, 0]
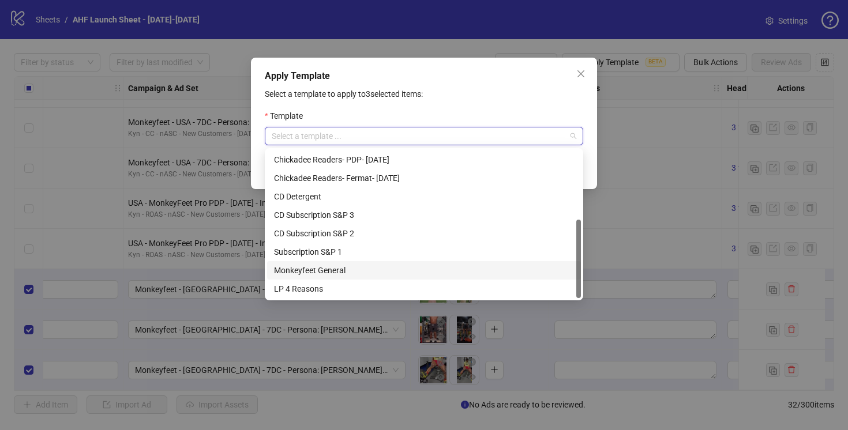
click at [304, 269] on div "Monkeyfeet General" at bounding box center [424, 270] width 300 height 13
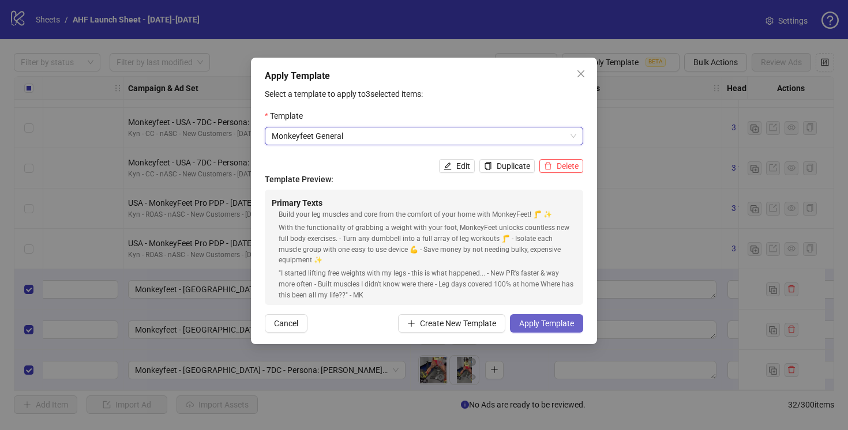
click at [538, 326] on span "Apply Template" at bounding box center [546, 323] width 55 height 9
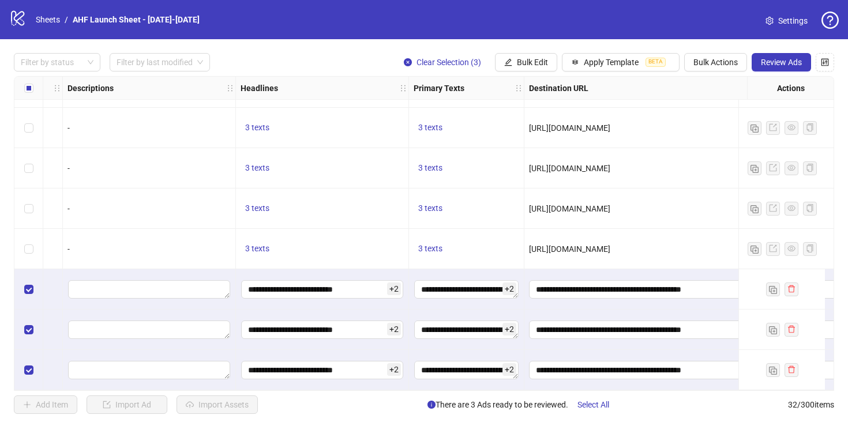
scroll to position [1006, 1063]
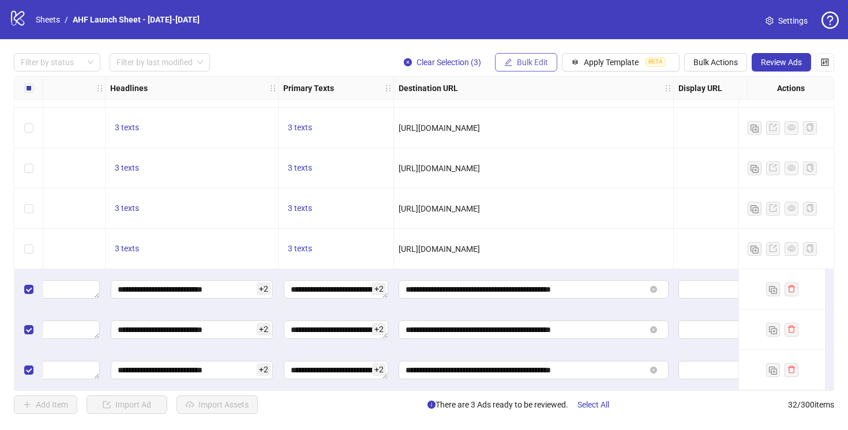
click at [529, 58] on span "Bulk Edit" at bounding box center [532, 62] width 31 height 9
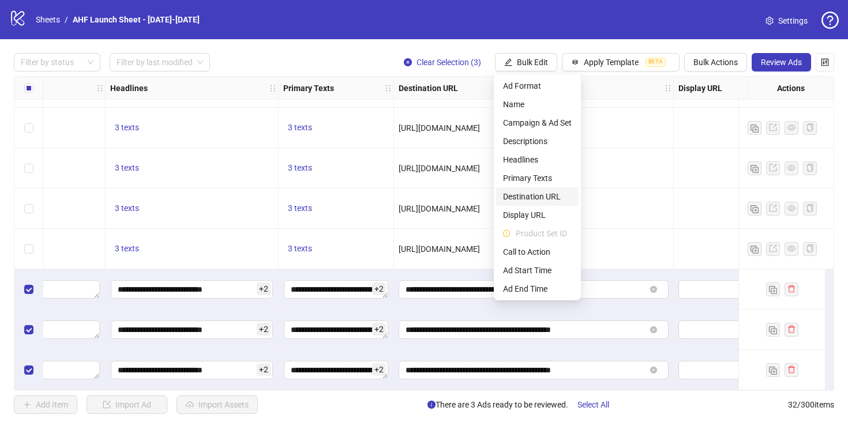
click at [530, 194] on span "Destination URL" at bounding box center [537, 196] width 69 height 13
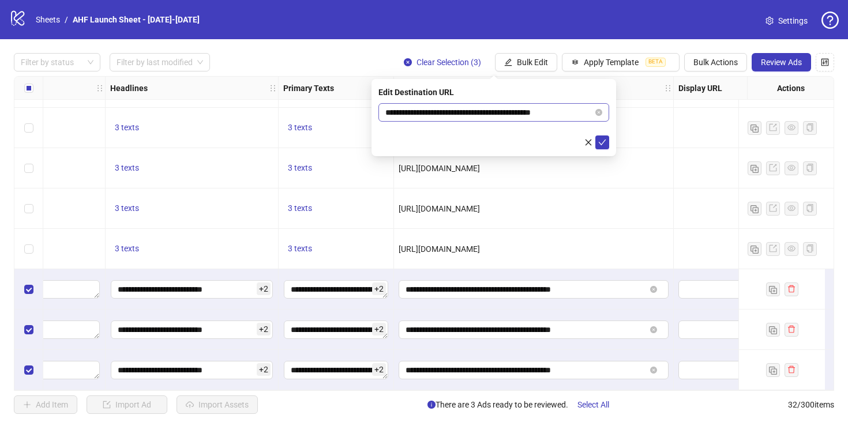
click at [602, 109] on span "**********" at bounding box center [494, 112] width 231 height 18
click at [597, 111] on icon "close-circle" at bounding box center [598, 112] width 7 height 7
paste input "**********"
type input "**********"
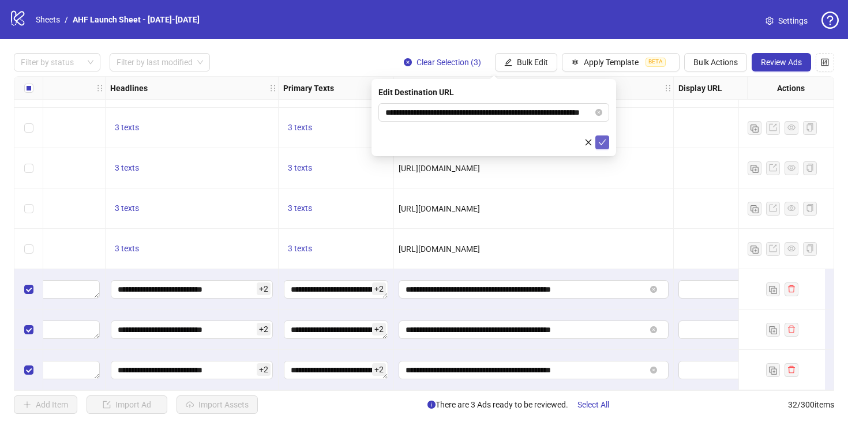
click at [602, 140] on icon "check" at bounding box center [602, 142] width 8 height 8
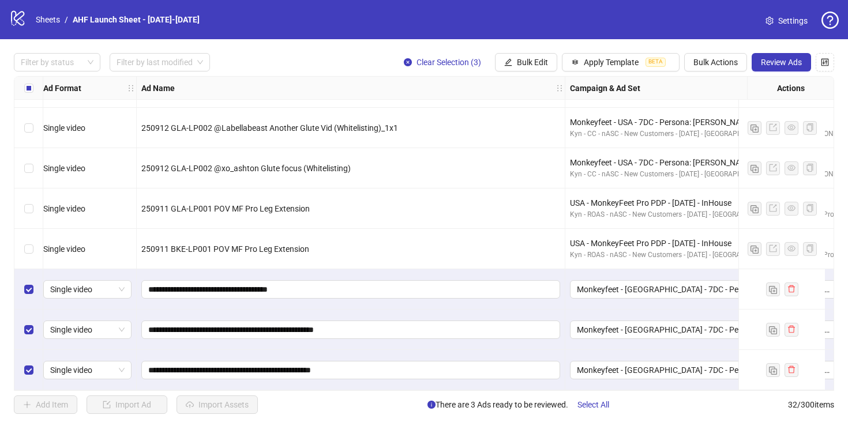
scroll to position [1006, 0]
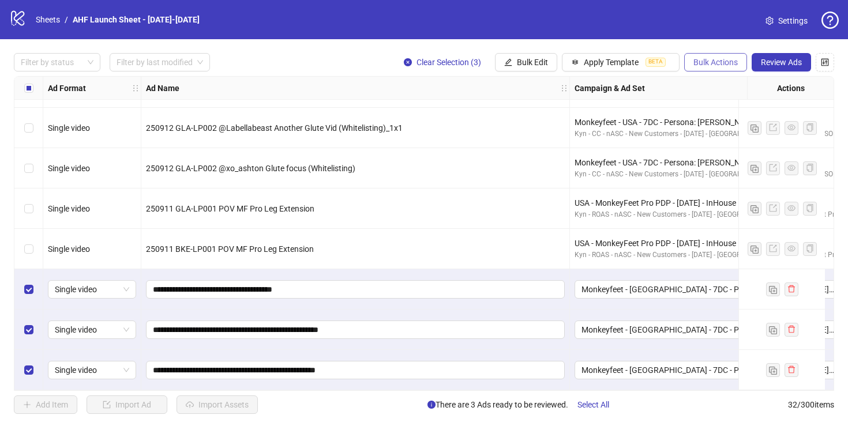
click at [701, 57] on button "Bulk Actions" at bounding box center [715, 62] width 63 height 18
click at [723, 122] on span "Duplicate with assets" at bounding box center [731, 123] width 79 height 13
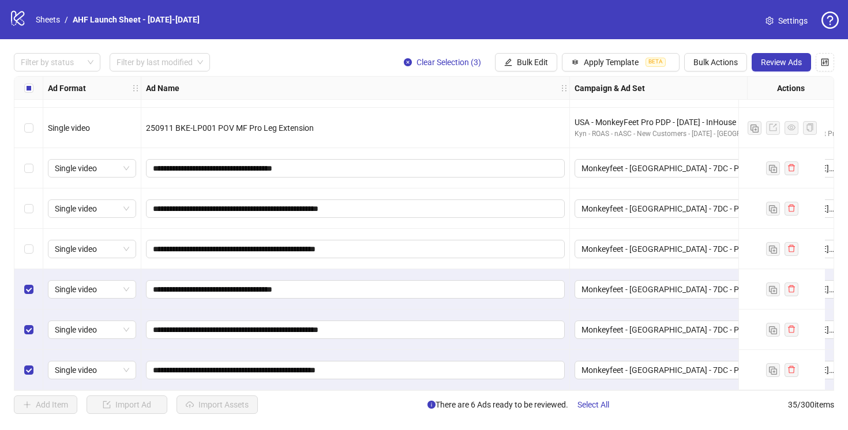
scroll to position [1127, 0]
click at [340, 164] on input "**********" at bounding box center [354, 168] width 403 height 13
type input "**********"
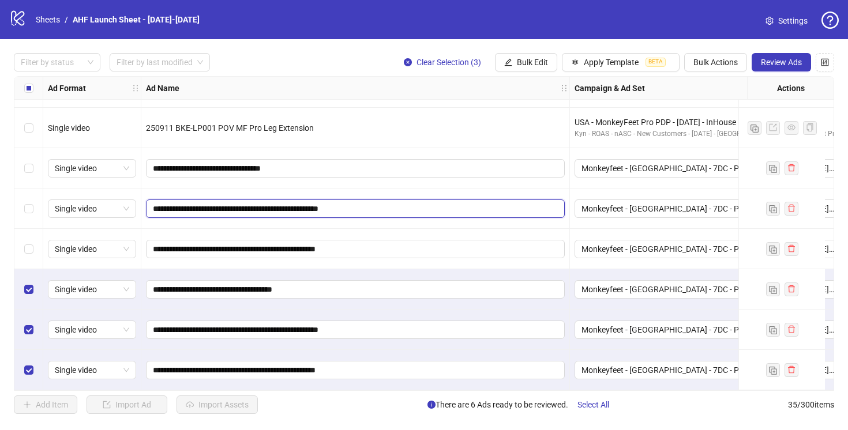
click at [389, 203] on input "**********" at bounding box center [354, 209] width 403 height 13
type input "**********"
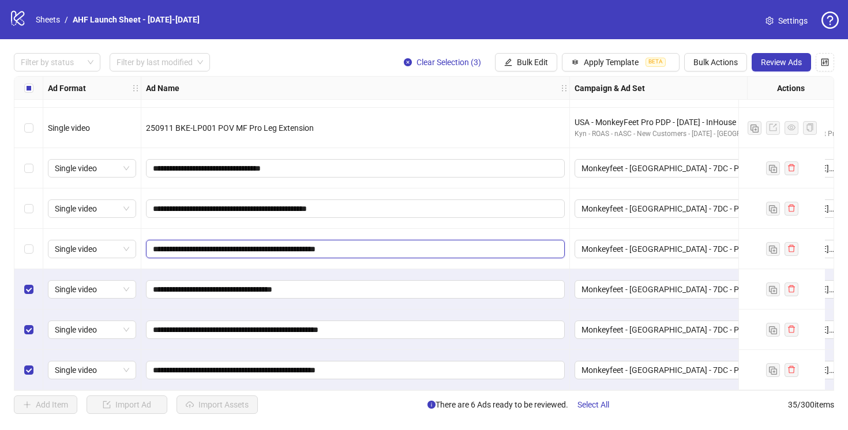
click at [380, 245] on input "**********" at bounding box center [354, 249] width 403 height 13
type input "**********"
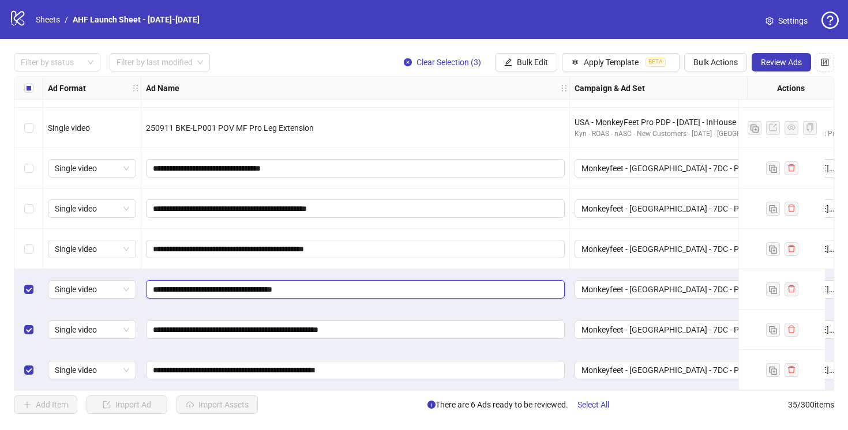
click at [362, 285] on input "**********" at bounding box center [354, 289] width 403 height 13
type input "**********"
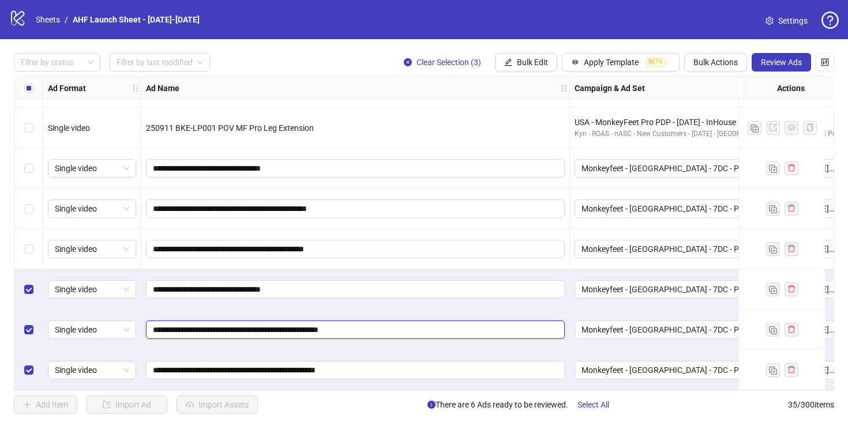
click at [399, 325] on input "**********" at bounding box center [354, 330] width 403 height 13
type input "**********"
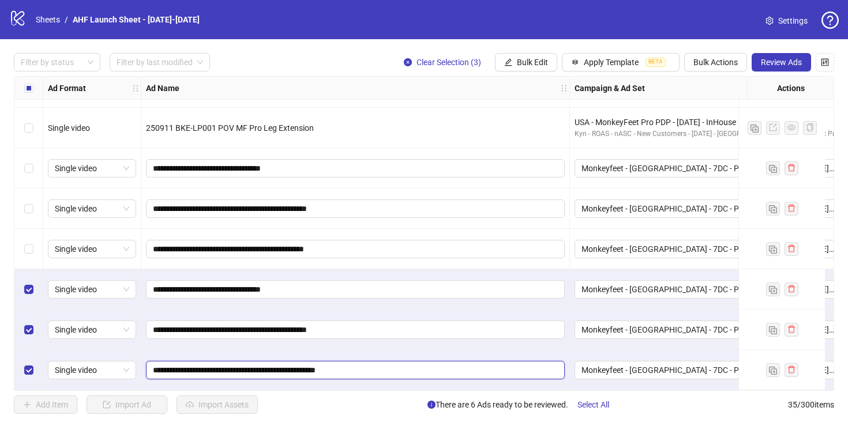
click at [377, 368] on input "**********" at bounding box center [354, 370] width 403 height 13
type input "**********"
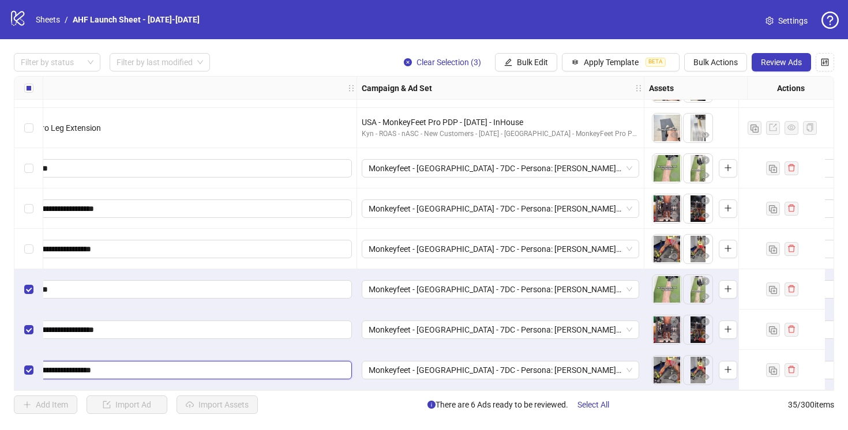
scroll to position [1127, 291]
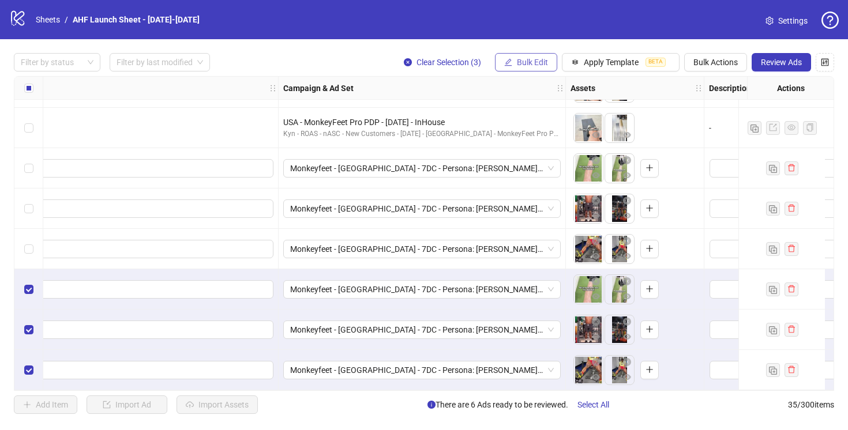
click at [544, 63] on span "Bulk Edit" at bounding box center [532, 62] width 31 height 9
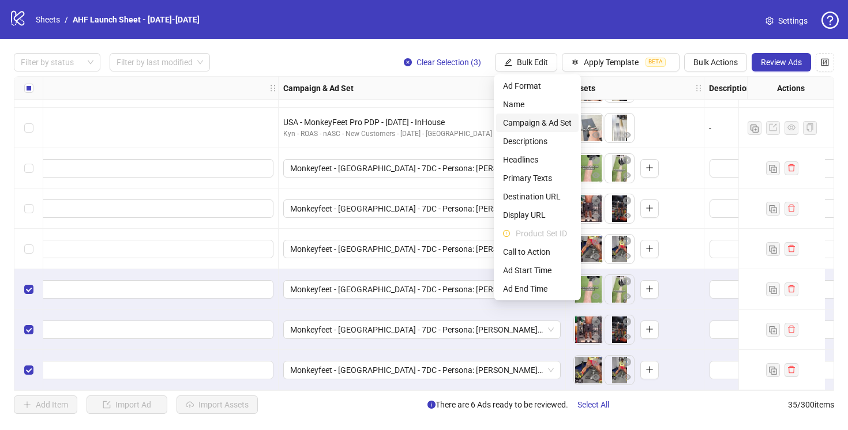
click at [539, 124] on span "Campaign & Ad Set" at bounding box center [537, 123] width 69 height 13
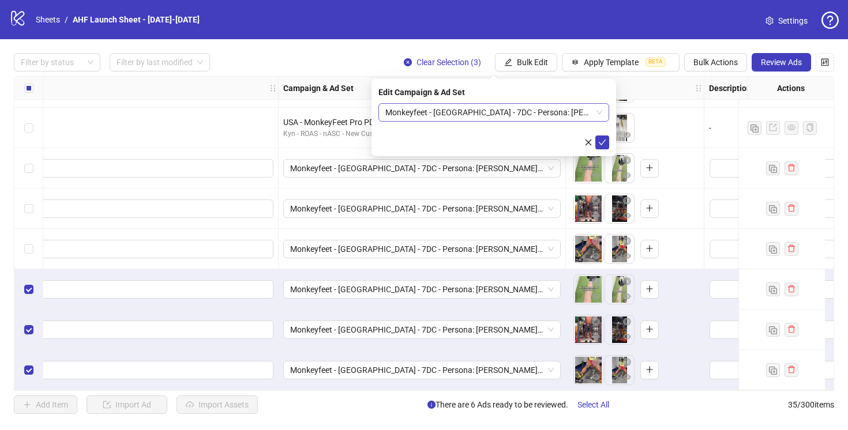
click at [501, 113] on span "Monkeyfeet - [GEOGRAPHIC_DATA] - 7DC - Persona: [PERSON_NAME] V1 - 4" at bounding box center [493, 112] width 217 height 17
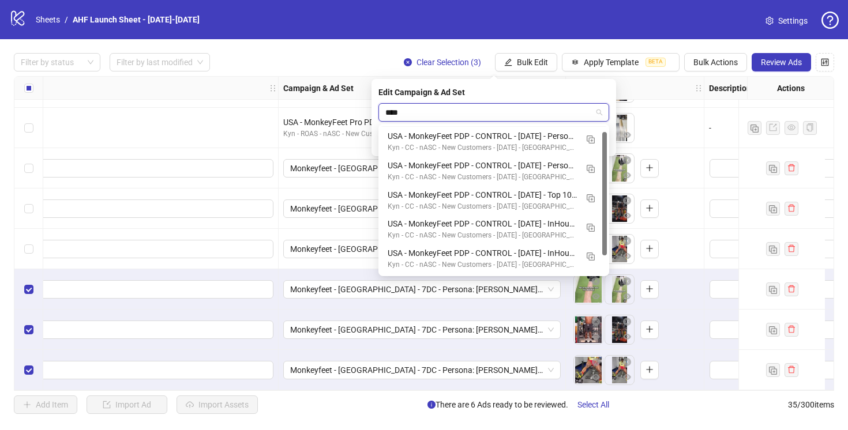
scroll to position [7, 0]
type input "*******"
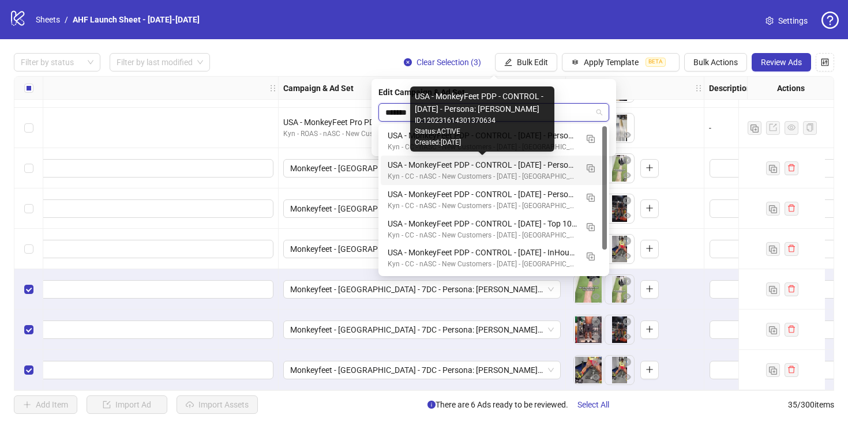
click at [553, 165] on div "USA - MonkeyFeet PDP - CONTROL - [DATE] - Persona: [PERSON_NAME]" at bounding box center [482, 165] width 189 height 13
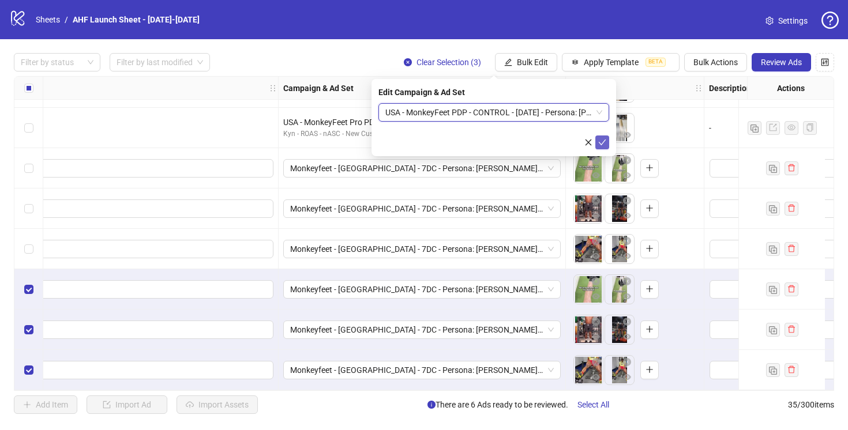
click at [597, 142] on button "submit" at bounding box center [602, 143] width 14 height 14
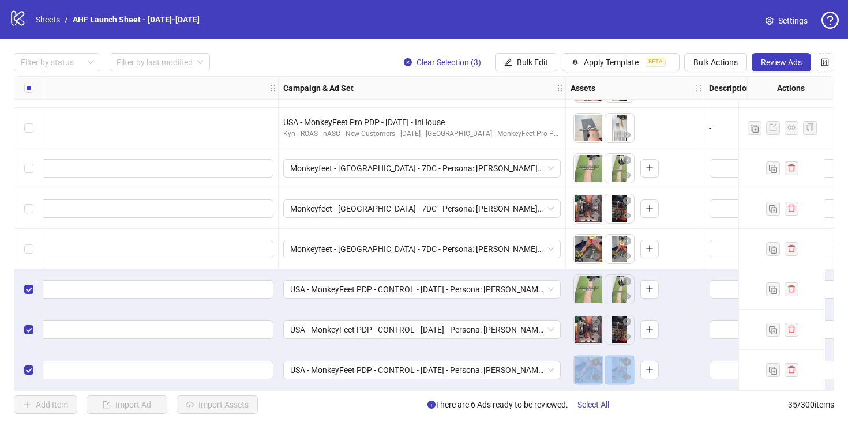
drag, startPoint x: 316, startPoint y: 391, endPoint x: 456, endPoint y: 378, distance: 140.8
click at [469, 376] on div "Ad Format Ad Name Campaign & Ad Set Assets Descriptions Headlines Primary Texts…" at bounding box center [424, 233] width 820 height 315
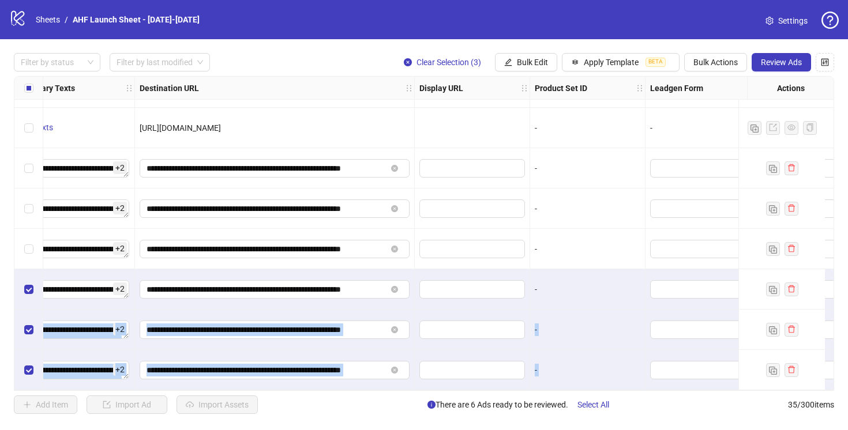
scroll to position [1127, 1385]
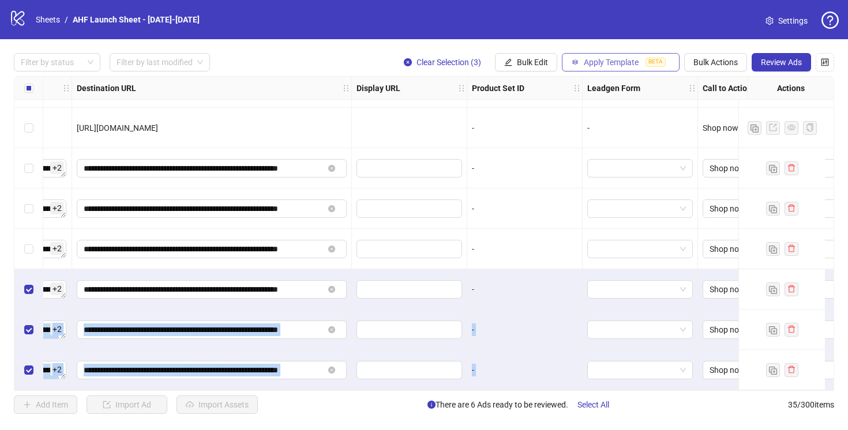
click at [605, 65] on span "Apply Template" at bounding box center [611, 62] width 55 height 9
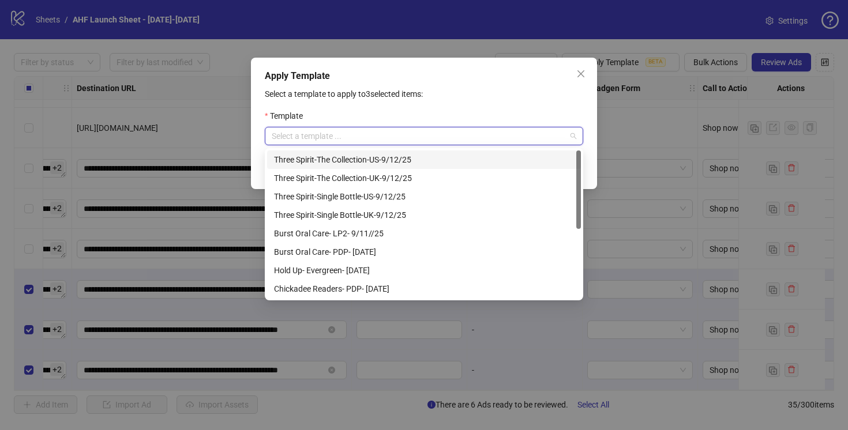
click at [546, 138] on input "search" at bounding box center [419, 136] width 294 height 17
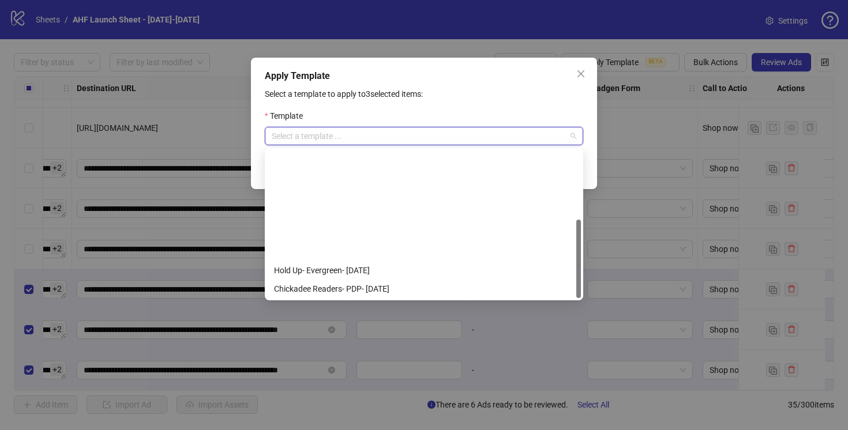
scroll to position [129, 0]
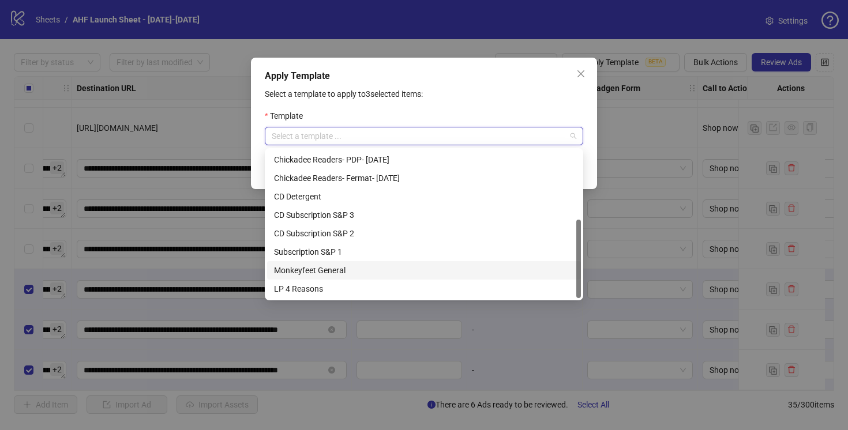
click at [325, 271] on div "Monkeyfeet General" at bounding box center [424, 270] width 300 height 13
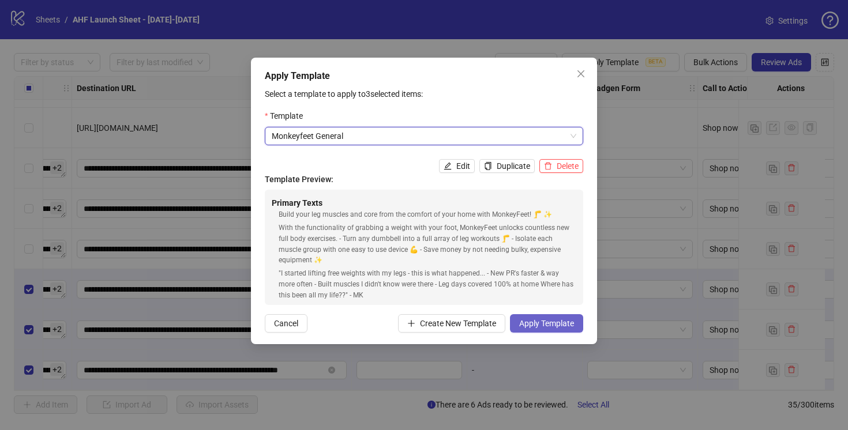
click at [536, 316] on button "Apply Template" at bounding box center [546, 323] width 73 height 18
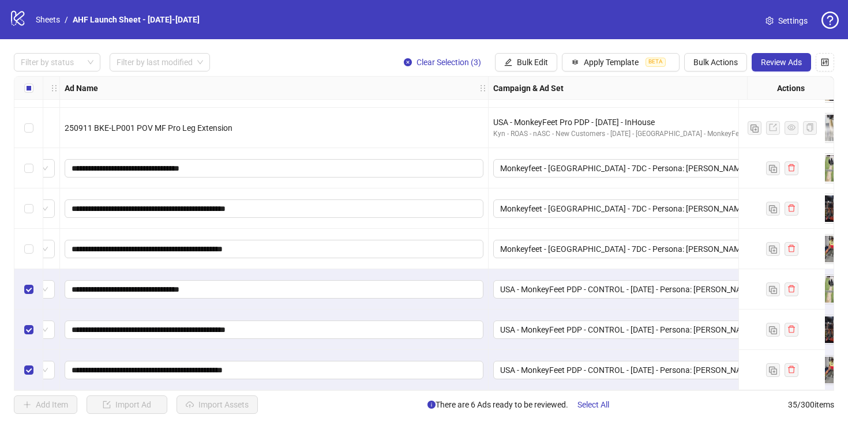
scroll to position [1127, 0]
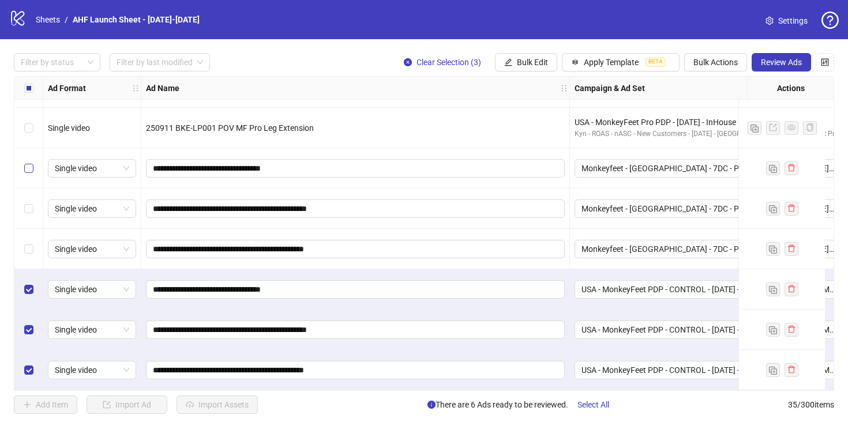
click at [29, 162] on label "Select row 30" at bounding box center [28, 168] width 9 height 13
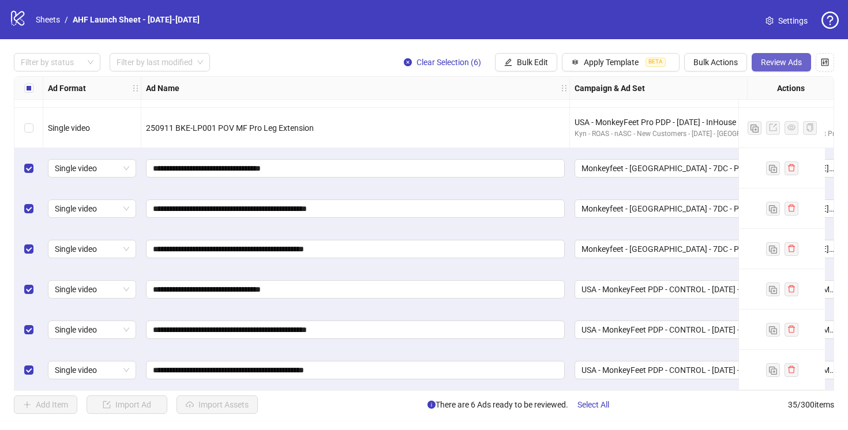
click at [786, 60] on span "Review Ads" at bounding box center [781, 62] width 41 height 9
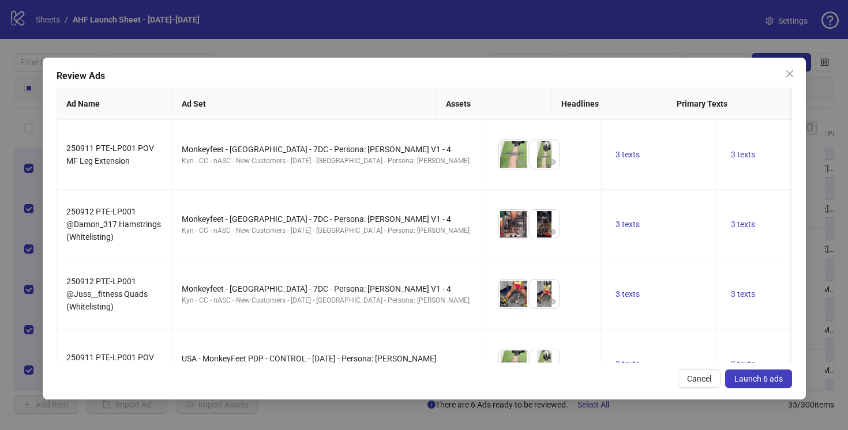
click at [751, 381] on span "Launch 6 ads" at bounding box center [759, 378] width 48 height 9
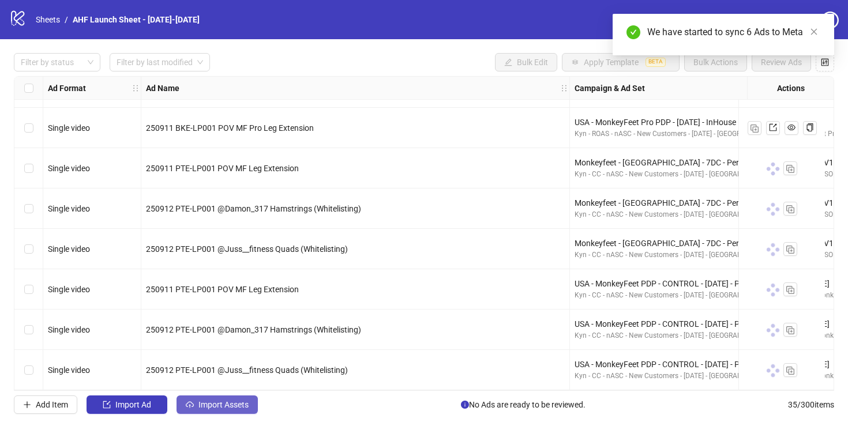
click at [220, 407] on span "Import Assets" at bounding box center [223, 404] width 50 height 9
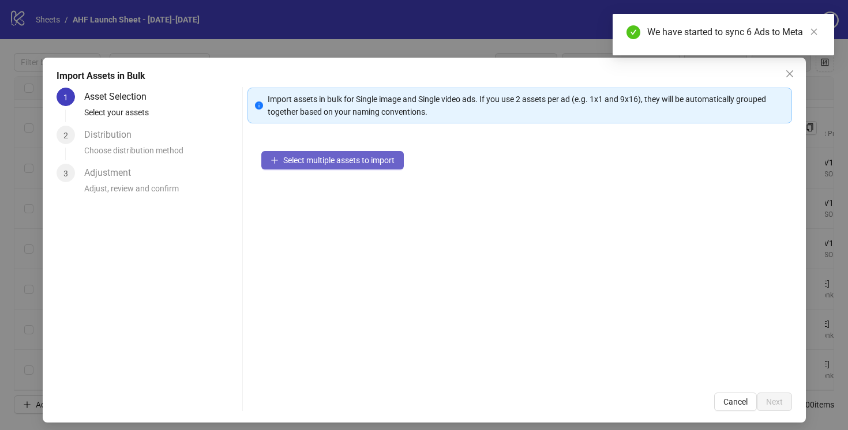
click at [381, 158] on span "Select multiple assets to import" at bounding box center [338, 160] width 111 height 9
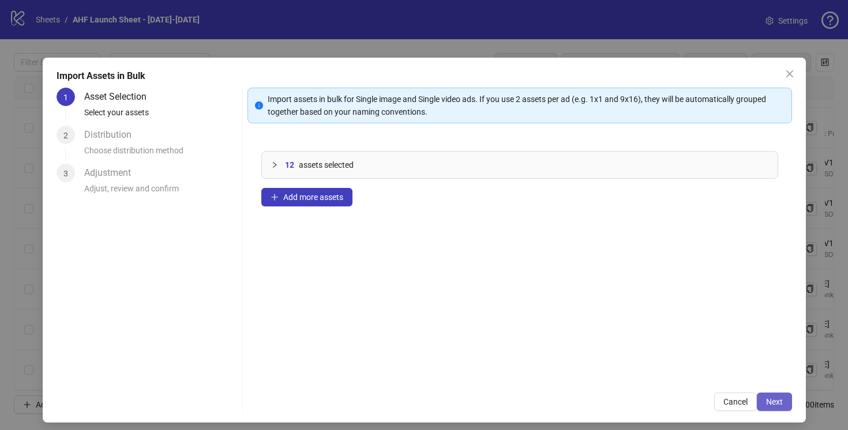
click at [766, 401] on span "Next" at bounding box center [774, 402] width 17 height 9
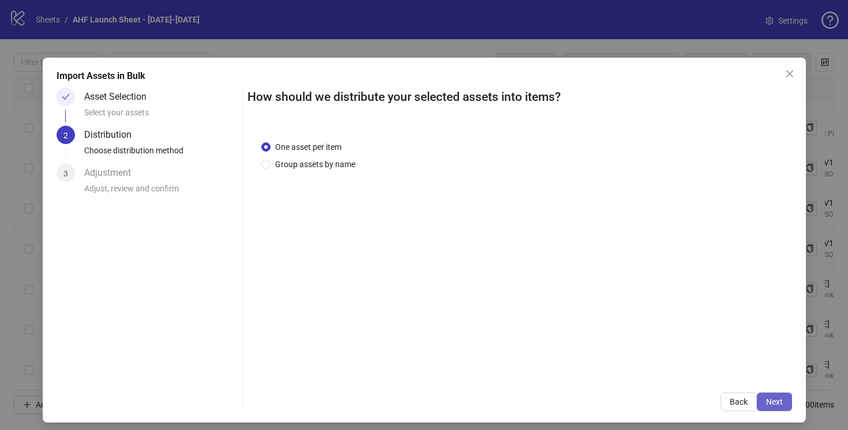
click at [769, 402] on span "Next" at bounding box center [774, 402] width 17 height 9
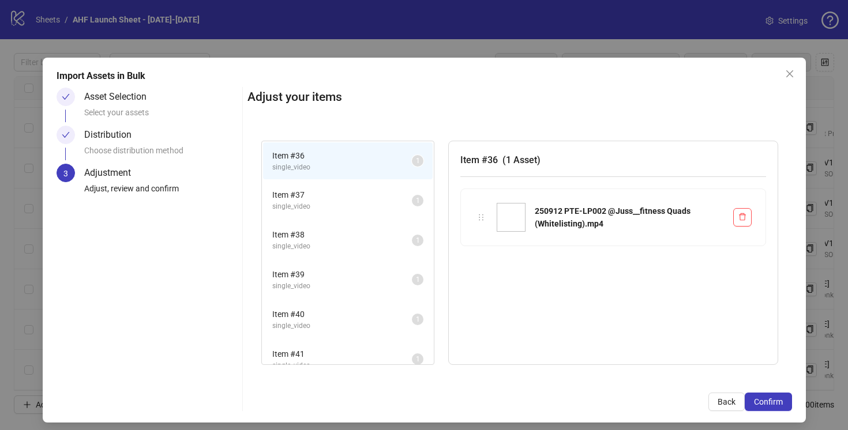
click at [363, 196] on span "Item # 37" at bounding box center [342, 195] width 140 height 13
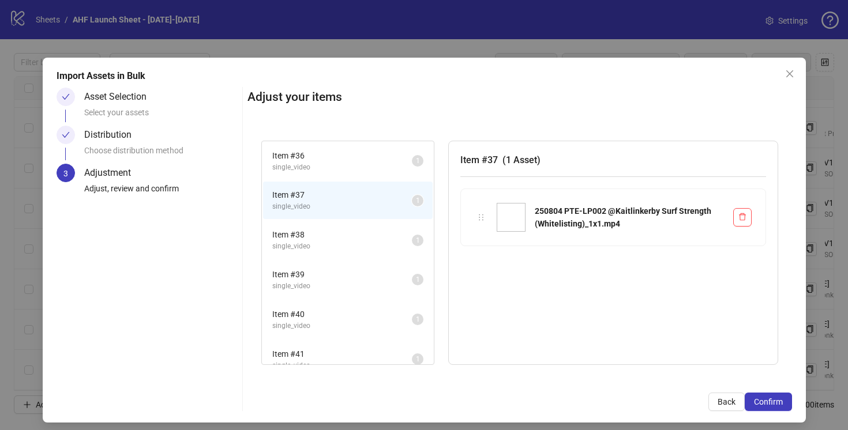
click at [346, 239] on span "Item # 38" at bounding box center [342, 234] width 140 height 13
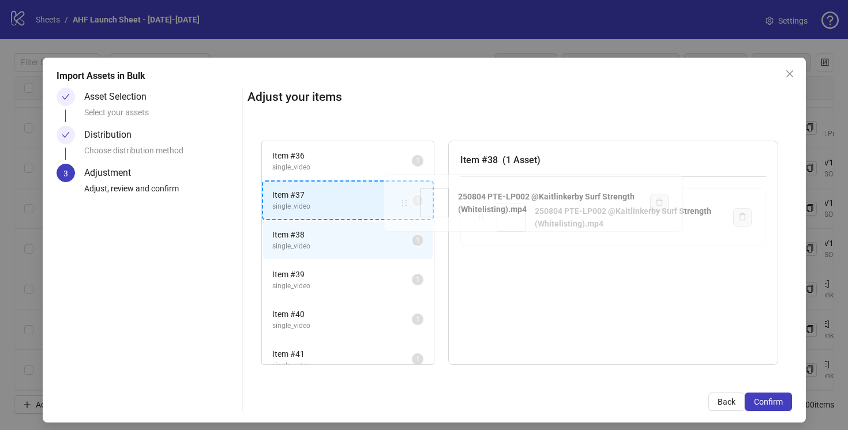
drag, startPoint x: 479, startPoint y: 219, endPoint x: 404, endPoint y: 205, distance: 76.4
click at [404, 205] on div "Item # 36 single_video 1 Item # 37 single_video 1 Item # 38 single_video 1 Item…" at bounding box center [520, 253] width 545 height 253
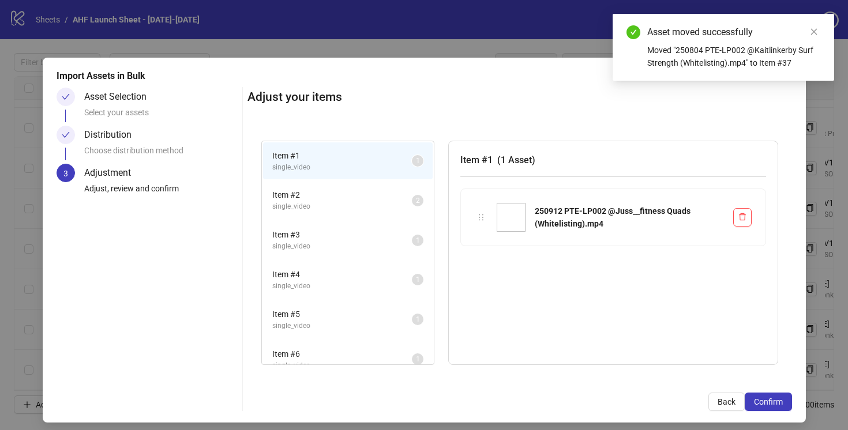
click at [390, 235] on span "Item # 3" at bounding box center [342, 234] width 140 height 13
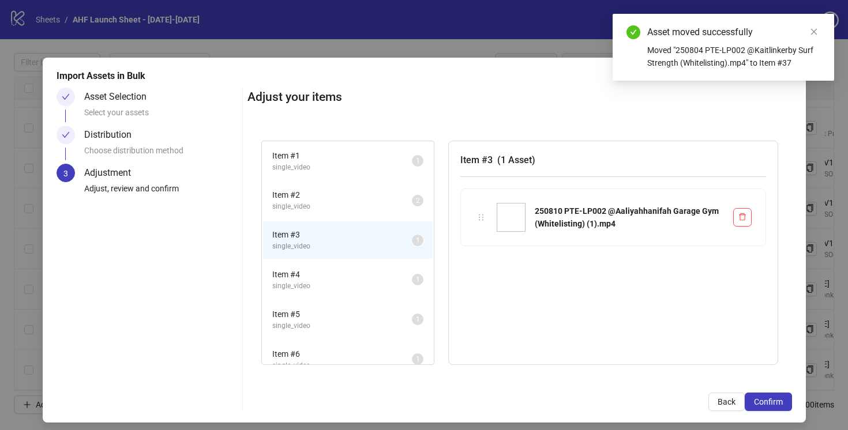
click at [384, 275] on span "Item # 4" at bounding box center [342, 274] width 140 height 13
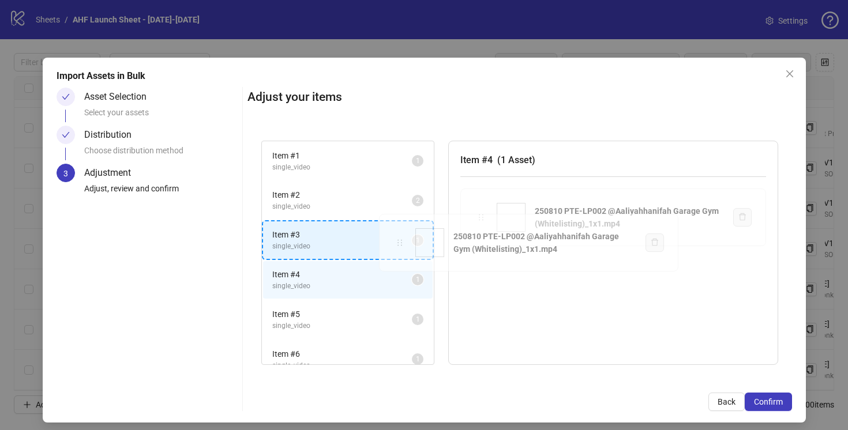
drag, startPoint x: 481, startPoint y: 219, endPoint x: 402, endPoint y: 244, distance: 83.0
click at [402, 244] on div "Item # 1 single_video 1 Item # 2 single_video 2 Item # 3 single_video 1 Item # …" at bounding box center [520, 253] width 545 height 253
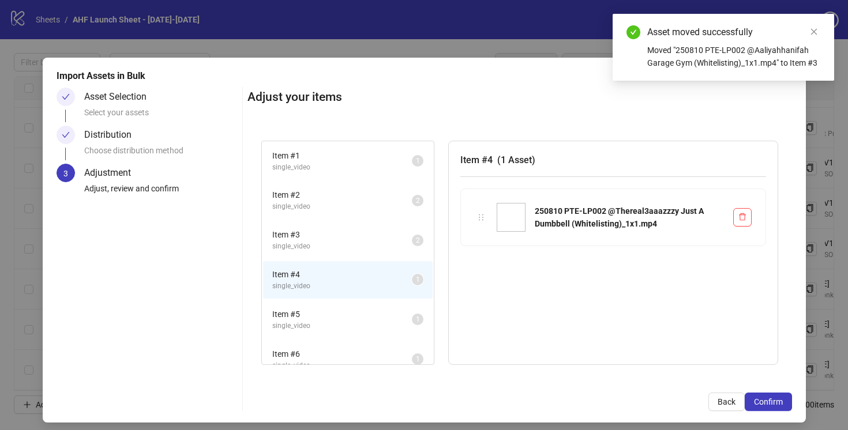
click at [387, 306] on li "Item # 5 single_video 1" at bounding box center [348, 320] width 170 height 38
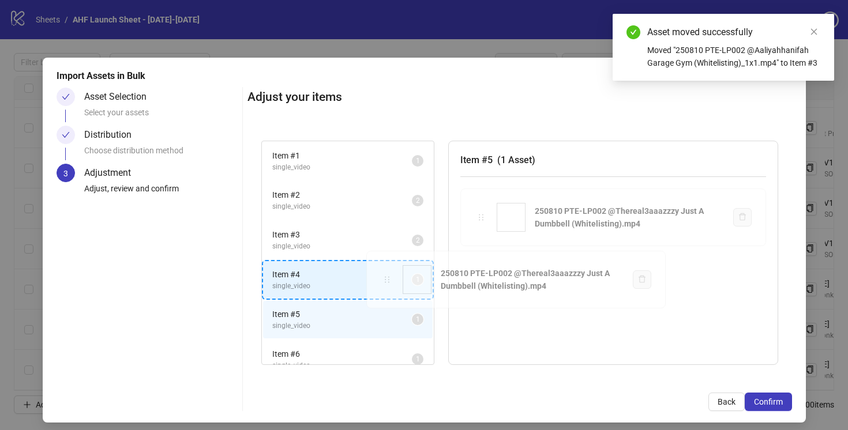
drag, startPoint x: 479, startPoint y: 217, endPoint x: 387, endPoint y: 280, distance: 111.7
click at [387, 280] on div "Item # 1 single_video 1 Item # 2 single_video 2 Item # 3 single_video 2 Item # …" at bounding box center [520, 253] width 545 height 253
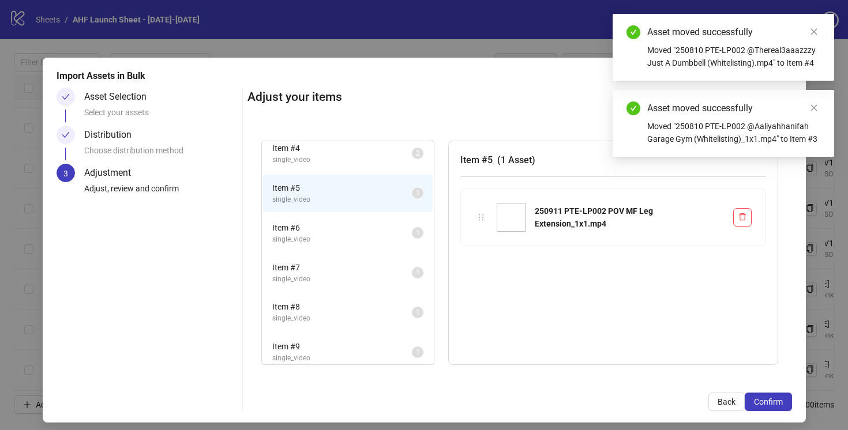
scroll to position [133, 0]
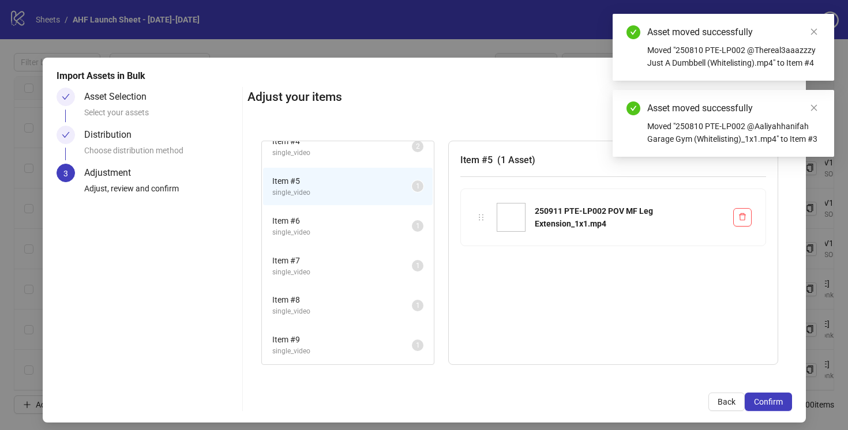
click at [397, 221] on span "Item # 6" at bounding box center [342, 221] width 140 height 13
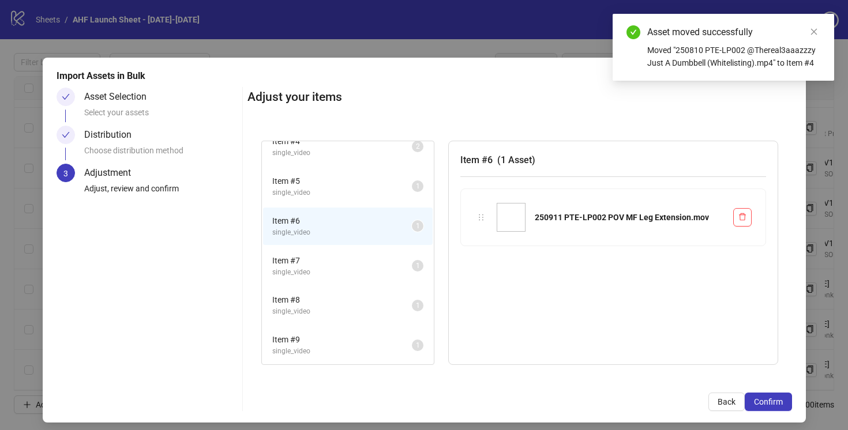
click at [384, 188] on span "single_video" at bounding box center [342, 193] width 140 height 11
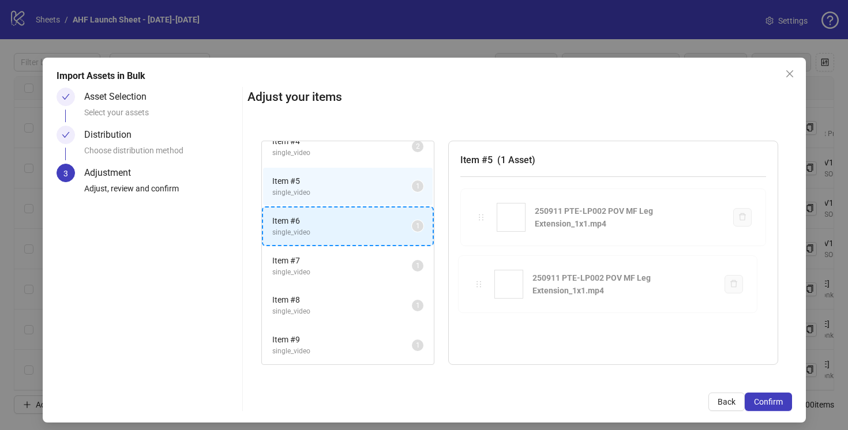
drag, startPoint x: 480, startPoint y: 219, endPoint x: 415, endPoint y: 229, distance: 65.4
click at [415, 229] on div "Item # 1 single_video 1 Item # 2 single_video 2 Item # 3 single_video 2 Item # …" at bounding box center [520, 253] width 545 height 253
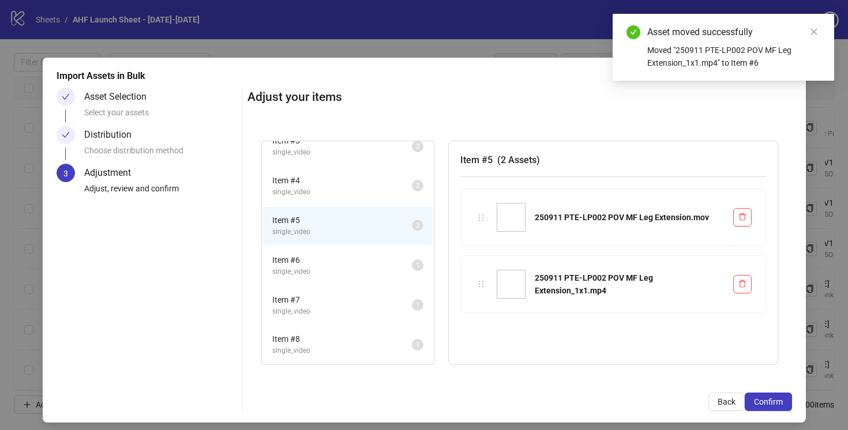
click at [394, 270] on span "single_video" at bounding box center [342, 272] width 140 height 11
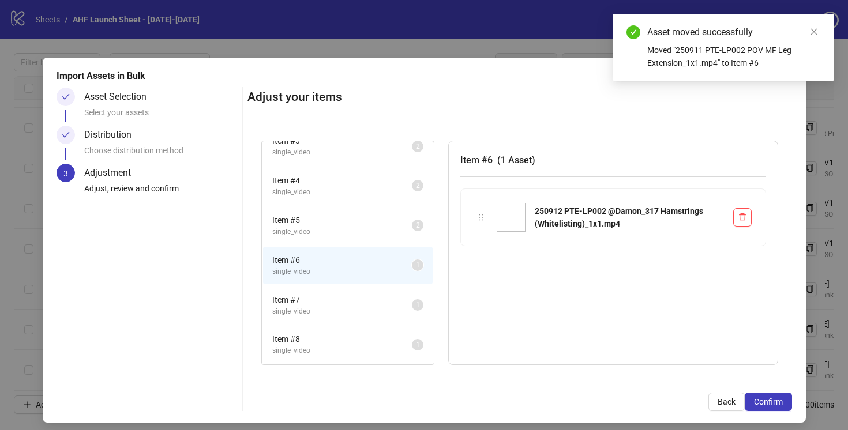
click at [412, 303] on sup "1" at bounding box center [418, 305] width 12 height 12
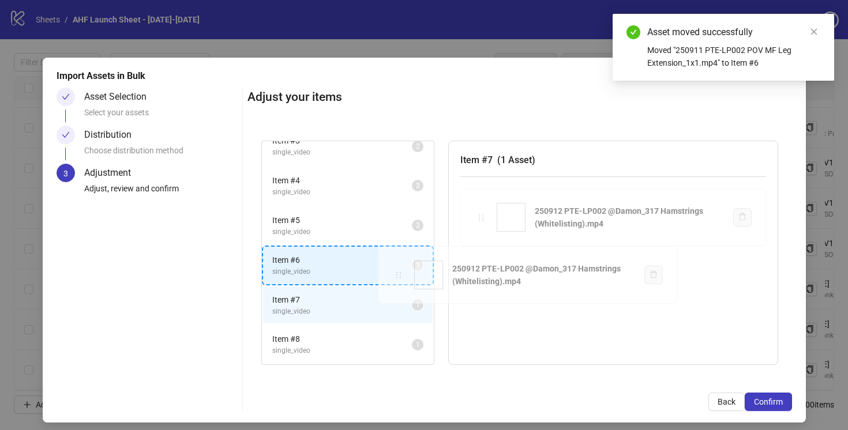
drag, startPoint x: 484, startPoint y: 215, endPoint x: 403, endPoint y: 272, distance: 98.9
click at [403, 272] on div "Item # 1 single_video 1 Item # 2 single_video 2 Item # 3 single_video 2 Item # …" at bounding box center [520, 253] width 545 height 253
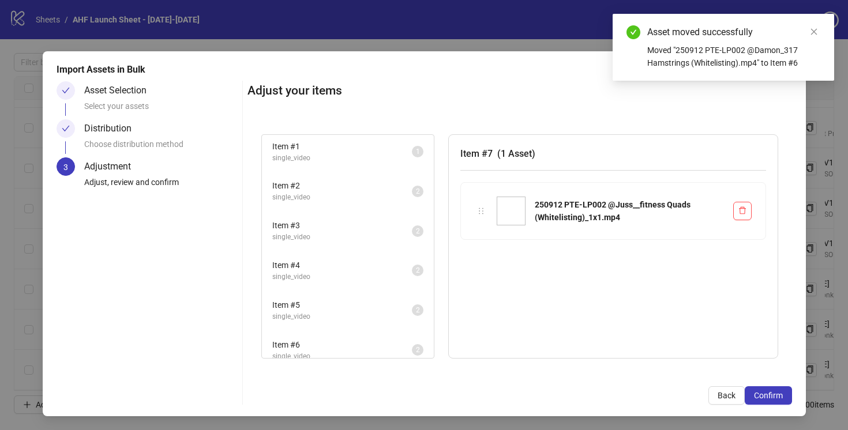
scroll to position [0, 0]
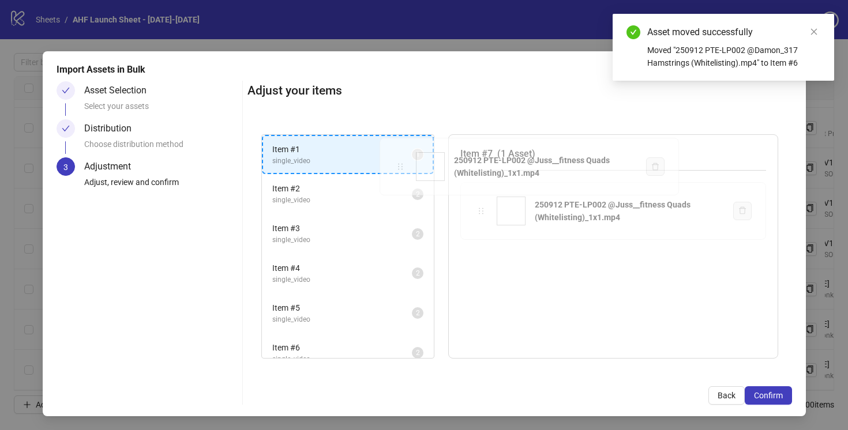
drag, startPoint x: 476, startPoint y: 212, endPoint x: 447, endPoint y: 197, distance: 33.0
click at [398, 168] on div "Item # 1 single_video 1 Item # 2 single_video 2 Item # 3 single_video 2 Item # …" at bounding box center [520, 247] width 545 height 253
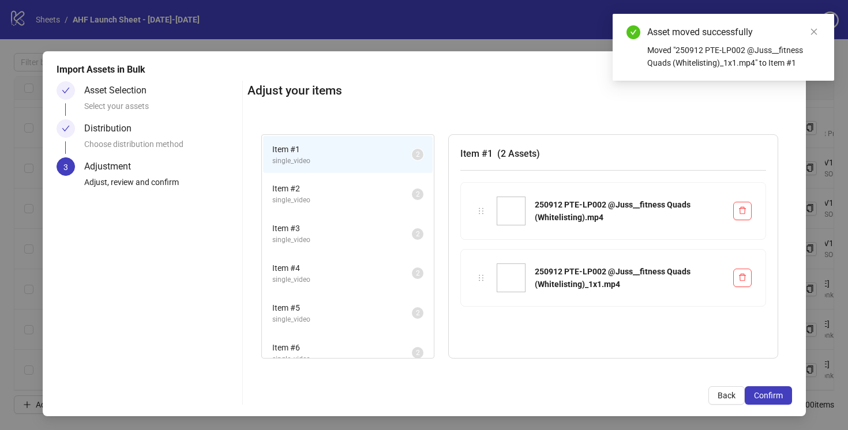
scroll to position [14, 0]
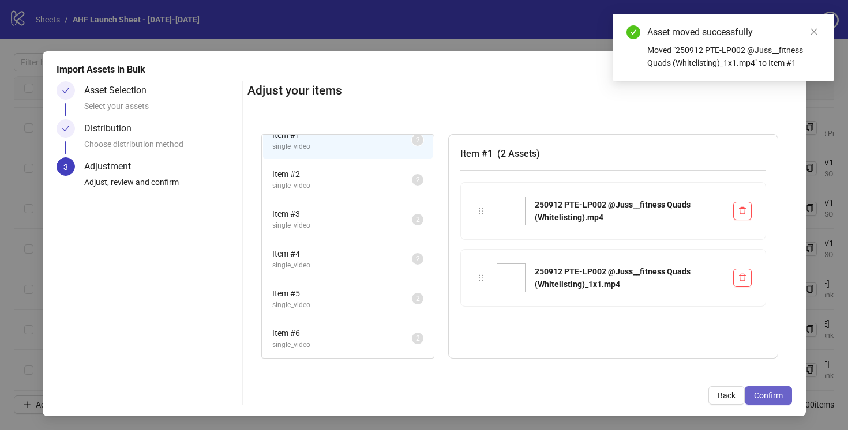
click at [762, 399] on span "Confirm" at bounding box center [768, 395] width 29 height 9
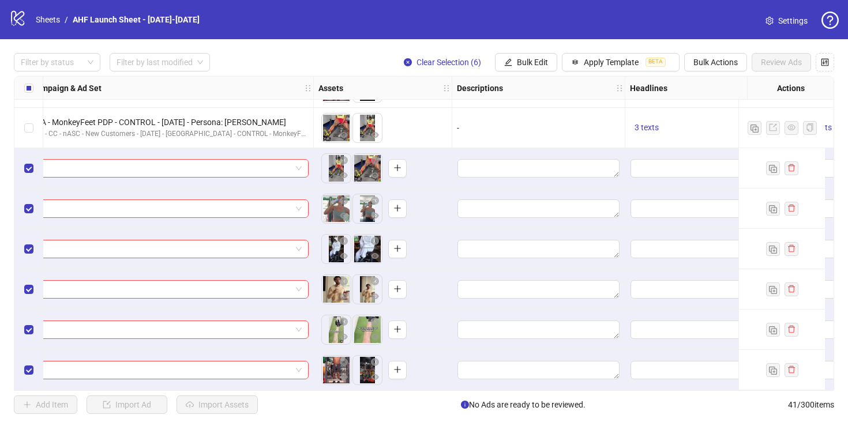
scroll to position [1370, 544]
drag, startPoint x: 369, startPoint y: 163, endPoint x: 338, endPoint y: 166, distance: 30.8
click at [338, 166] on body "logo/logo-mobile Sheets / AHF Launch Sheet - [DATE]-[DATE] Settings Filter by s…" at bounding box center [424, 215] width 848 height 430
drag, startPoint x: 364, startPoint y: 243, endPoint x: 335, endPoint y: 243, distance: 29.4
click at [336, 244] on body "logo/logo-mobile Sheets / AHF Launch Sheet - [DATE]-[DATE] Settings Filter by s…" at bounding box center [424, 215] width 848 height 430
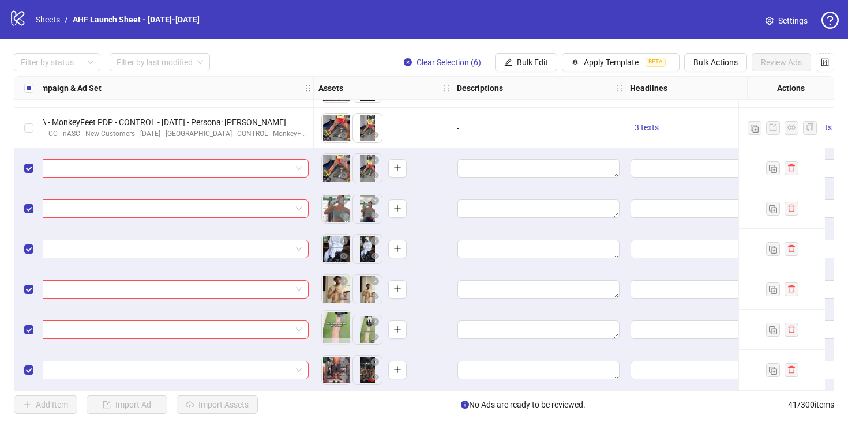
drag, startPoint x: 362, startPoint y: 324, endPoint x: 331, endPoint y: 324, distance: 30.6
click at [331, 324] on body "logo/logo-mobile Sheets / AHF Launch Sheet - [DATE]-[DATE] Settings Filter by s…" at bounding box center [424, 215] width 848 height 430
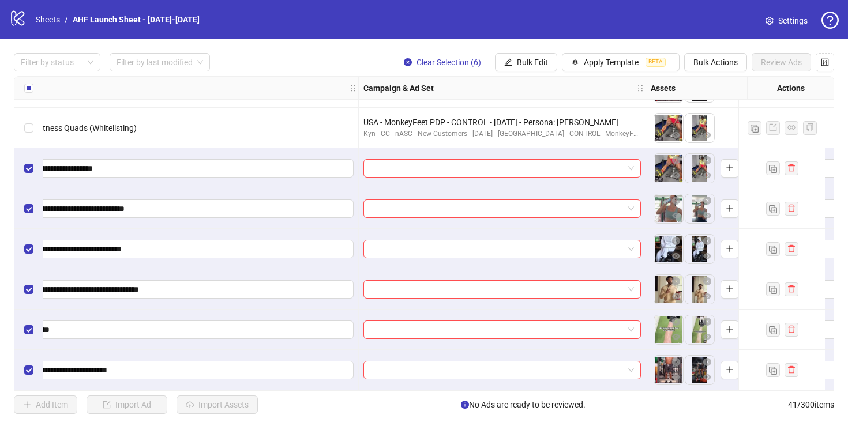
scroll to position [1370, 0]
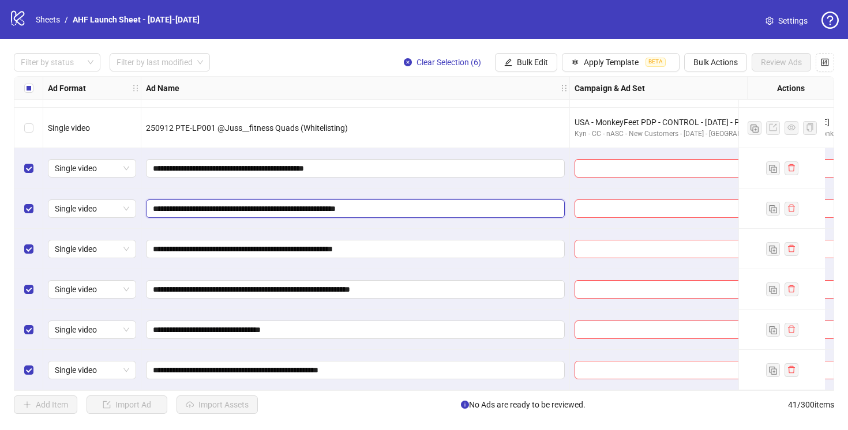
click at [403, 203] on input "**********" at bounding box center [354, 209] width 403 height 13
type input "**********"
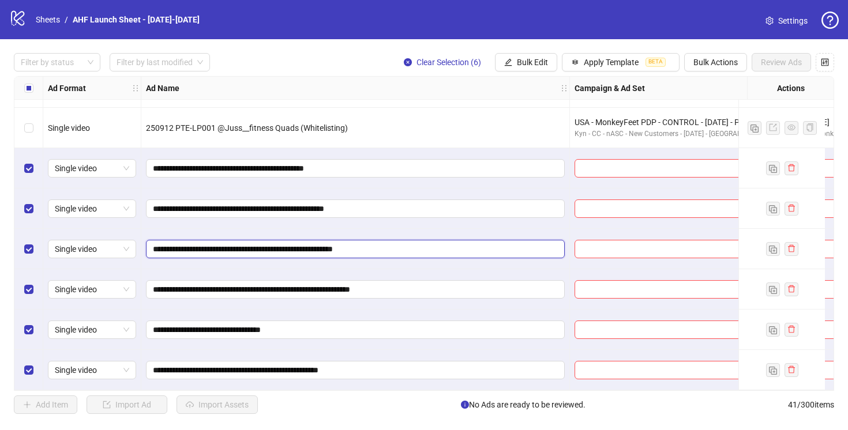
click at [404, 245] on input "**********" at bounding box center [354, 249] width 403 height 13
type input "**********"
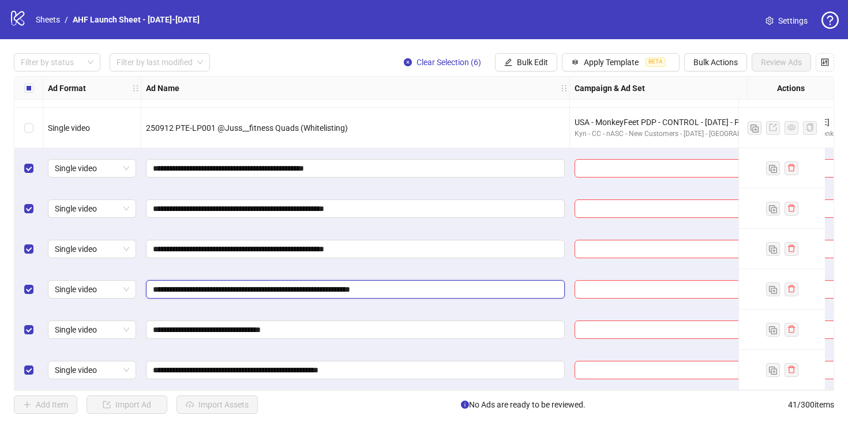
click at [437, 286] on input "**********" at bounding box center [354, 289] width 403 height 13
type input "**********"
click at [394, 366] on input "**********" at bounding box center [354, 370] width 403 height 13
type input "**********"
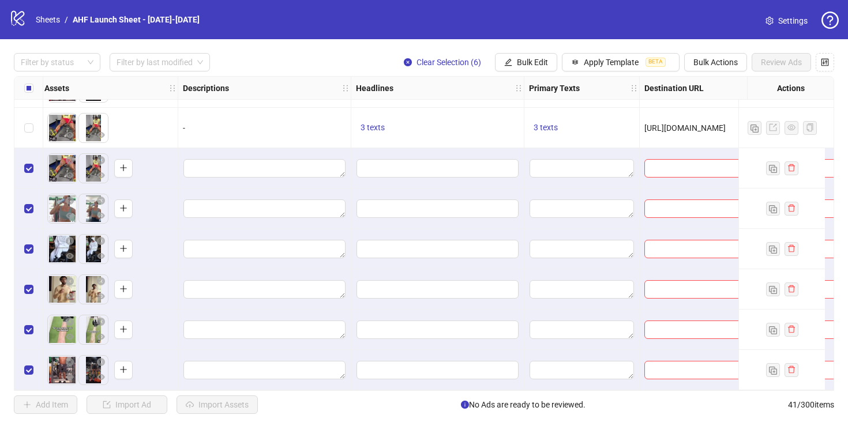
scroll to position [1370, 958]
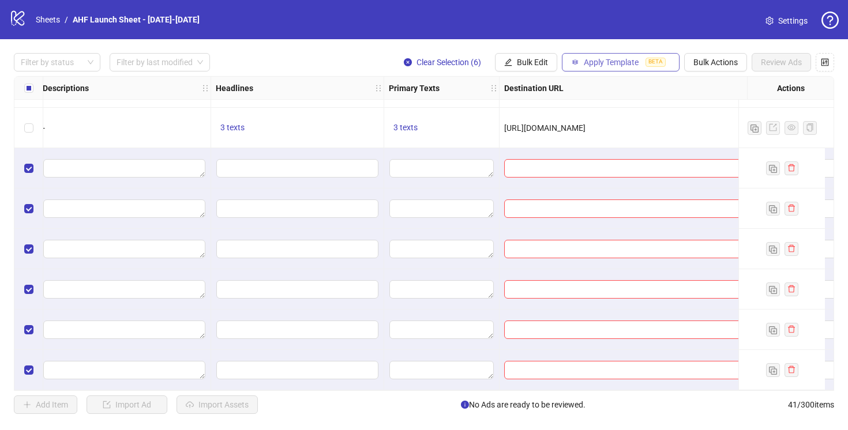
click at [579, 58] on button "Apply Template BETA" at bounding box center [621, 62] width 118 height 18
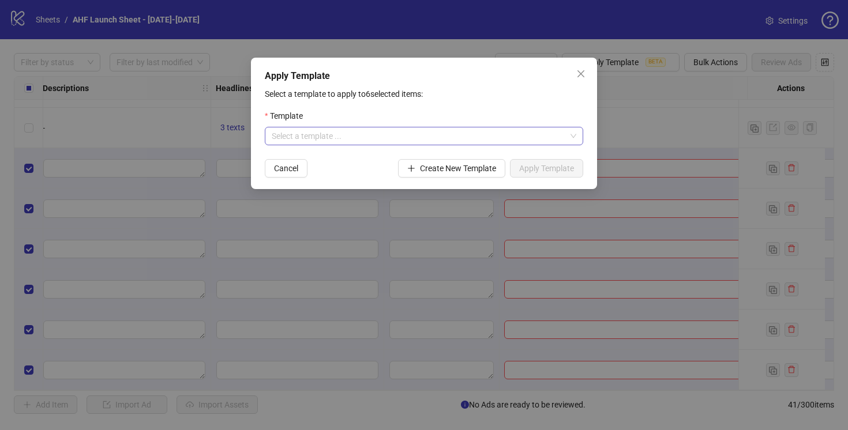
click at [424, 140] on input "search" at bounding box center [419, 136] width 294 height 17
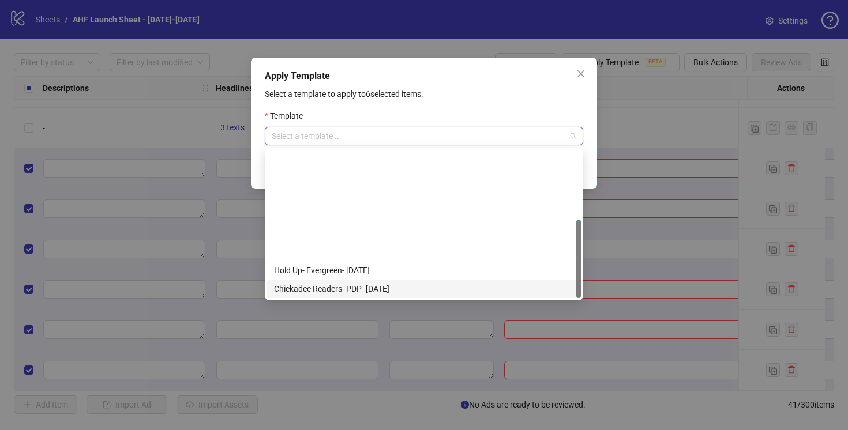
scroll to position [129, 0]
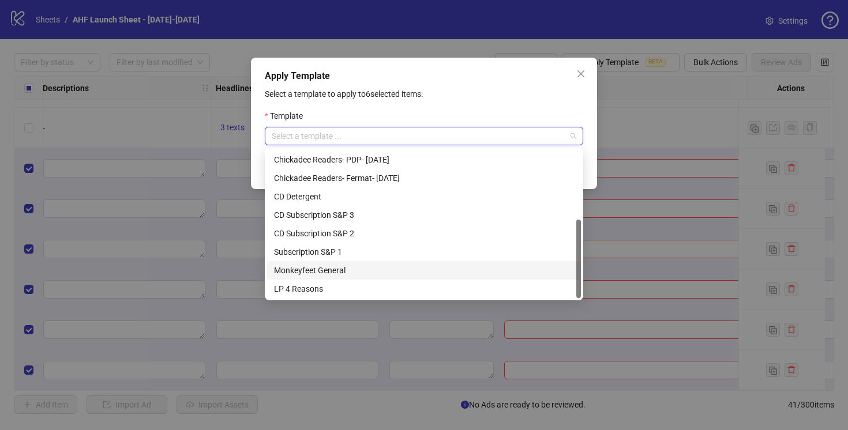
click at [310, 269] on div "Monkeyfeet General" at bounding box center [424, 270] width 300 height 13
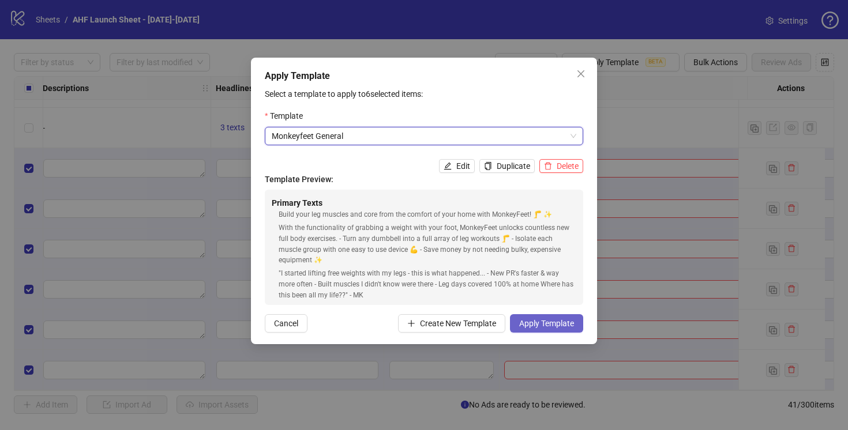
click at [547, 323] on span "Apply Template" at bounding box center [546, 323] width 55 height 9
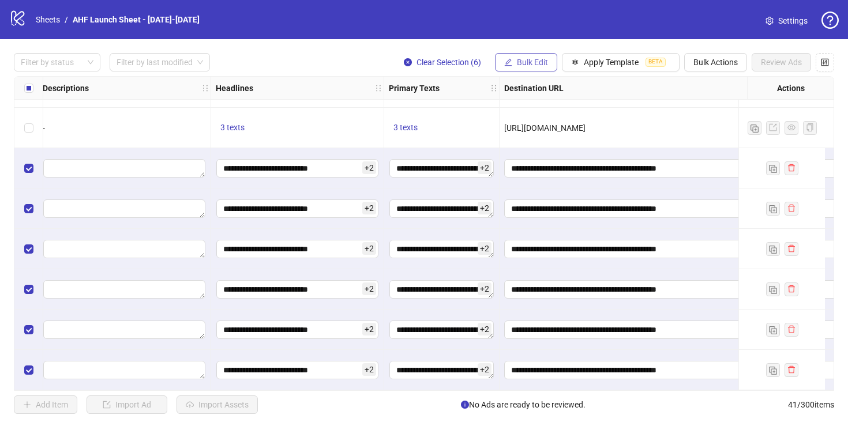
click at [524, 66] on span "Bulk Edit" at bounding box center [532, 62] width 31 height 9
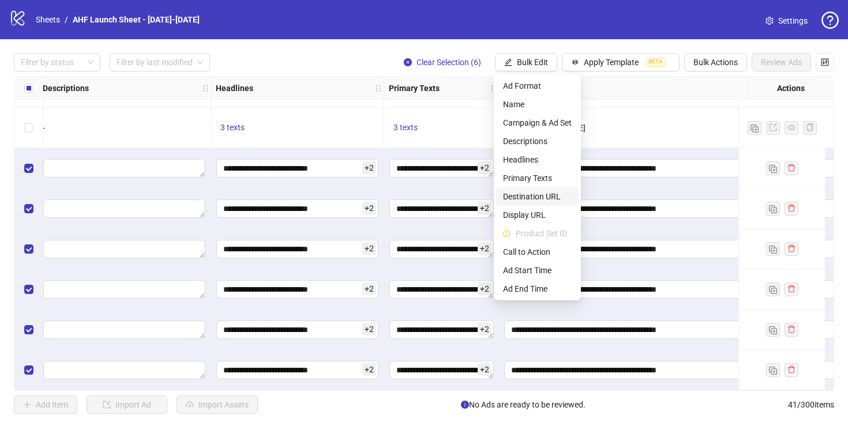
click at [538, 199] on span "Destination URL" at bounding box center [537, 196] width 69 height 13
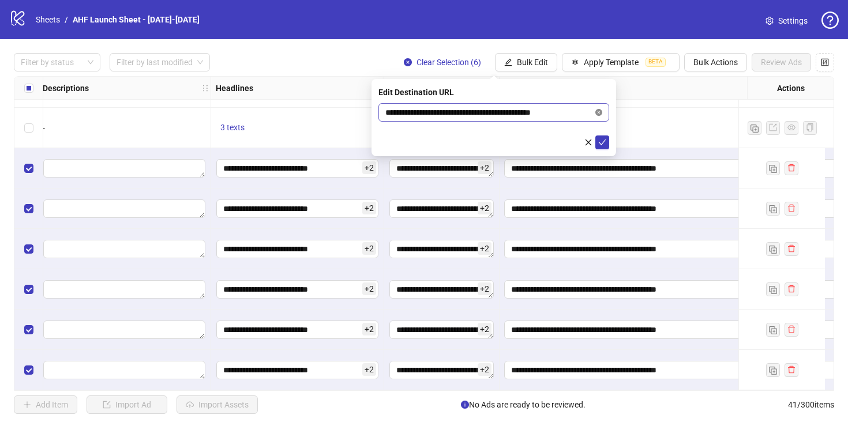
click at [601, 113] on icon "close-circle" at bounding box center [598, 112] width 7 height 7
paste input "**********"
type input "**********"
click at [603, 141] on icon "check" at bounding box center [603, 143] width 8 height 6
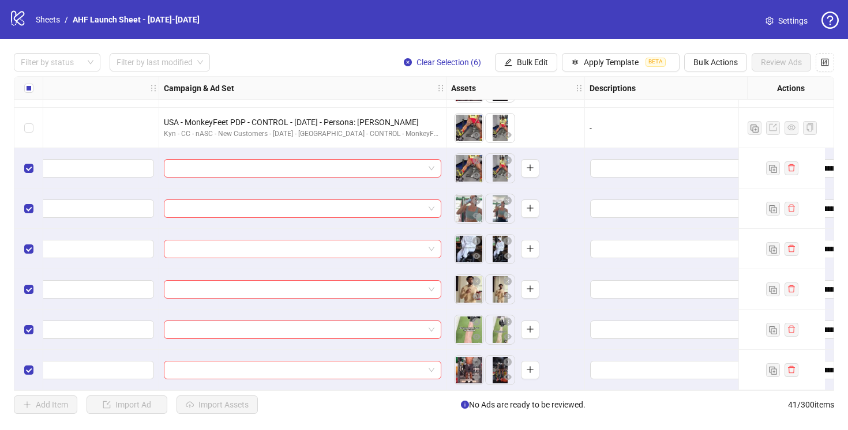
scroll to position [1370, 405]
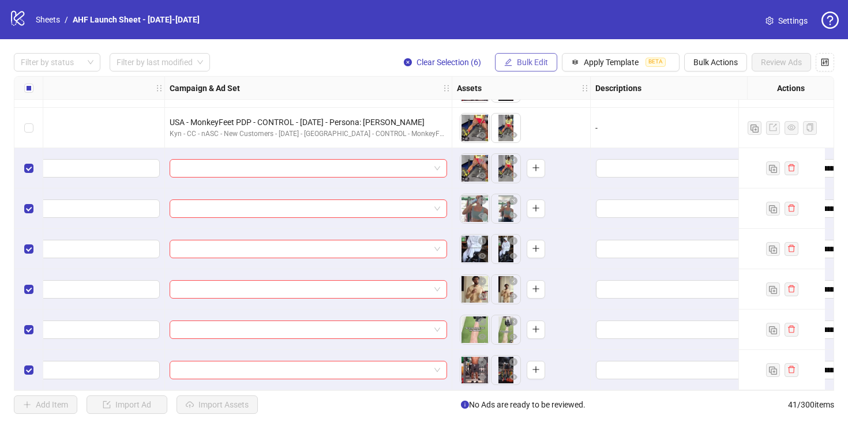
click at [534, 65] on span "Bulk Edit" at bounding box center [532, 62] width 31 height 9
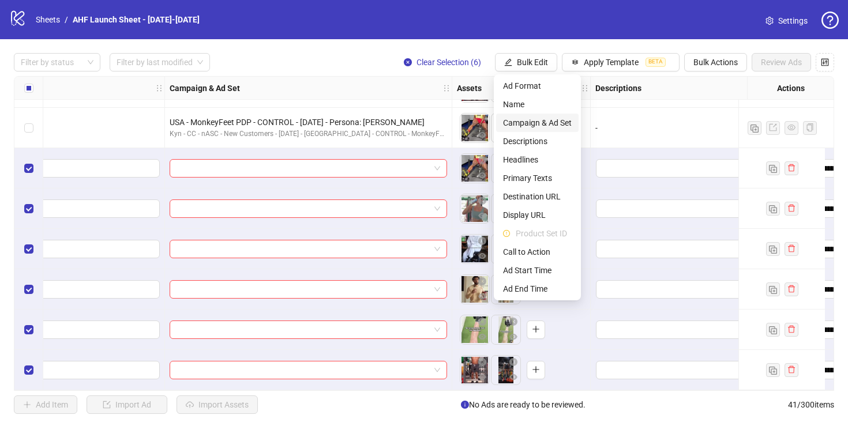
click at [523, 122] on span "Campaign & Ad Set" at bounding box center [537, 123] width 69 height 13
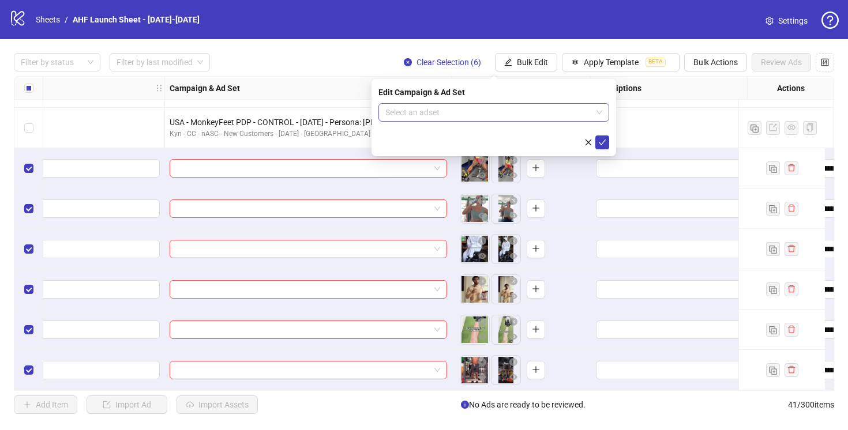
click at [516, 114] on input "search" at bounding box center [488, 112] width 207 height 17
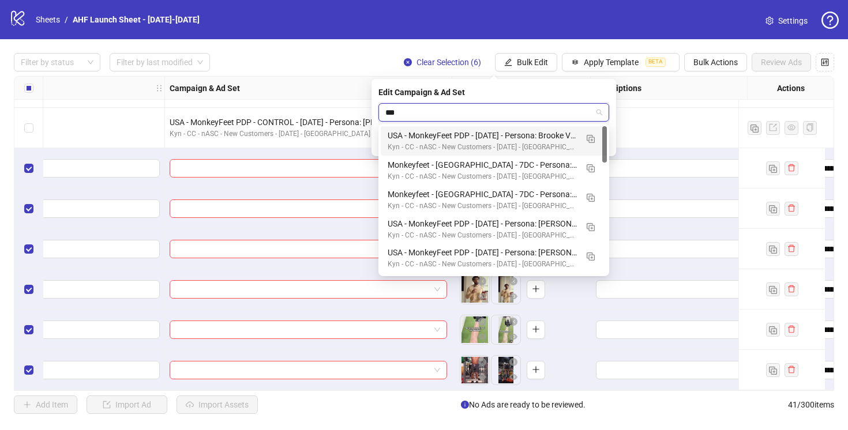
type input "****"
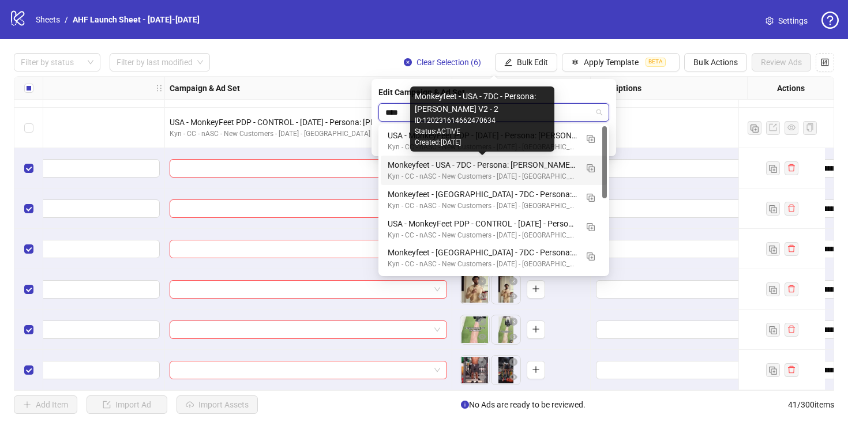
click at [518, 165] on div "Monkeyfeet - USA - 7DC - Persona: [PERSON_NAME] V2 - 2" at bounding box center [482, 165] width 189 height 13
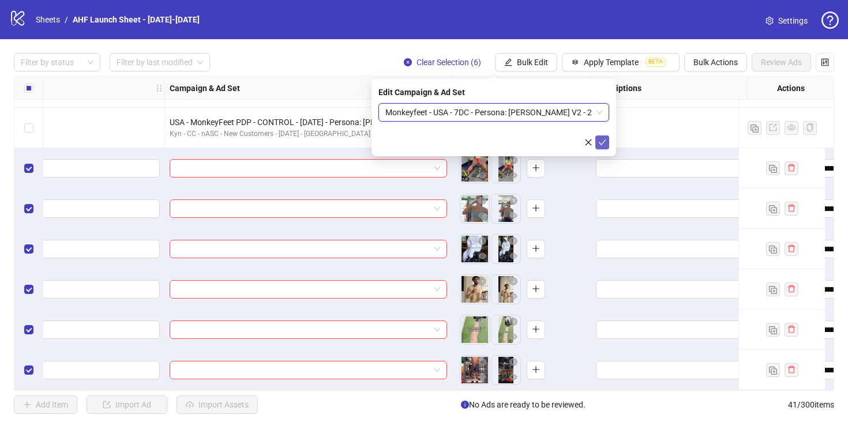
click at [603, 141] on icon "check" at bounding box center [602, 142] width 8 height 8
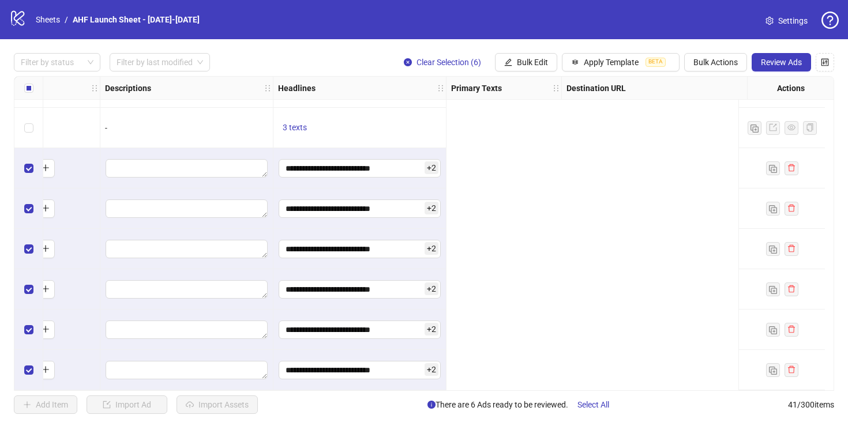
scroll to position [1370, 0]
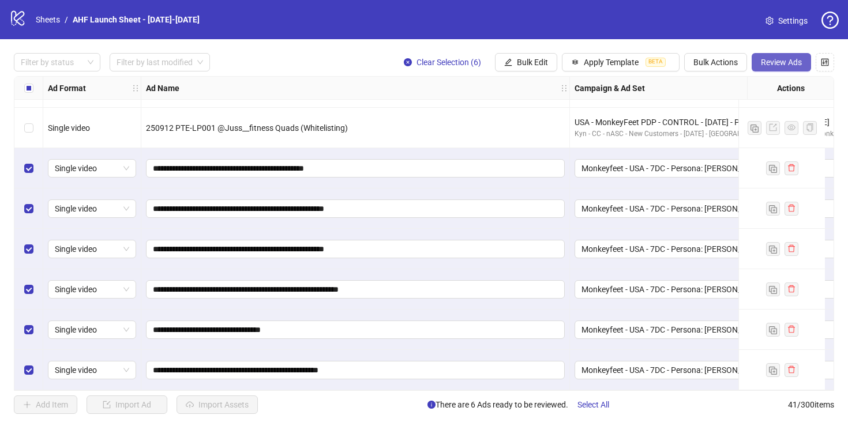
click at [781, 61] on span "Review Ads" at bounding box center [781, 62] width 41 height 9
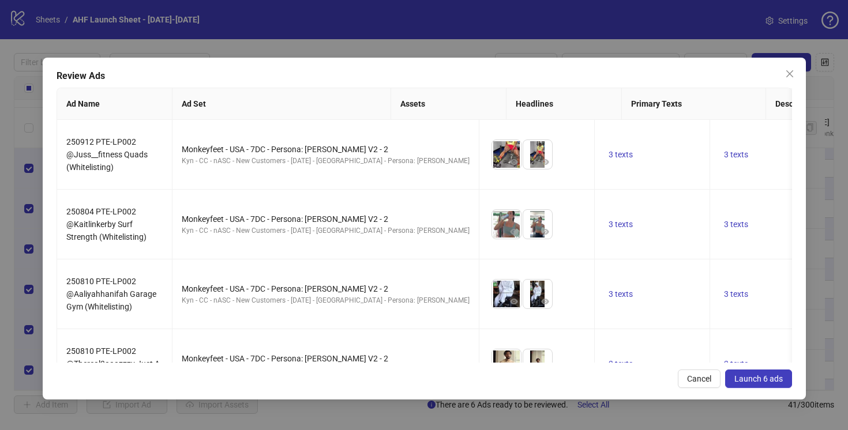
click at [755, 383] on span "Launch 6 ads" at bounding box center [759, 378] width 48 height 9
